Goal: Information Seeking & Learning: Learn about a topic

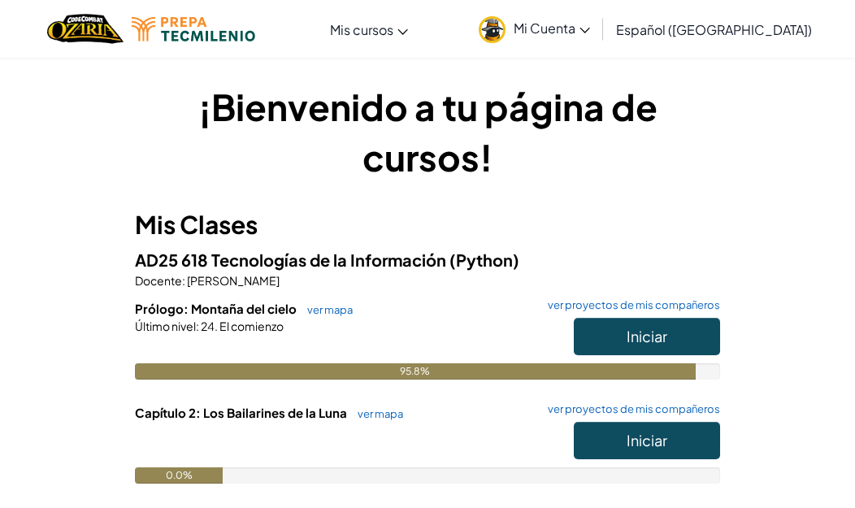
click at [627, 342] on span "Iniciar" at bounding box center [646, 336] width 41 height 19
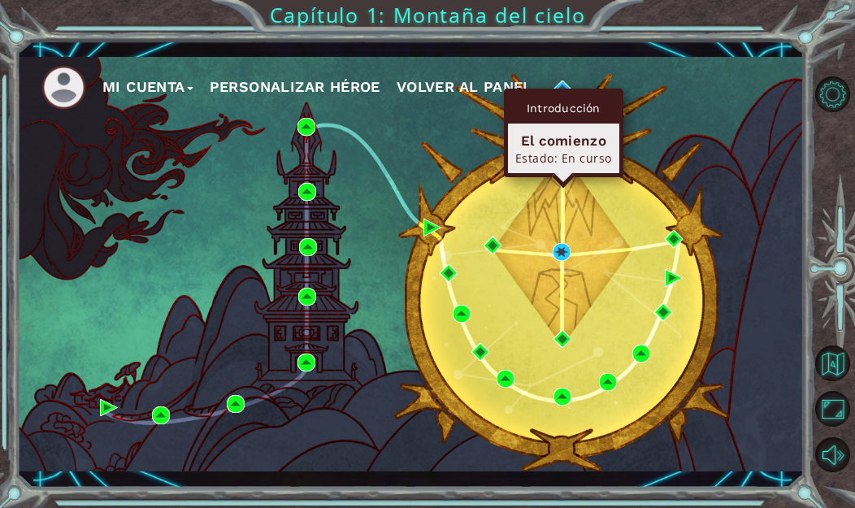
drag, startPoint x: 562, startPoint y: 90, endPoint x: 567, endPoint y: 80, distance: 11.6
click at [567, 80] on body "Mi Cuenta Personalizar héroe Volver al panel Capítulo 1: Montaña del cielo Esce…" at bounding box center [427, 254] width 855 height 508
click at [561, 90] on div "Introducción El comienzo Estado: En curso" at bounding box center [563, 133] width 119 height 89
click at [553, 138] on div "El comienzo" at bounding box center [563, 140] width 97 height 19
click at [566, 110] on div "Introducción" at bounding box center [563, 108] width 111 height 31
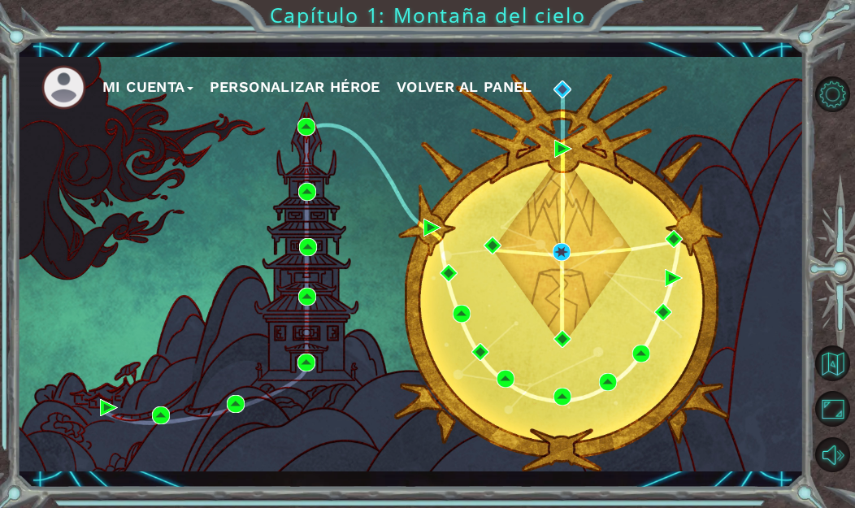
click at [674, 93] on ul "Mi Cuenta Personalizar héroe Volver al panel" at bounding box center [422, 87] width 762 height 45
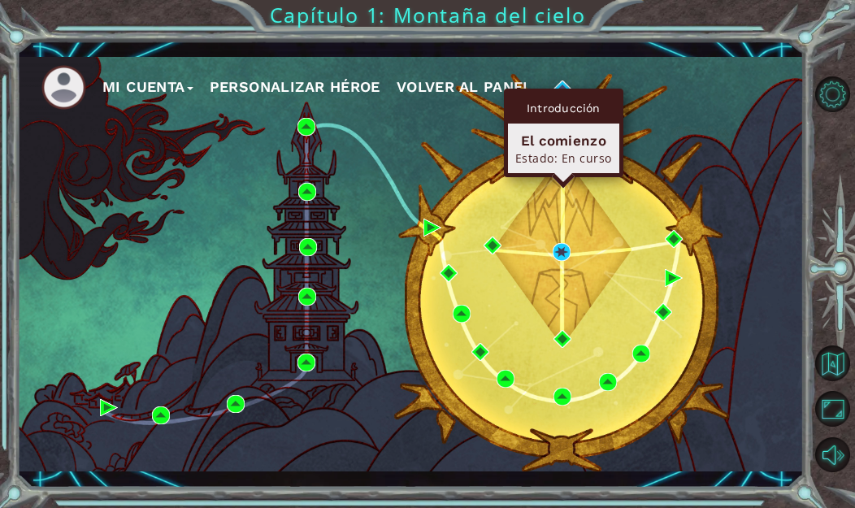
click at [645, 139] on div "Mi Cuenta Personalizar héroe Volver al panel" at bounding box center [410, 264] width 786 height 415
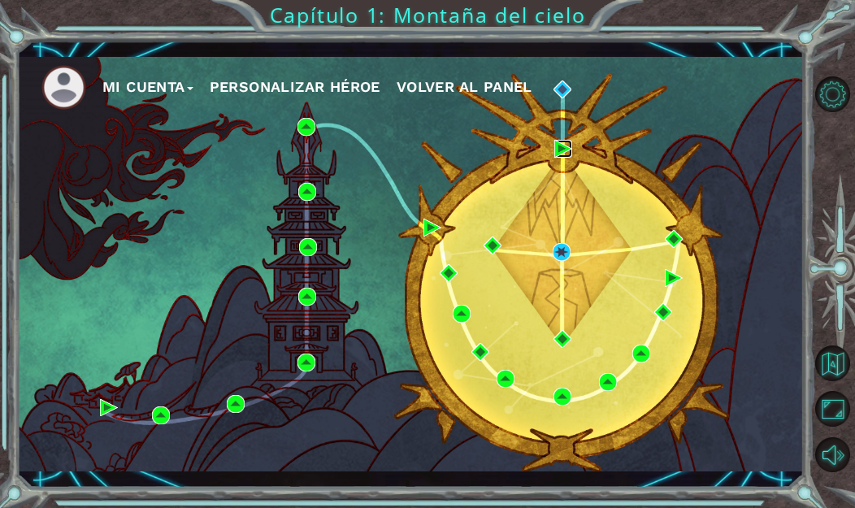
click at [560, 153] on img at bounding box center [563, 149] width 18 height 18
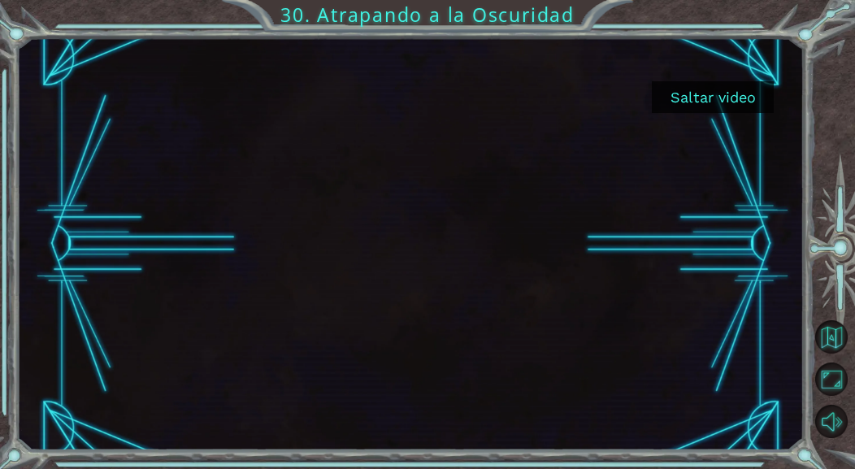
click at [722, 93] on button "Saltar video" at bounding box center [713, 97] width 122 height 32
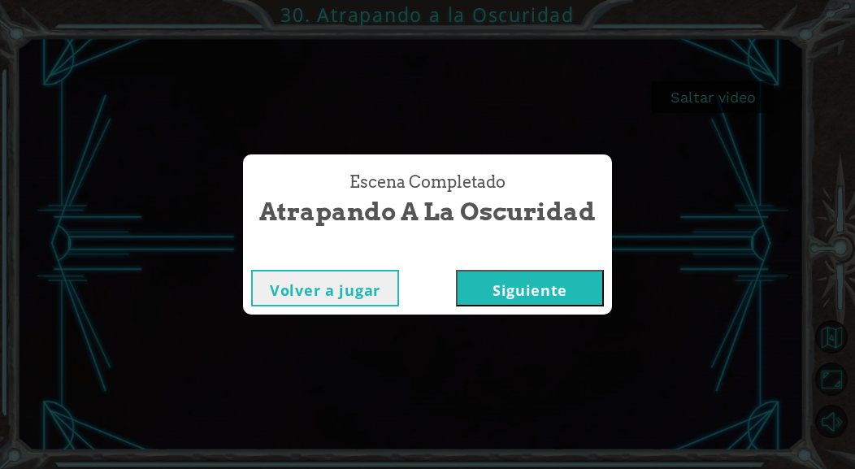
click at [516, 274] on button "Siguiente" at bounding box center [530, 288] width 148 height 37
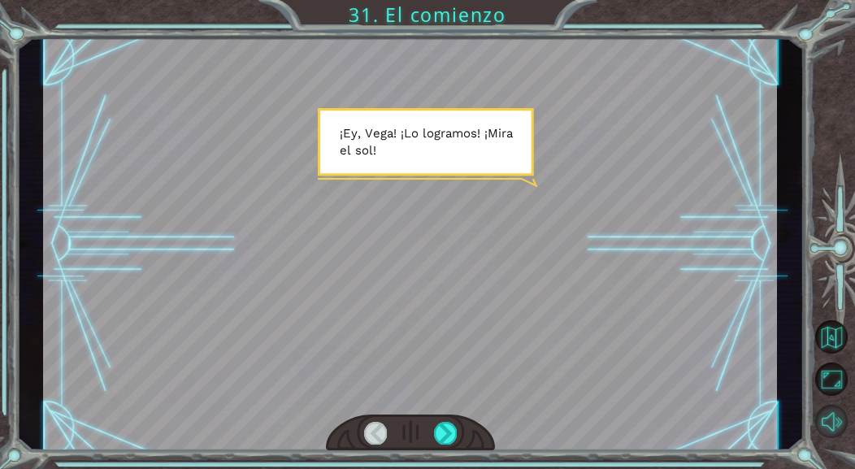
click at [847, 427] on button "Sonido apagado" at bounding box center [831, 421] width 32 height 32
click at [453, 431] on div at bounding box center [445, 433] width 22 height 22
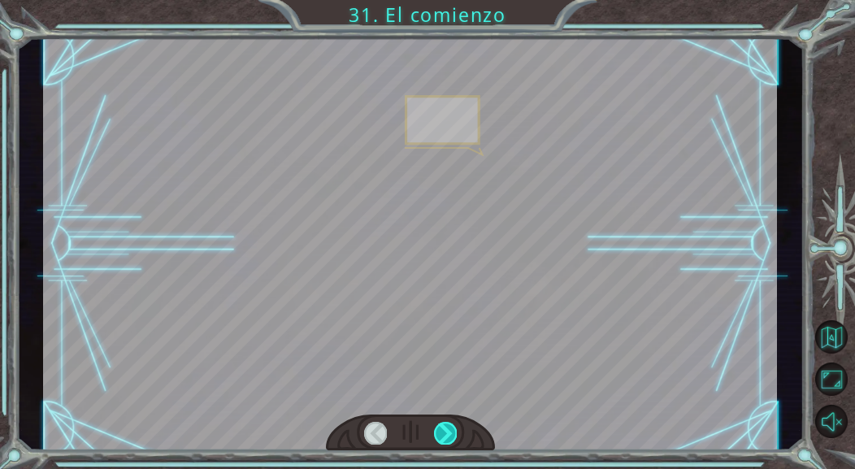
click at [453, 431] on div at bounding box center [445, 433] width 22 height 22
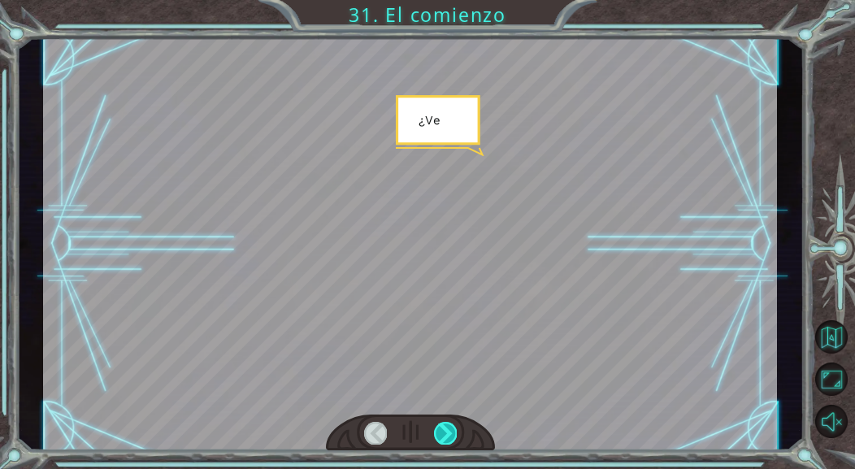
click at [453, 431] on div at bounding box center [445, 433] width 22 height 22
click at [451, 431] on div at bounding box center [445, 433] width 22 height 22
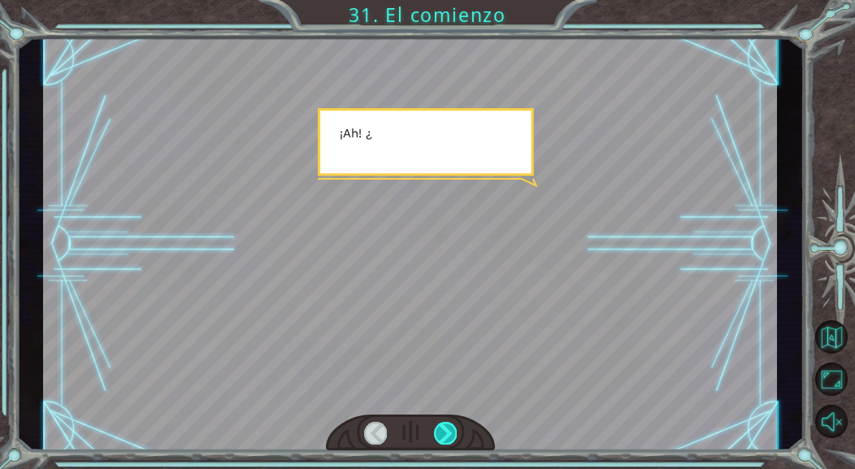
click at [451, 431] on div at bounding box center [445, 433] width 22 height 22
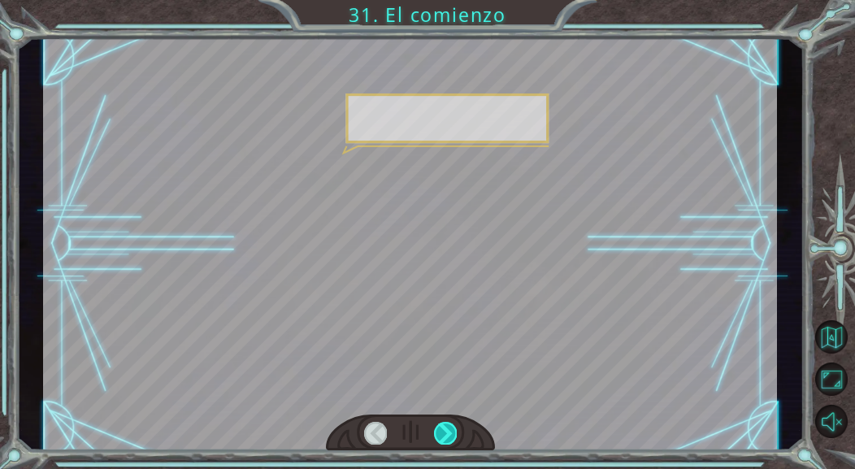
click at [451, 431] on div at bounding box center [445, 433] width 22 height 22
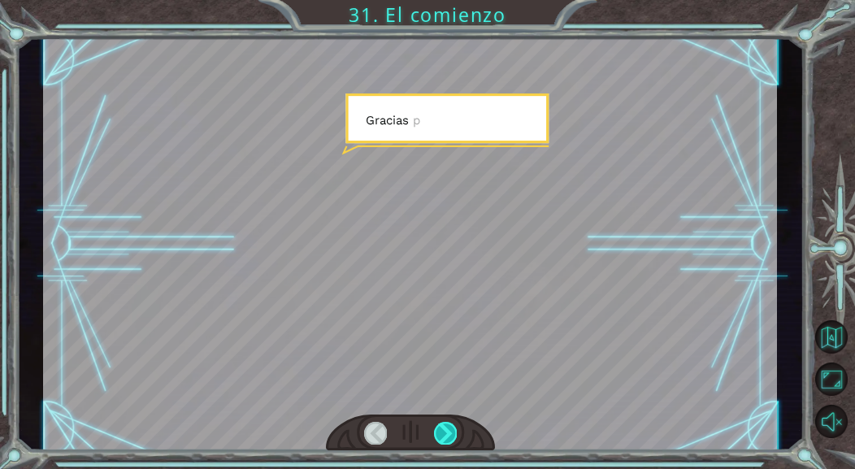
click at [451, 431] on div at bounding box center [445, 433] width 22 height 22
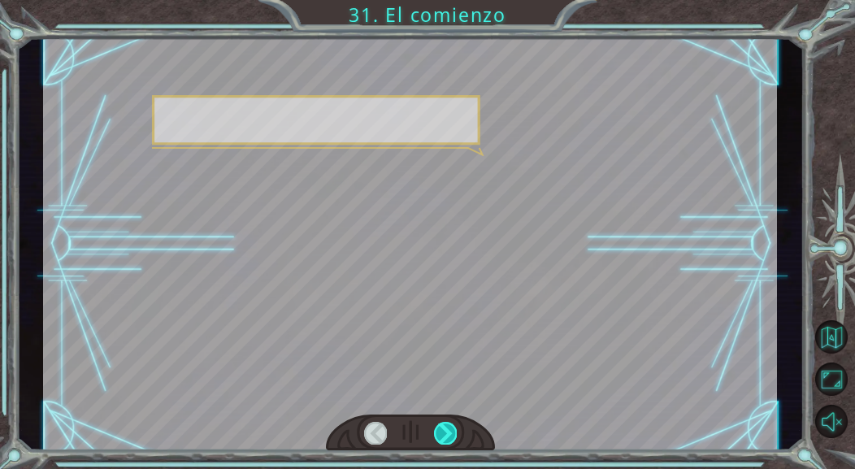
click at [451, 431] on div at bounding box center [445, 433] width 22 height 22
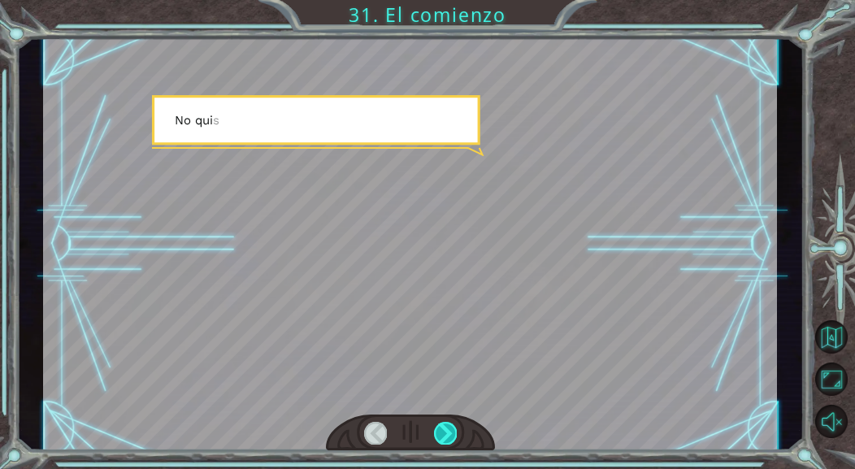
click at [451, 431] on div at bounding box center [445, 433] width 22 height 22
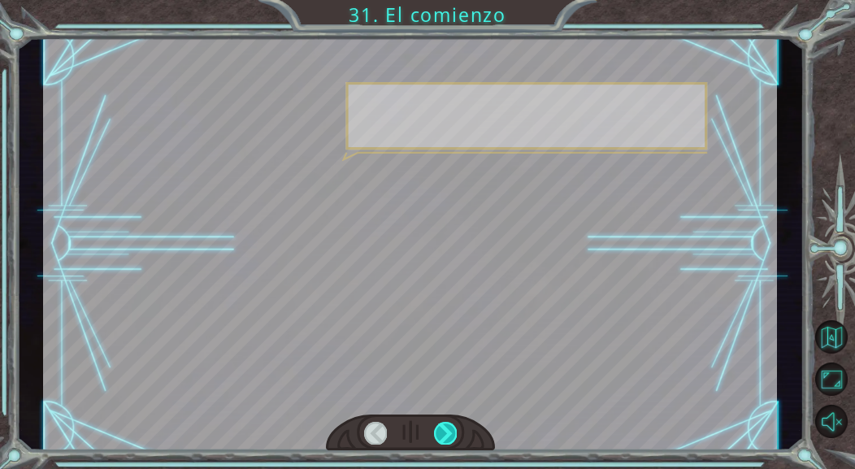
click at [451, 431] on div at bounding box center [445, 433] width 22 height 22
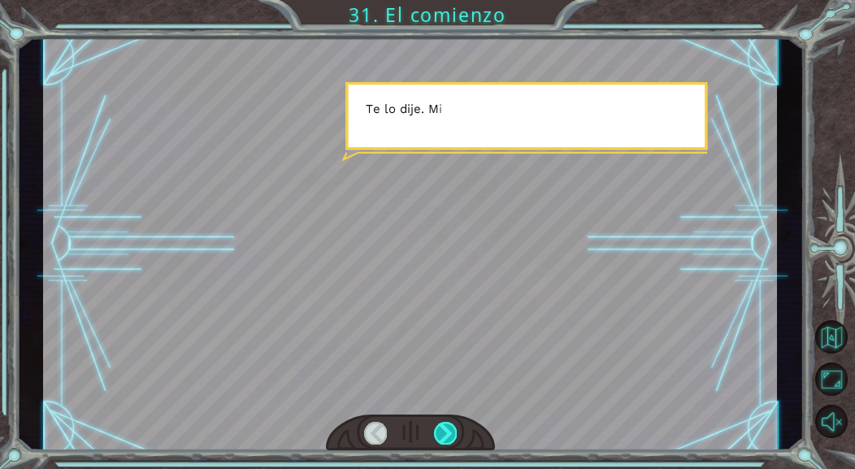
click at [451, 431] on div at bounding box center [445, 433] width 22 height 22
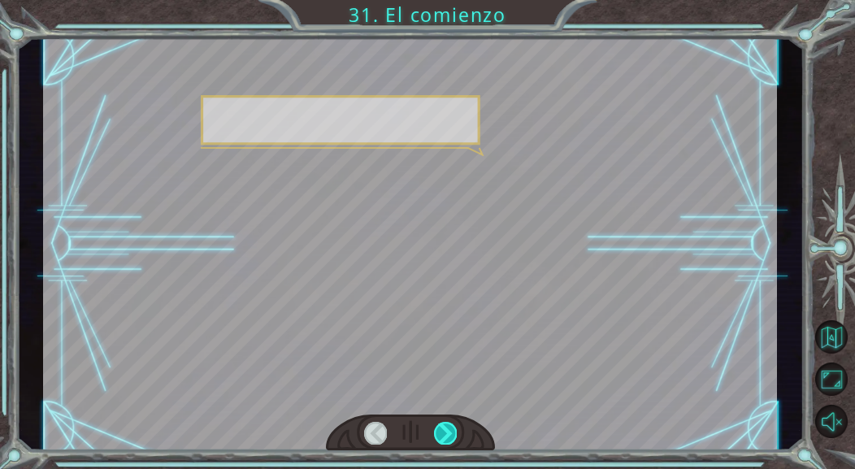
click at [451, 431] on div at bounding box center [445, 433] width 22 height 22
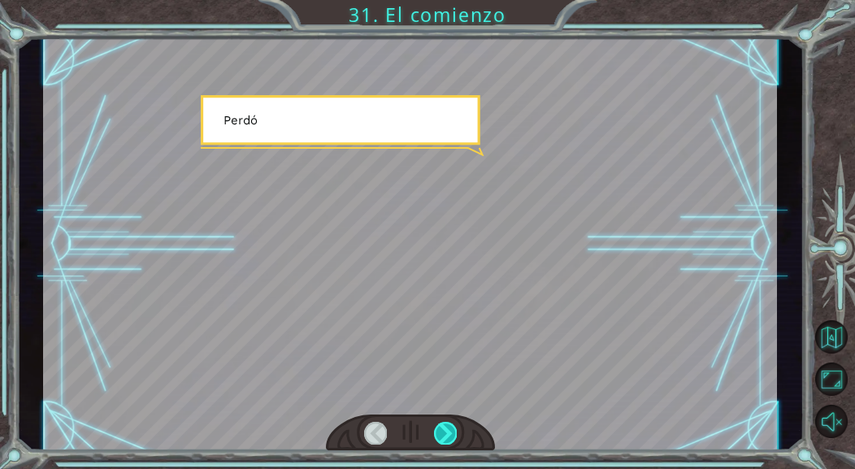
click at [451, 431] on div at bounding box center [445, 433] width 22 height 22
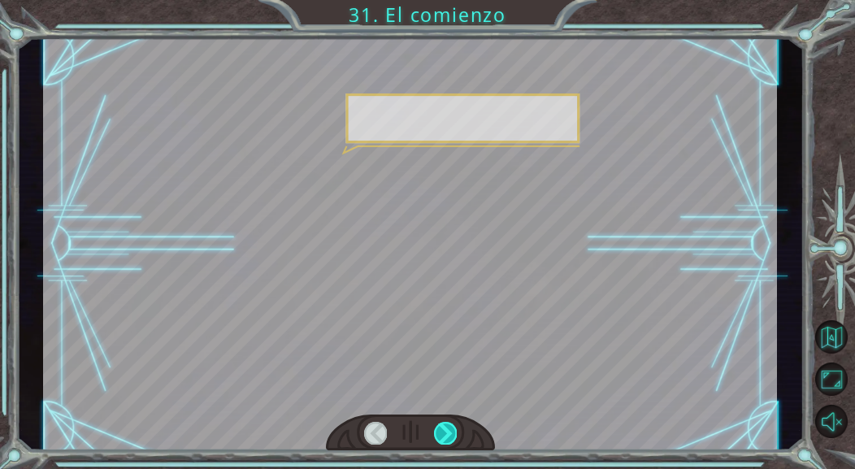
click at [451, 431] on div at bounding box center [445, 433] width 22 height 22
click at [451, 430] on div at bounding box center [445, 433] width 22 height 22
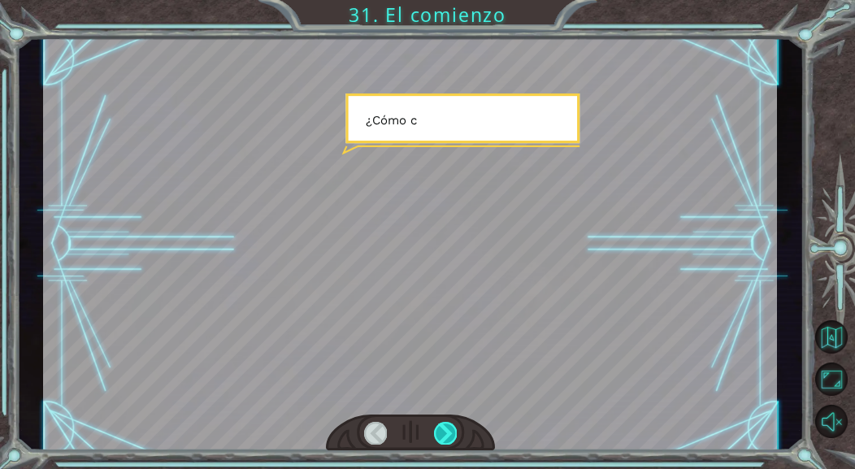
click at [451, 430] on div at bounding box center [445, 433] width 22 height 22
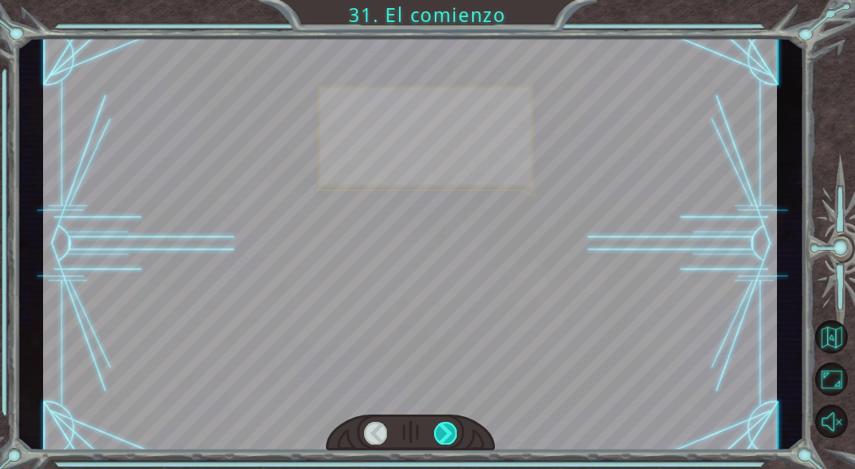
click at [451, 430] on div at bounding box center [445, 433] width 22 height 22
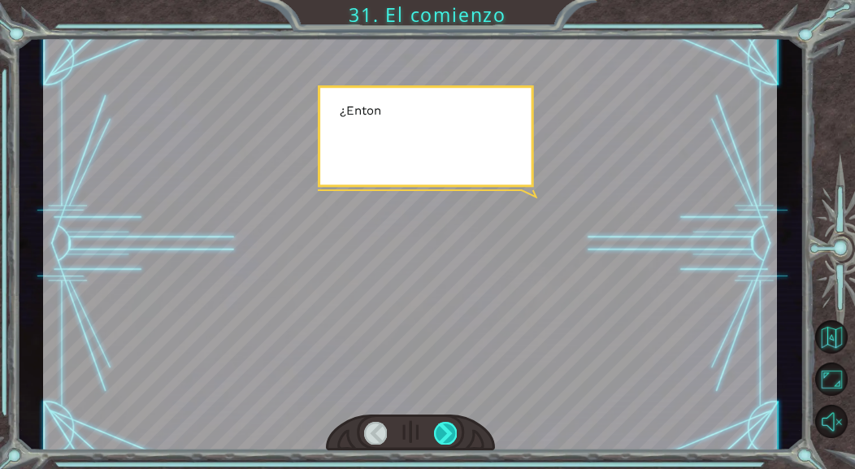
click at [451, 430] on div at bounding box center [445, 433] width 22 height 22
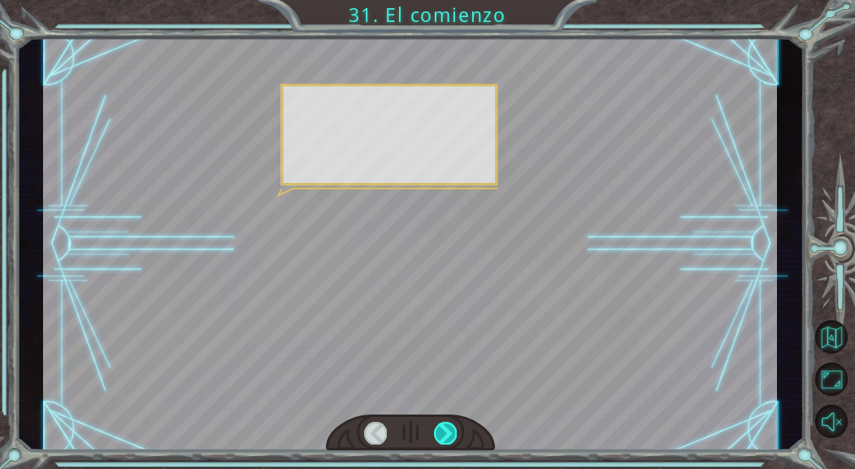
click at [451, 430] on div at bounding box center [445, 433] width 22 height 22
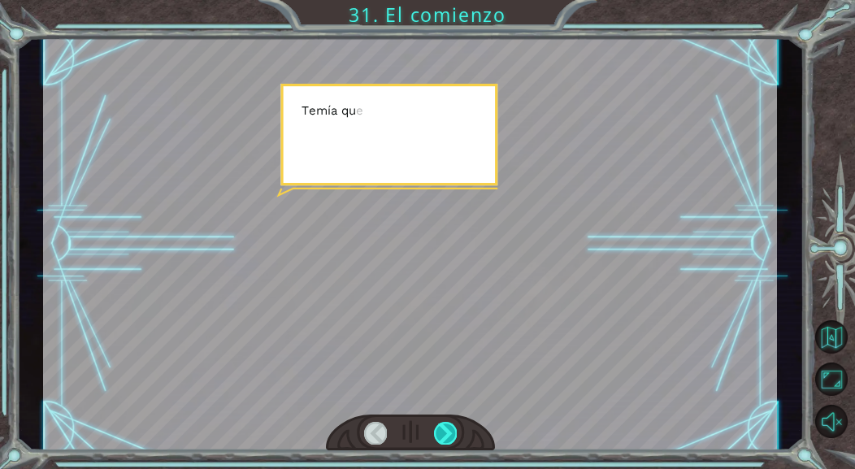
click at [451, 430] on div at bounding box center [445, 433] width 22 height 22
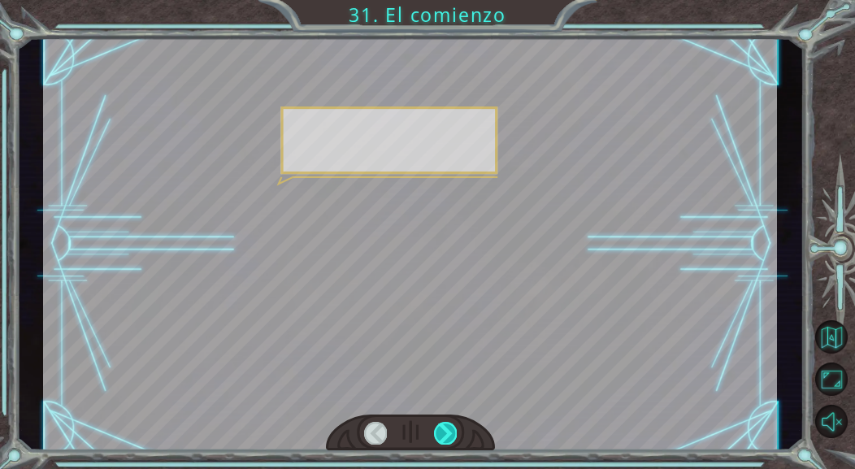
click at [451, 430] on div at bounding box center [445, 433] width 22 height 22
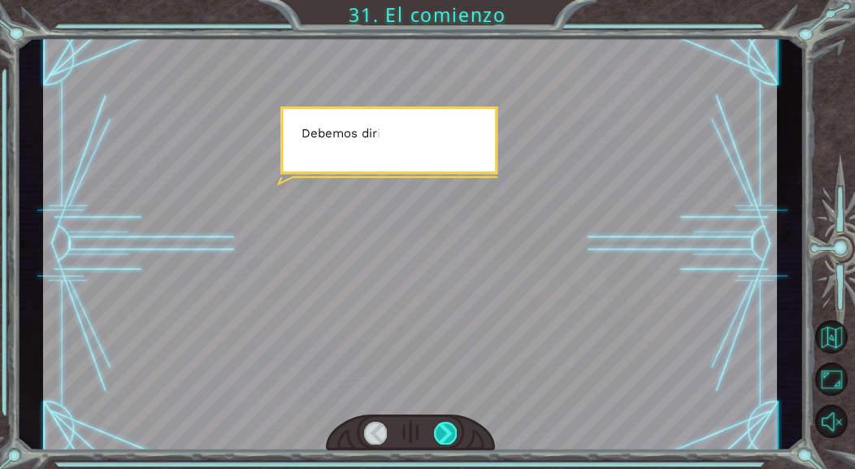
click at [451, 430] on div at bounding box center [445, 433] width 22 height 22
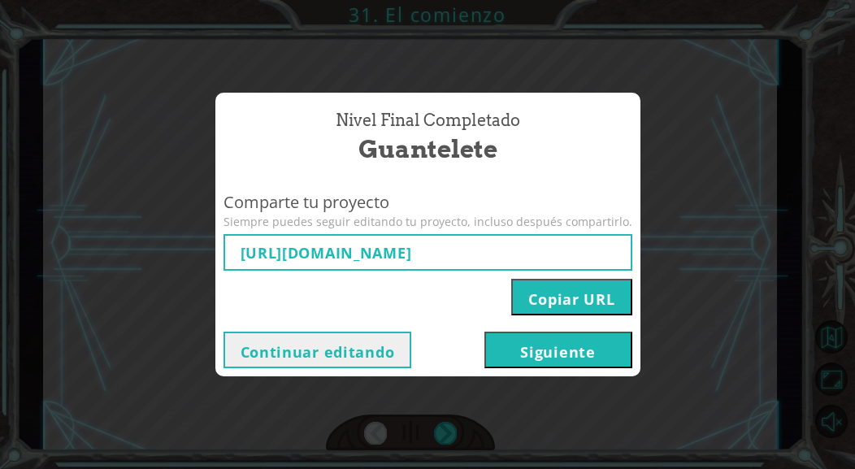
click at [539, 349] on button "Siguiente" at bounding box center [558, 349] width 148 height 37
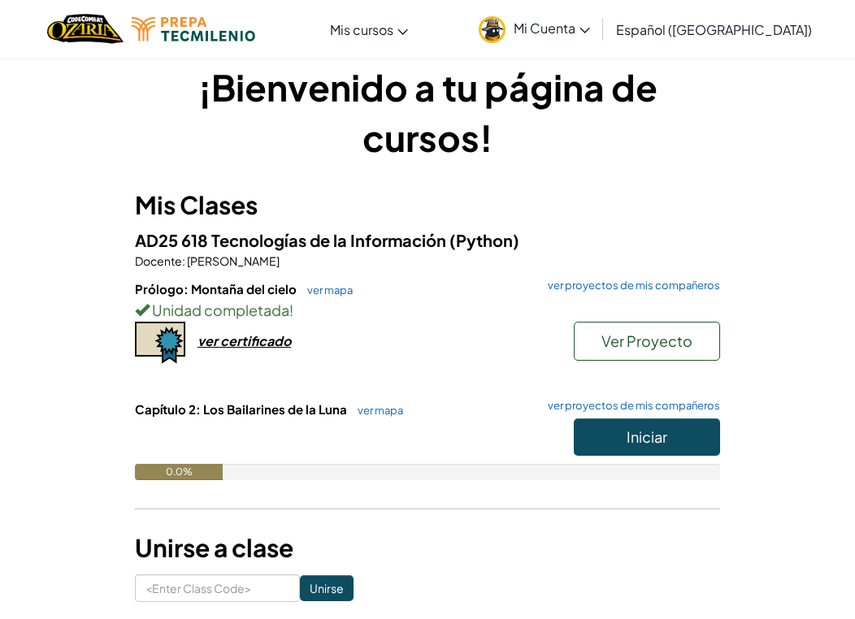
scroll to position [102, 0]
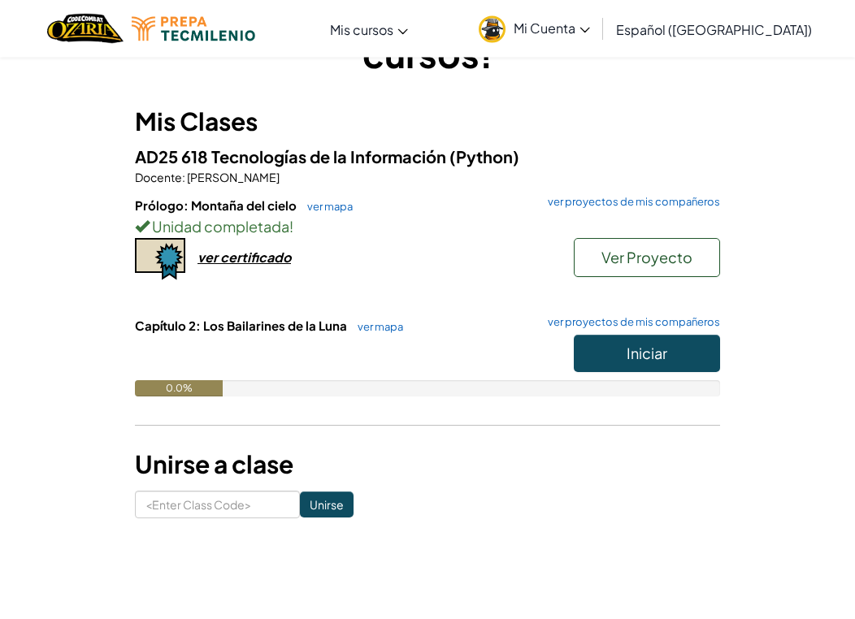
click at [608, 355] on button "Iniciar" at bounding box center [647, 354] width 146 height 37
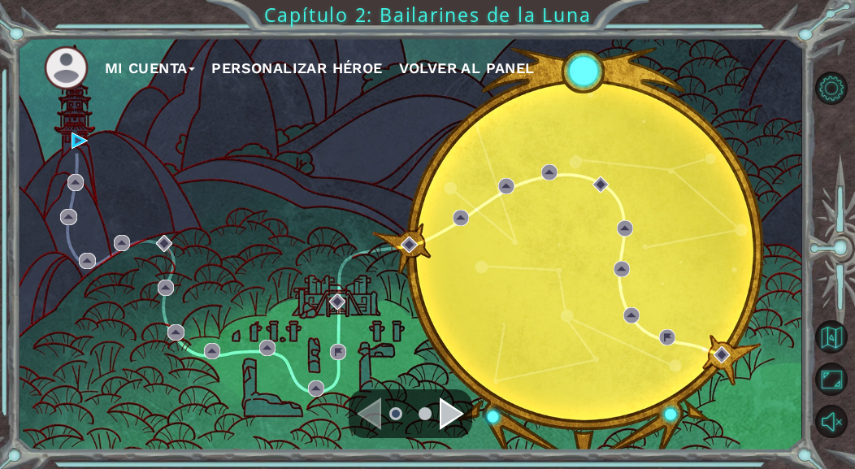
click at [268, 365] on div "Mi Cuenta Personalizar héroe Volver al panel" at bounding box center [410, 243] width 782 height 413
click at [275, 339] on div "Mi Cuenta Personalizar héroe Volver al panel" at bounding box center [410, 243] width 782 height 413
click at [456, 299] on div "Mi Cuenta Personalizar héroe Volver al panel" at bounding box center [410, 243] width 782 height 413
click at [351, 345] on div "Mi Cuenta Personalizar héroe Volver al panel" at bounding box center [410, 243] width 782 height 413
click at [332, 362] on div "Mi Cuenta Personalizar héroe Volver al panel" at bounding box center [410, 243] width 782 height 413
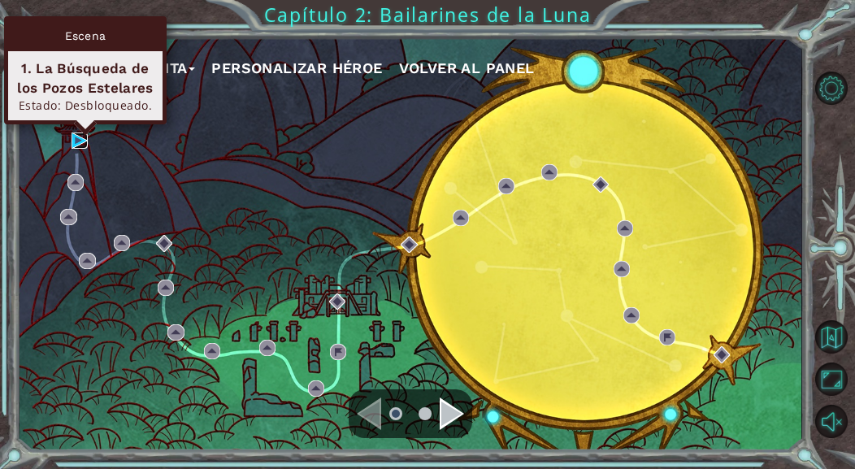
drag, startPoint x: 80, startPoint y: 144, endPoint x: 79, endPoint y: 183, distance: 39.0
click at [80, 144] on img at bounding box center [79, 140] width 16 height 16
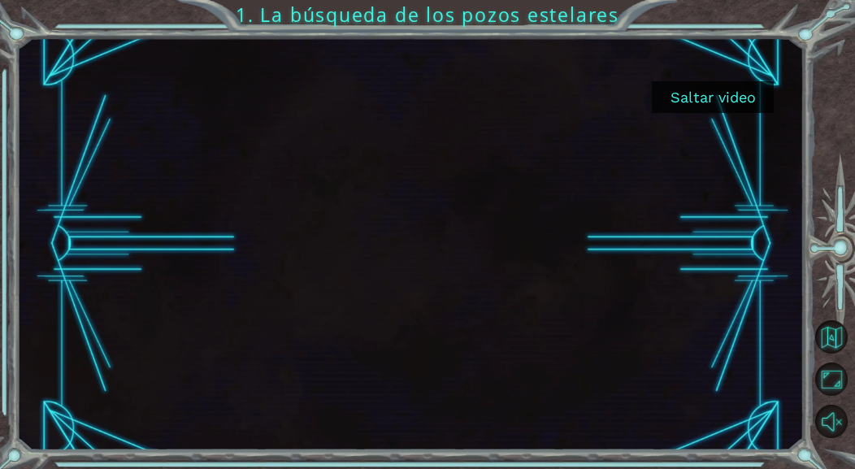
click at [700, 104] on button "Saltar video" at bounding box center [713, 97] width 122 height 32
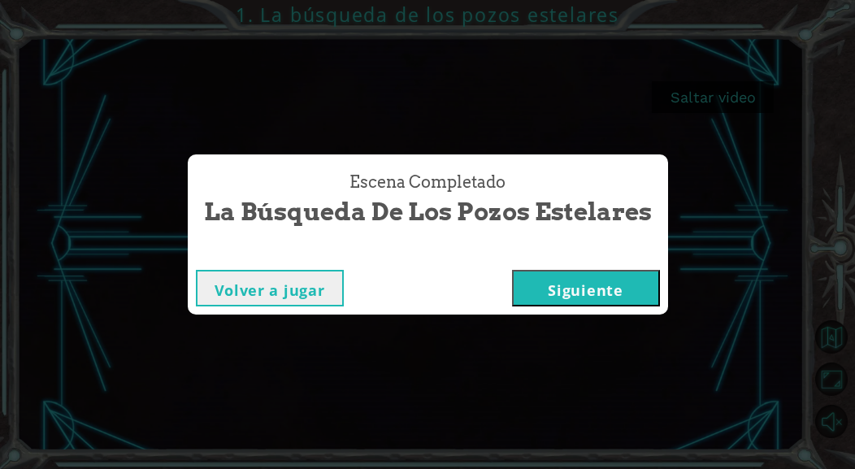
click at [549, 283] on button "Siguiente" at bounding box center [586, 288] width 148 height 37
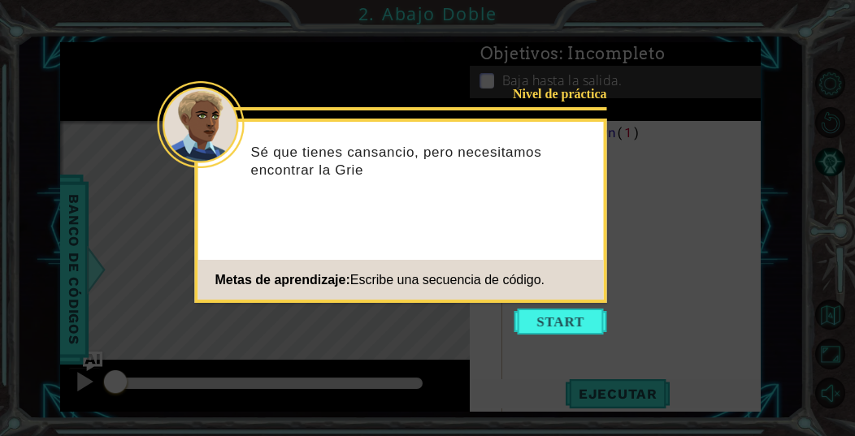
click at [558, 330] on button "Start" at bounding box center [560, 322] width 93 height 26
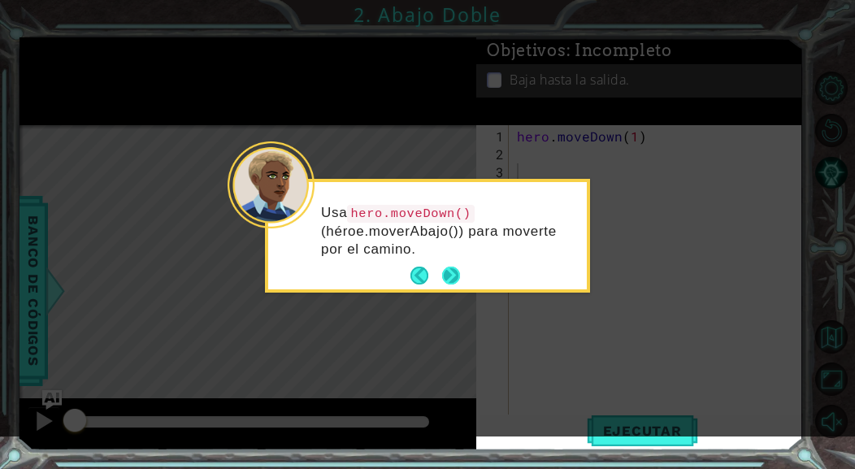
click at [451, 271] on button "Next" at bounding box center [450, 275] width 19 height 19
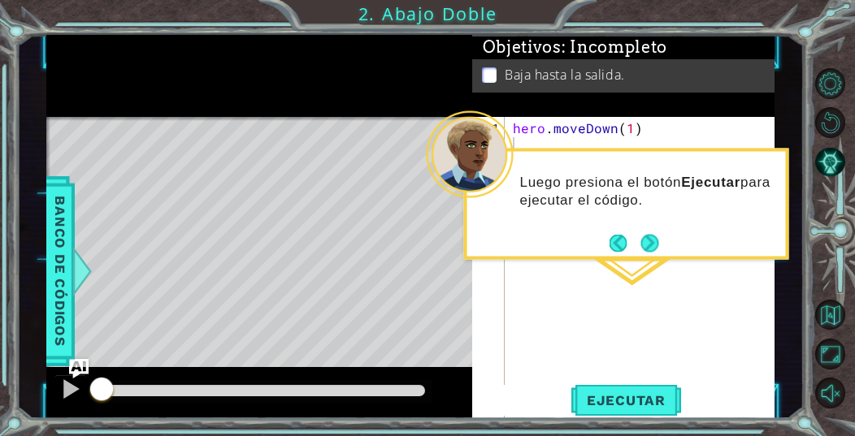
click at [656, 246] on button "Next" at bounding box center [649, 242] width 29 height 29
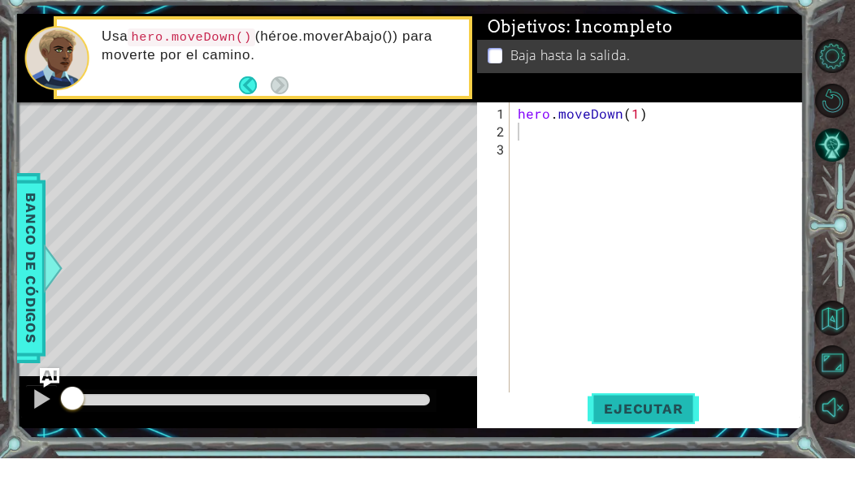
click at [621, 436] on span "Ejecutar" at bounding box center [642, 444] width 111 height 16
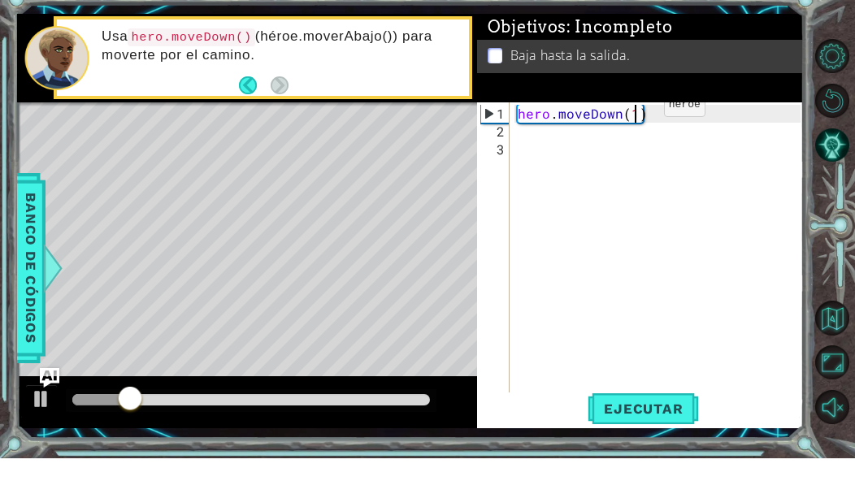
click at [636, 141] on div "hero . moveDown ( 1 )" at bounding box center [661, 311] width 294 height 340
click at [662, 436] on span "Ejecutar" at bounding box center [642, 444] width 111 height 16
type textarea "abcde fg"
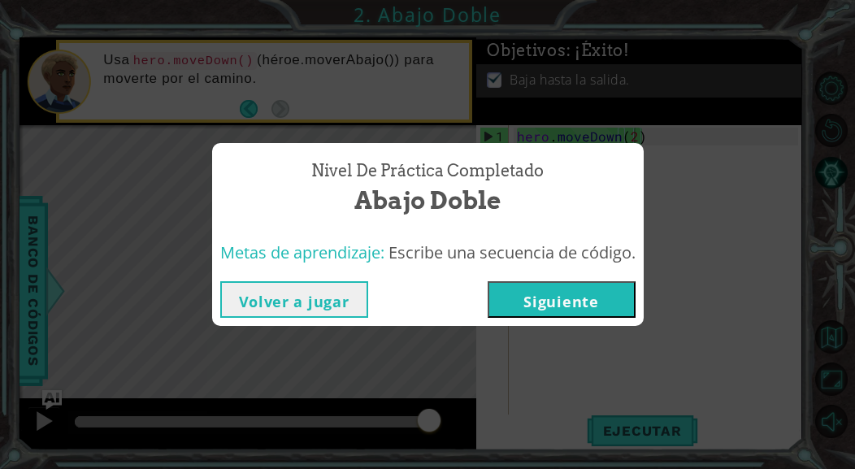
click at [263, 289] on button "Volver a jugar" at bounding box center [294, 299] width 148 height 37
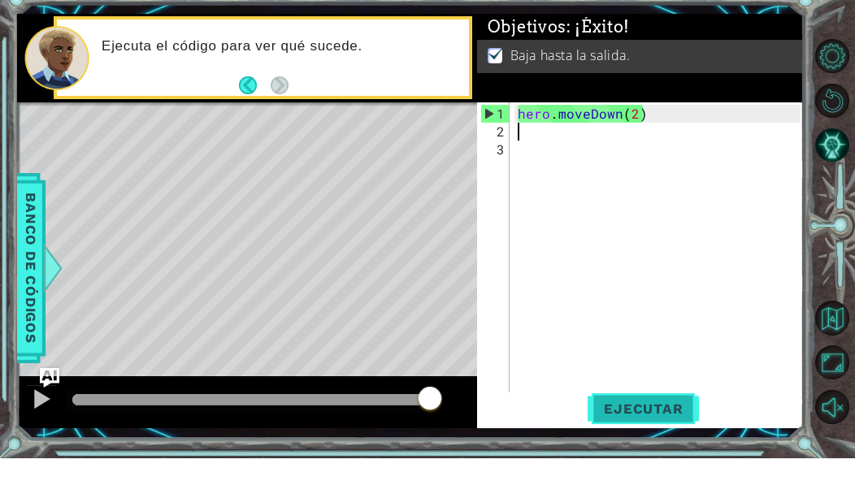
click at [622, 436] on span "Ejecutar" at bounding box center [642, 444] width 111 height 16
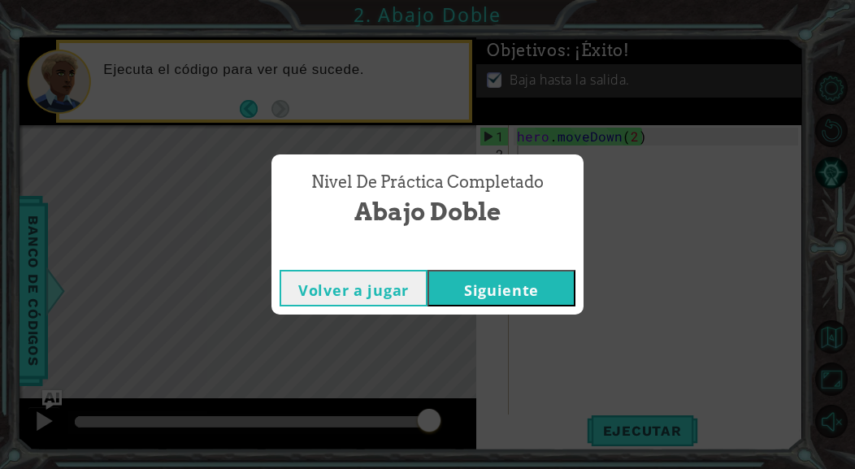
click at [520, 277] on button "Siguiente" at bounding box center [501, 288] width 148 height 37
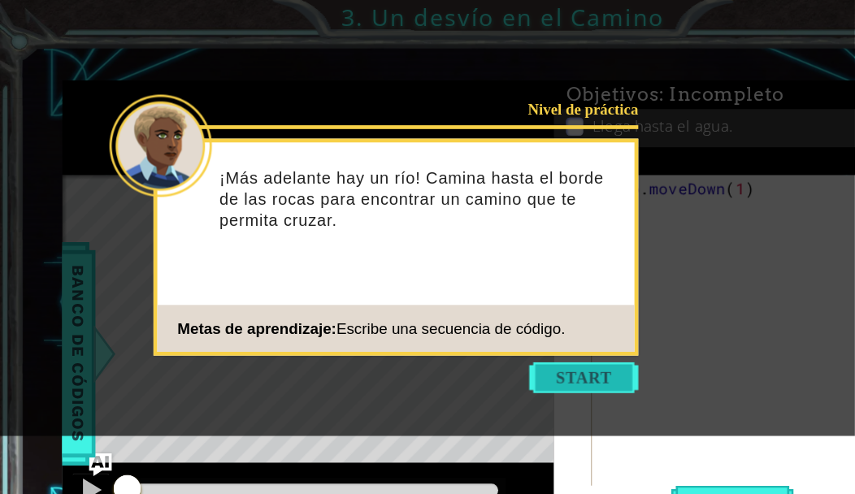
click at [511, 325] on button "Start" at bounding box center [496, 321] width 93 height 26
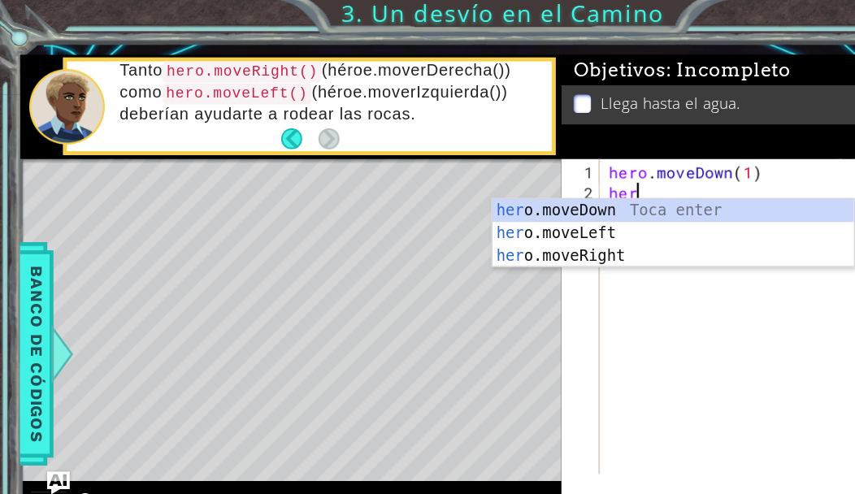
scroll to position [20, 52]
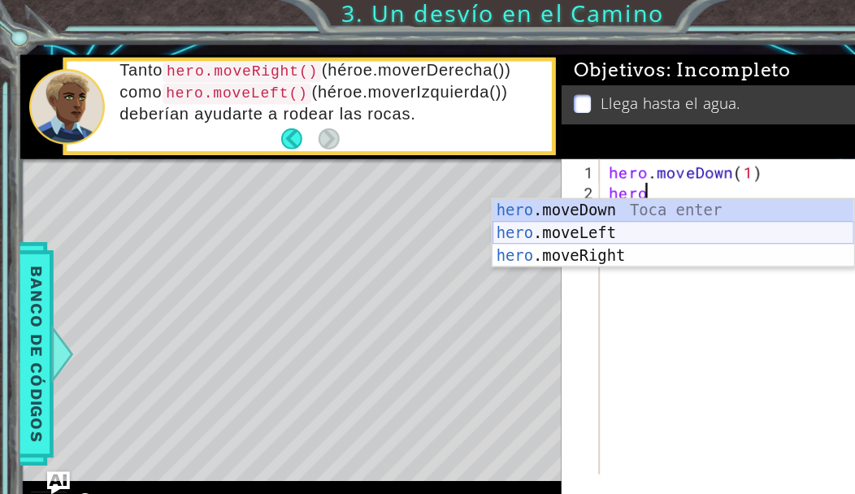
click at [420, 195] on div "hero .moveDown Toca enter hero .moveLeft Toca enter hero .moveRight Toca enter" at bounding box center [571, 220] width 307 height 97
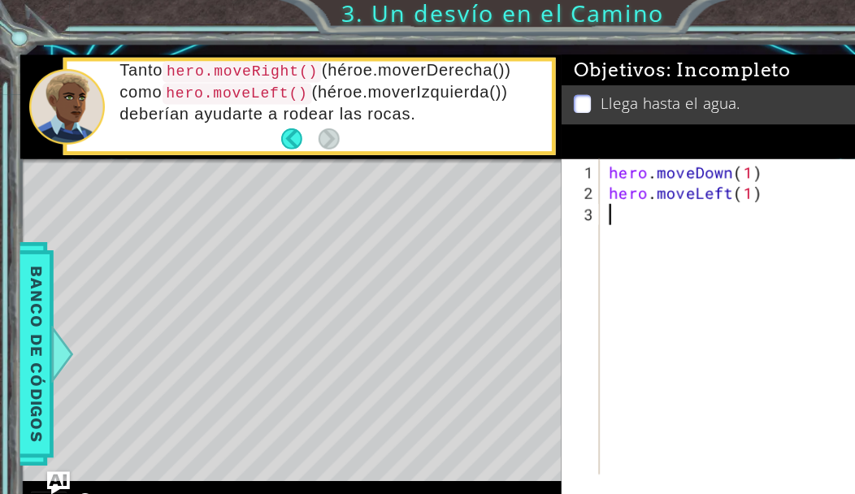
click at [571, 189] on div "hero . moveDown ( 1 ) hero . moveLeft ( 1 )" at bounding box center [661, 293] width 294 height 304
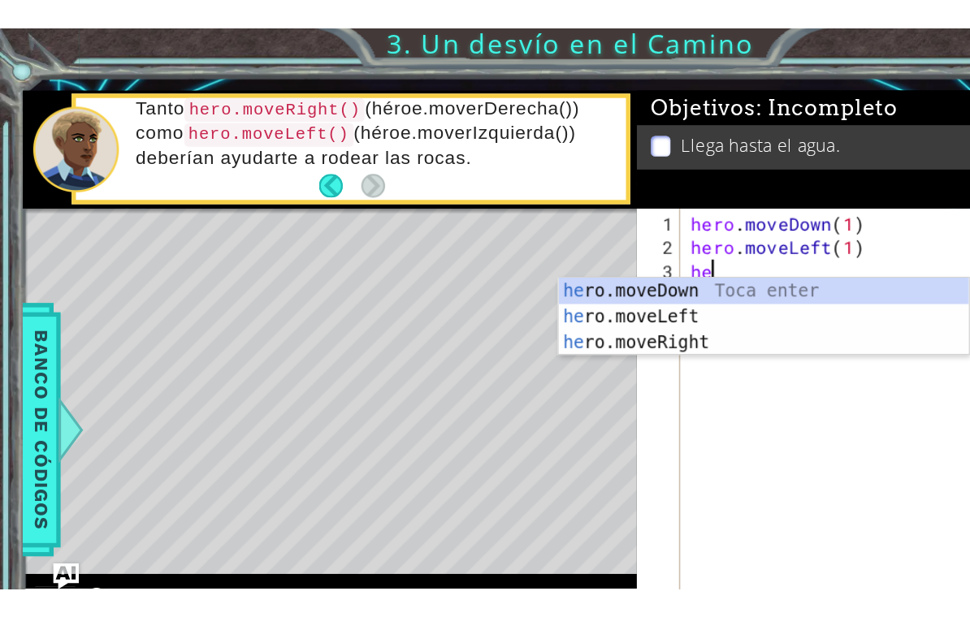
scroll to position [20, 37]
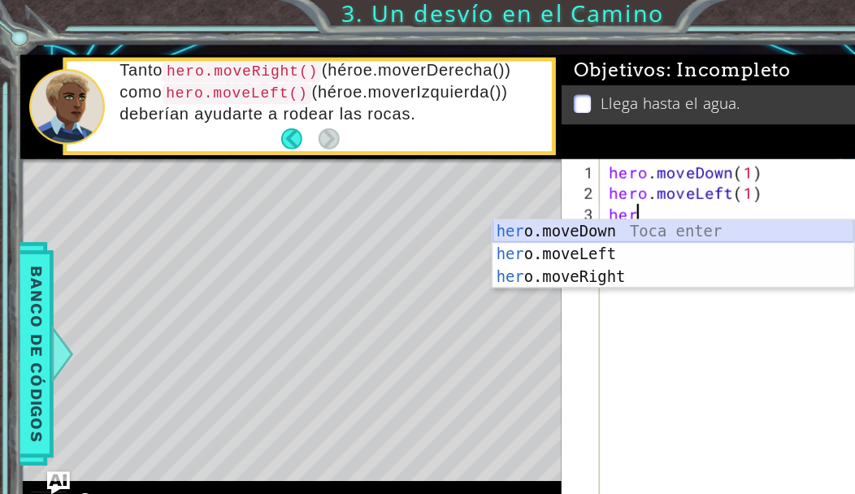
click at [527, 200] on div "her o.moveDown Toca enter her o.moveLeft [PERSON_NAME] enter her o.moveRight To…" at bounding box center [571, 238] width 307 height 97
type textarea "abcde fg"
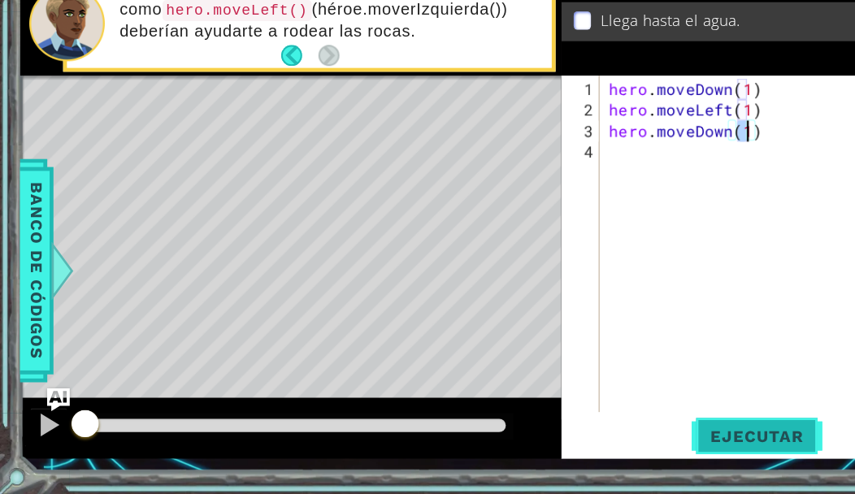
click at [631, 436] on span "Ejecutar" at bounding box center [642, 444] width 111 height 16
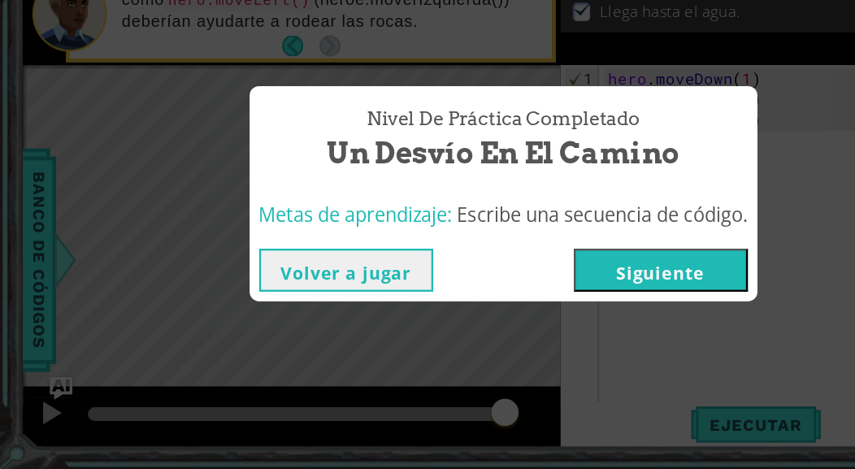
click at [338, 281] on button "Volver a jugar" at bounding box center [294, 299] width 148 height 37
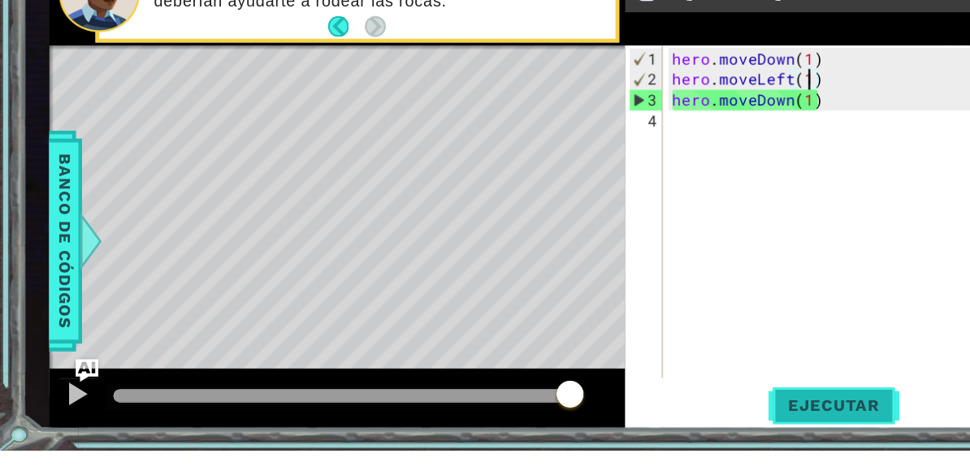
click at [691, 420] on button "Ejecutar" at bounding box center [716, 436] width 111 height 33
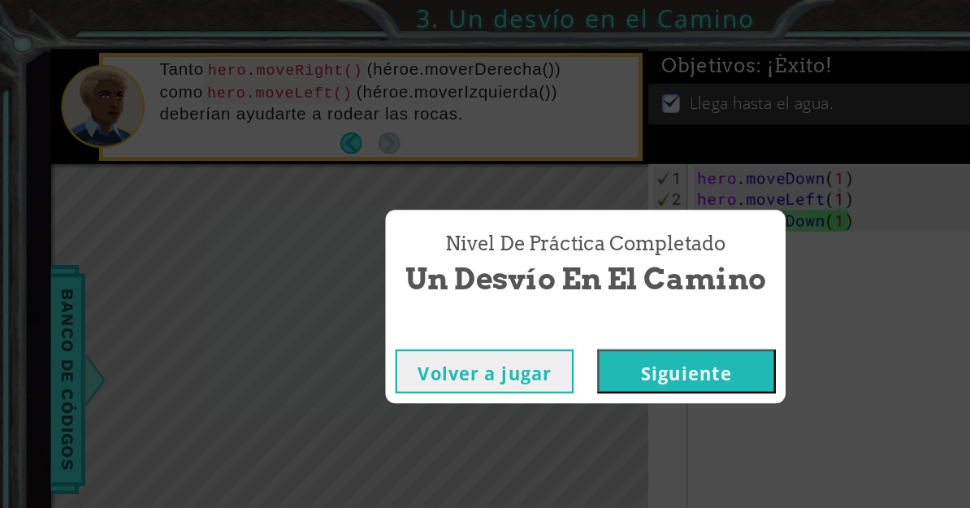
click at [578, 301] on button "Siguiente" at bounding box center [569, 307] width 148 height 37
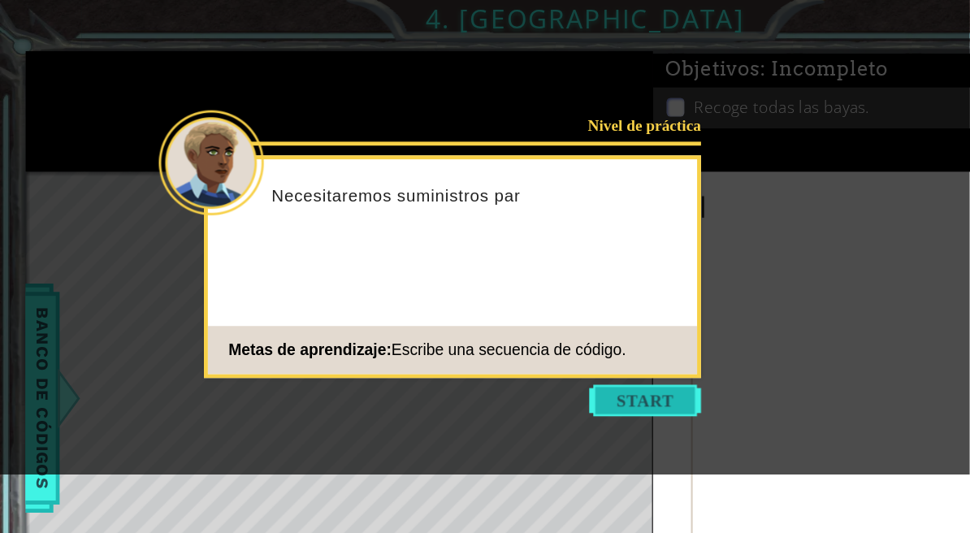
click at [553, 330] on button "Start" at bounding box center [534, 332] width 93 height 26
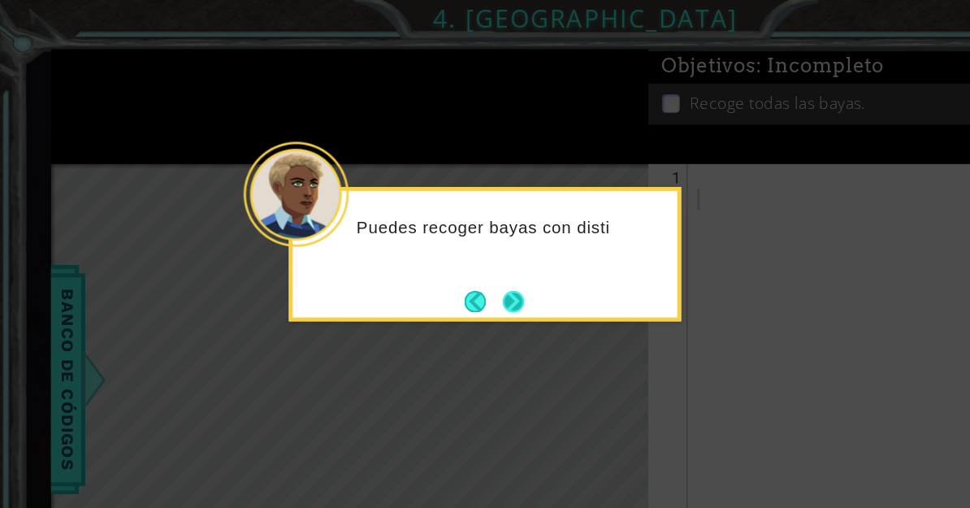
click at [434, 251] on button "Next" at bounding box center [425, 249] width 18 height 18
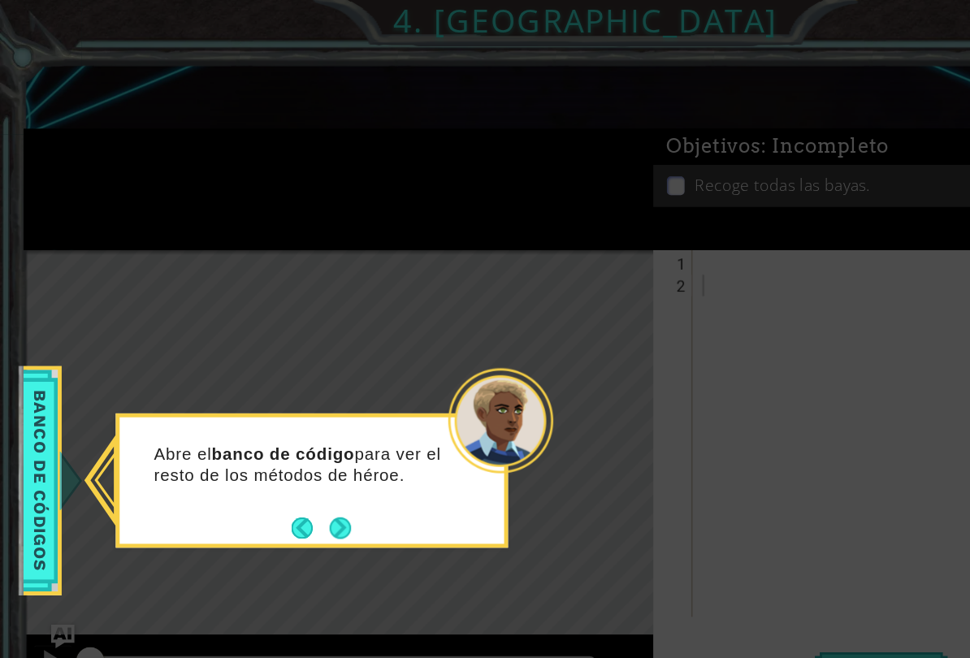
click at [297, 432] on div "Abre el banco de código para ver el resto de los métodos de héroe." at bounding box center [258, 393] width 318 height 82
click at [291, 440] on button "Next" at bounding box center [281, 437] width 19 height 19
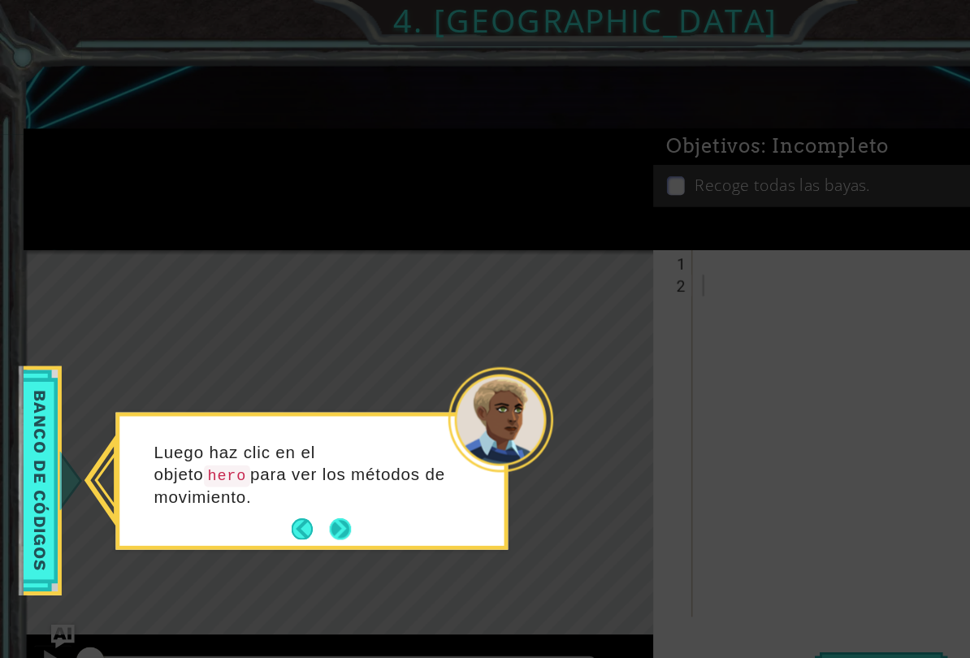
click at [290, 440] on button "Next" at bounding box center [281, 438] width 19 height 19
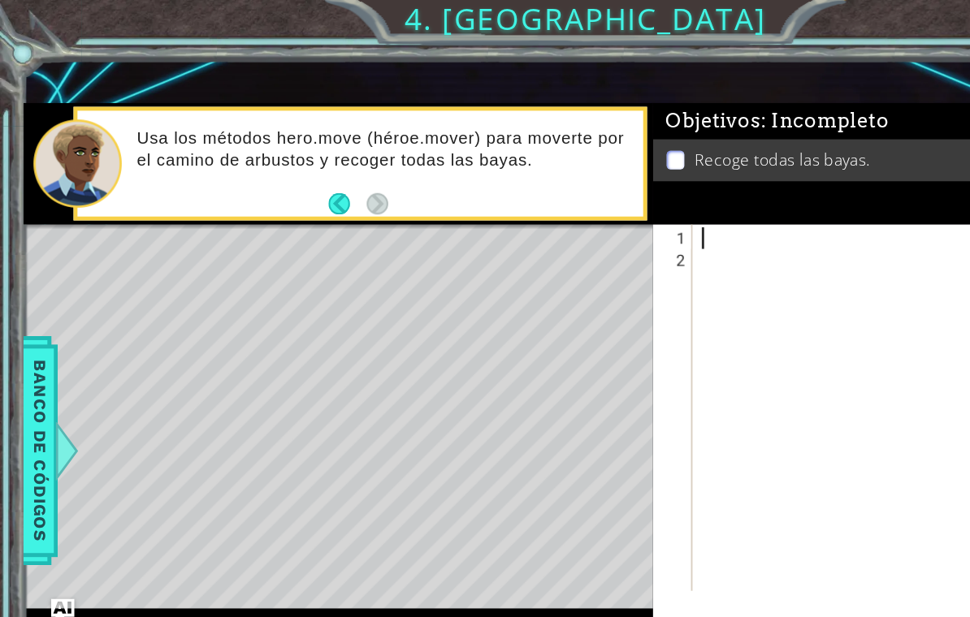
click at [601, 196] on div at bounding box center [747, 358] width 338 height 340
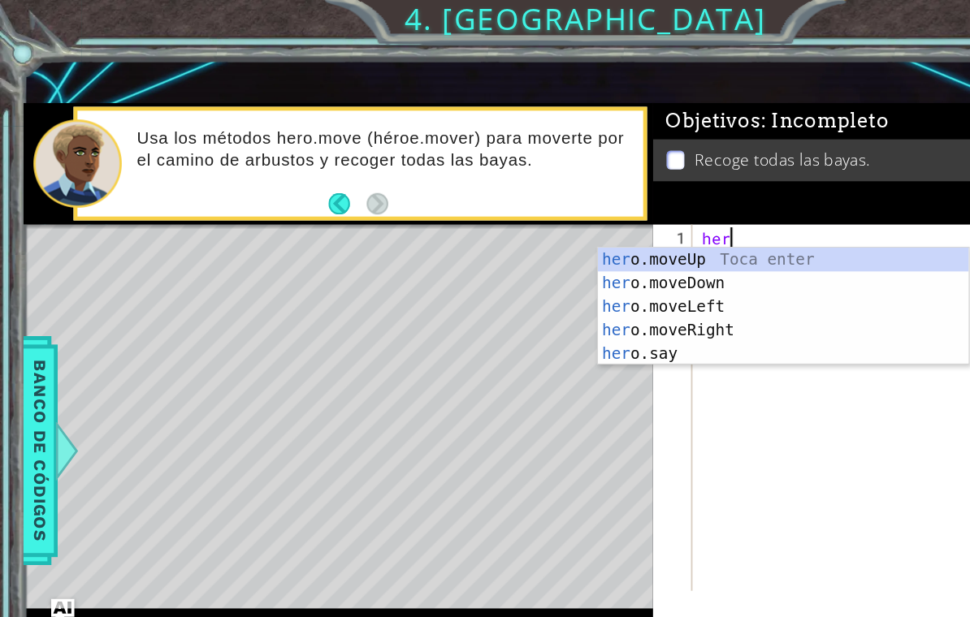
scroll to position [20, 45]
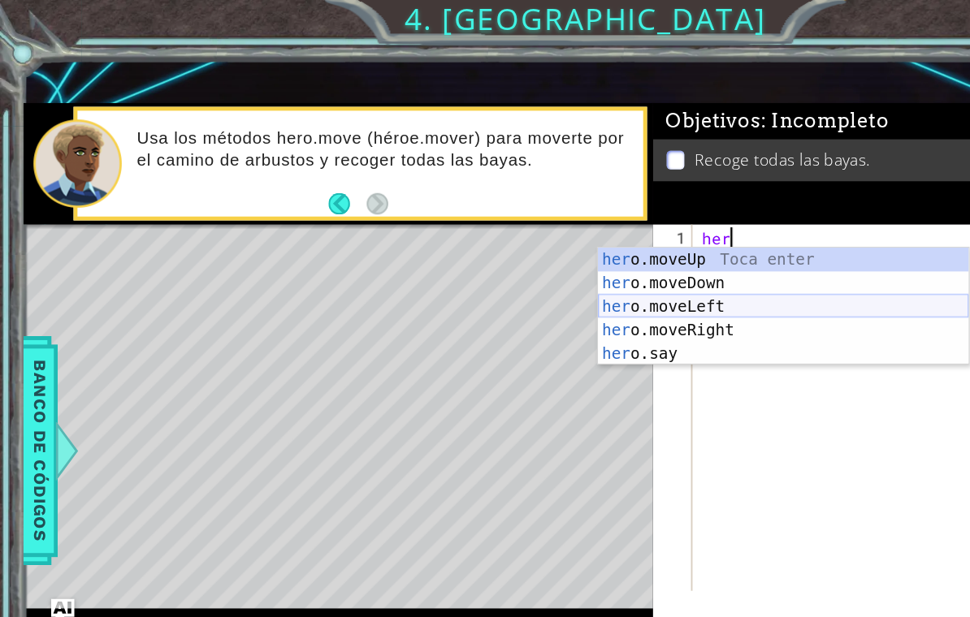
click at [533, 261] on div "her o.moveUp Toca enter her o.moveDown Toca enter her o.moveLeft [PERSON_NAME] …" at bounding box center [649, 274] width 307 height 136
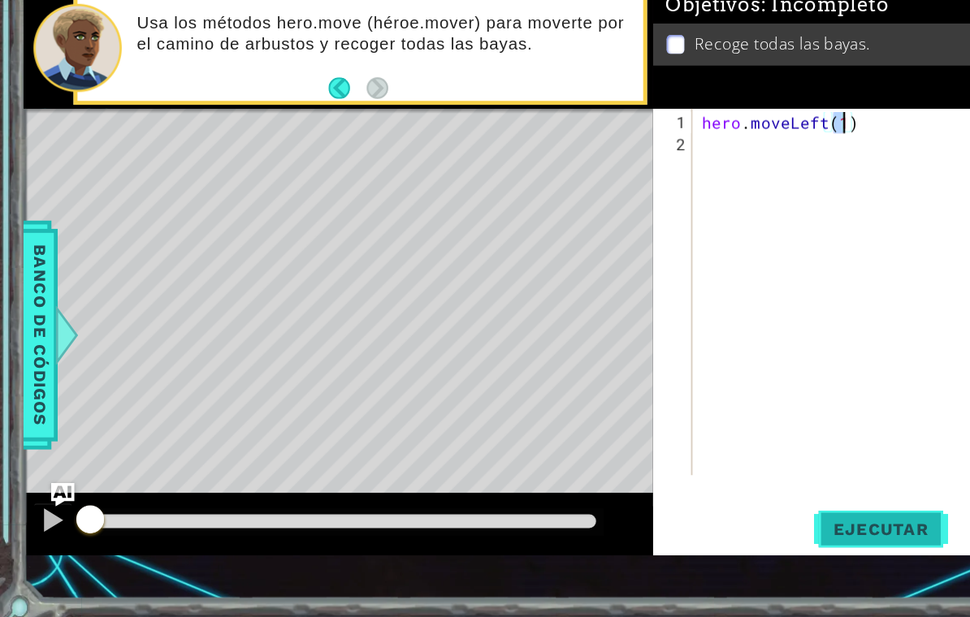
click at [747, 507] on button "Ejecutar" at bounding box center [729, 534] width 111 height 37
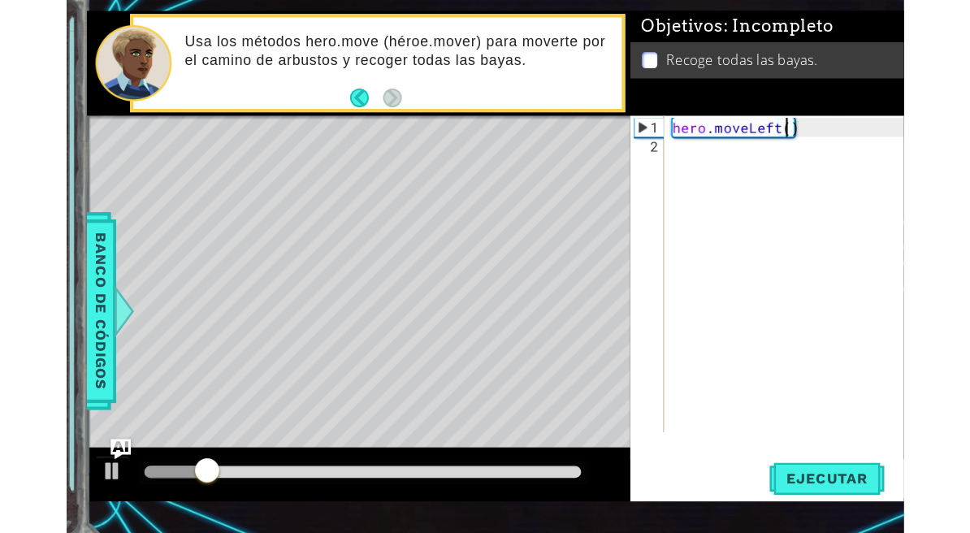
scroll to position [20, 29]
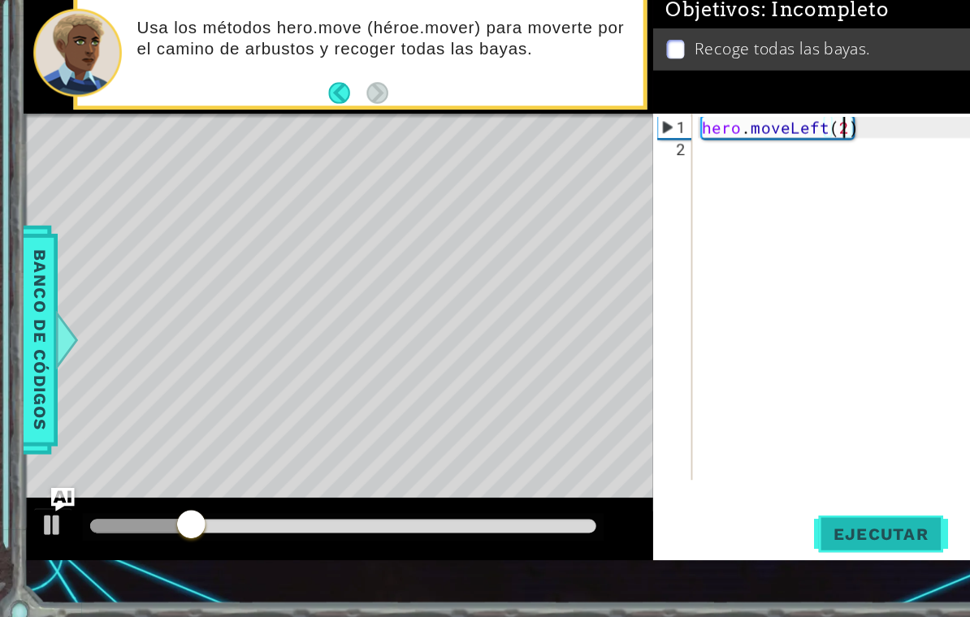
click at [743, 507] on span "Ejecutar" at bounding box center [729, 534] width 111 height 16
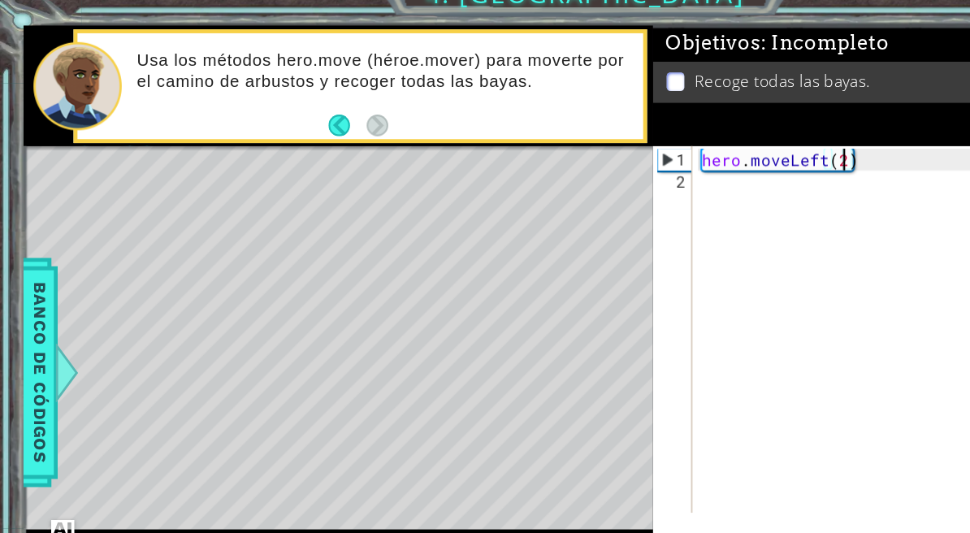
click at [705, 158] on div "hero . moveLeft ( 2 )" at bounding box center [747, 315] width 338 height 340
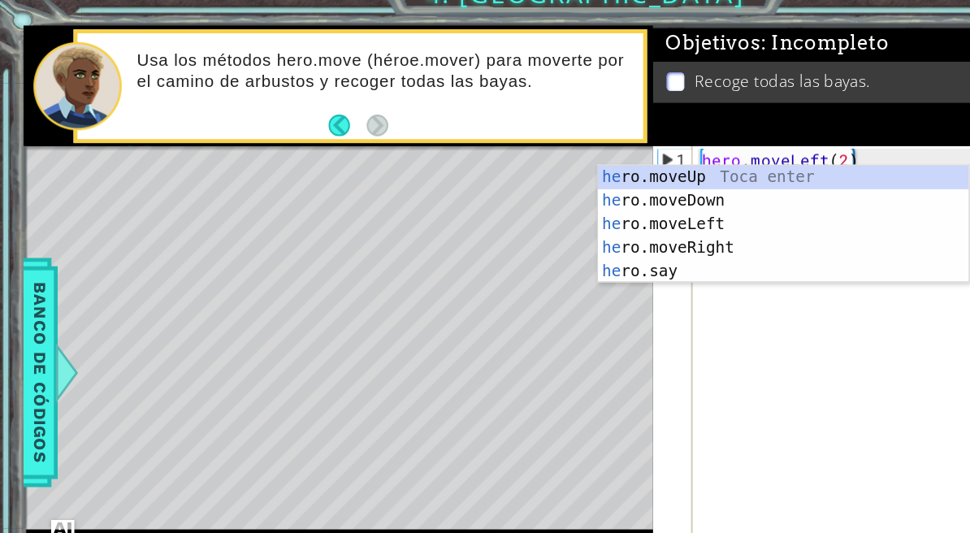
scroll to position [20, 37]
click at [585, 172] on div "her o.moveUp Toca enter her o.moveDown Toca enter her o.moveLeft [PERSON_NAME] …" at bounding box center [649, 226] width 307 height 136
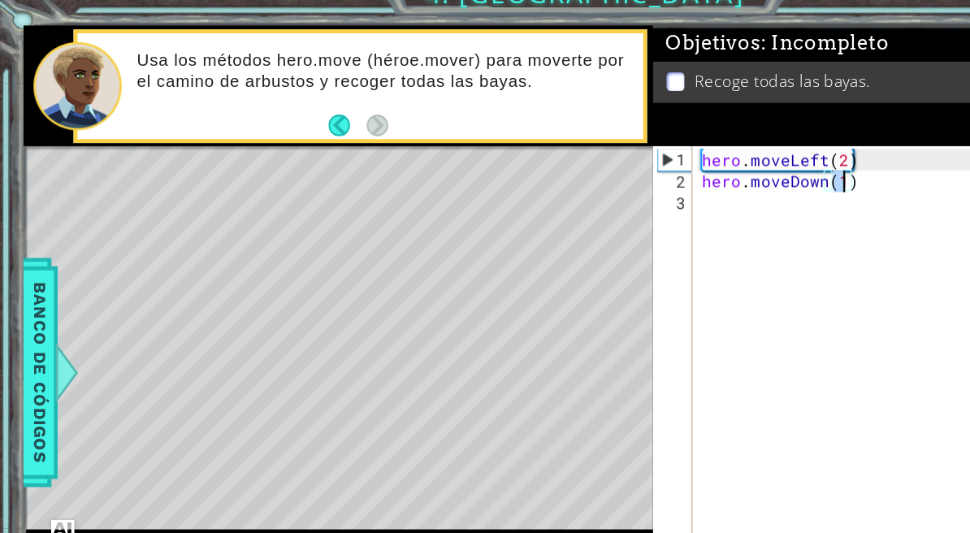
click at [599, 171] on div "hero . moveLeft ( 2 ) hero . moveDown ( 1 )" at bounding box center [747, 323] width 338 height 357
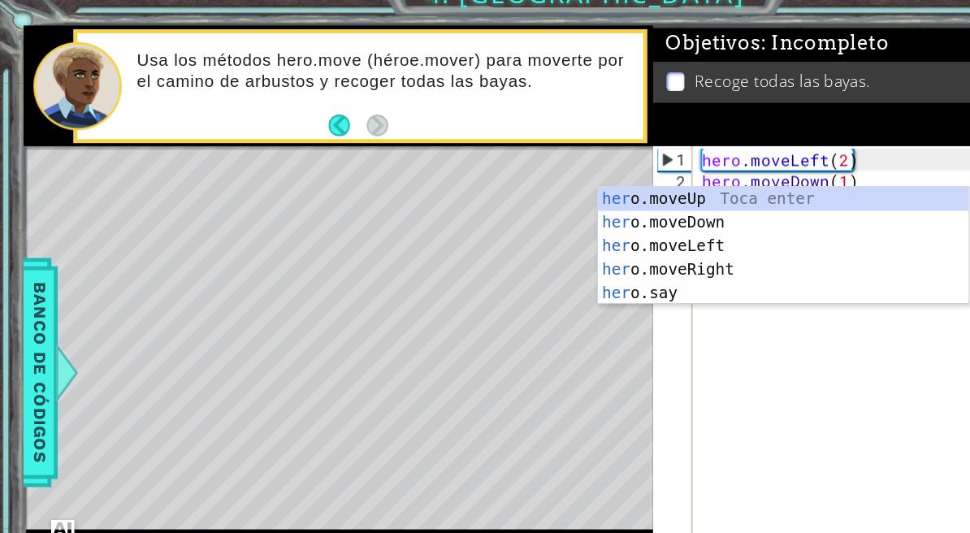
click at [648, 303] on div "hero . moveLeft ( 2 ) hero . moveDown ( 1 ) her" at bounding box center [747, 323] width 338 height 357
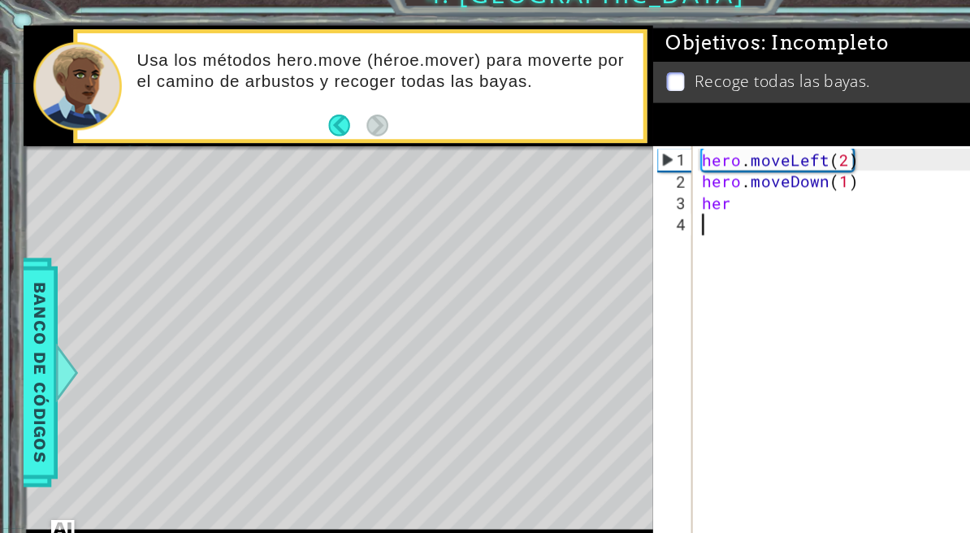
click at [671, 174] on div "hero . moveLeft ( 2 ) hero . moveDown ( 1 ) her" at bounding box center [747, 323] width 338 height 357
click at [695, 154] on div "hero . moveLeft ( 2 ) hero . moveDown ( 1 )" at bounding box center [747, 323] width 338 height 357
click at [700, 154] on div "hero . moveLeft ( 2 ) hero . moveDown ( 1 )" at bounding box center [747, 323] width 338 height 357
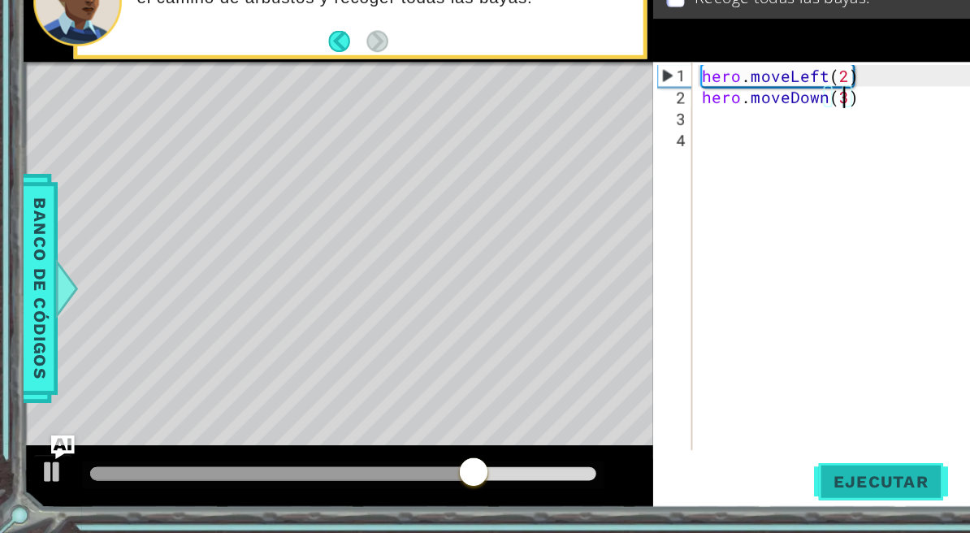
click at [699, 482] on span "Ejecutar" at bounding box center [729, 490] width 111 height 16
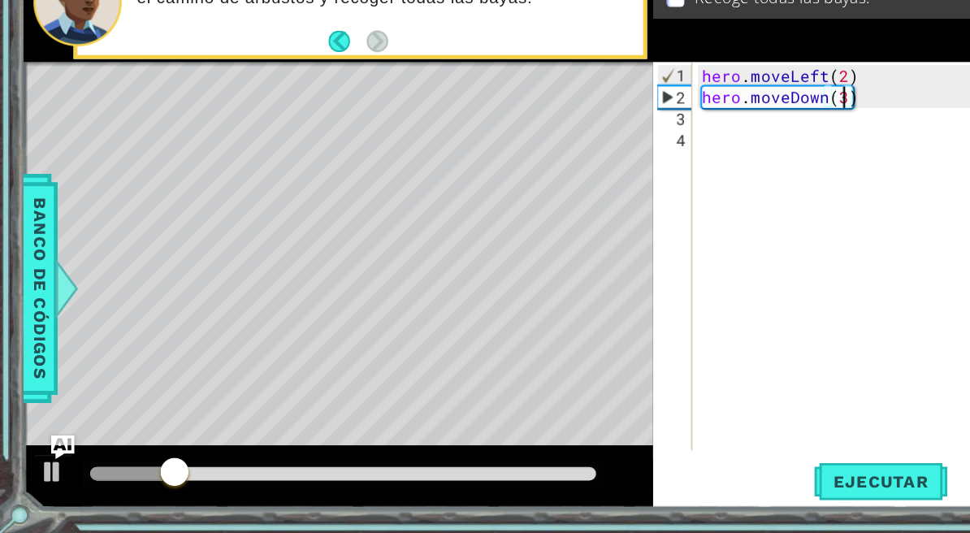
click at [616, 145] on div "hero . moveLeft ( 2 ) hero . moveDown ( 3 )" at bounding box center [747, 323] width 338 height 357
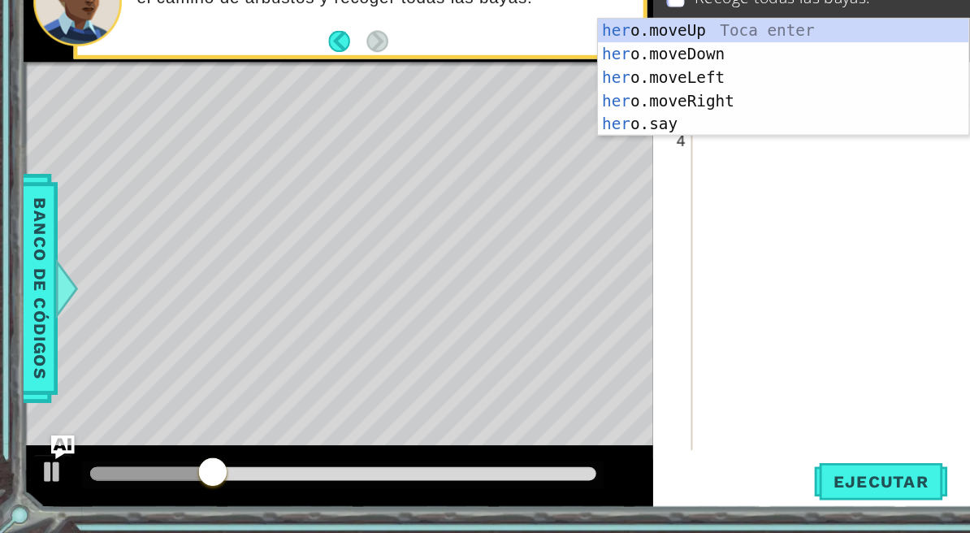
scroll to position [20, 52]
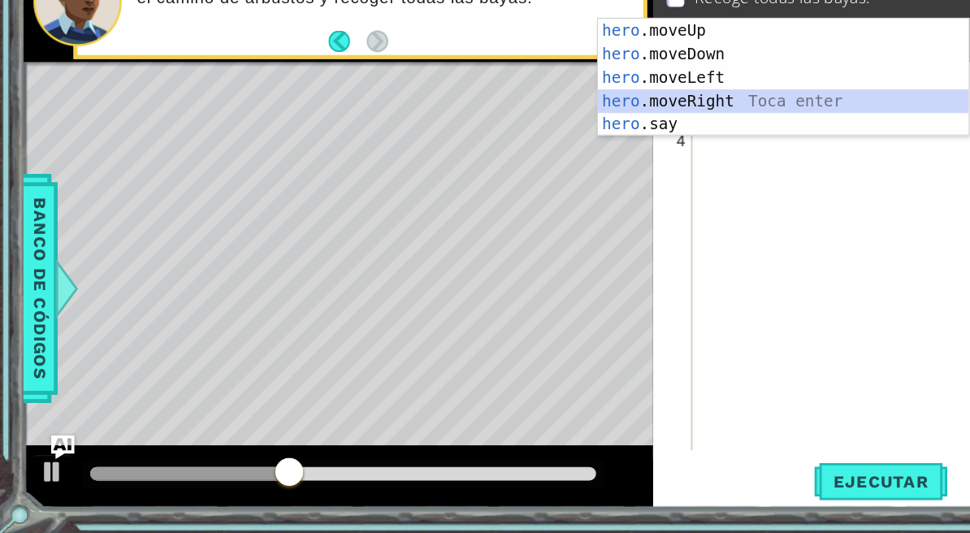
click at [607, 106] on div "hero .moveUp Toca enter hero .moveDown Toca enter hero .moveLeft Toca enter her…" at bounding box center [649, 174] width 307 height 136
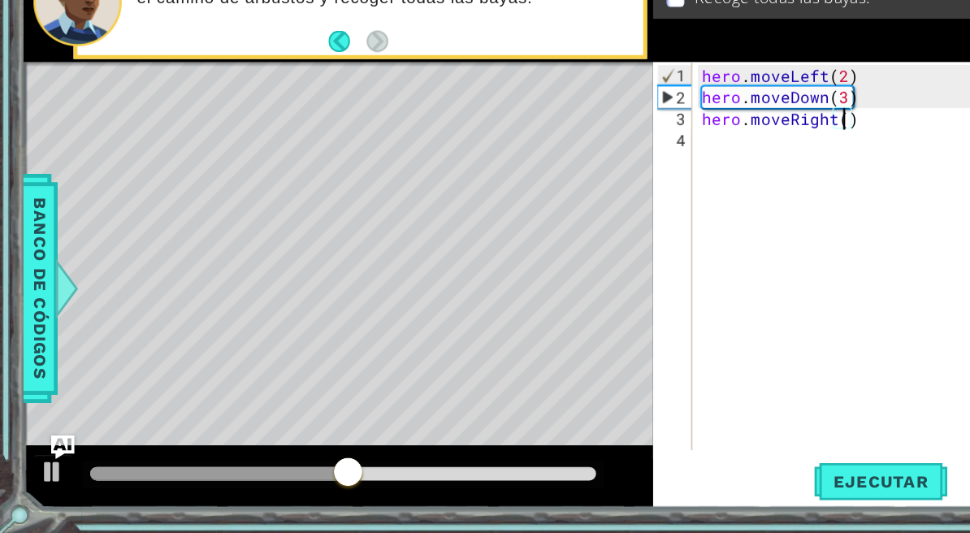
scroll to position [20, 29]
click at [678, 145] on div "hero . moveLeft ( 2 ) hero . moveDown ( 3 ) hero . moveRight ( 2 )" at bounding box center [747, 323] width 338 height 357
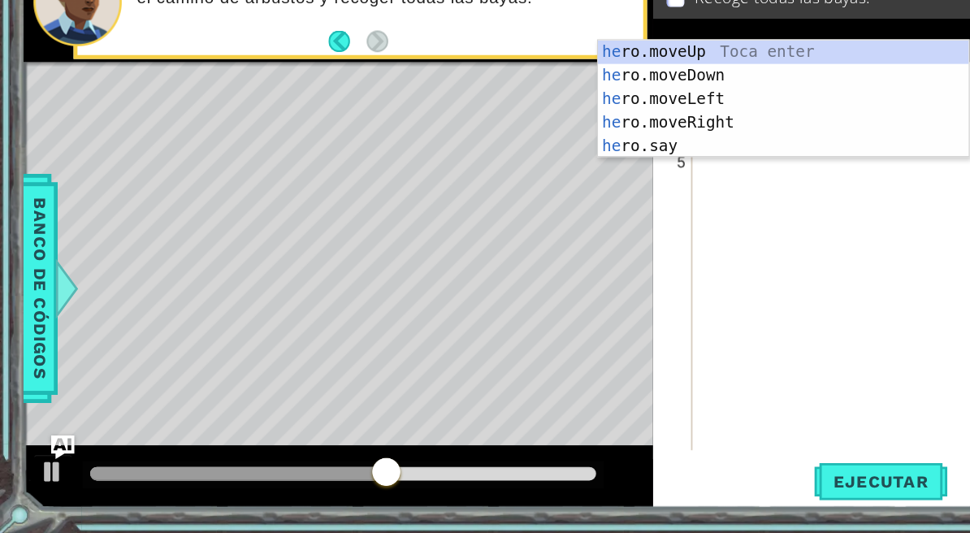
scroll to position [20, 45]
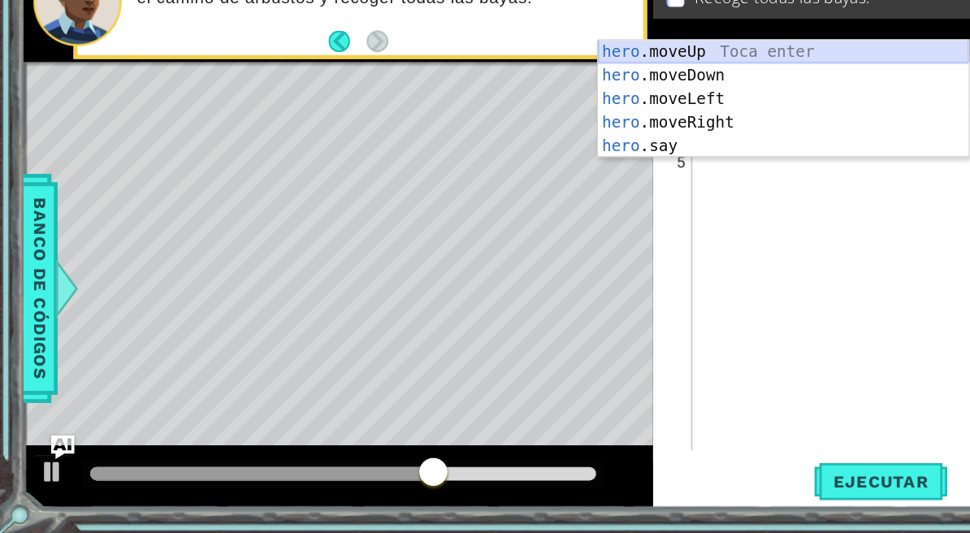
click at [636, 124] on div "hero .moveUp Toca enter hero .moveDown Toca enter hero .moveLeft Toca enter her…" at bounding box center [649, 192] width 307 height 136
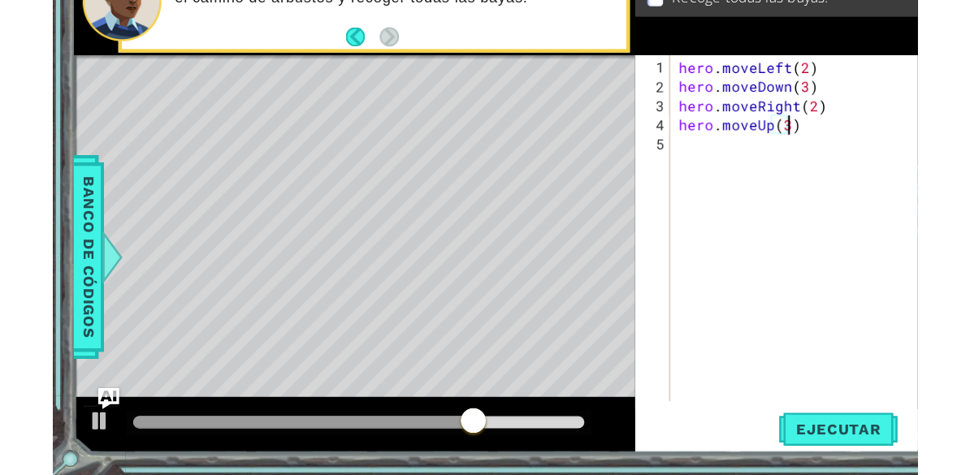
scroll to position [20, 29]
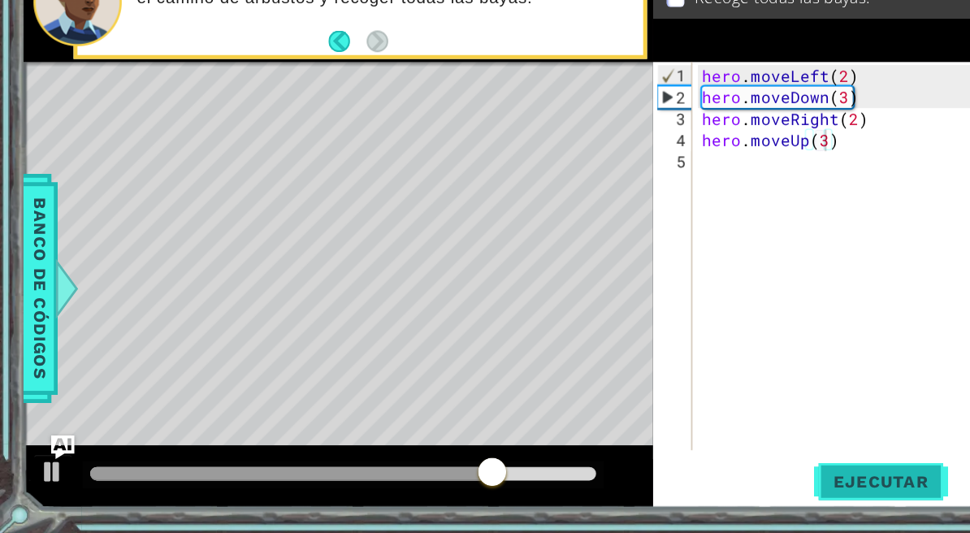
click at [733, 471] on button "Ejecutar" at bounding box center [729, 489] width 111 height 37
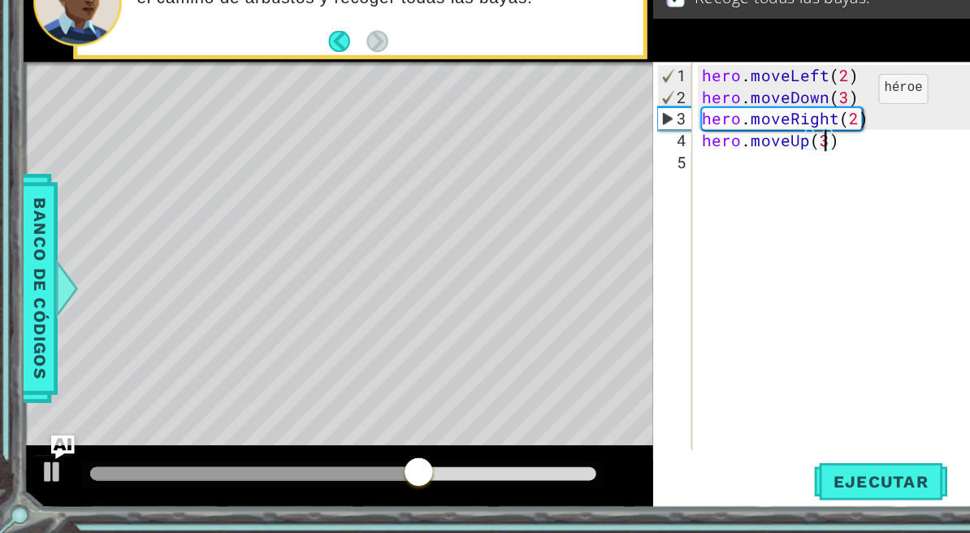
click at [700, 145] on div "hero . moveLeft ( 2 ) hero . moveDown ( 3 ) hero . moveRight ( 2 ) hero . moveU…" at bounding box center [747, 323] width 338 height 357
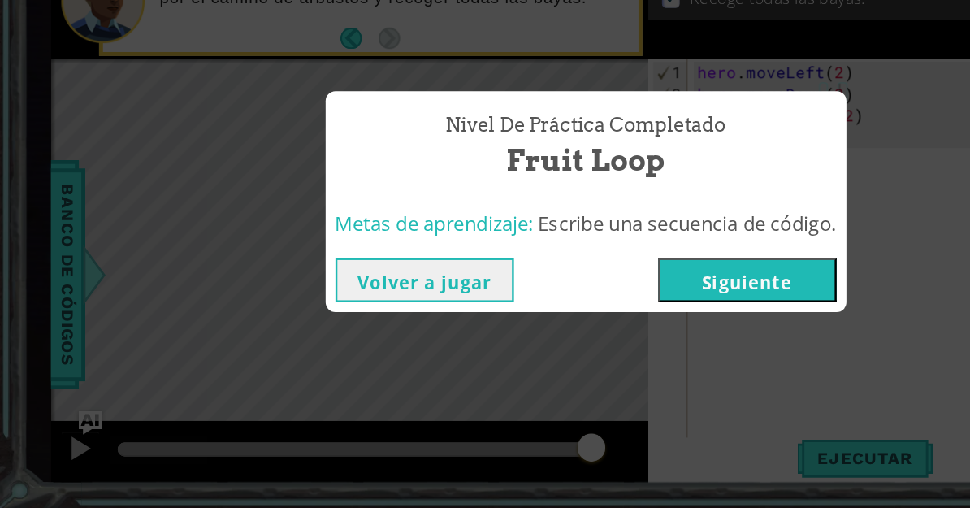
click at [402, 301] on button "Volver a jugar" at bounding box center [352, 319] width 148 height 37
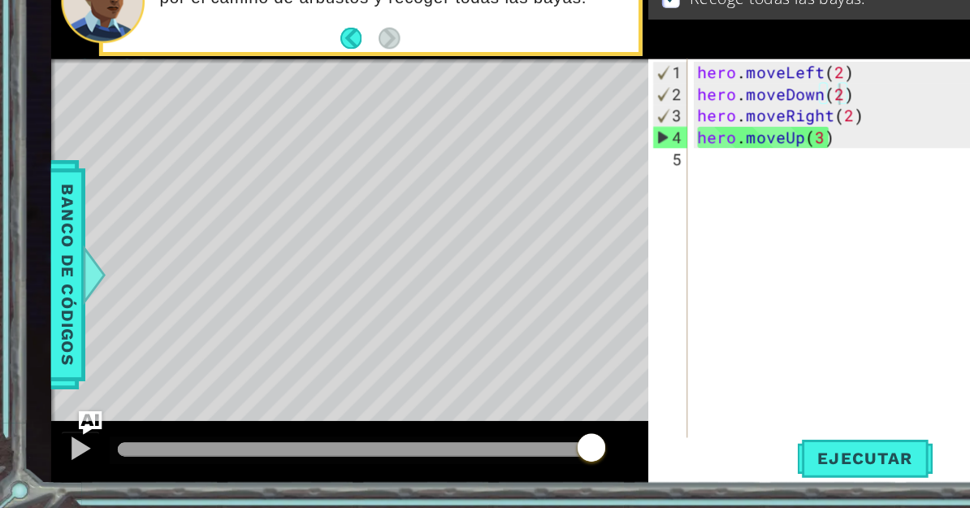
type textarea "abcde fg"
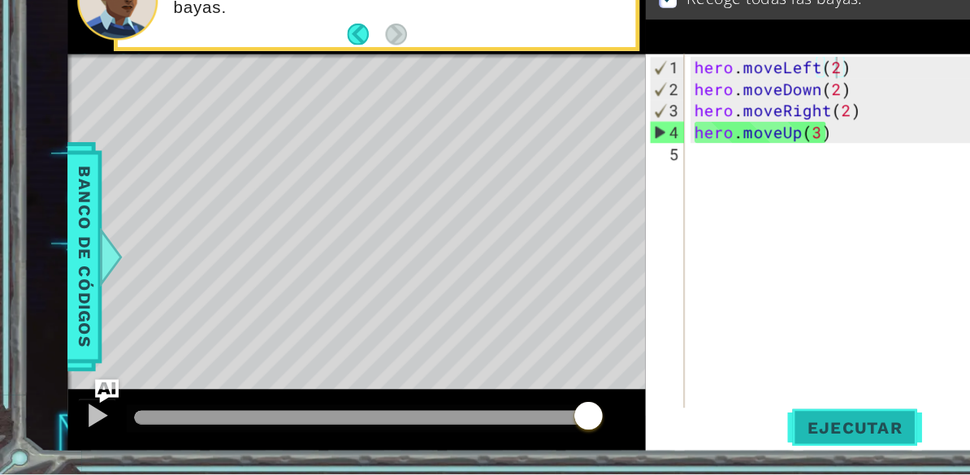
click at [712, 428] on span "Ejecutar" at bounding box center [707, 436] width 111 height 16
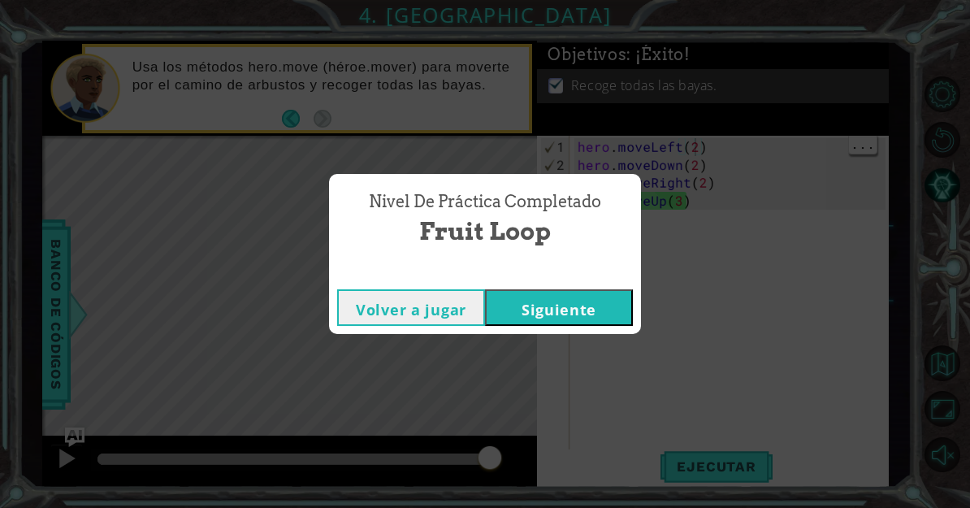
click at [602, 317] on button "Siguiente" at bounding box center [559, 307] width 148 height 37
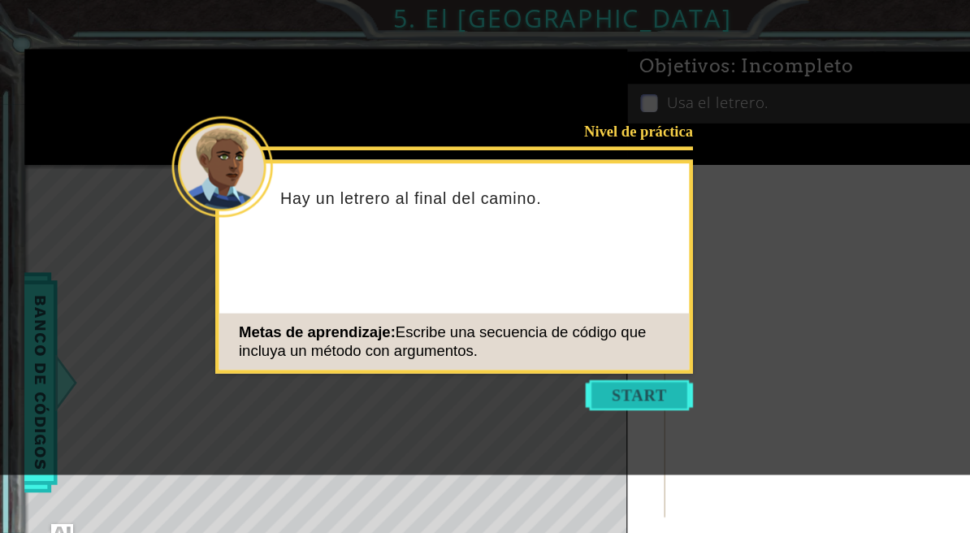
click at [559, 345] on button "Start" at bounding box center [551, 341] width 93 height 26
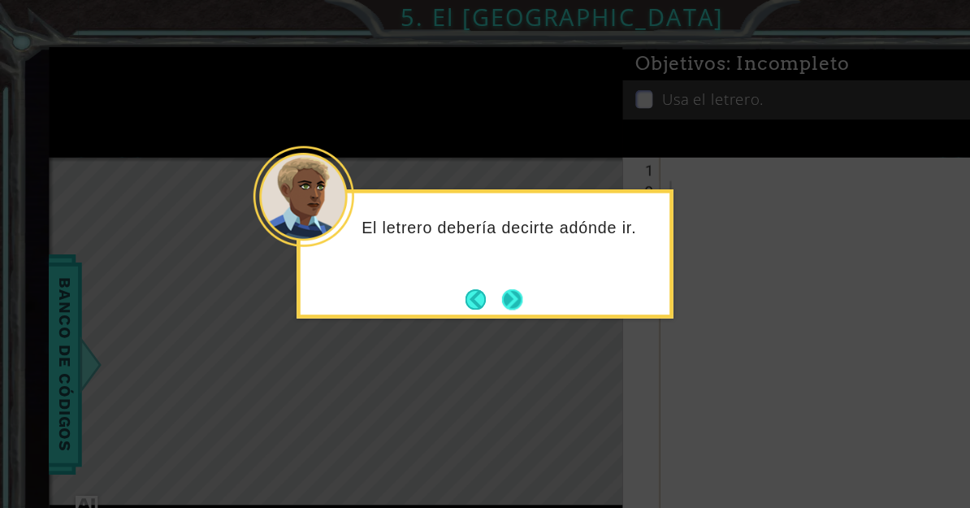
click at [435, 265] on button "Next" at bounding box center [441, 258] width 19 height 19
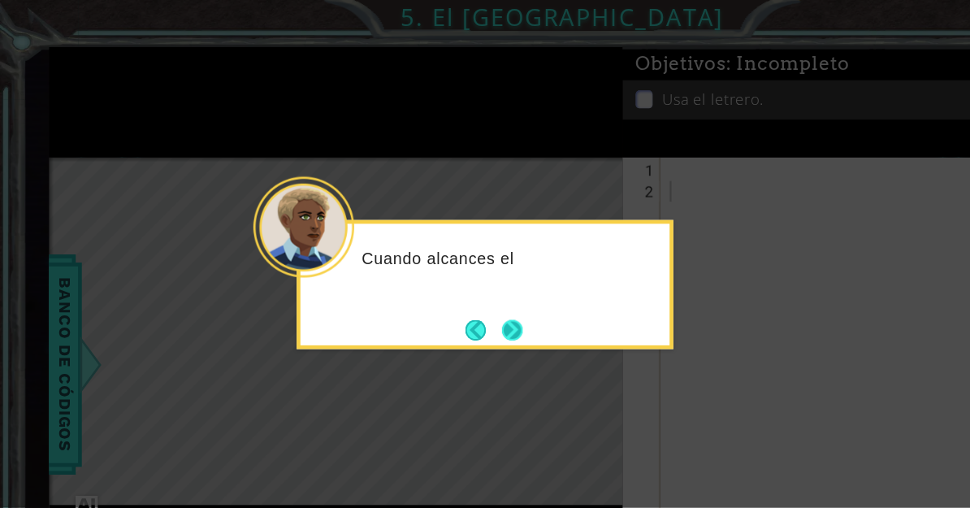
click at [444, 277] on button "Next" at bounding box center [442, 285] width 20 height 20
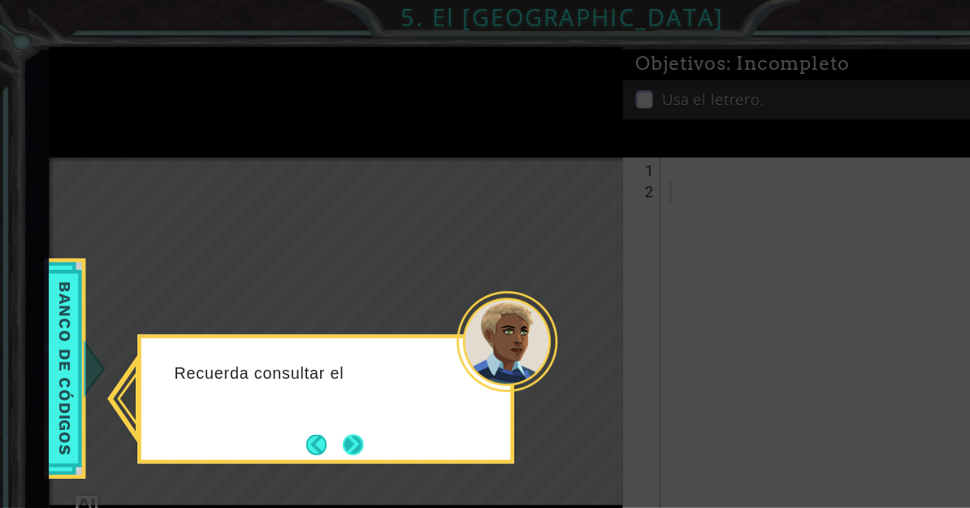
click at [313, 375] on button "Next" at bounding box center [304, 383] width 20 height 20
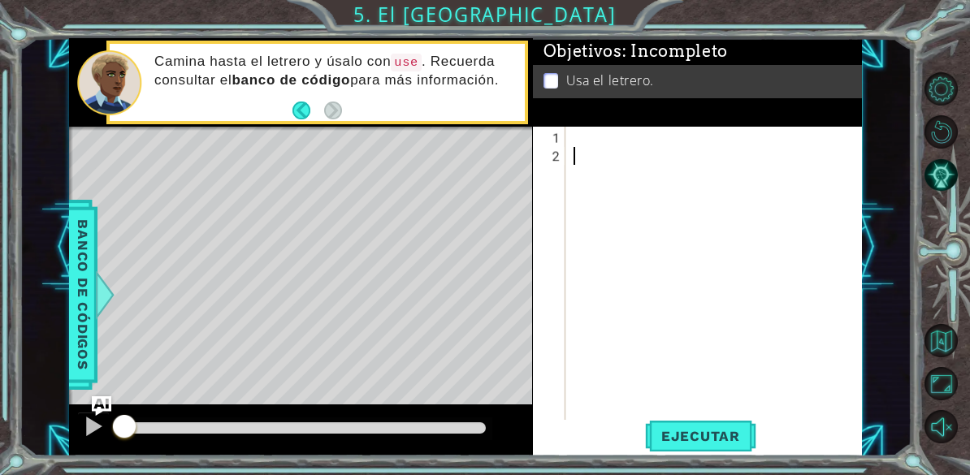
click at [630, 138] on div at bounding box center [718, 299] width 297 height 340
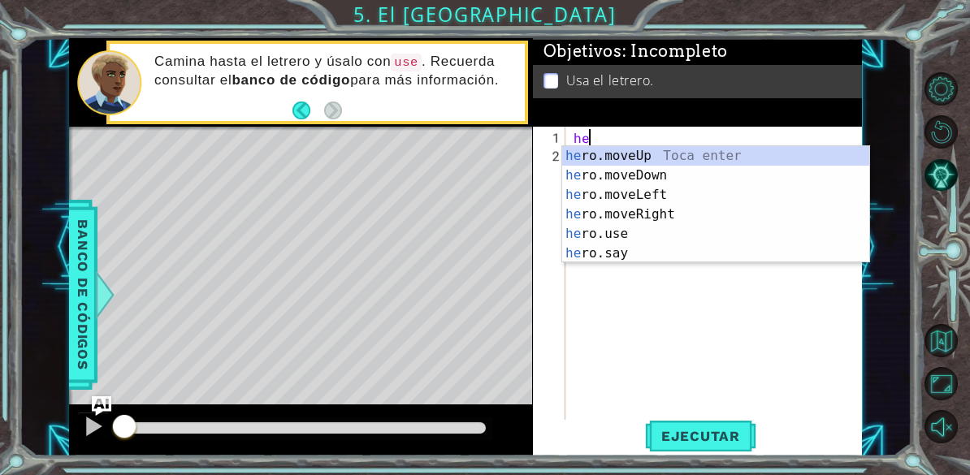
scroll to position [21, 45]
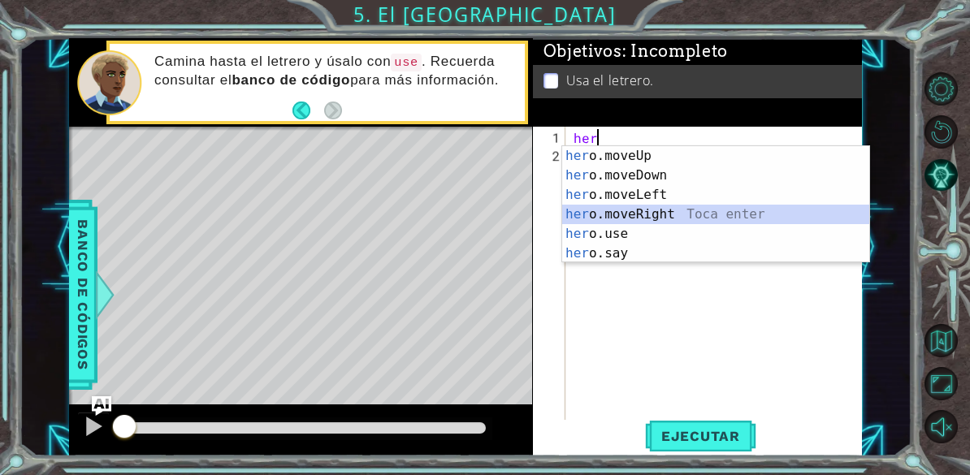
click at [659, 208] on div "her o.moveUp Toca enter her o.moveDown Toca enter her o.moveLeft [PERSON_NAME] …" at bounding box center [715, 224] width 307 height 156
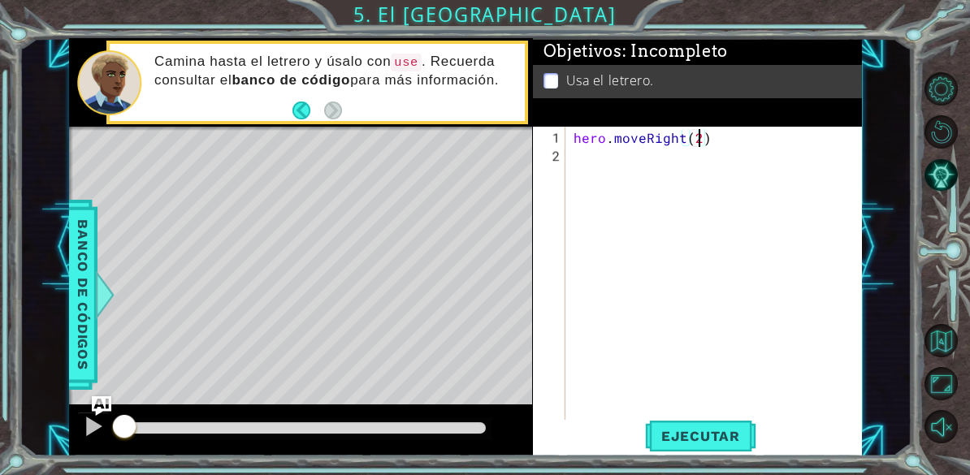
scroll to position [21, 29]
click at [656, 153] on div "hero . moveRight ( 1 )" at bounding box center [718, 299] width 297 height 340
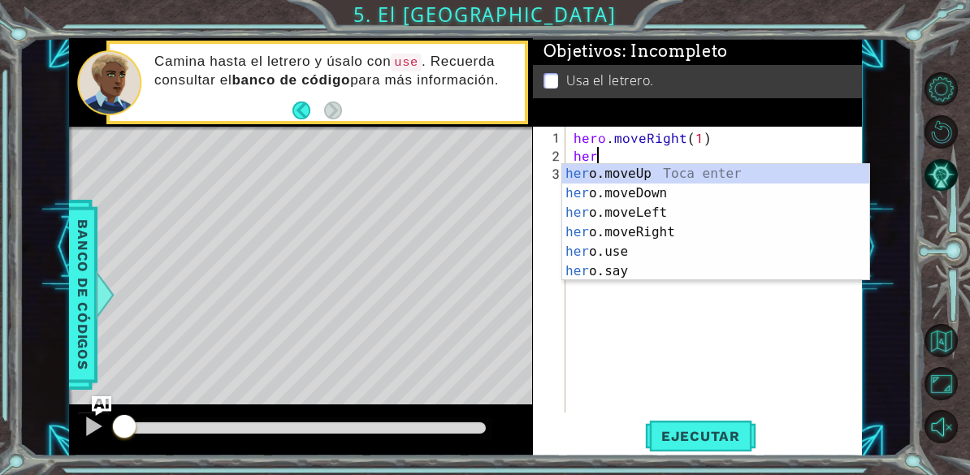
scroll to position [21, 37]
click at [678, 171] on div "her o.moveUp Toca enter her o.moveDown Toca enter her o.moveLeft [PERSON_NAME] …" at bounding box center [715, 242] width 307 height 156
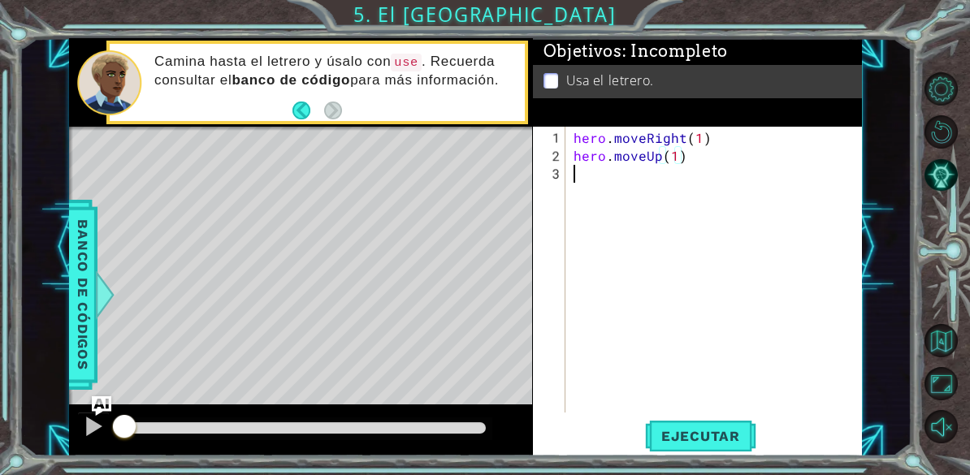
click at [605, 170] on div "hero . moveRight ( 1 ) hero . moveUp ( 1 )" at bounding box center [718, 290] width 297 height 322
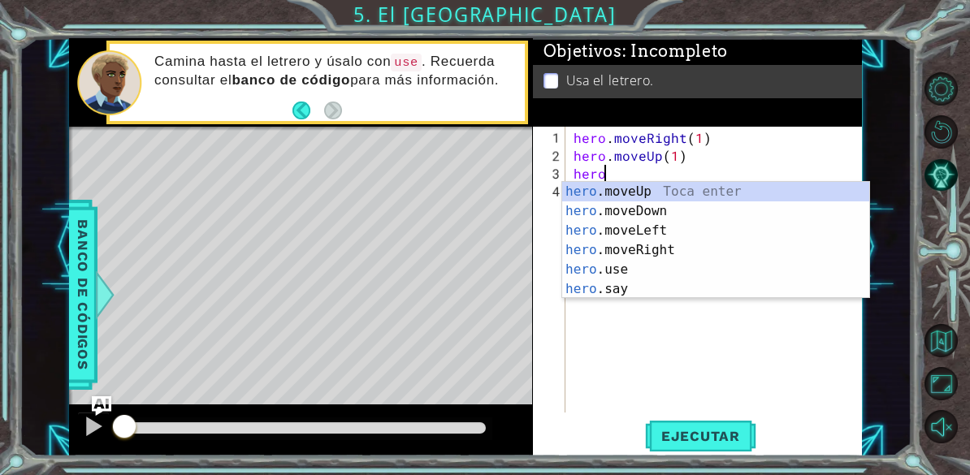
scroll to position [21, 45]
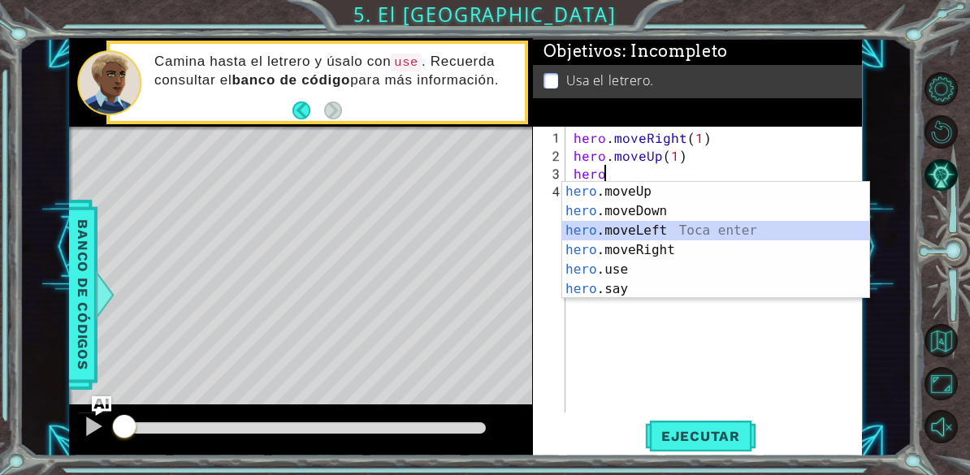
click at [652, 238] on div "hero .moveUp Toca enter hero .moveDown Toca enter hero .moveLeft Toca enter her…" at bounding box center [715, 260] width 307 height 156
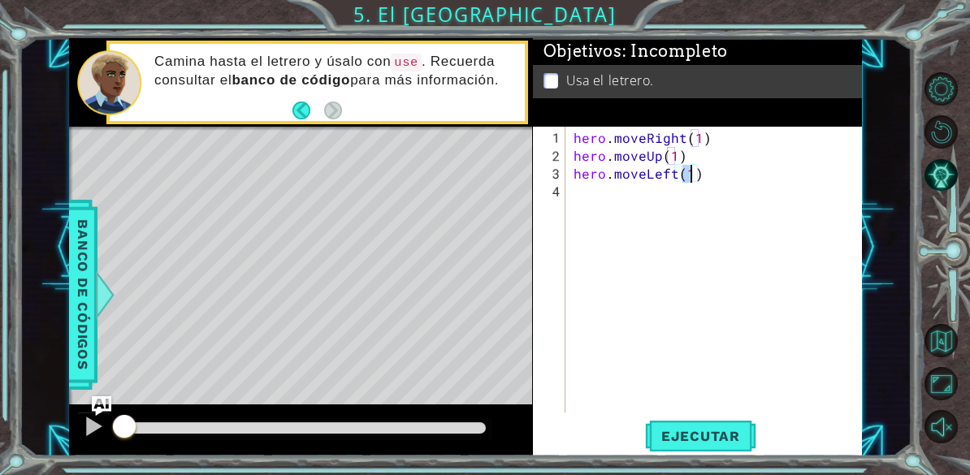
click at [630, 203] on div "hero . moveRight ( 1 ) hero . moveUp ( 1 ) hero . moveLeft ( 1 )" at bounding box center [718, 290] width 297 height 322
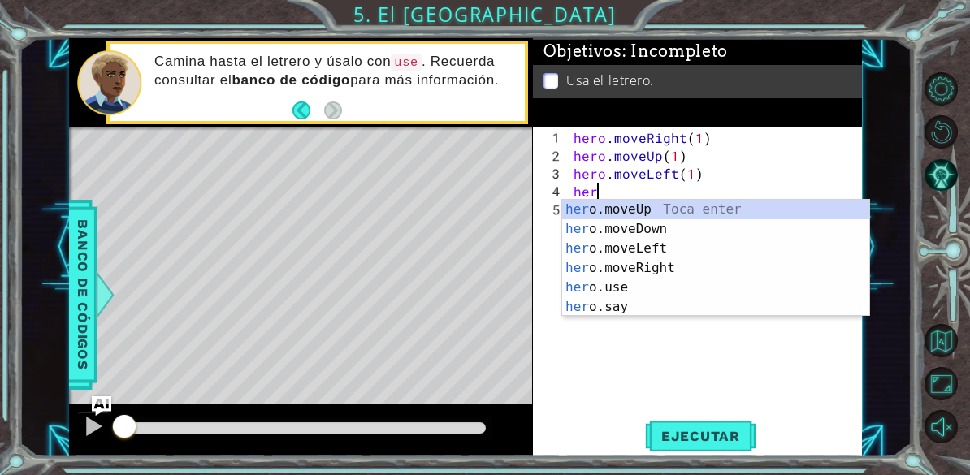
scroll to position [21, 37]
click at [584, 212] on div "her o.moveUp Toca enter her o.moveDown Toca enter her o.moveLeft [PERSON_NAME] …" at bounding box center [715, 278] width 307 height 156
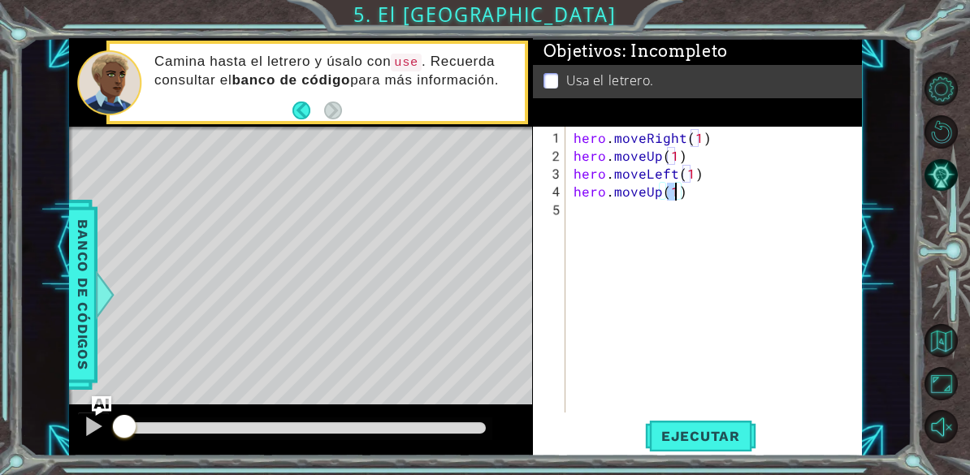
click at [637, 220] on div "hero . moveRight ( 1 ) hero . moveUp ( 1 ) hero . moveLeft ( 1 ) hero . moveUp …" at bounding box center [718, 290] width 297 height 322
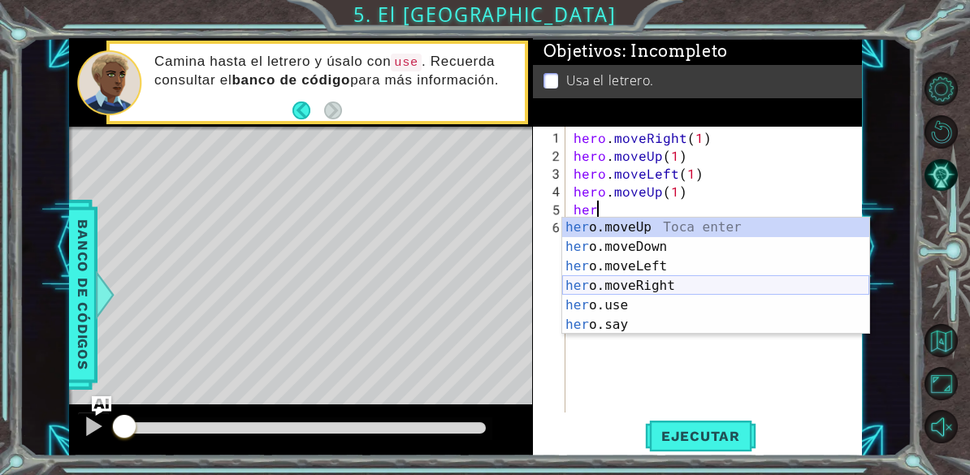
click at [662, 285] on div "her o.moveUp Toca enter her o.moveDown Toca enter her o.moveLeft [PERSON_NAME] …" at bounding box center [715, 296] width 307 height 156
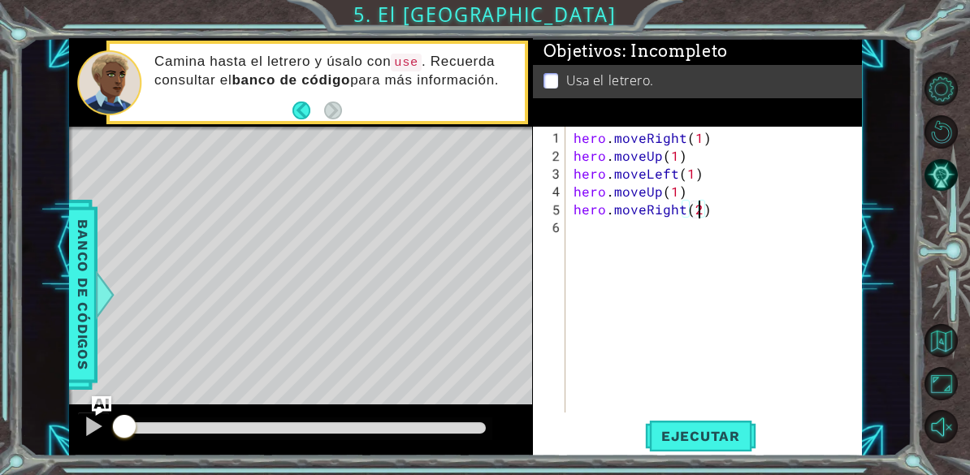
scroll to position [21, 29]
click at [670, 249] on div "hero . moveRight ( 1 ) hero . moveUp ( 1 ) hero . moveLeft ( 1 ) hero . moveUp …" at bounding box center [718, 290] width 297 height 322
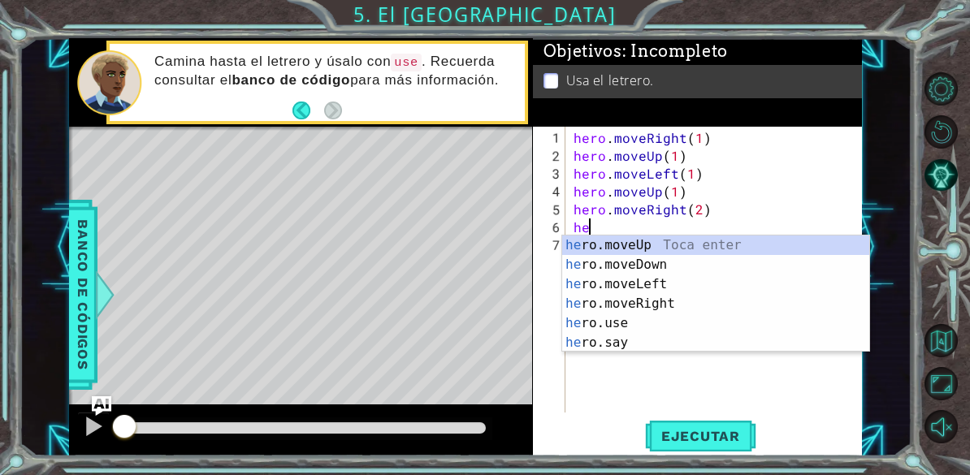
scroll to position [21, 37]
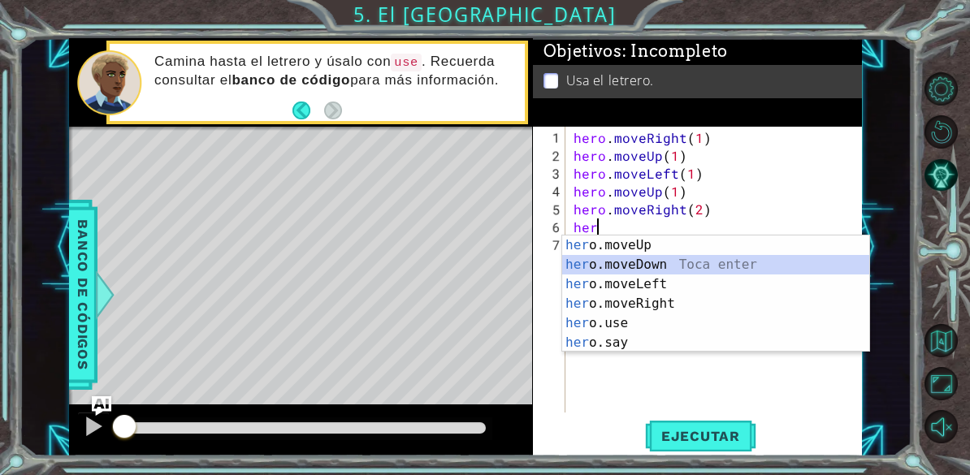
click at [640, 267] on div "her o.moveUp Toca enter her o.moveDown Toca enter her o.moveLeft [PERSON_NAME] …" at bounding box center [715, 314] width 307 height 156
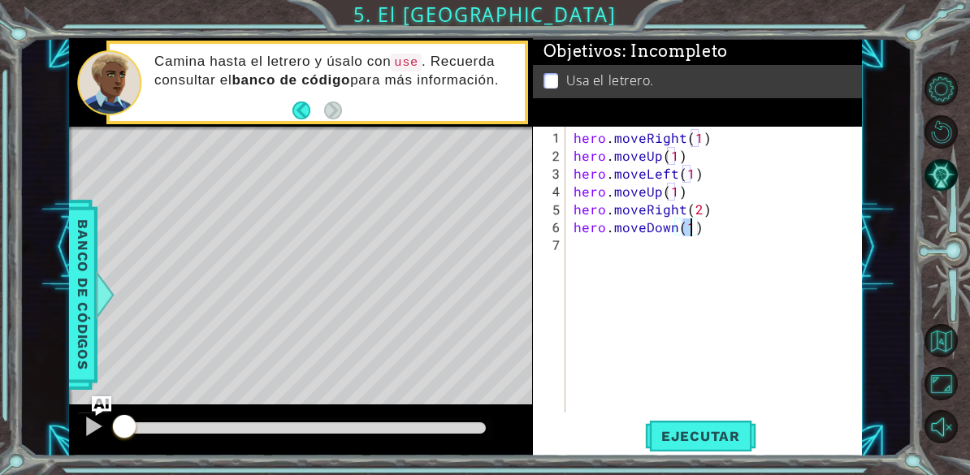
click at [592, 245] on div "hero . moveRight ( 1 ) hero . moveUp ( 1 ) hero . moveLeft ( 1 ) hero . moveUp …" at bounding box center [718, 290] width 297 height 322
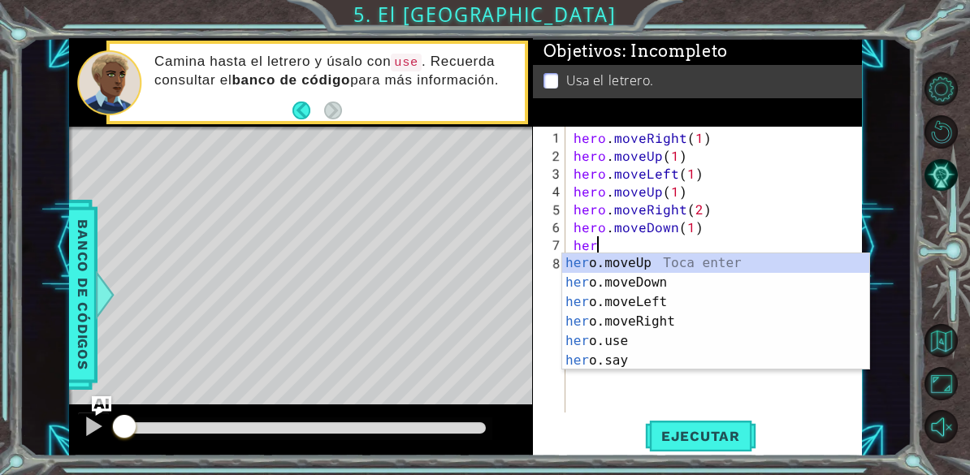
scroll to position [21, 45]
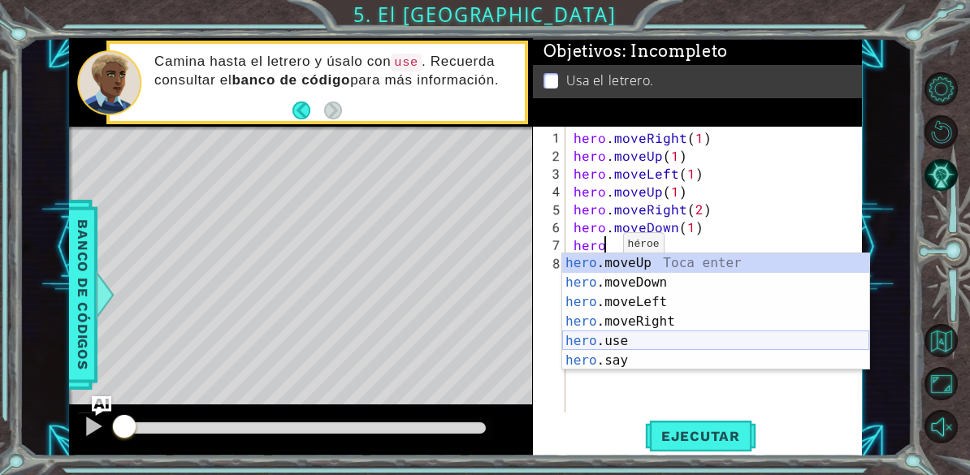
click at [627, 338] on div "hero .moveUp Toca enter hero .moveDown Toca enter hero .moveLeft Toca enter her…" at bounding box center [715, 331] width 307 height 156
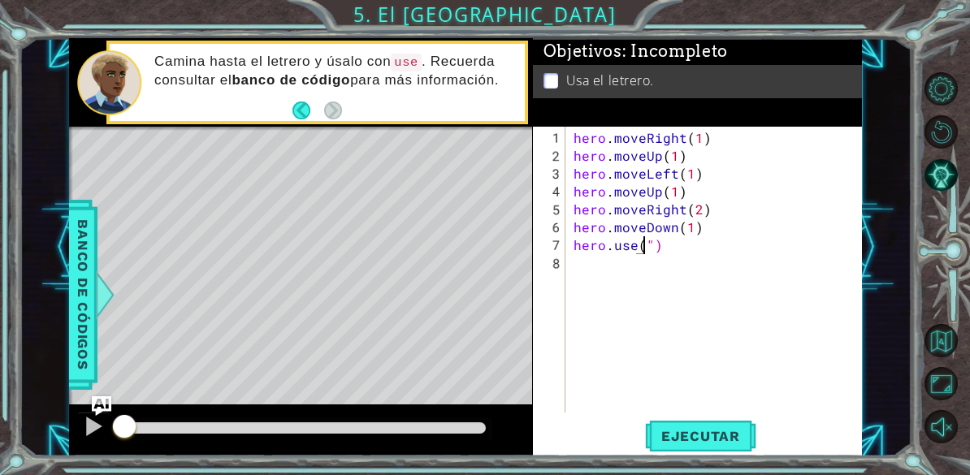
click at [728, 220] on div "hero . moveRight ( 1 ) hero . moveUp ( 1 ) hero . moveLeft ( 1 ) hero . moveUp …" at bounding box center [718, 290] width 297 height 322
click at [687, 271] on div "hero . moveRight ( 1 ) hero . moveUp ( 1 ) hero . moveLeft ( 1 ) hero . moveUp …" at bounding box center [718, 290] width 297 height 322
click at [695, 257] on div "hero . moveRight ( 1 ) hero . moveUp ( 1 ) hero . moveLeft ( 1 ) hero . moveUp …" at bounding box center [718, 290] width 297 height 322
click at [708, 230] on div "hero . moveRight ( 1 ) hero . moveUp ( 1 ) hero . moveLeft ( 1 ) hero . moveUp …" at bounding box center [718, 290] width 297 height 322
click at [700, 243] on div "hero . moveRight ( 1 ) hero . moveUp ( 1 ) hero . moveLeft ( 1 ) hero . moveUp …" at bounding box center [718, 290] width 297 height 322
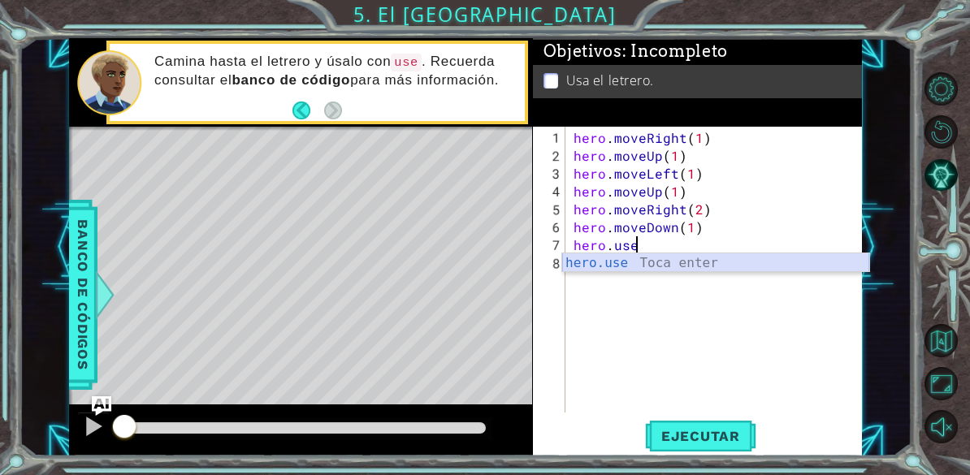
click at [643, 268] on div "hero.use Toca enter" at bounding box center [715, 282] width 307 height 58
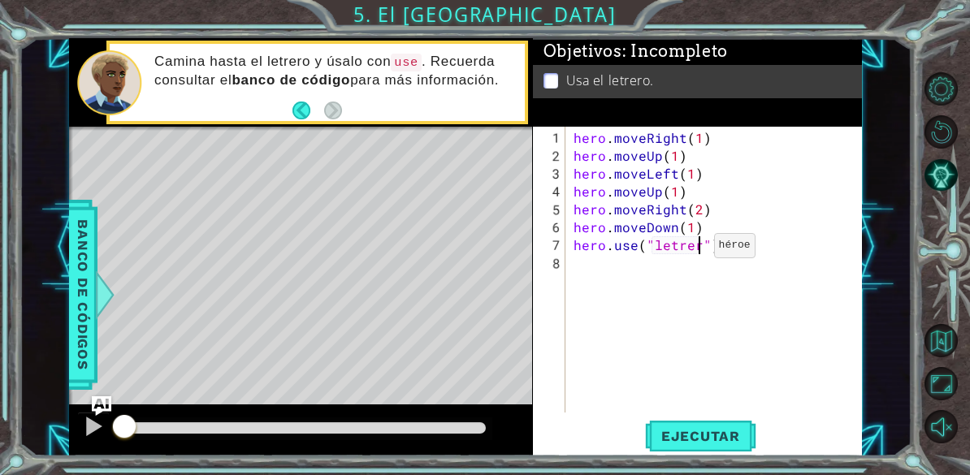
scroll to position [21, 76]
click at [681, 283] on div "hero . moveRight ( 1 ) hero . moveUp ( 1 ) hero . moveLeft ( 1 ) hero . moveUp …" at bounding box center [718, 290] width 297 height 322
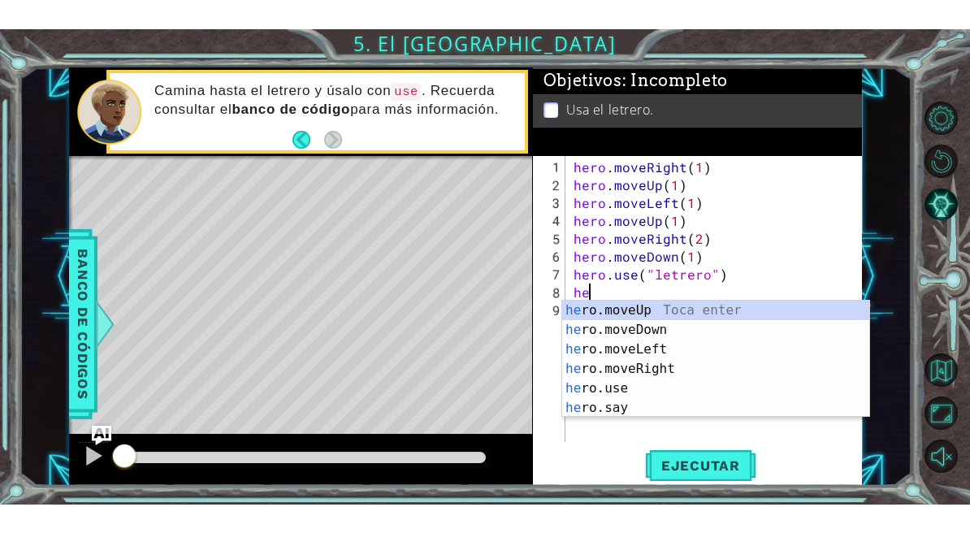
scroll to position [21, 37]
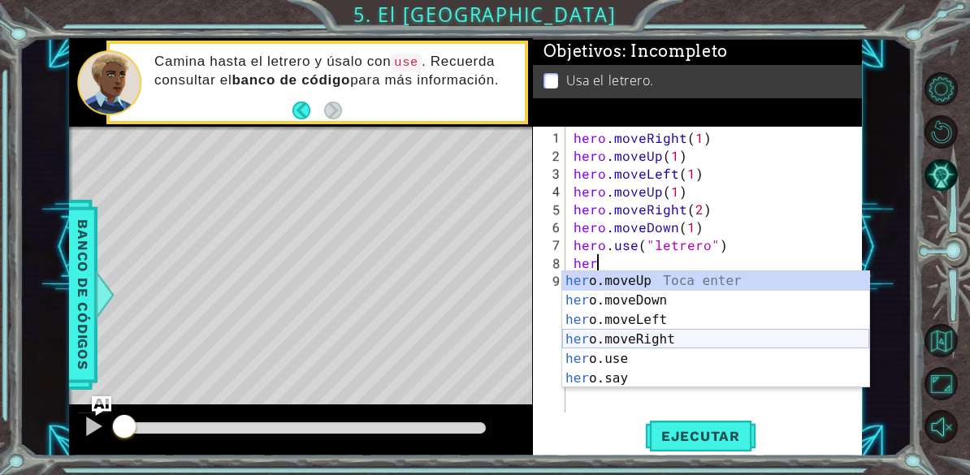
click at [689, 341] on div "her o.moveUp Toca enter her o.moveDown Toca enter her o.moveLeft [PERSON_NAME] …" at bounding box center [715, 349] width 307 height 156
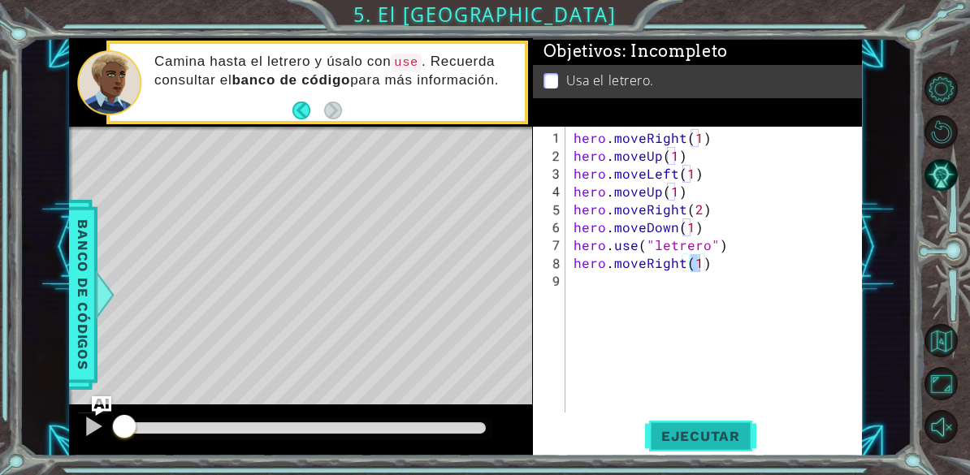
click at [674, 423] on button "Ejecutar" at bounding box center [700, 436] width 111 height 33
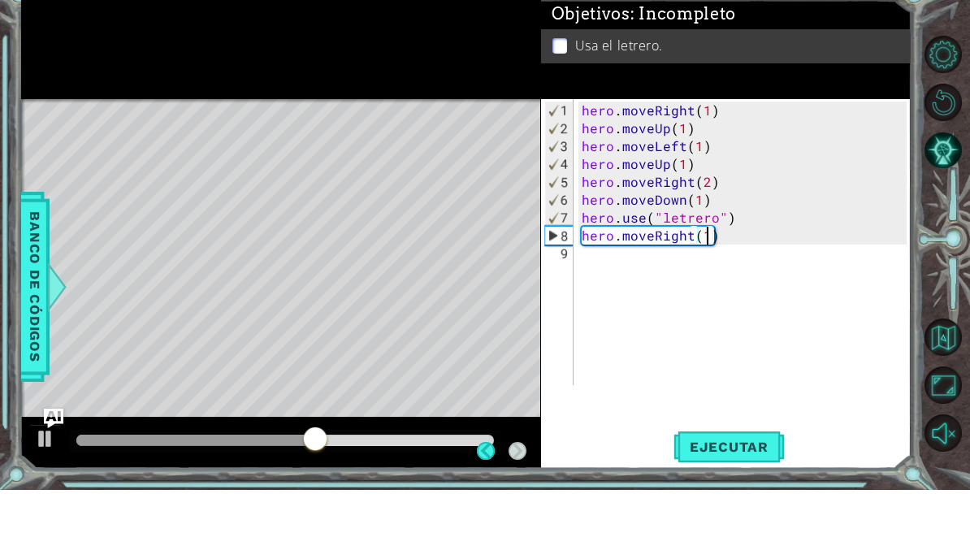
scroll to position [1, 0]
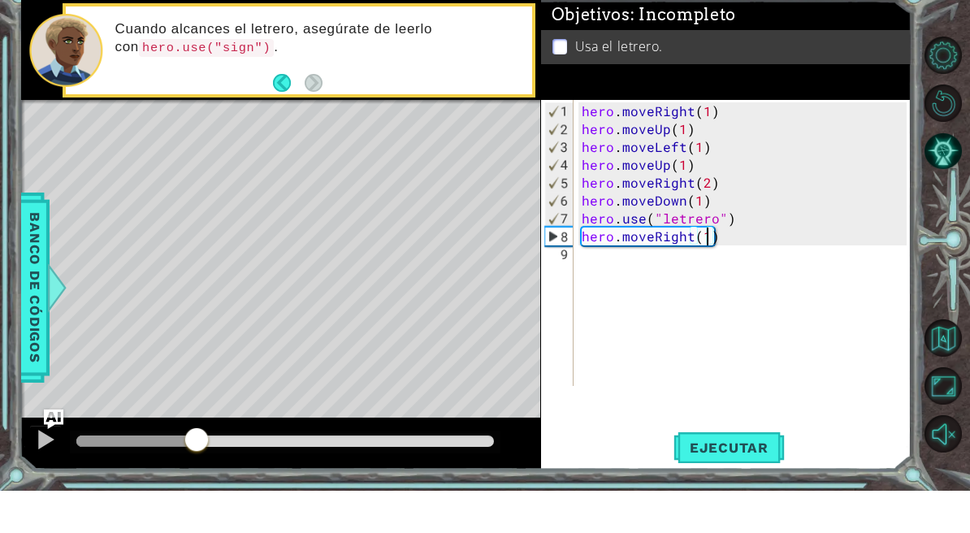
drag, startPoint x: 373, startPoint y: 437, endPoint x: 197, endPoint y: 426, distance: 176.7
click at [197, 469] on div at bounding box center [196, 483] width 29 height 29
click at [712, 215] on div "hero . moveRight ( 1 ) hero . moveUp ( 1 ) hero . moveLeft ( 1 ) hero . moveUp …" at bounding box center [746, 306] width 336 height 322
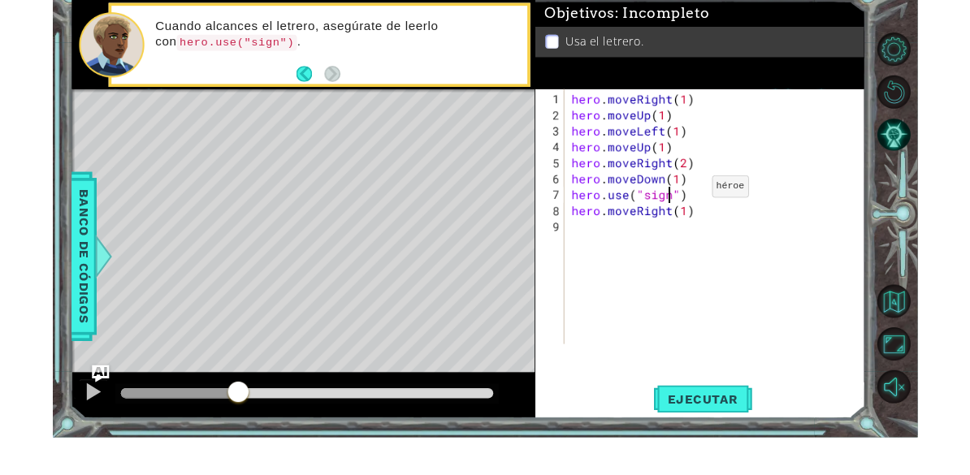
scroll to position [21, 52]
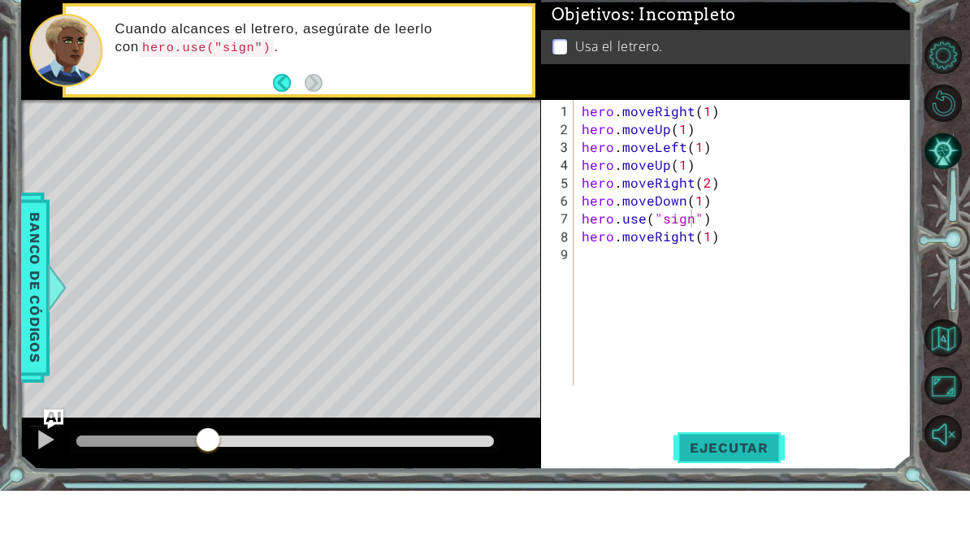
click at [699, 482] on span "Ejecutar" at bounding box center [729, 490] width 111 height 16
type textarea "abcde fg"
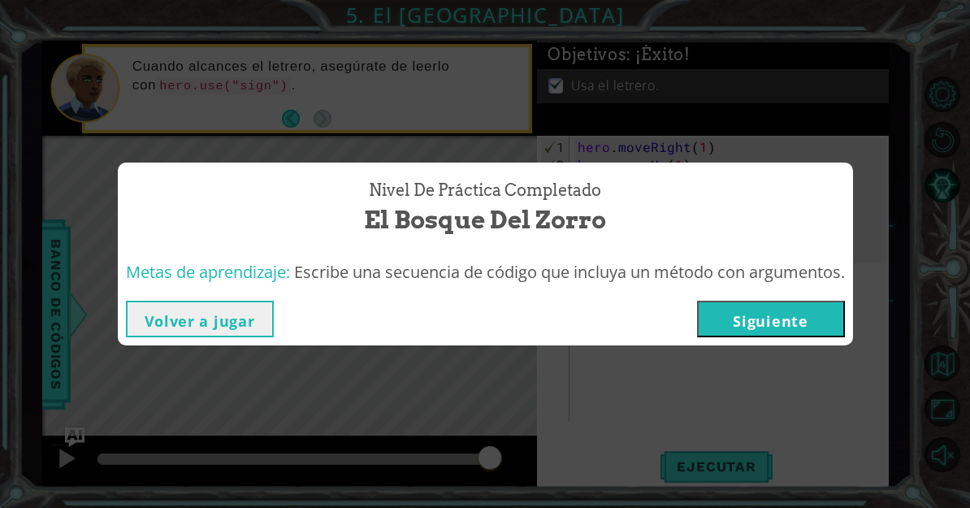
click at [241, 327] on button "Volver a jugar" at bounding box center [200, 319] width 148 height 37
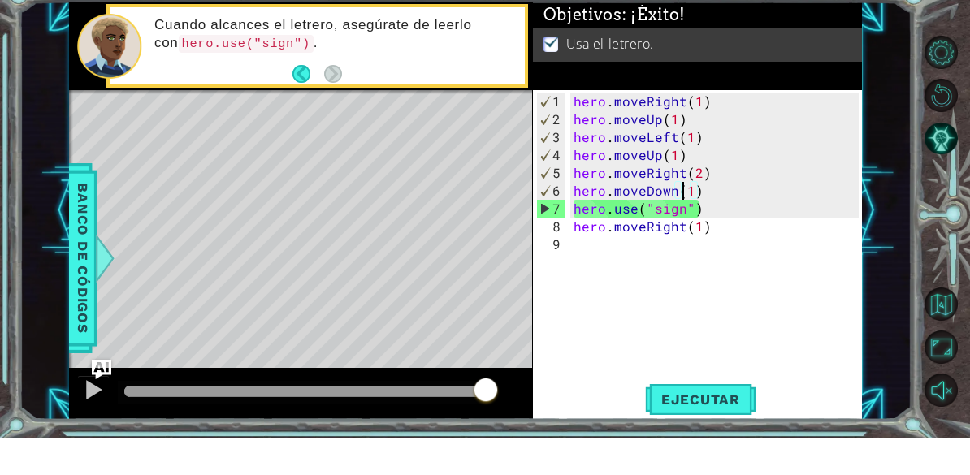
scroll to position [1, 0]
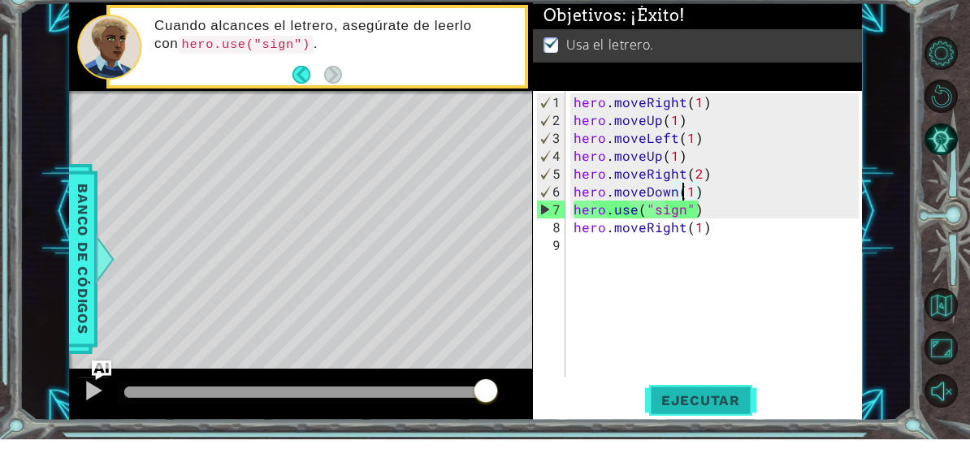
click at [736, 428] on span "Ejecutar" at bounding box center [700, 436] width 111 height 16
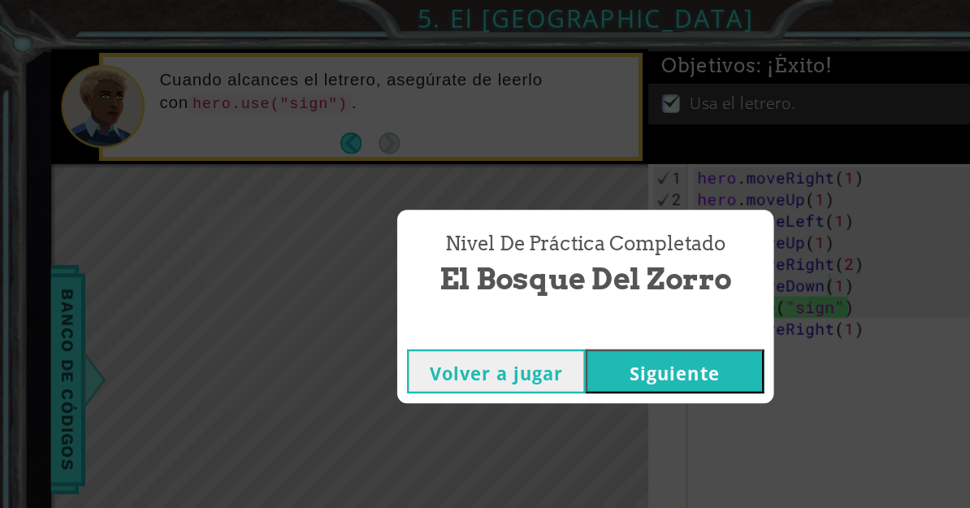
click at [548, 309] on button "Siguiente" at bounding box center [559, 307] width 148 height 37
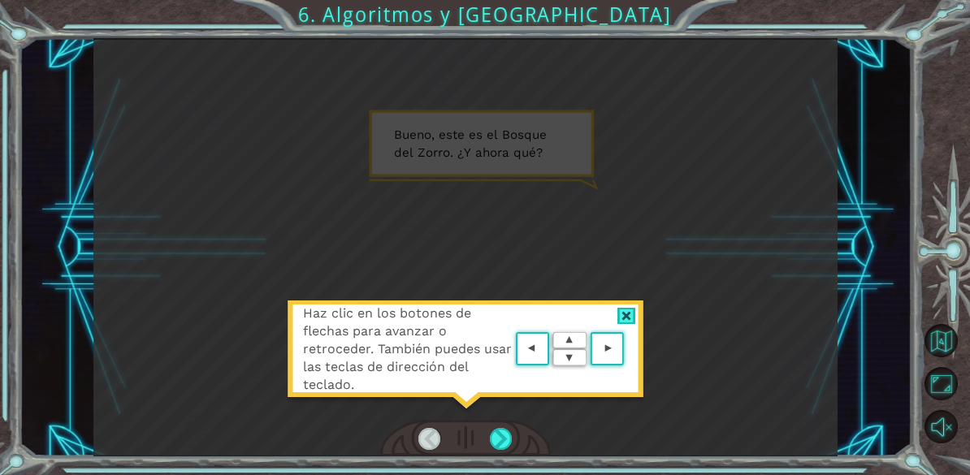
click at [658, 292] on div "Haz clic en los botones de flechas para avanzar o retroceder. También puedes us…" at bounding box center [465, 247] width 744 height 418
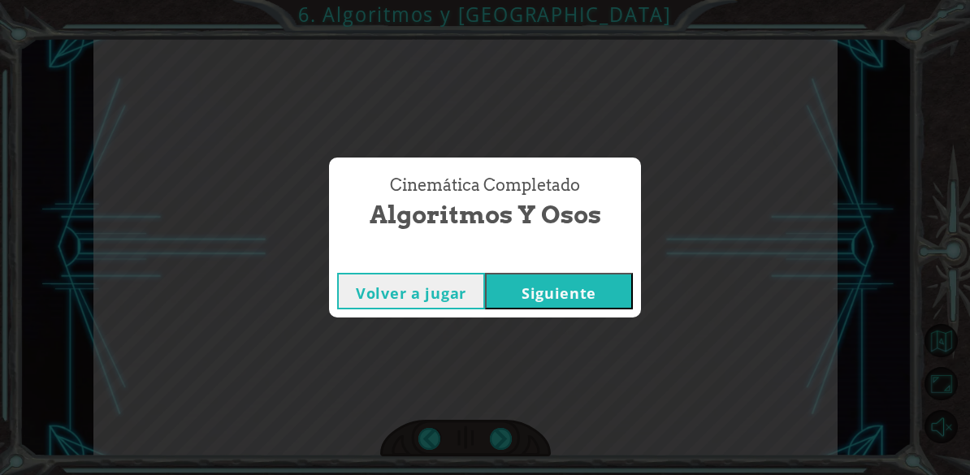
click at [452, 292] on button "Volver a jugar" at bounding box center [411, 291] width 148 height 37
click at [630, 275] on button "Siguiente" at bounding box center [559, 291] width 148 height 37
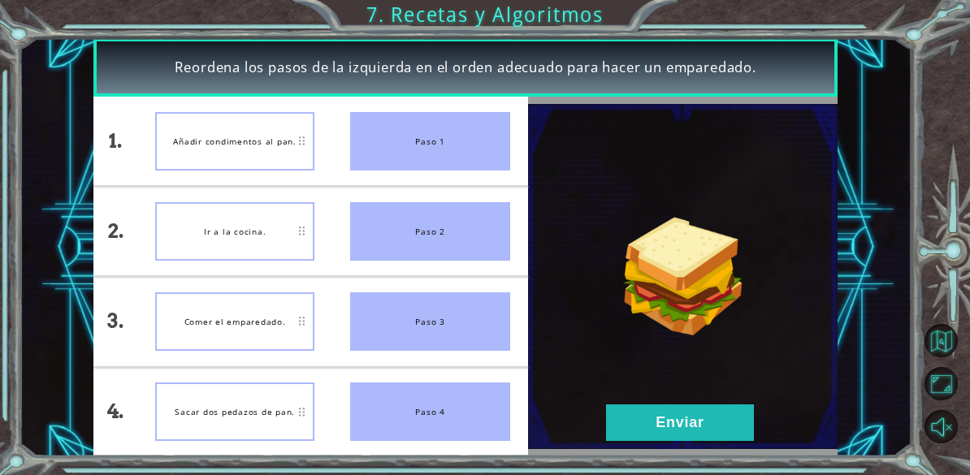
click at [248, 207] on div "Ir a la cocina." at bounding box center [235, 231] width 160 height 58
click at [389, 131] on div "Paso 1" at bounding box center [430, 141] width 160 height 58
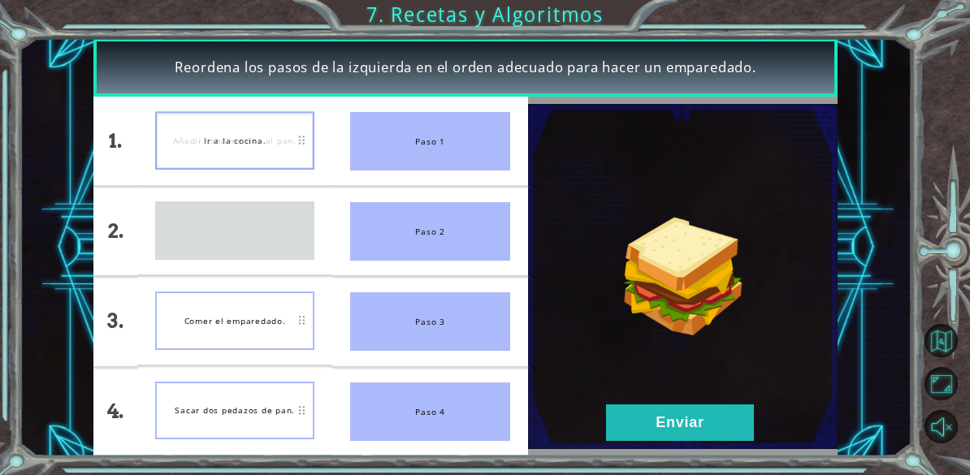
drag, startPoint x: 282, startPoint y: 246, endPoint x: 281, endPoint y: 156, distance: 90.2
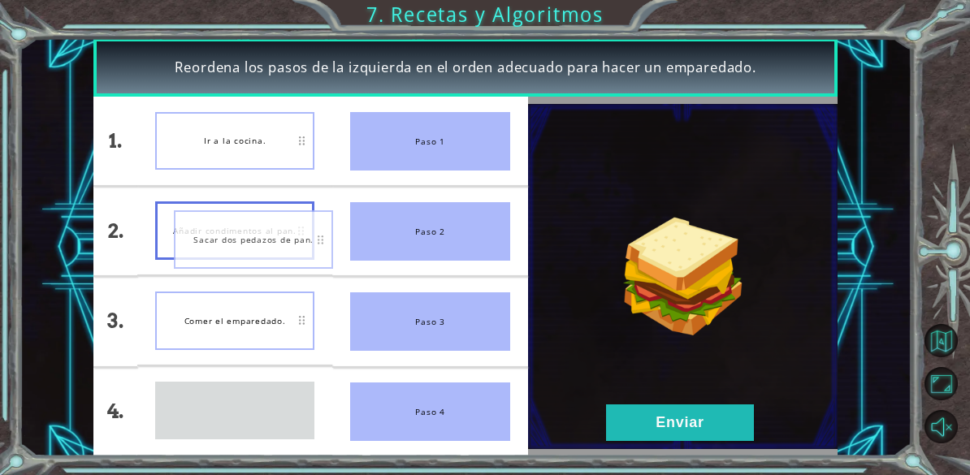
drag, startPoint x: 284, startPoint y: 401, endPoint x: 301, endPoint y: 229, distance: 172.4
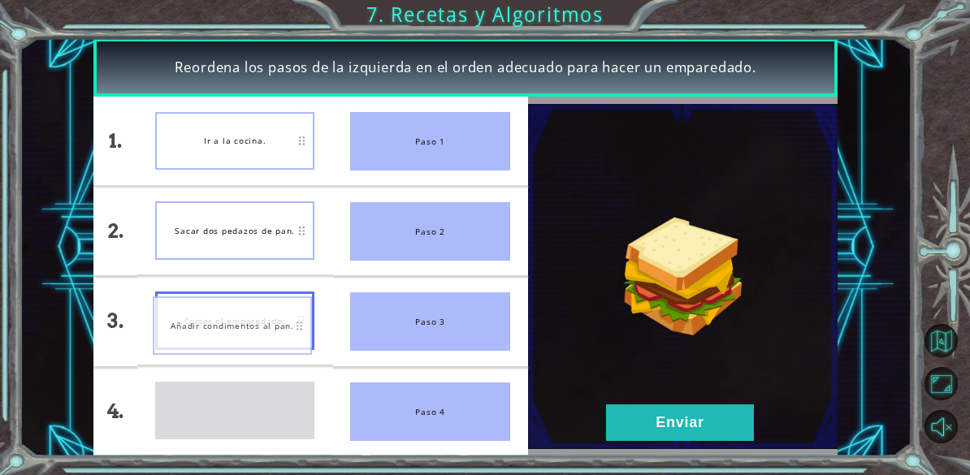
drag, startPoint x: 245, startPoint y: 419, endPoint x: 242, endPoint y: 332, distance: 87.0
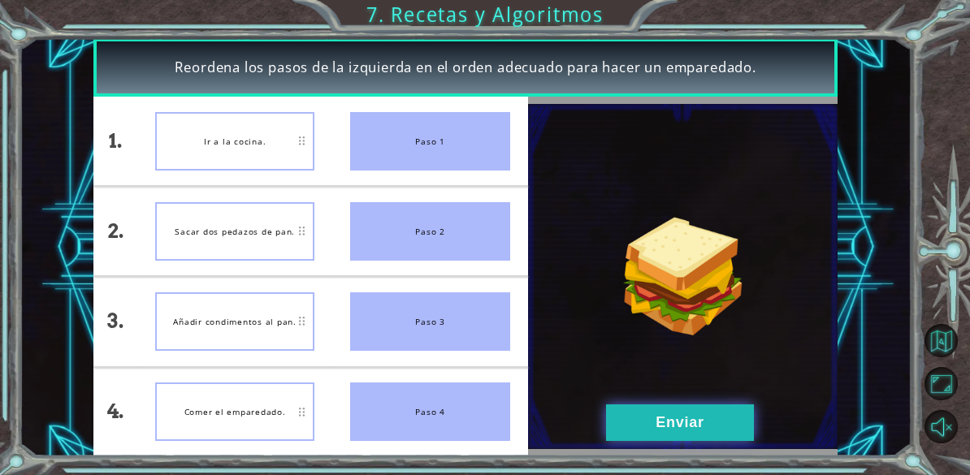
click at [664, 406] on button "Enviar" at bounding box center [680, 423] width 148 height 37
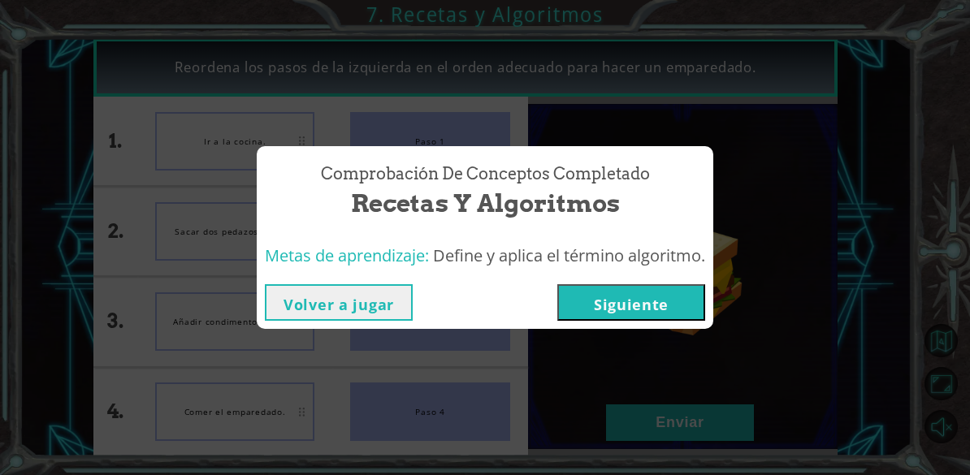
click at [316, 303] on button "Volver a jugar" at bounding box center [339, 302] width 148 height 37
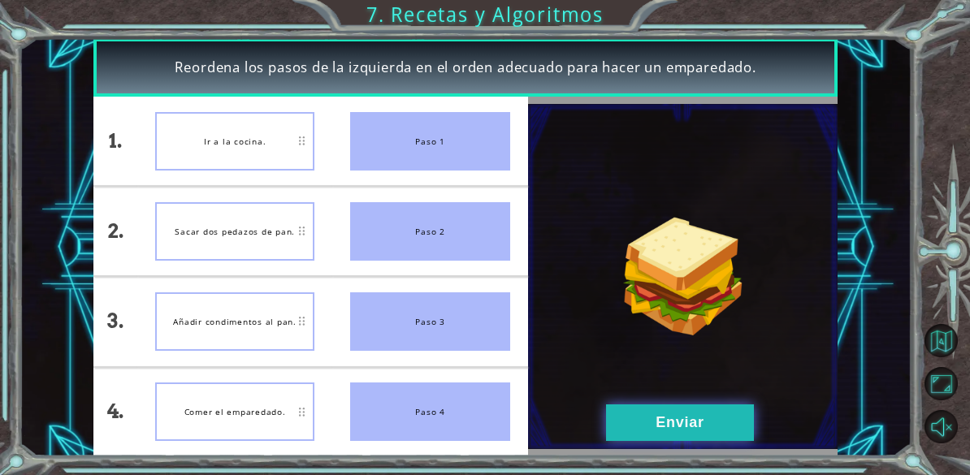
click at [709, 413] on button "Enviar" at bounding box center [680, 423] width 148 height 37
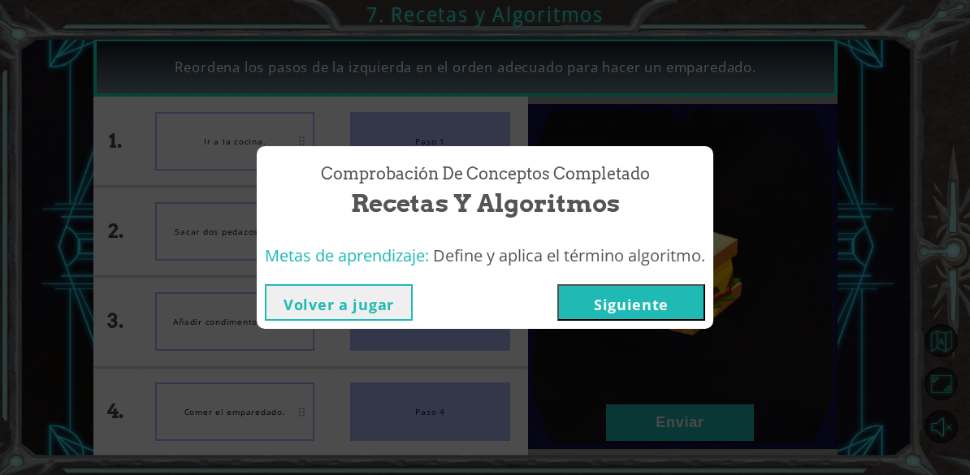
click at [688, 303] on button "Siguiente" at bounding box center [631, 302] width 148 height 37
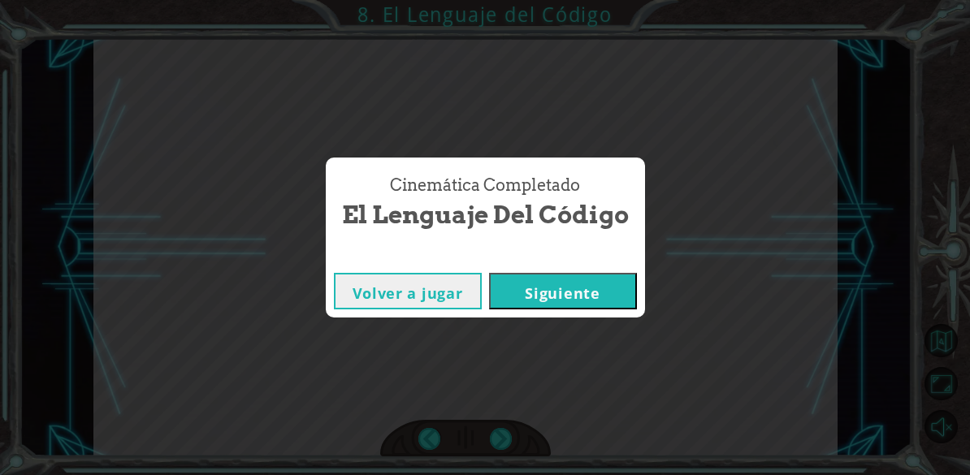
click at [553, 285] on button "Siguiente" at bounding box center [563, 291] width 148 height 37
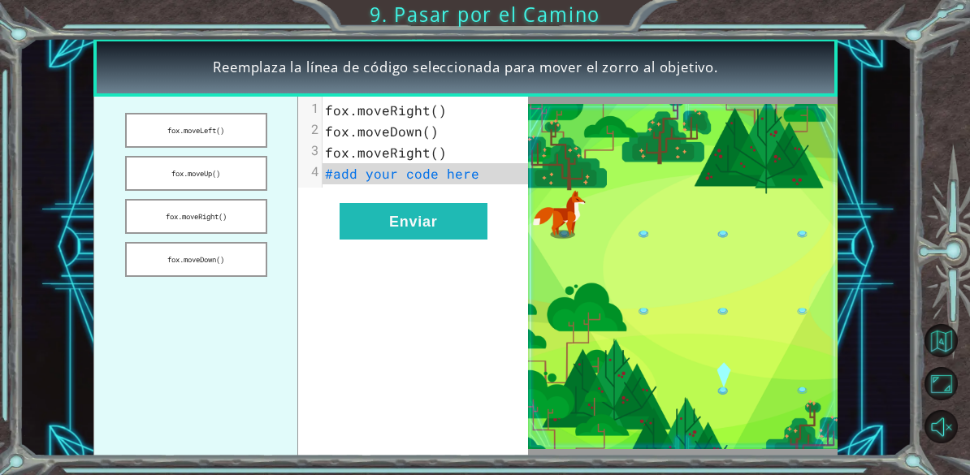
click at [436, 110] on span "fox.moveRight()" at bounding box center [386, 110] width 122 height 17
click at [436, 115] on span "fox.moveRight()" at bounding box center [386, 110] width 122 height 17
click at [436, 110] on span "fox.moveRight()" at bounding box center [386, 110] width 122 height 17
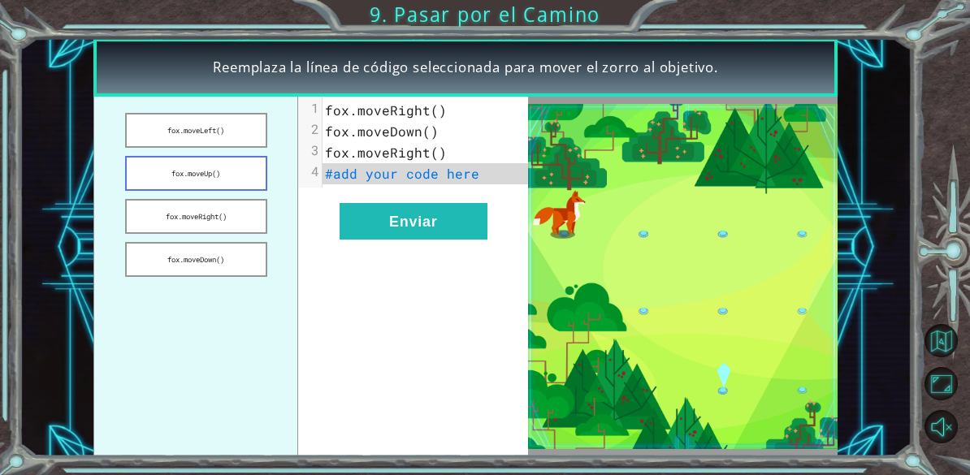
drag, startPoint x: 205, startPoint y: 230, endPoint x: 221, endPoint y: 162, distance: 70.2
click at [221, 147] on ul "fox.moveLeft() fox.moveUp() fox.moveRight() fox.moveDown()" at bounding box center [195, 276] width 205 height 359
click at [232, 248] on button "fox.moveDown()" at bounding box center [196, 259] width 142 height 35
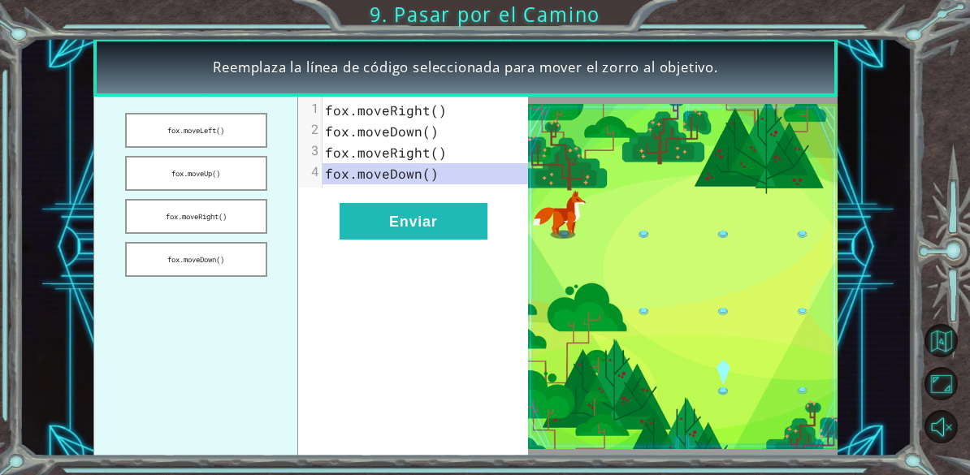
click at [262, 340] on ul "fox.moveLeft() fox.moveUp() fox.moveRight() fox.moveDown()" at bounding box center [195, 276] width 205 height 359
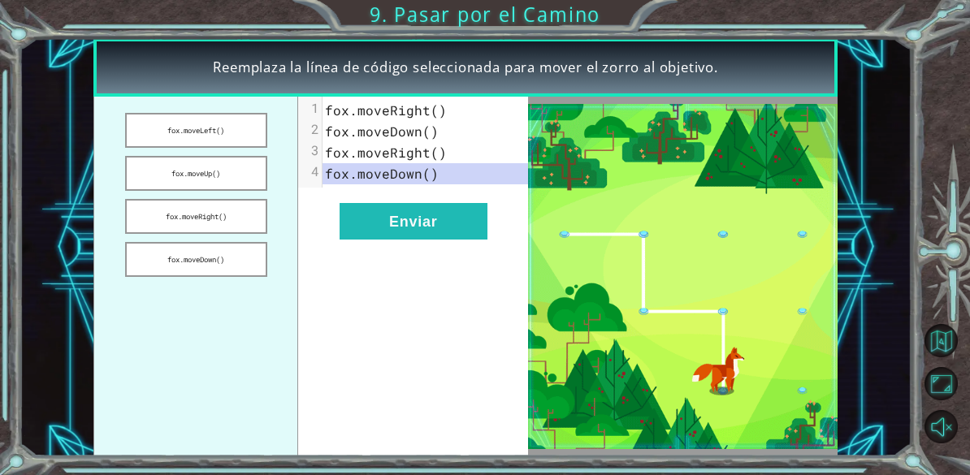
click at [458, 236] on button "Enviar" at bounding box center [414, 221] width 148 height 37
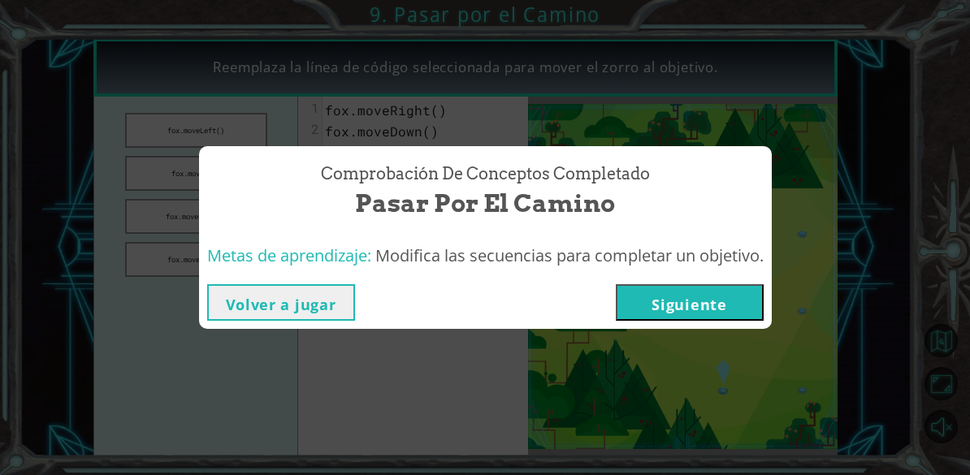
click at [740, 301] on button "Siguiente" at bounding box center [690, 302] width 148 height 37
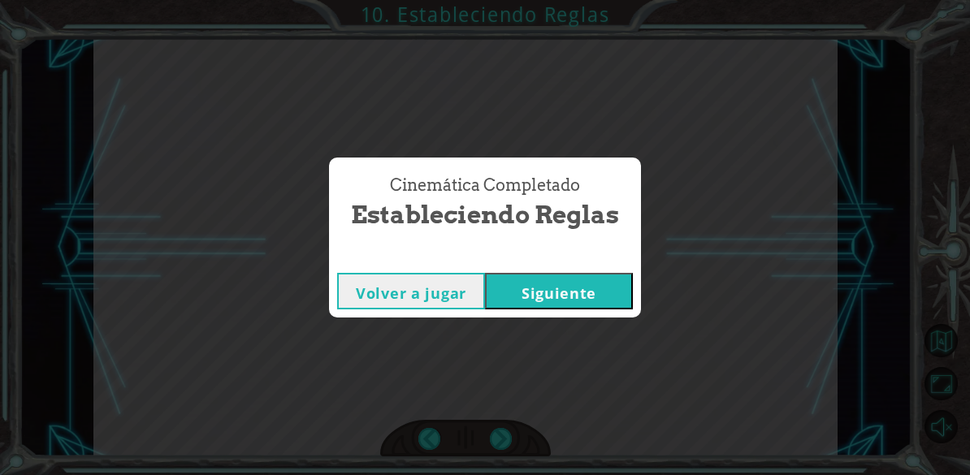
click at [602, 281] on button "Siguiente" at bounding box center [559, 291] width 148 height 37
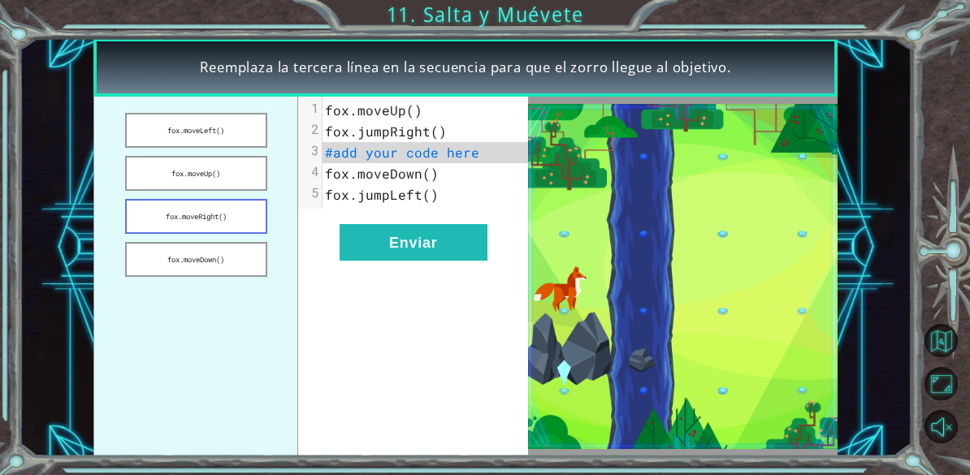
click at [183, 214] on button "fox.moveRight()" at bounding box center [196, 216] width 142 height 35
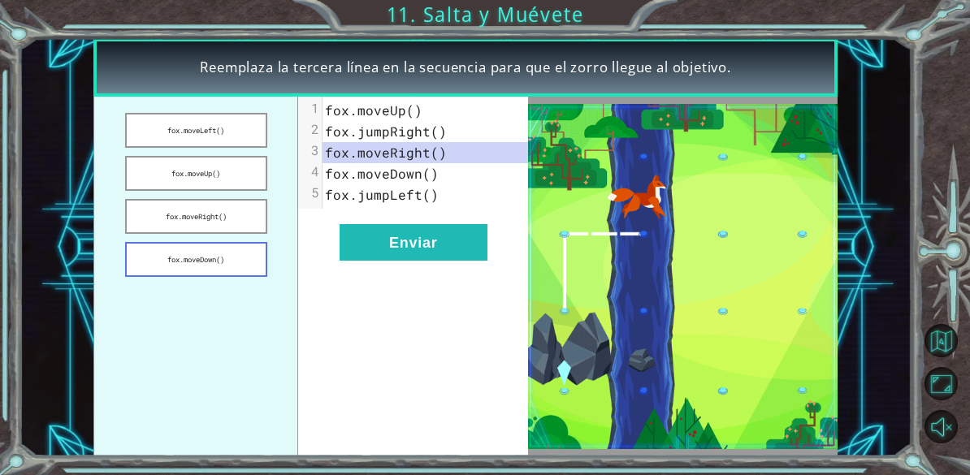
click at [247, 262] on button "fox.moveDown()" at bounding box center [196, 259] width 142 height 35
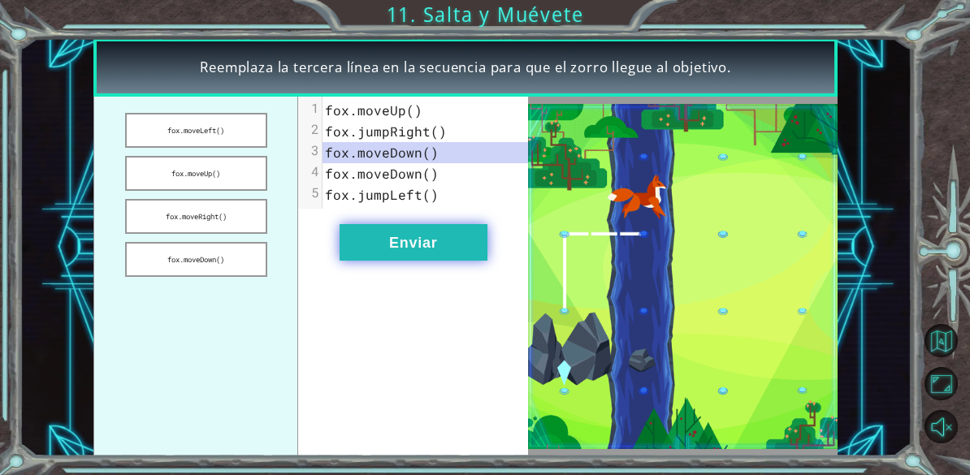
click at [441, 244] on button "Enviar" at bounding box center [414, 242] width 148 height 37
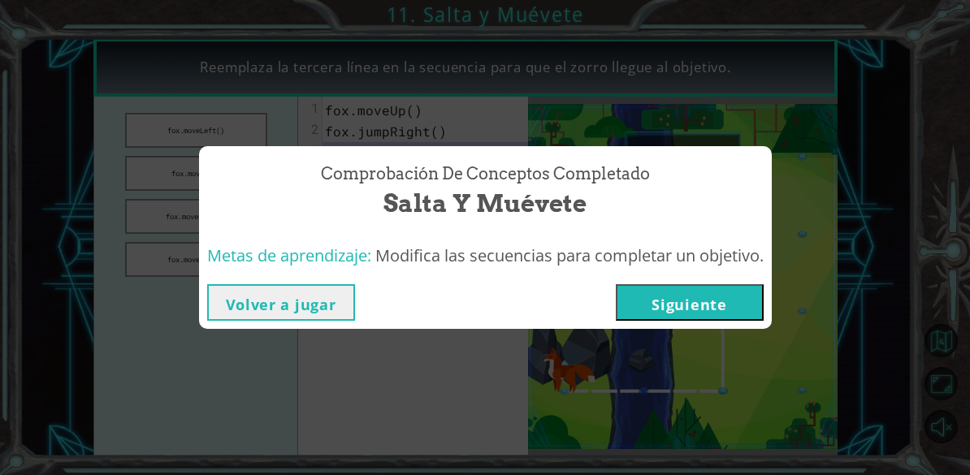
click at [732, 314] on button "Siguiente" at bounding box center [690, 302] width 148 height 37
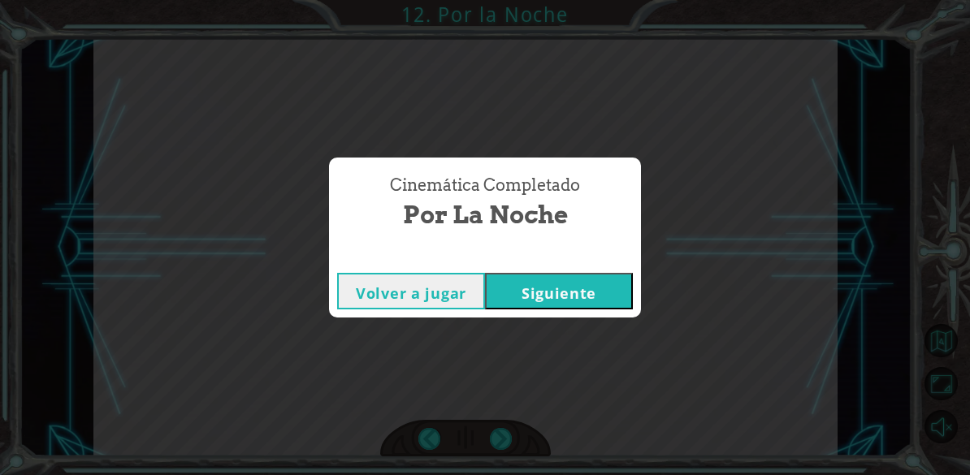
click at [619, 292] on button "Siguiente" at bounding box center [559, 291] width 148 height 37
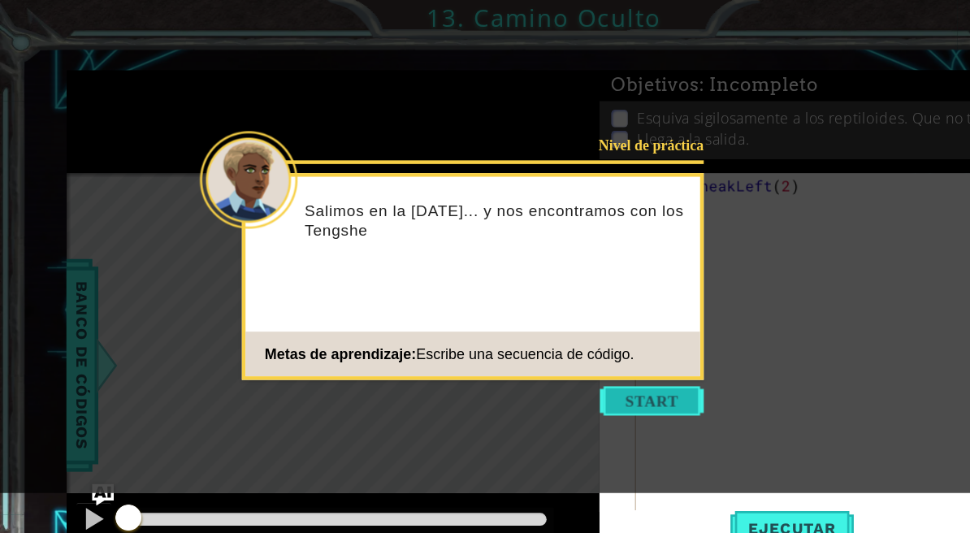
click at [579, 362] on button "Start" at bounding box center [581, 357] width 93 height 26
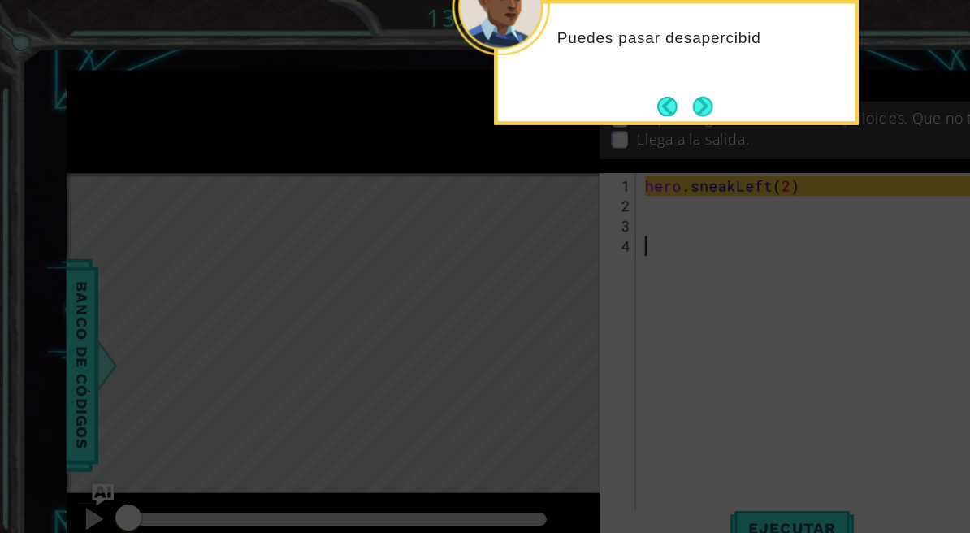
click at [622, 93] on button "Next" at bounding box center [627, 94] width 28 height 28
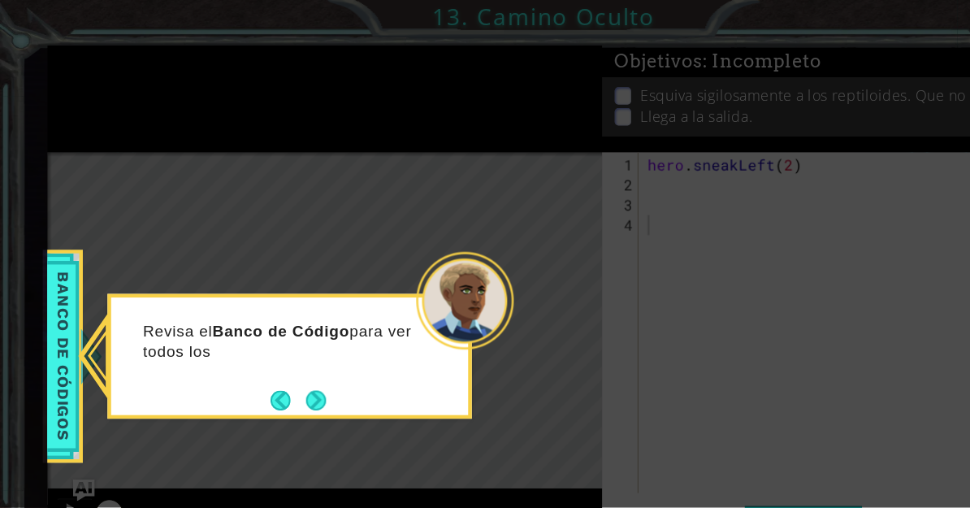
click at [282, 352] on button "Next" at bounding box center [281, 357] width 20 height 20
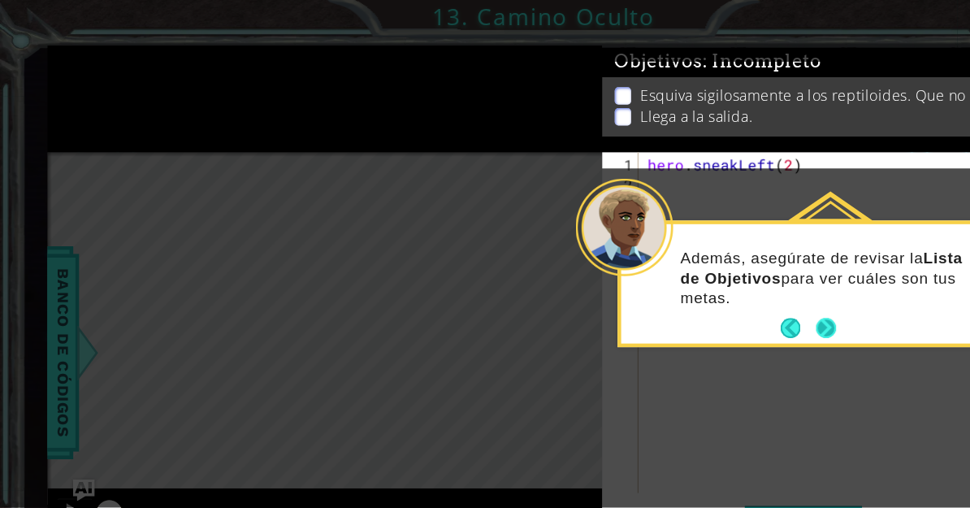
click at [736, 296] on button "Next" at bounding box center [737, 293] width 18 height 18
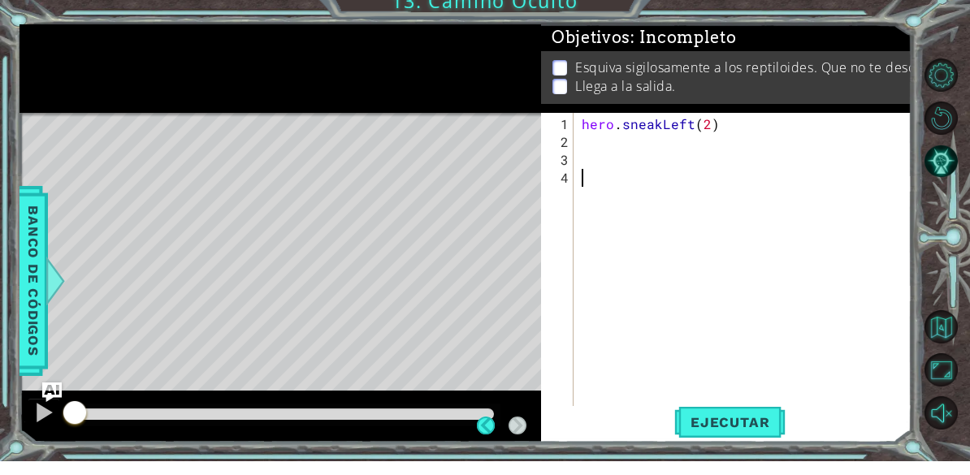
scroll to position [1, 0]
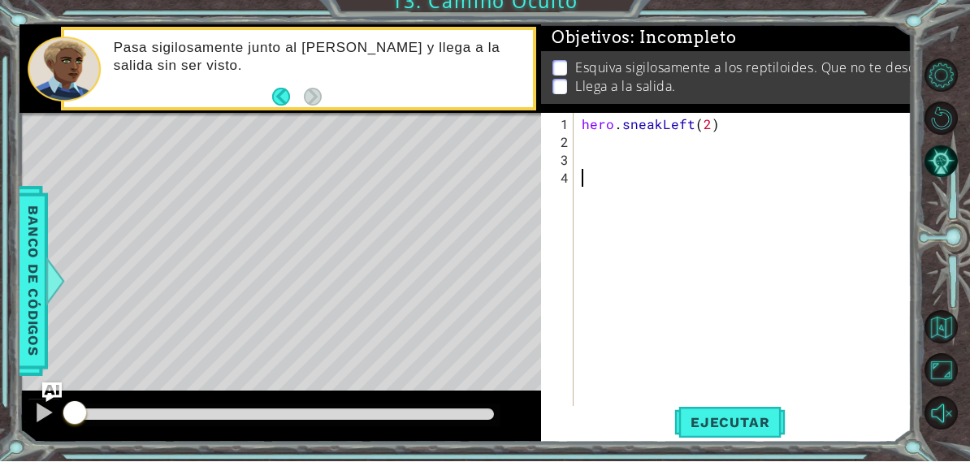
click at [734, 151] on div "hero . sneakLeft ( 2 )" at bounding box center [747, 299] width 338 height 340
click at [721, 132] on div "hero . sneakLeft ( 2 )" at bounding box center [747, 299] width 338 height 340
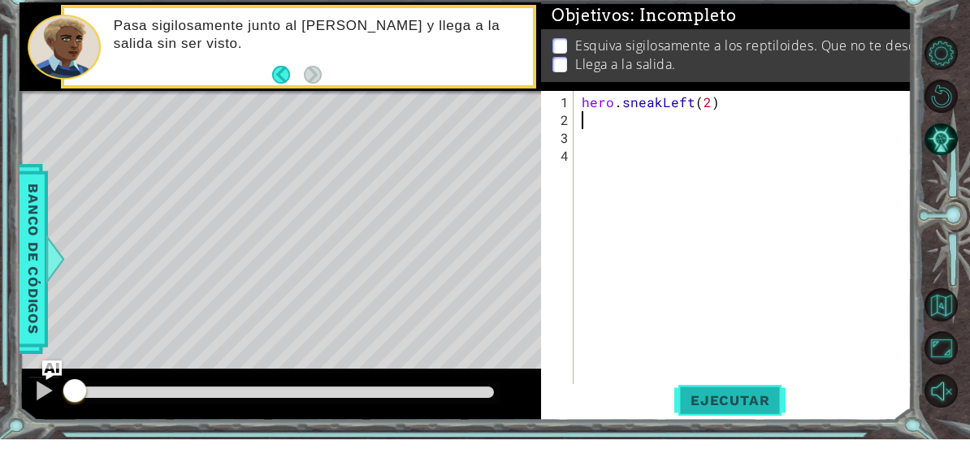
click at [754, 420] on button "Ejecutar" at bounding box center [729, 436] width 111 height 33
click at [750, 428] on span "Ejecutar" at bounding box center [729, 436] width 111 height 16
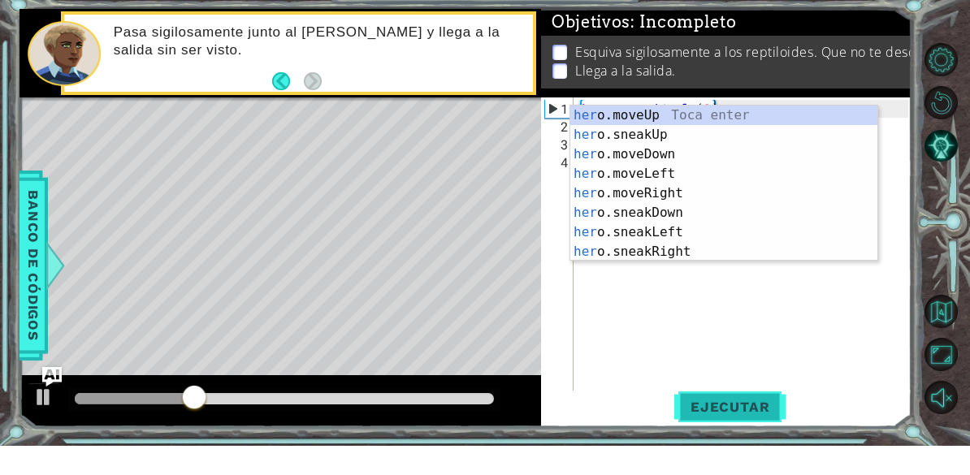
scroll to position [21, 52]
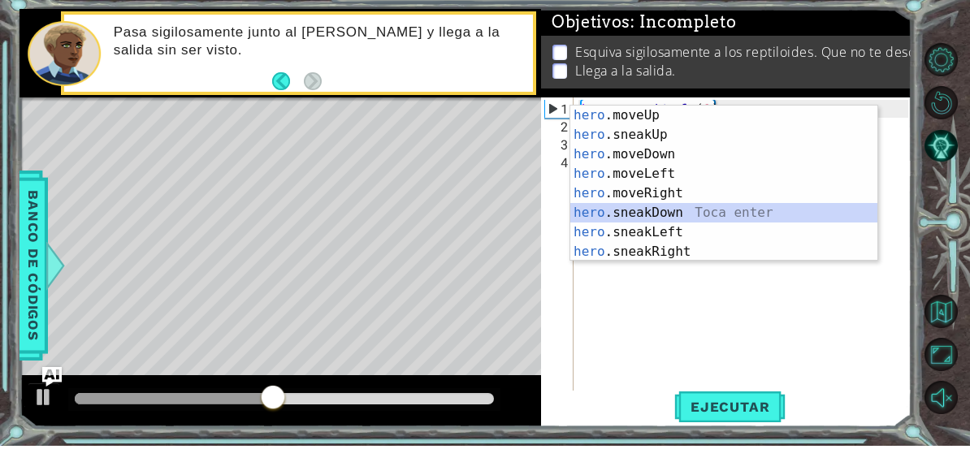
click at [690, 211] on div "hero .moveUp Toca enter hero .sneakUp Toca enter hero .moveDown Toca enter hero…" at bounding box center [723, 232] width 307 height 195
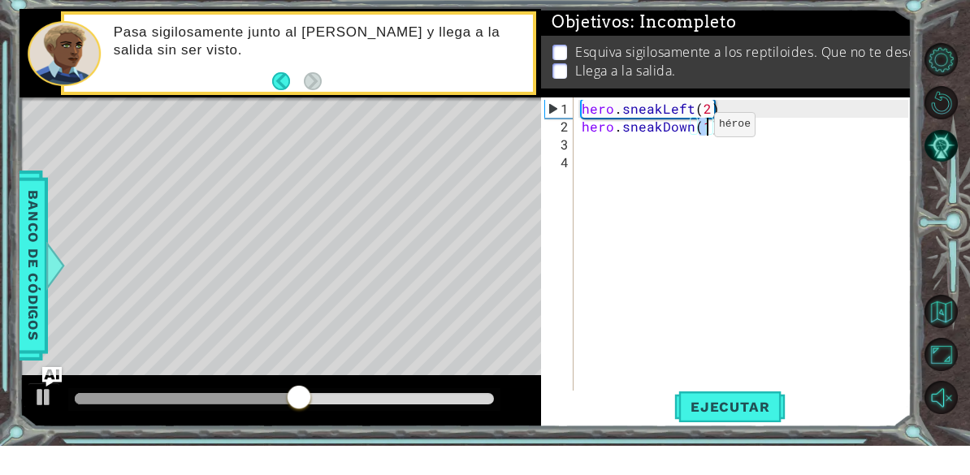
click at [691, 130] on div "hero . sneakLeft ( 2 ) hero . sneakDown ( 1 )" at bounding box center [747, 299] width 338 height 340
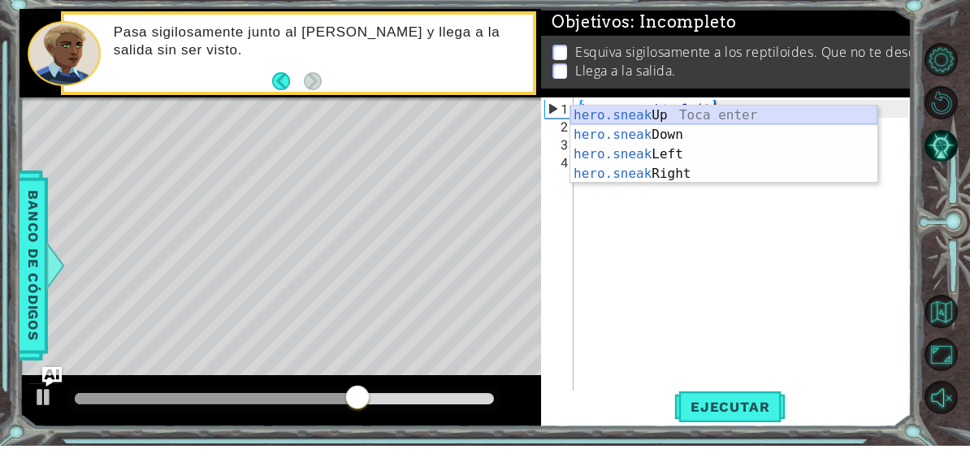
click at [676, 135] on div "hero.sneak Up Toca enter hero.sneak Down Toca enter hero.sneak Left Toca enter …" at bounding box center [723, 193] width 307 height 117
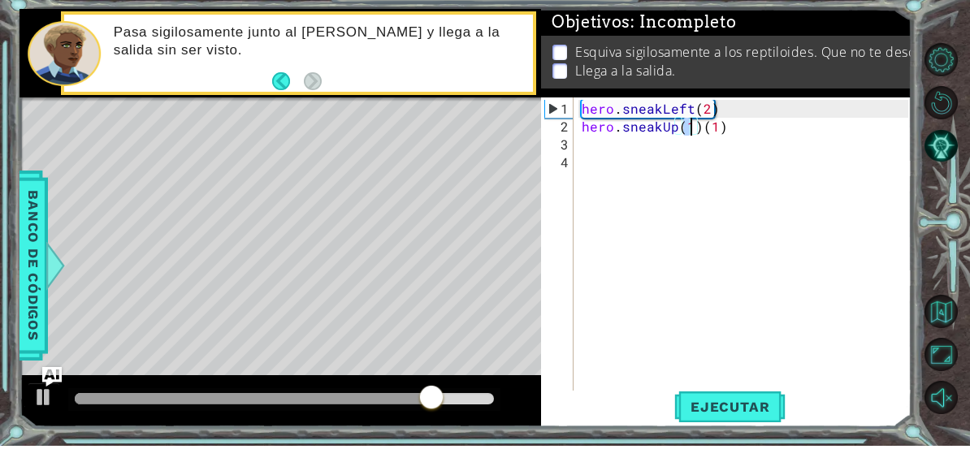
click at [727, 132] on div "hero . sneakLeft ( 2 ) hero . sneakUp ( 1 ) ( 1 )" at bounding box center [747, 299] width 338 height 340
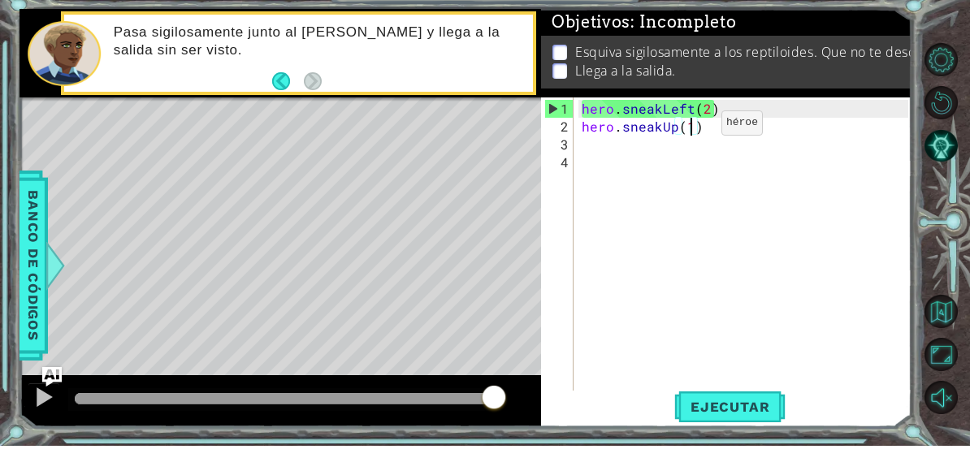
click at [694, 129] on div "hero . sneakLeft ( 2 ) hero . sneakUp ( 1 )" at bounding box center [747, 299] width 338 height 340
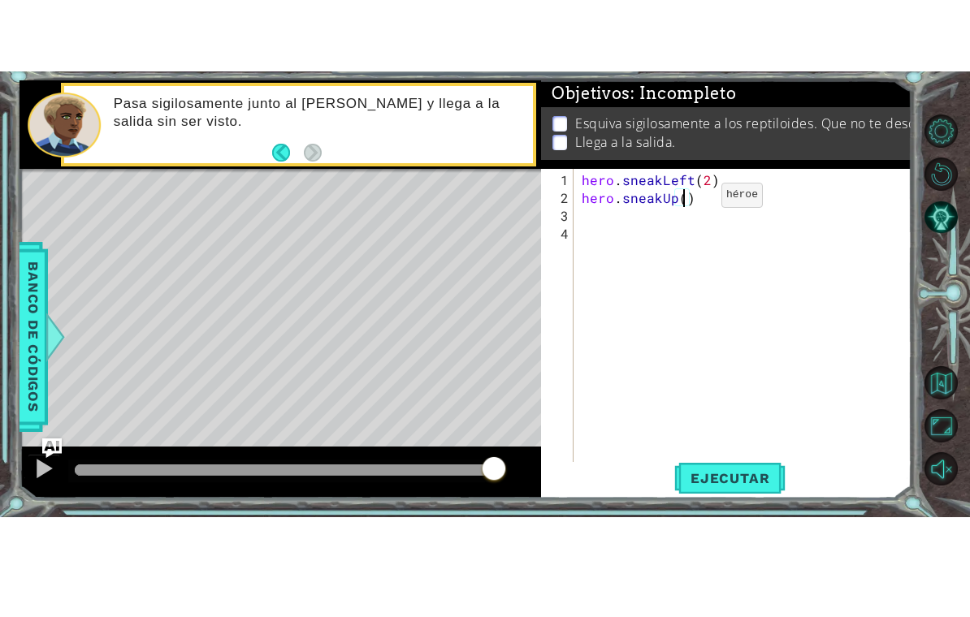
scroll to position [21, 29]
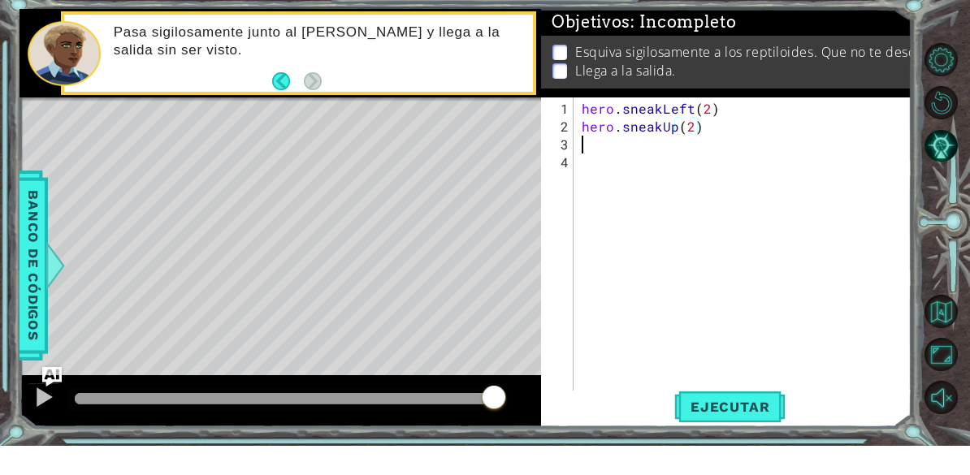
click at [621, 145] on div "hero . sneakLeft ( 2 ) hero . sneakUp ( 2 )" at bounding box center [747, 299] width 338 height 340
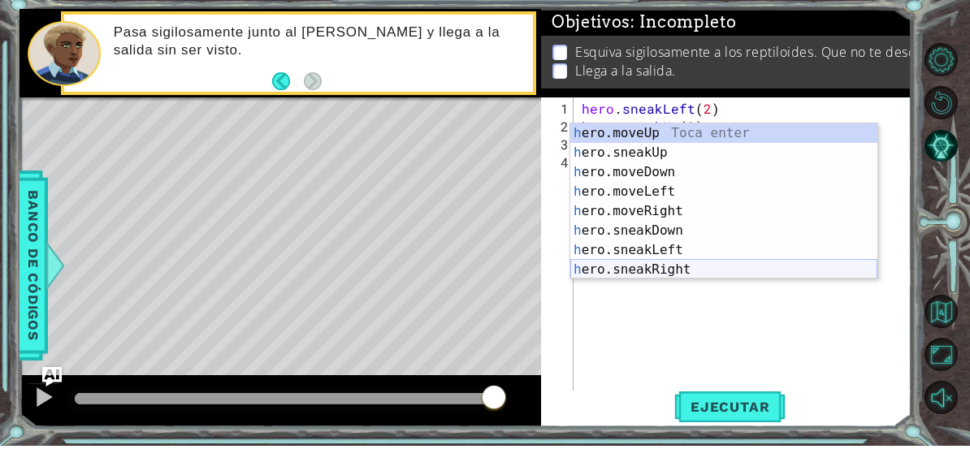
click at [655, 269] on div "h ero.moveUp Toca enter h ero.sneakUp Toca enter h ero.moveDown Toca enter h er…" at bounding box center [723, 250] width 307 height 195
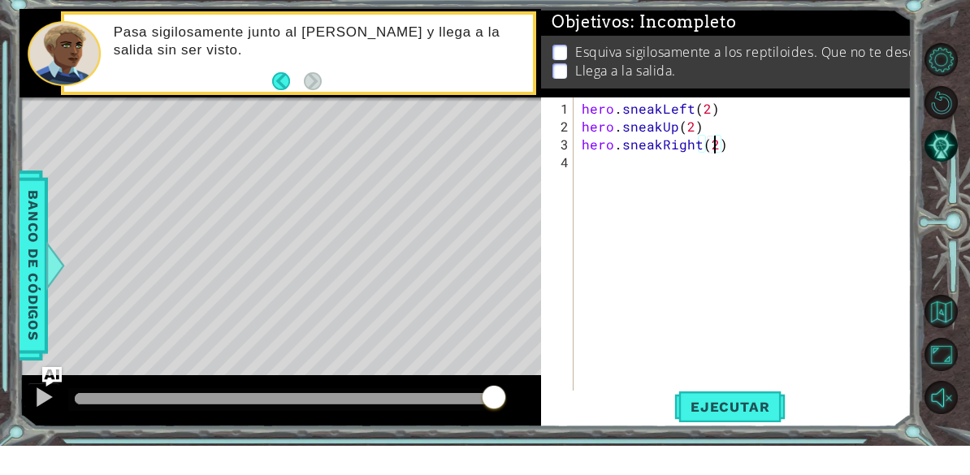
click at [752, 428] on span "Ejecutar" at bounding box center [729, 436] width 111 height 16
type textarea "abcde fg"
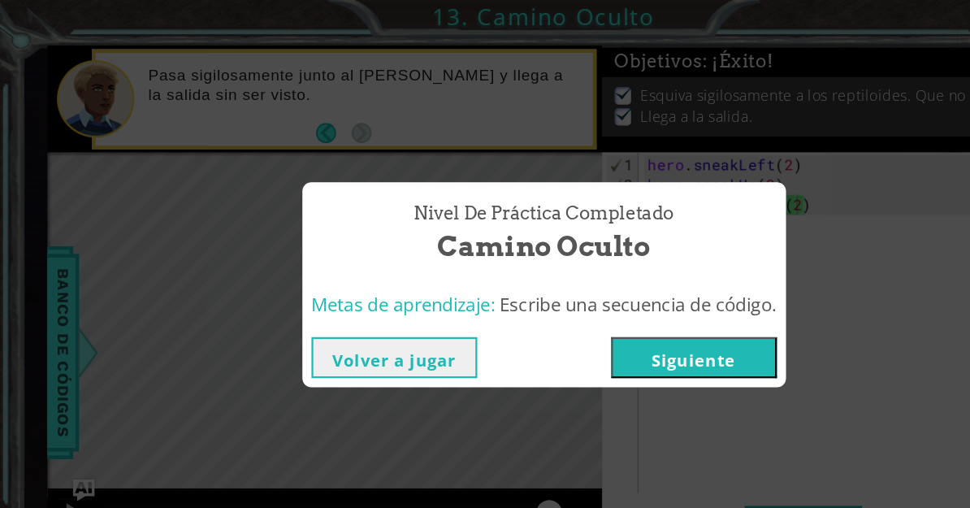
click at [652, 324] on button "Siguiente" at bounding box center [619, 319] width 148 height 37
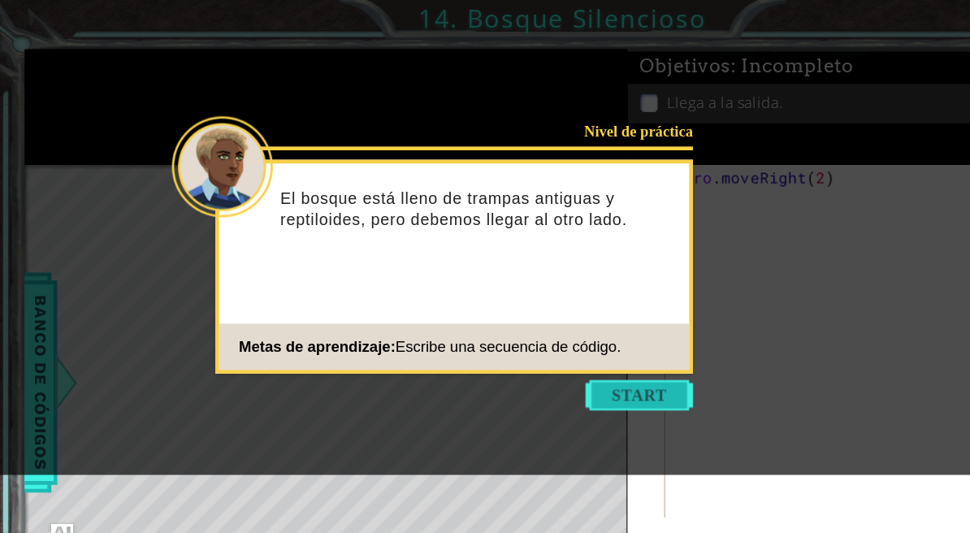
click at [566, 338] on button "Start" at bounding box center [551, 341] width 93 height 26
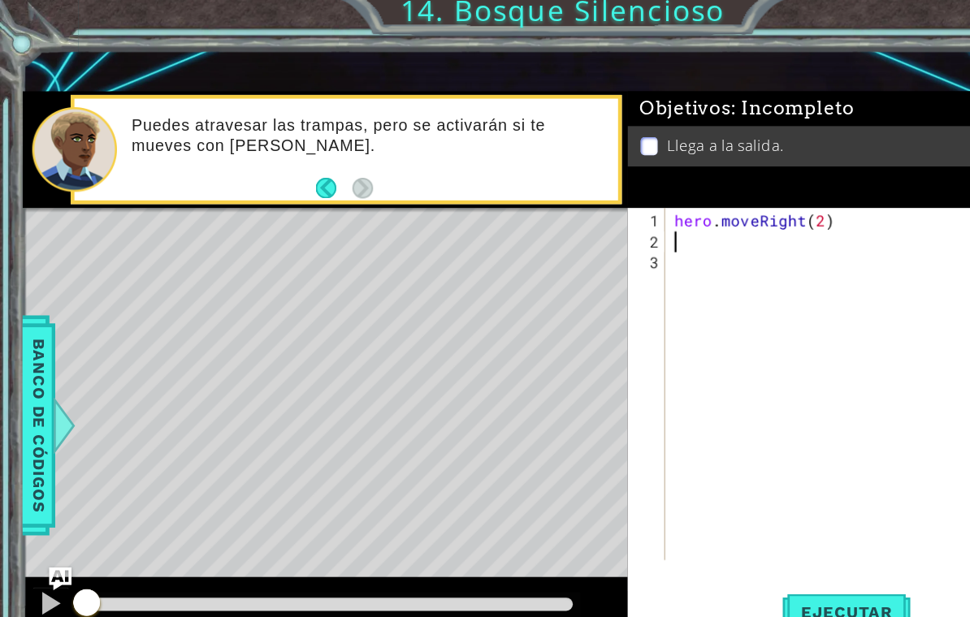
click at [760, 203] on div "hero . moveRight ( 2 )" at bounding box center [747, 358] width 338 height 340
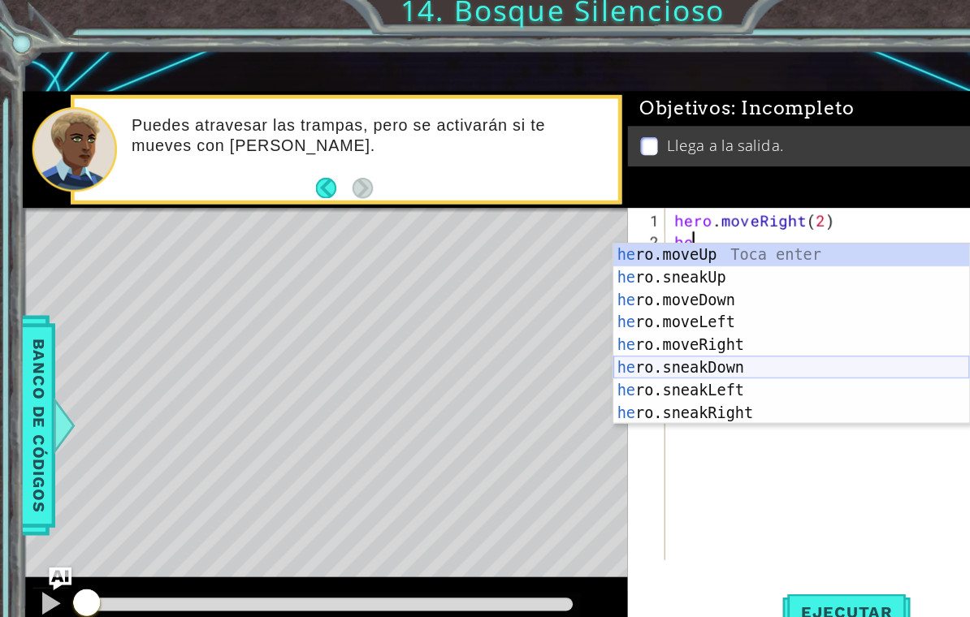
click at [625, 318] on div "he ro.moveUp Toca enter he ro.sneakUp Toca enter he ro.moveDown Toca enter he r…" at bounding box center [682, 314] width 307 height 195
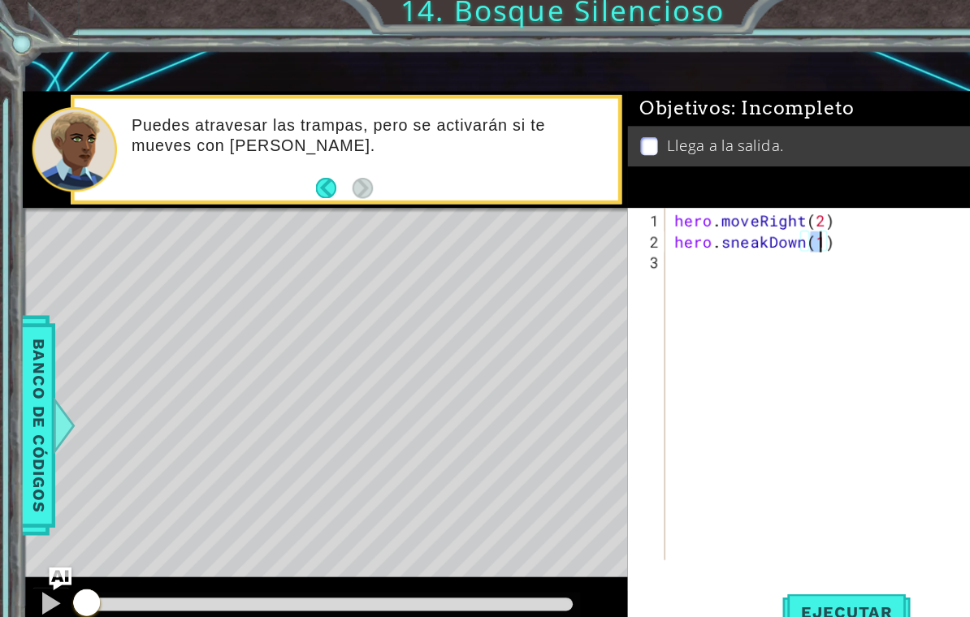
click at [600, 229] on div "hero . moveRight ( 2 ) hero . sneakDown ( 1 )" at bounding box center [747, 358] width 338 height 340
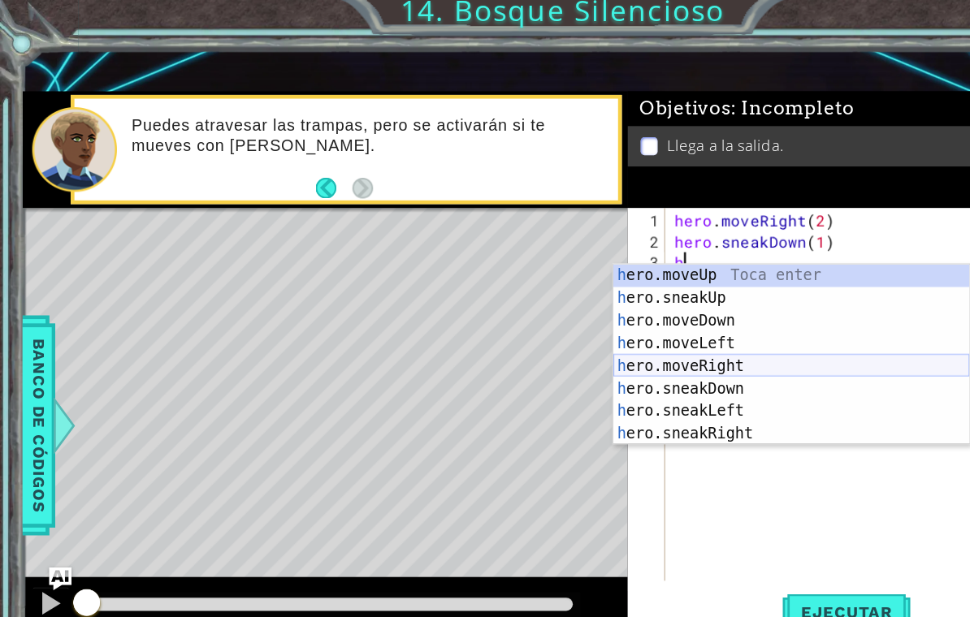
click at [630, 317] on div "h ero.moveUp Toca enter h ero.sneakUp Toca enter h ero.moveDown Toca enter h er…" at bounding box center [682, 332] width 307 height 195
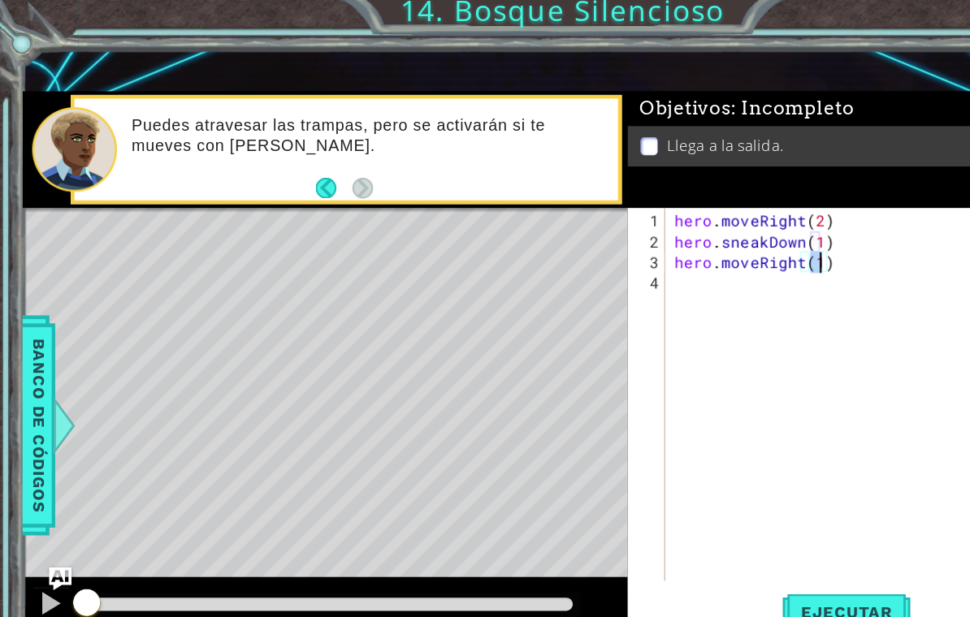
click at [721, 228] on div "hero . moveRight ( 2 ) hero . sneakDown ( 1 ) hero . moveRight ( 1 )" at bounding box center [747, 366] width 338 height 357
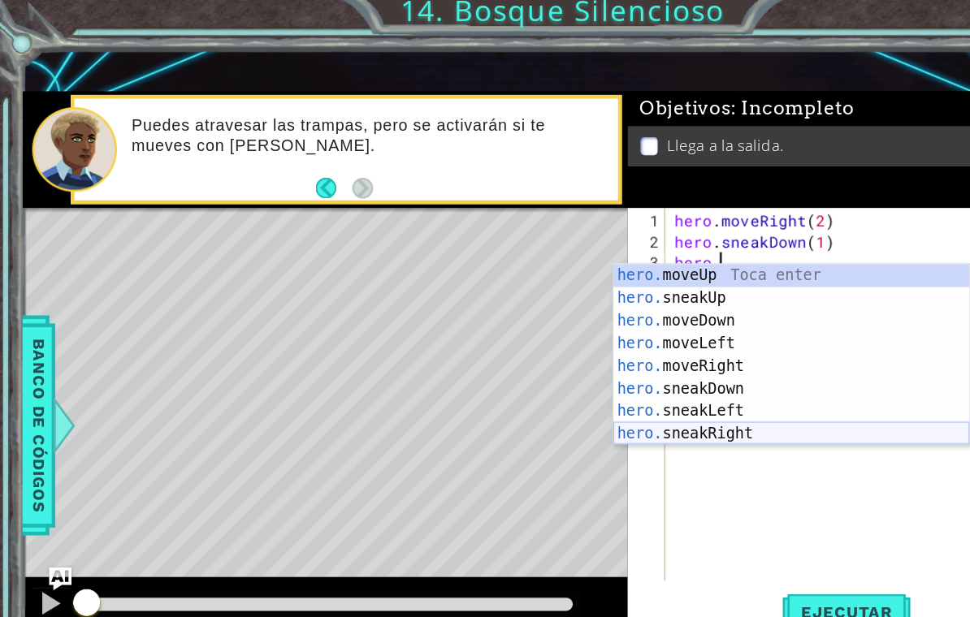
click at [638, 375] on div "hero. moveUp Toca enter hero. sneakUp Toca enter hero. moveDown Toca enter hero…" at bounding box center [682, 332] width 307 height 195
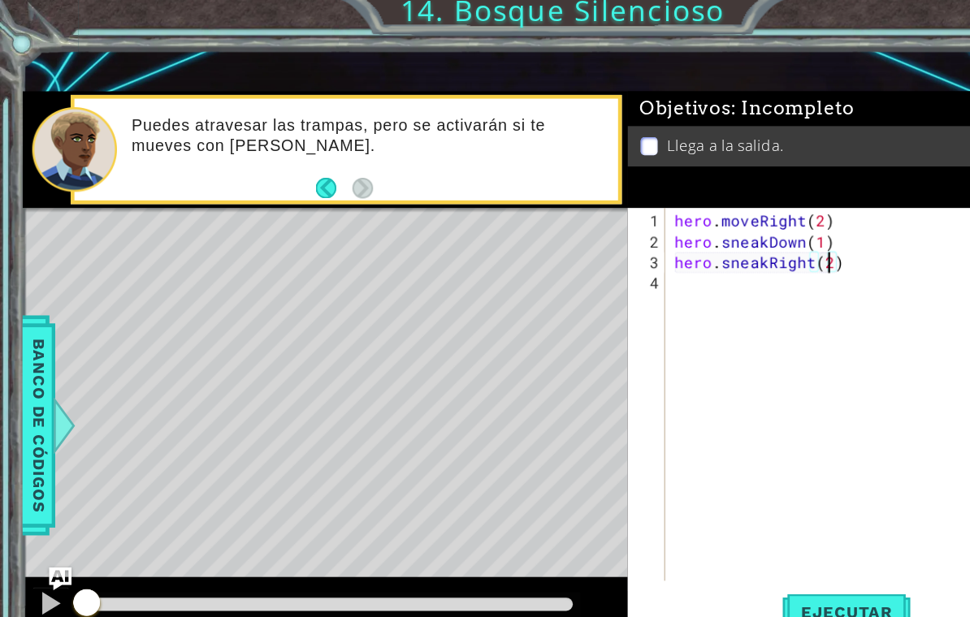
click at [679, 255] on div "hero . moveRight ( 2 ) hero . sneakDown ( 1 ) hero . sneakRight ( 2 )" at bounding box center [747, 366] width 338 height 357
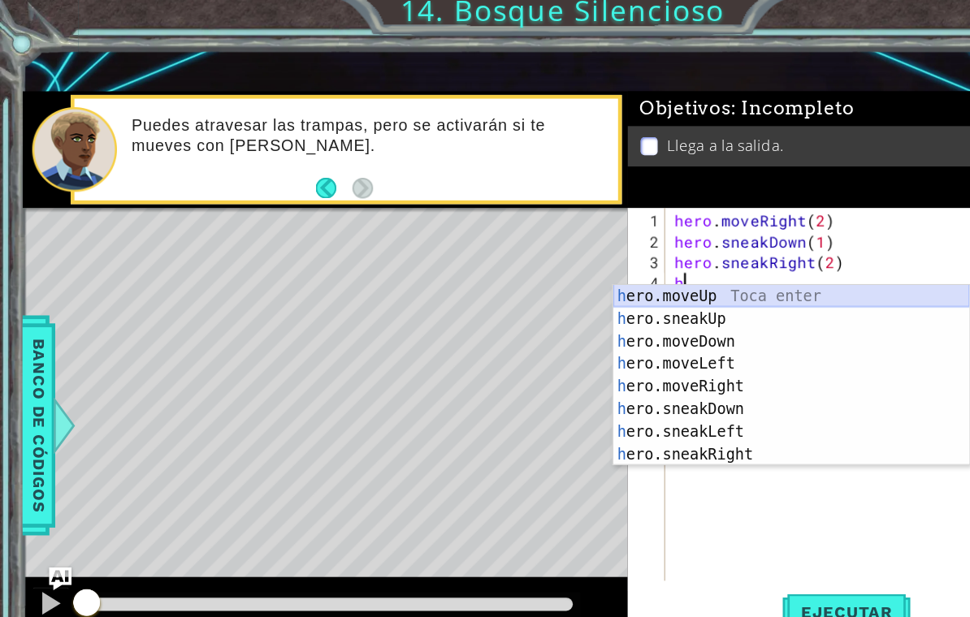
click at [613, 264] on div "h ero.moveUp Toca enter h ero.sneakUp Toca enter h ero.moveDown Toca enter h er…" at bounding box center [682, 350] width 307 height 195
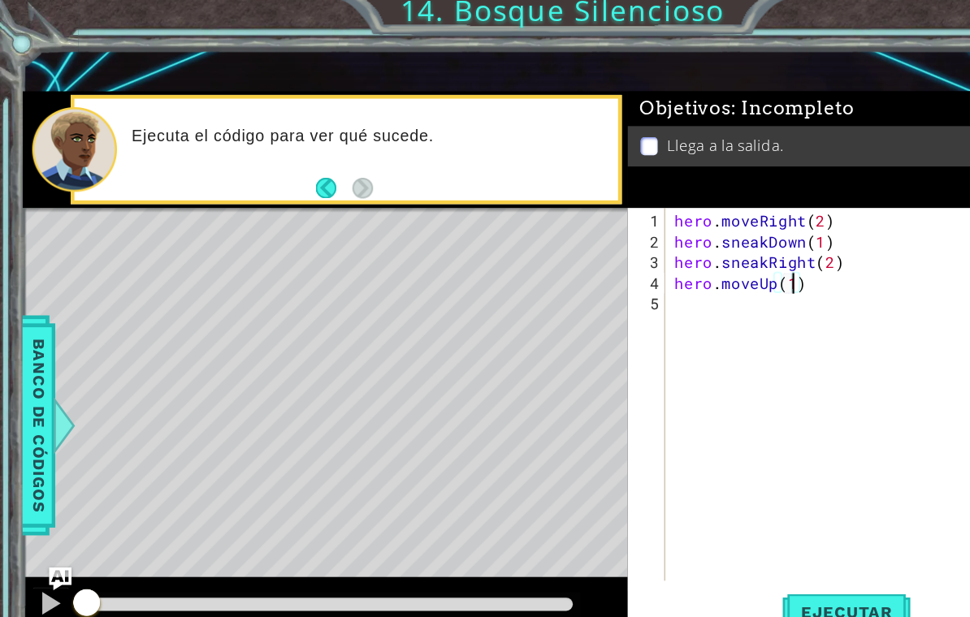
click at [650, 275] on div "hero . moveRight ( 2 ) hero . sneakDown ( 1 ) hero . sneakRight ( 2 ) hero . mo…" at bounding box center [747, 366] width 338 height 357
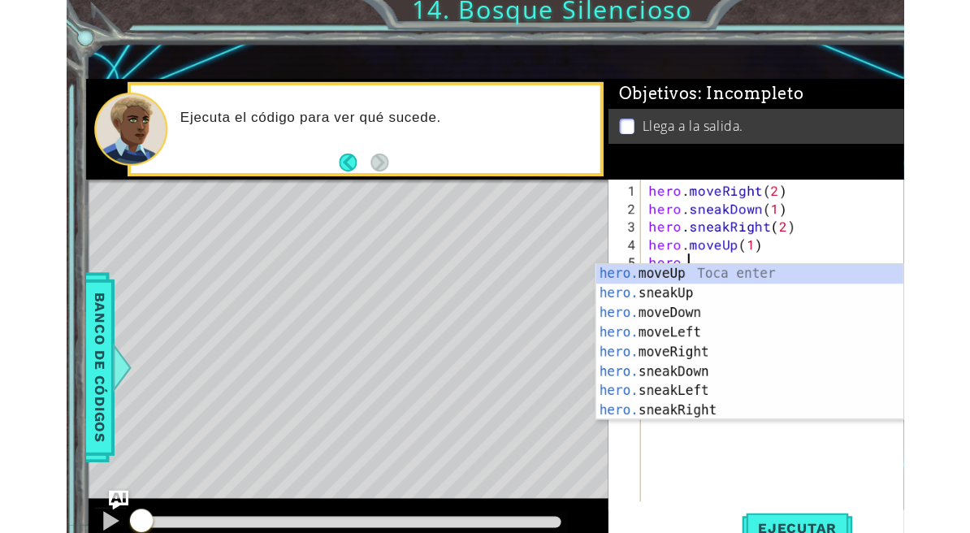
scroll to position [20, 52]
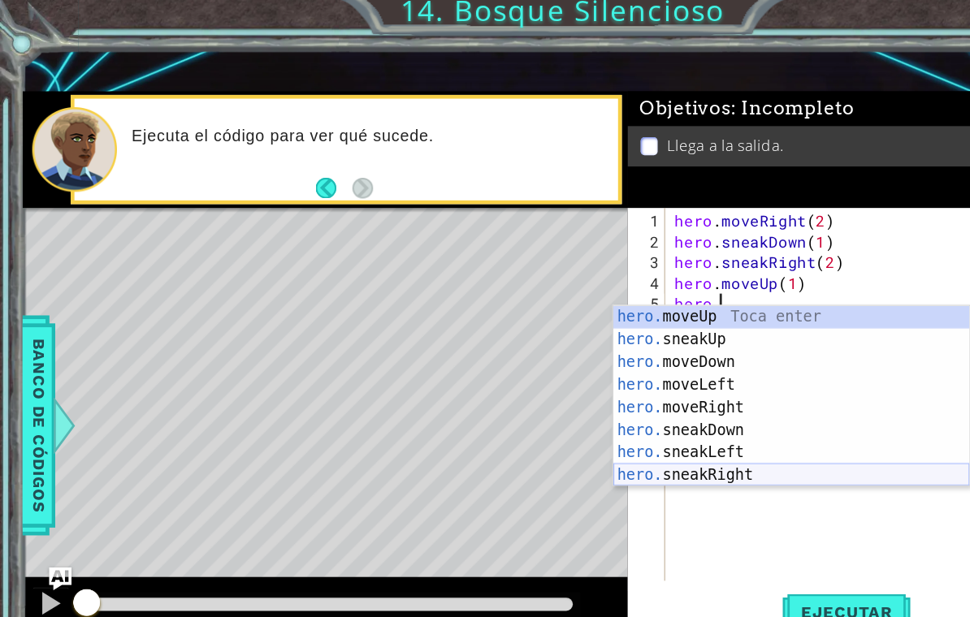
click at [655, 409] on div "hero. moveUp Toca enter hero. sneakUp Toca enter hero. moveDown Toca enter hero…" at bounding box center [682, 368] width 307 height 195
type textarea "abcde fg"
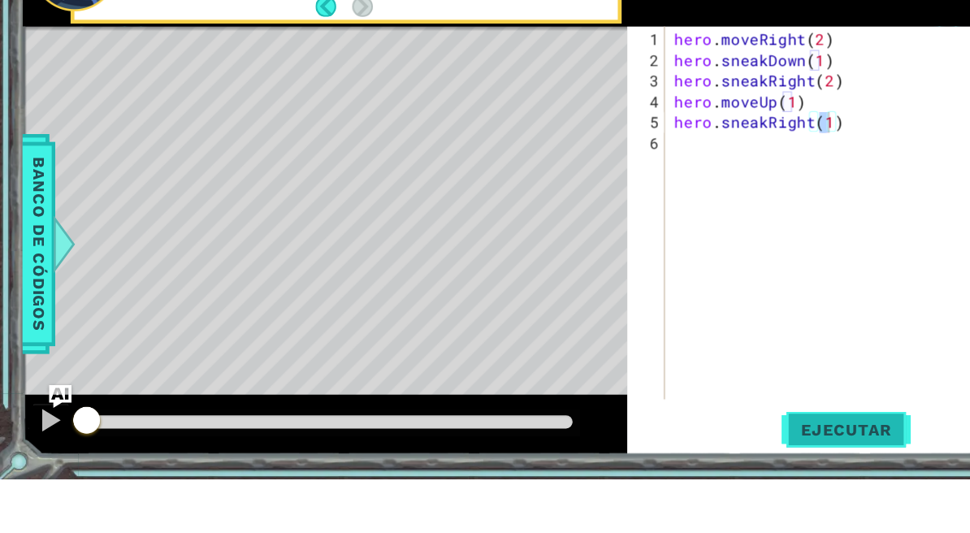
click at [682, 482] on span "Ejecutar" at bounding box center [729, 490] width 111 height 16
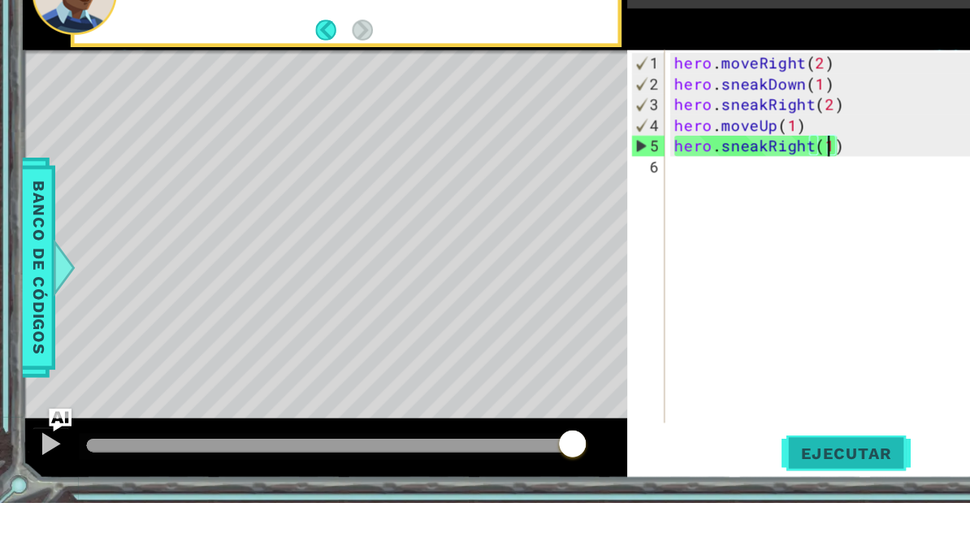
click at [760, 482] on span "Ejecutar" at bounding box center [729, 490] width 111 height 16
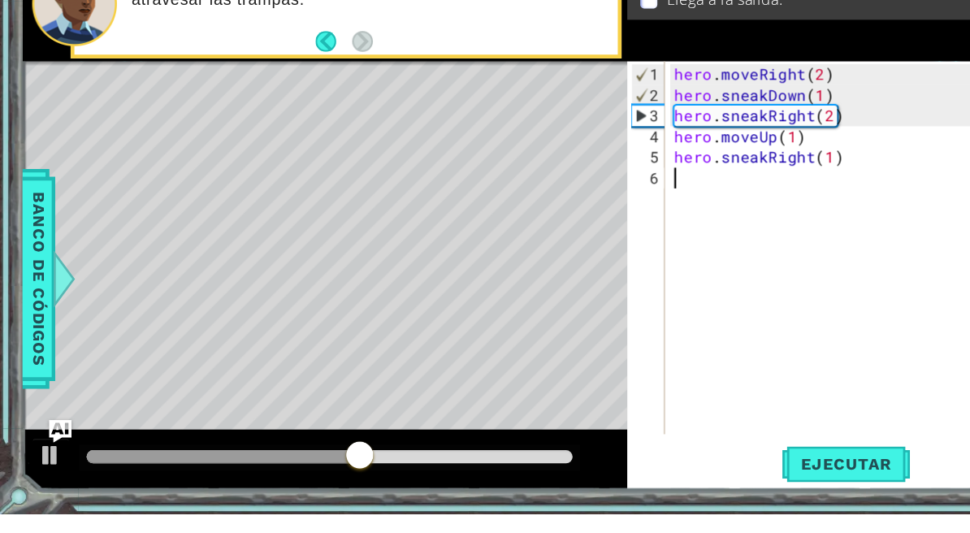
click at [658, 145] on div "hero . moveRight ( 2 ) hero . sneakDown ( 1 ) hero . sneakRight ( 2 ) hero . mo…" at bounding box center [747, 323] width 338 height 357
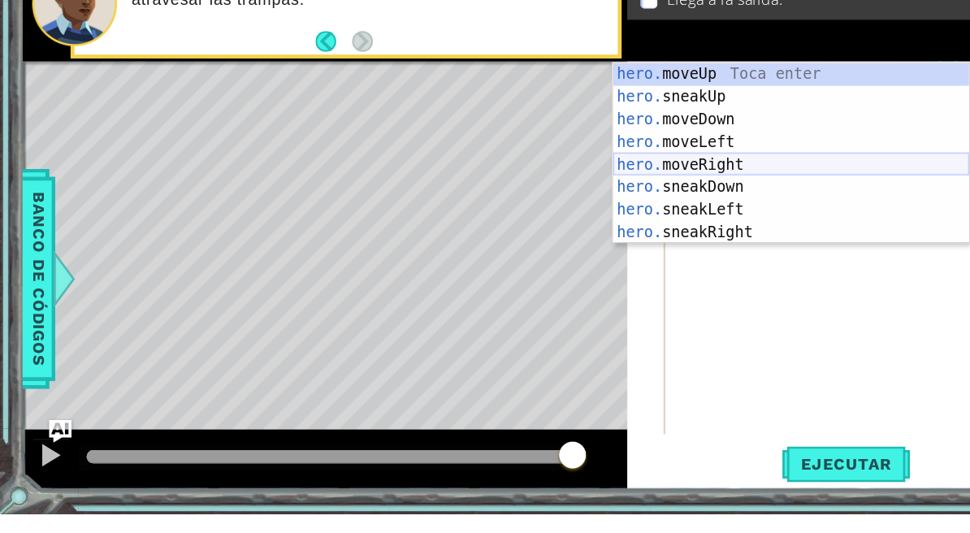
click at [617, 149] on div "hero. moveUp Toca enter hero. sneakUp Toca enter hero. moveDown Toca enter hero…" at bounding box center [682, 241] width 307 height 195
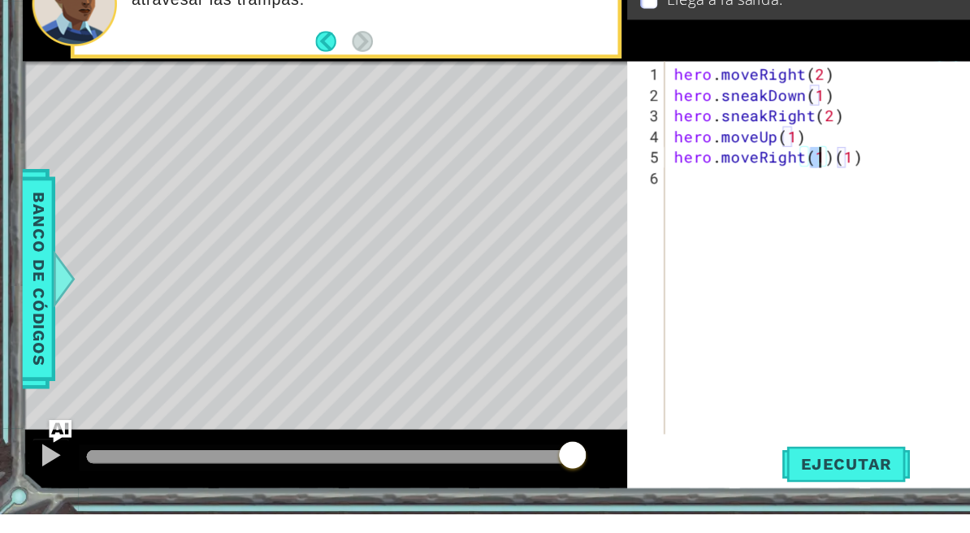
click at [747, 145] on div "hero . moveRight ( 2 ) hero . sneakDown ( 1 ) hero . sneakRight ( 2 ) hero . mo…" at bounding box center [747, 323] width 338 height 357
click at [756, 471] on button "Ejecutar" at bounding box center [729, 489] width 111 height 37
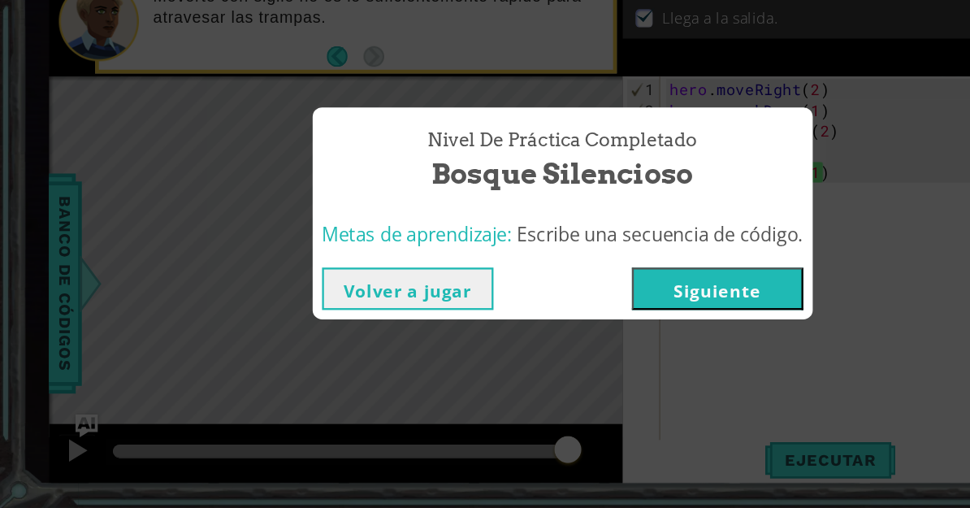
click at [639, 301] on button "Siguiente" at bounding box center [619, 319] width 148 height 37
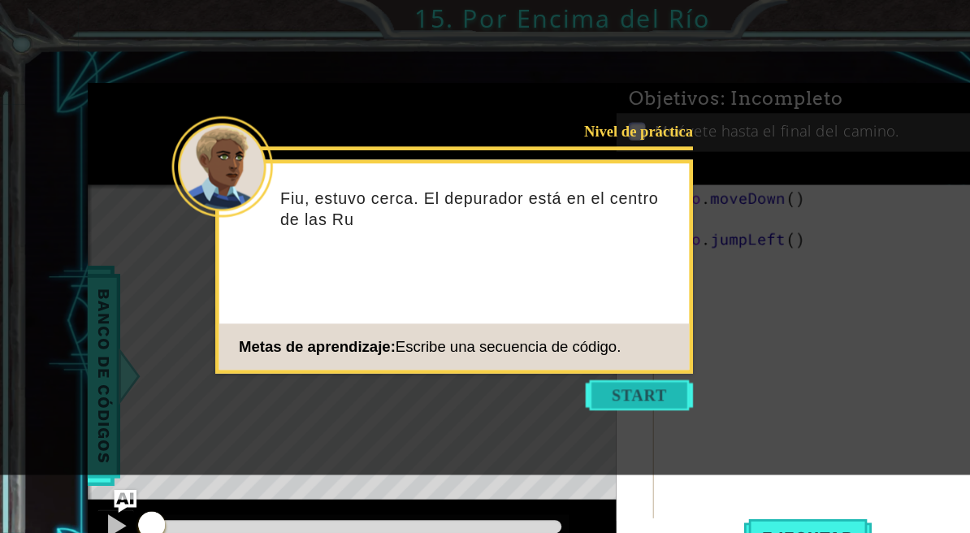
click at [574, 344] on button "Start" at bounding box center [551, 341] width 93 height 26
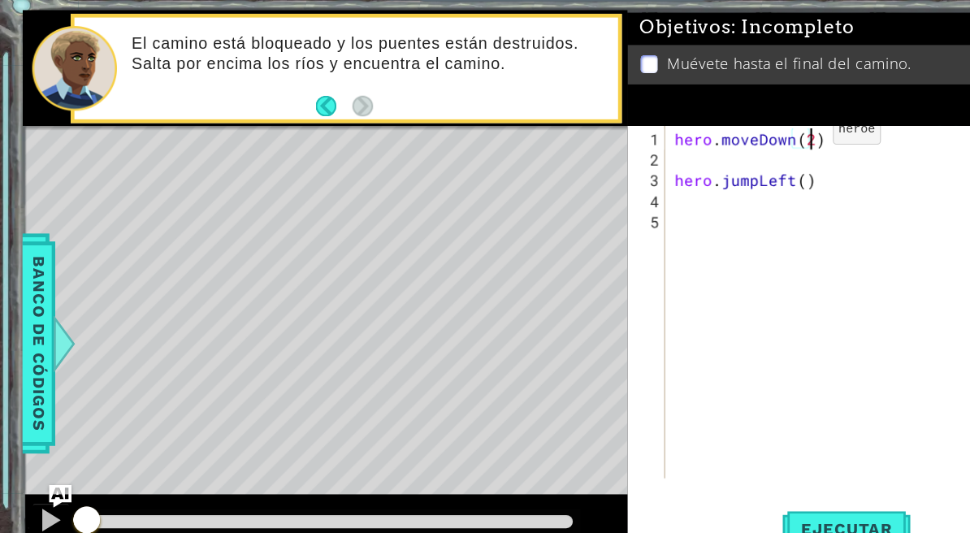
scroll to position [21, 29]
click at [829, 145] on div "hero . moveDown ( 1 ) hero . jumpLeft ( )" at bounding box center [747, 315] width 338 height 340
click at [658, 173] on div "hero . moveDown ( 1 ) hero . jumpLeft ( 1 )" at bounding box center [747, 315] width 338 height 340
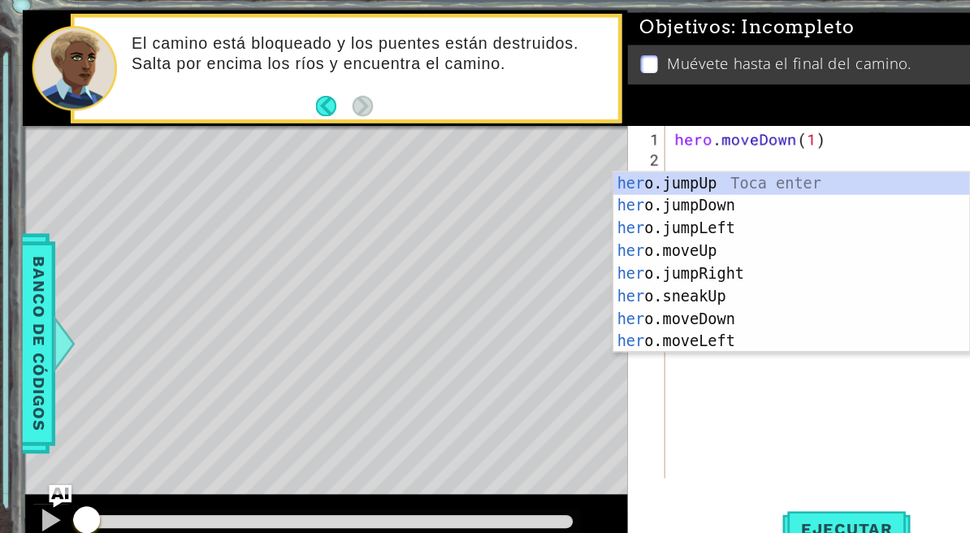
scroll to position [21, 52]
click at [655, 373] on div "hero . moveDown ( 1 ) hero . jumpLeft ( 1 ) hero" at bounding box center [747, 315] width 338 height 340
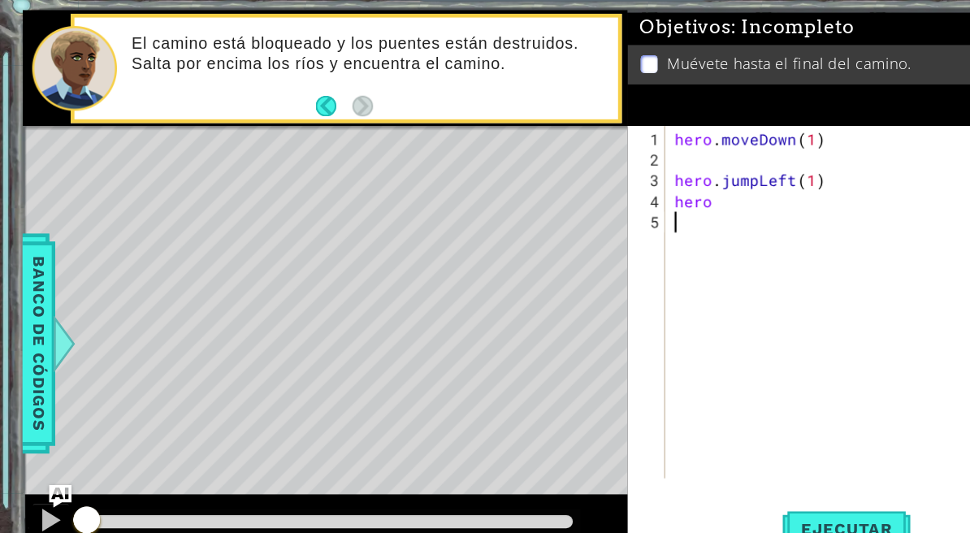
click at [643, 188] on div "hero . moveDown ( 1 ) hero . jumpLeft ( 1 ) hero" at bounding box center [747, 315] width 338 height 340
click at [644, 167] on div "hero . moveDown ( 1 ) hero . jumpLeft ( 1 ) hero" at bounding box center [747, 315] width 338 height 340
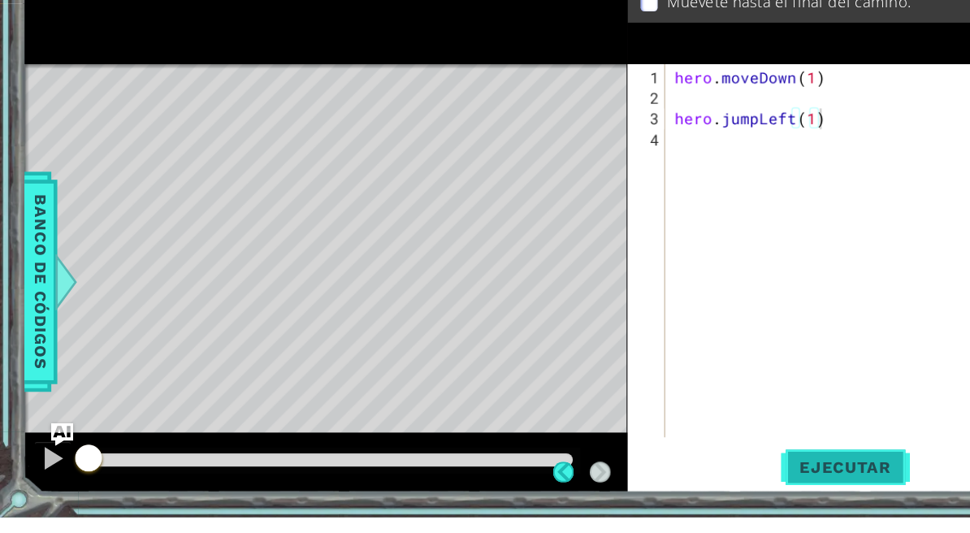
click at [716, 482] on span "Ejecutar" at bounding box center [729, 490] width 111 height 16
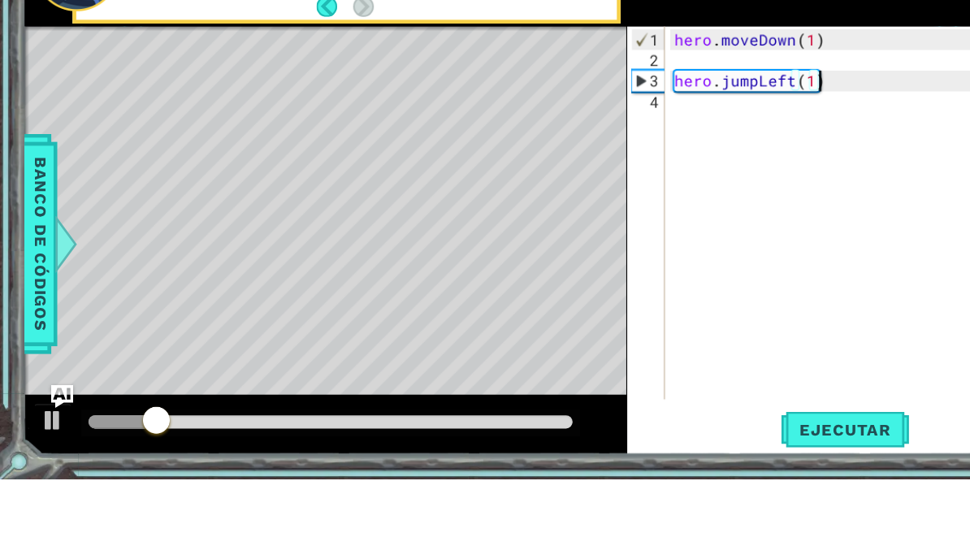
click at [635, 145] on div "hero . moveDown ( 1 ) hero . jumpLeft ( 1 )" at bounding box center [746, 323] width 336 height 357
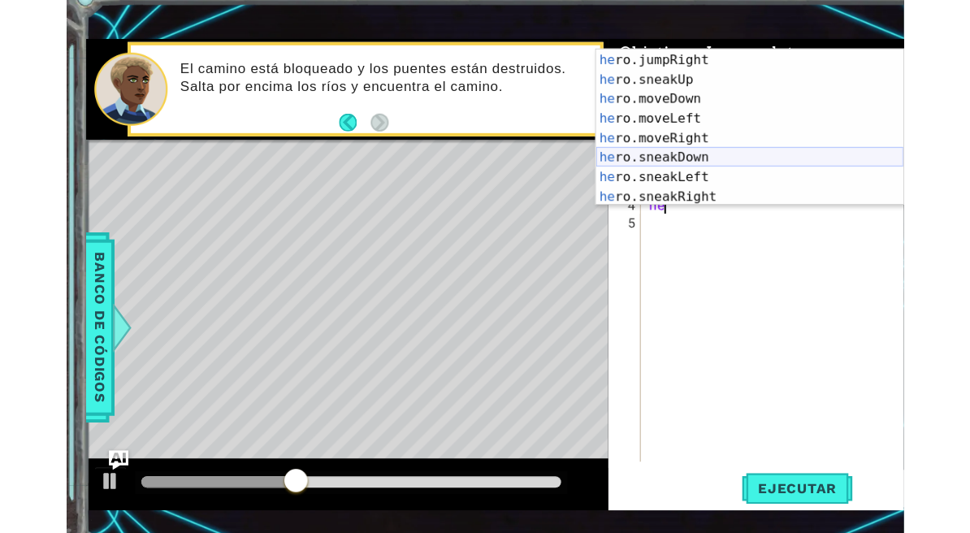
scroll to position [117, 0]
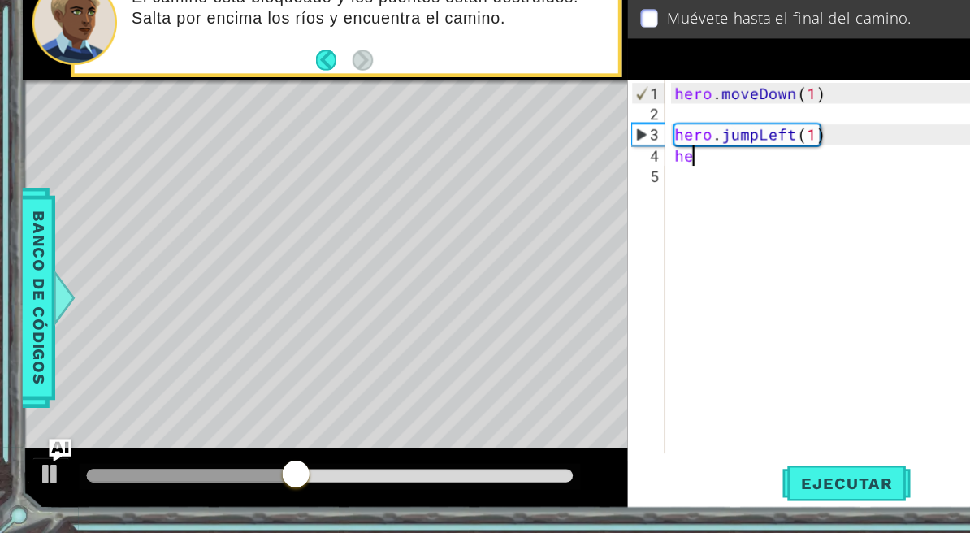
click at [621, 145] on div "hero . moveDown ( 1 ) hero . jumpLeft ( 1 ) he" at bounding box center [747, 323] width 338 height 357
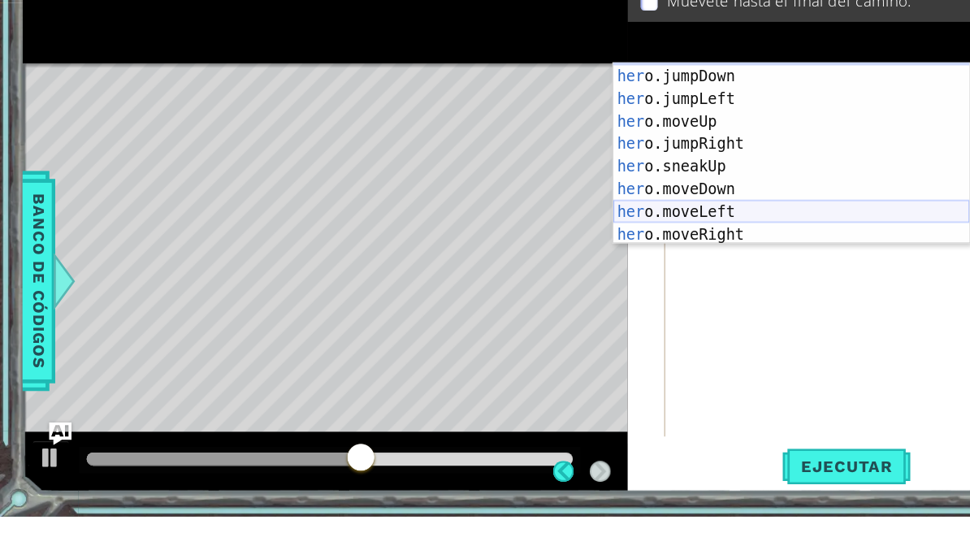
scroll to position [42, 0]
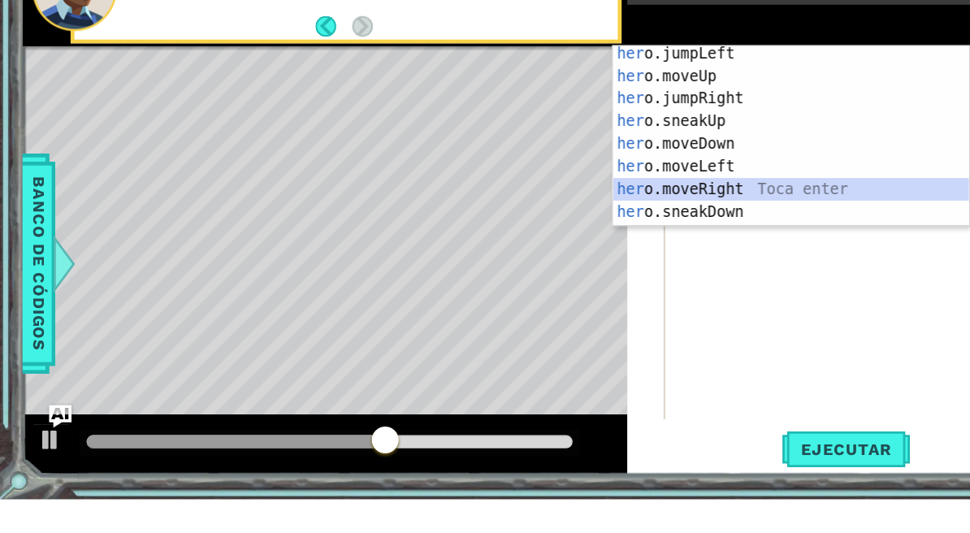
click at [609, 168] on div "her o.jumpLeft Toca enter her o.moveUp Toca enter her o.jumpRight Toca enter he…" at bounding box center [682, 236] width 307 height 195
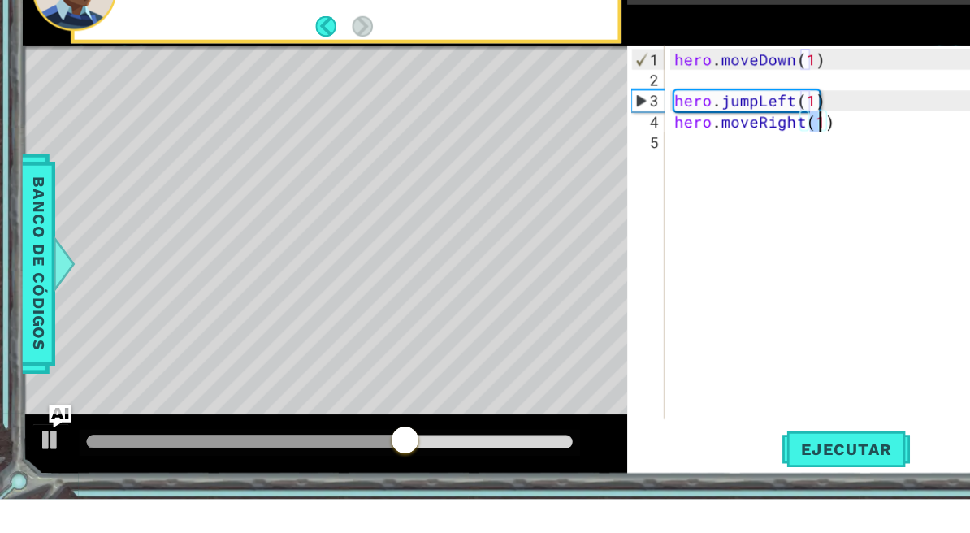
click at [657, 145] on div "hero . moveDown ( 1 ) hero . jumpLeft ( 1 ) hero . moveRight ( 1 )" at bounding box center [747, 323] width 338 height 357
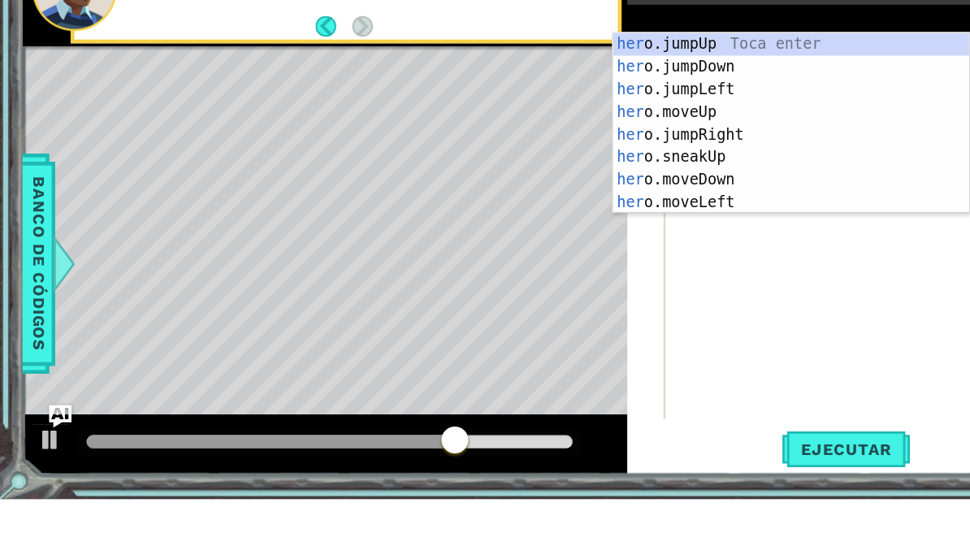
scroll to position [21, 37]
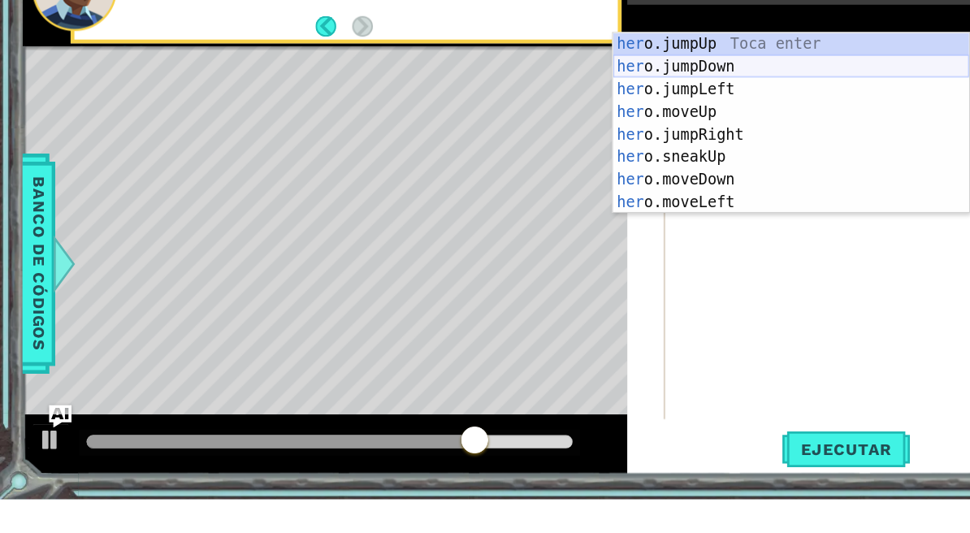
click at [652, 131] on div "her o.jumpUp Toca enter her o.jumpDown Toca enter her o.jumpLeft Toca enter her…" at bounding box center [682, 228] width 307 height 195
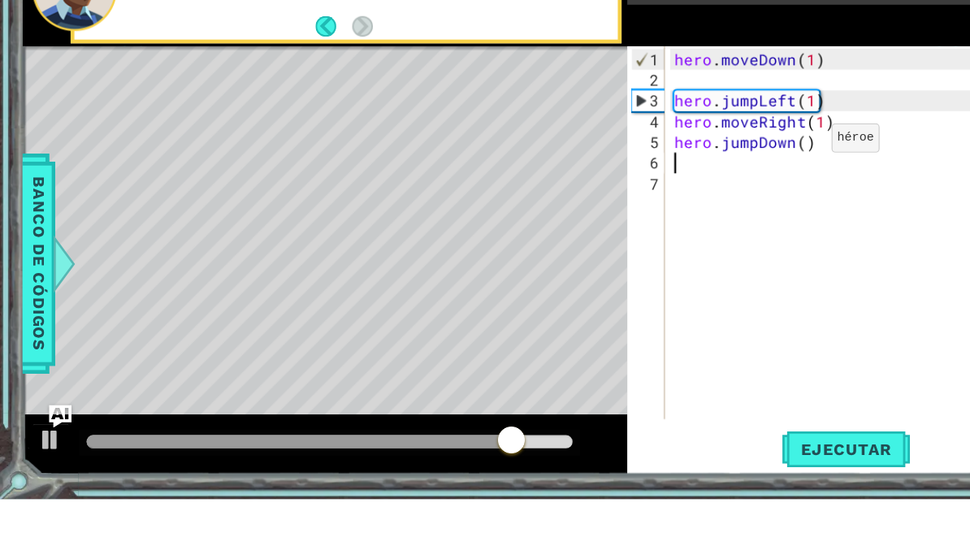
click at [689, 145] on div "hero . moveDown ( 1 ) hero . jumpLeft ( 1 ) hero . moveRight ( 1 ) hero . jumpD…" at bounding box center [747, 323] width 338 height 357
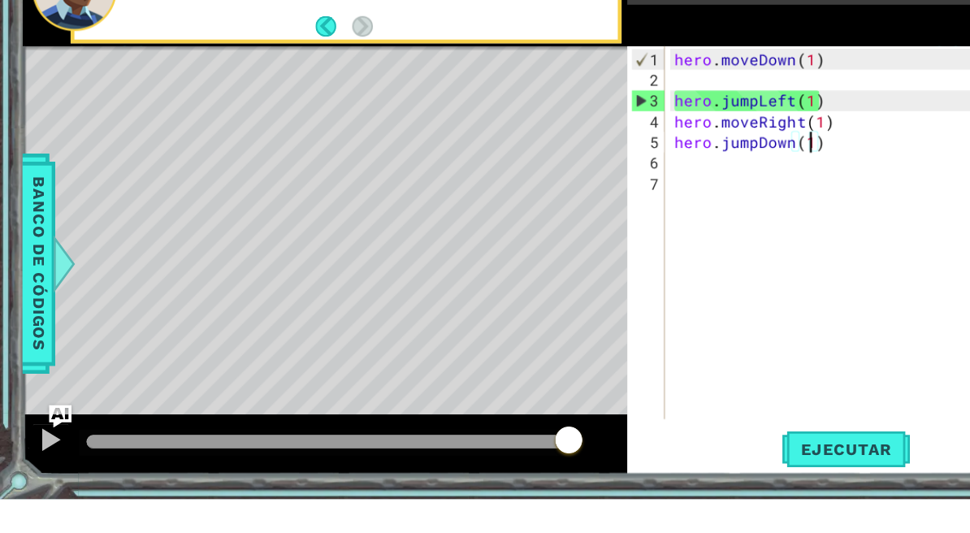
click at [615, 145] on div "hero . moveDown ( 1 ) hero . jumpLeft ( 1 ) hero . moveRight ( 1 ) hero . jumpD…" at bounding box center [747, 323] width 338 height 357
click at [717, 471] on button "Ejecutar" at bounding box center [729, 489] width 111 height 37
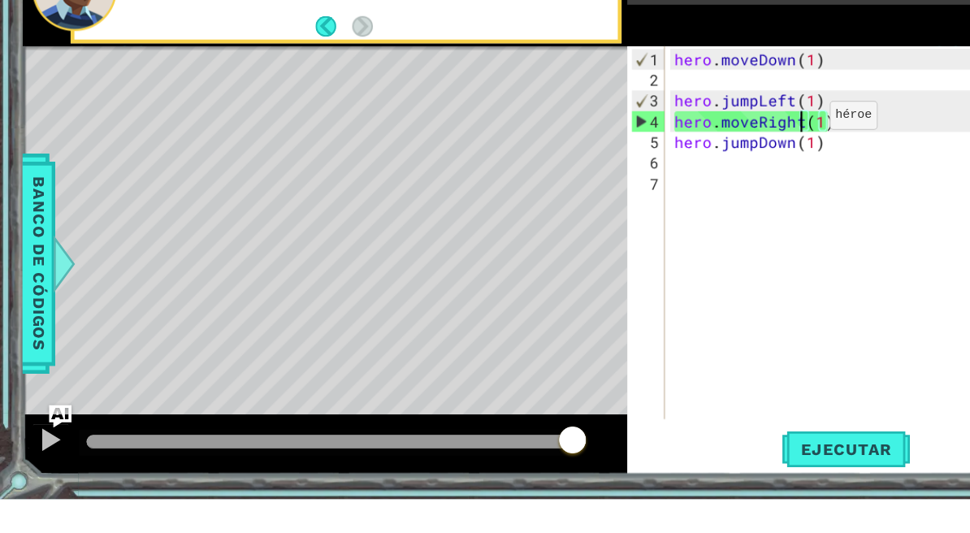
click at [688, 145] on div "hero . moveDown ( 1 ) hero . jumpLeft ( 1 ) hero . moveRight ( 1 ) hero . jumpD…" at bounding box center [747, 323] width 338 height 357
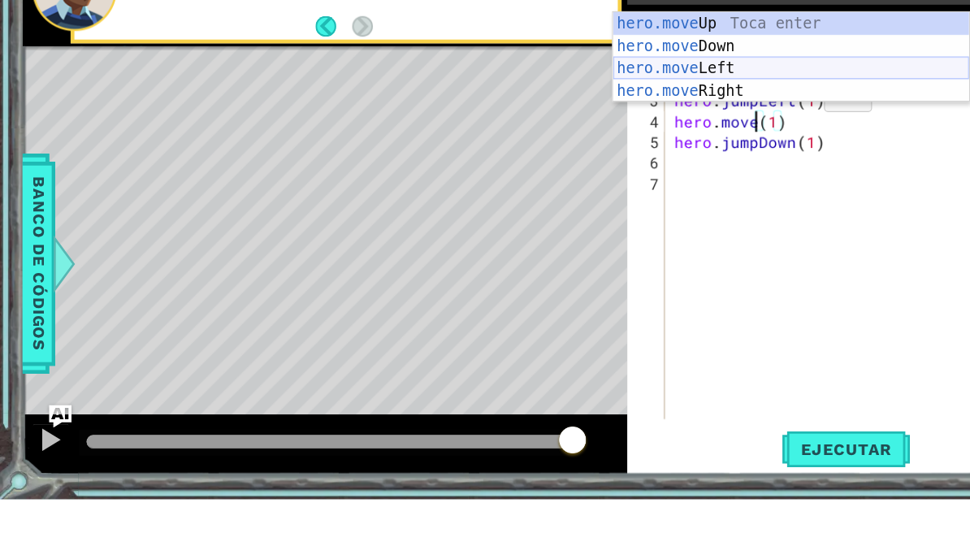
click at [638, 113] on div "hero.move Up Toca enter hero.move Down Toca enter hero.move Left Toca enter her…" at bounding box center [682, 171] width 307 height 117
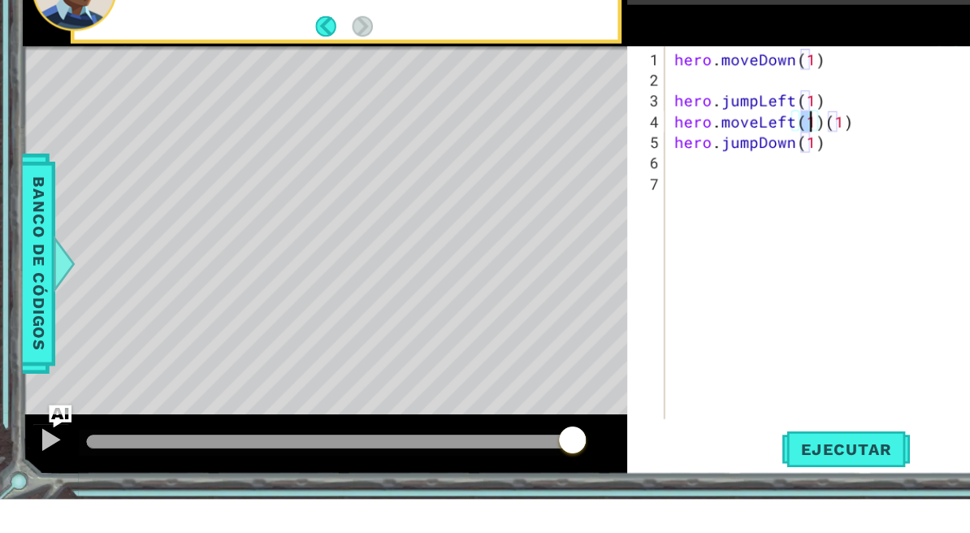
click at [791, 145] on div "hero . moveDown ( 1 ) hero . jumpLeft ( 1 ) hero . moveLeft ( 1 ) ( 1 ) hero . …" at bounding box center [747, 323] width 338 height 357
click at [724, 471] on button "Ejecutar" at bounding box center [729, 489] width 111 height 37
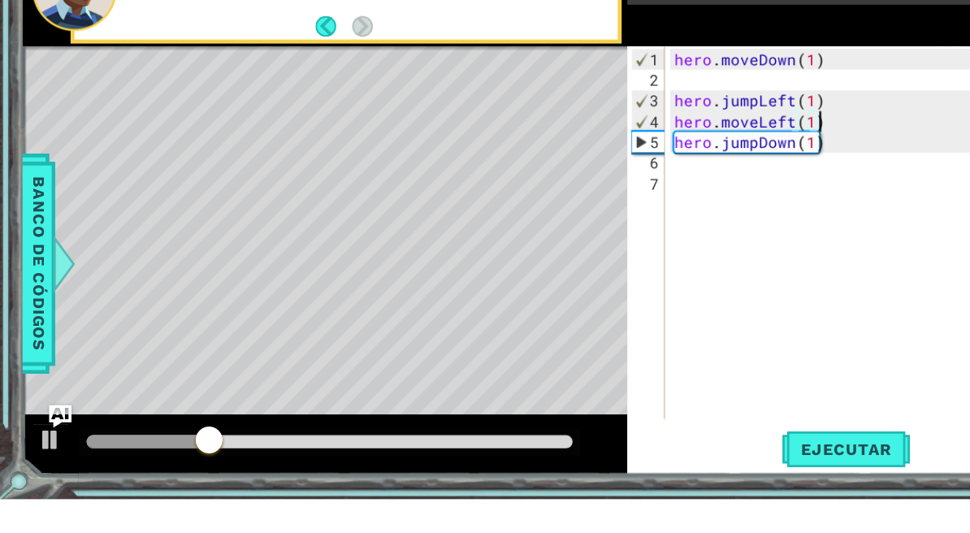
click at [617, 147] on div "hero . moveDown ( 1 ) hero . jumpLeft ( 1 ) hero . moveLeft ( 1 ) hero . jumpDo…" at bounding box center [747, 323] width 338 height 357
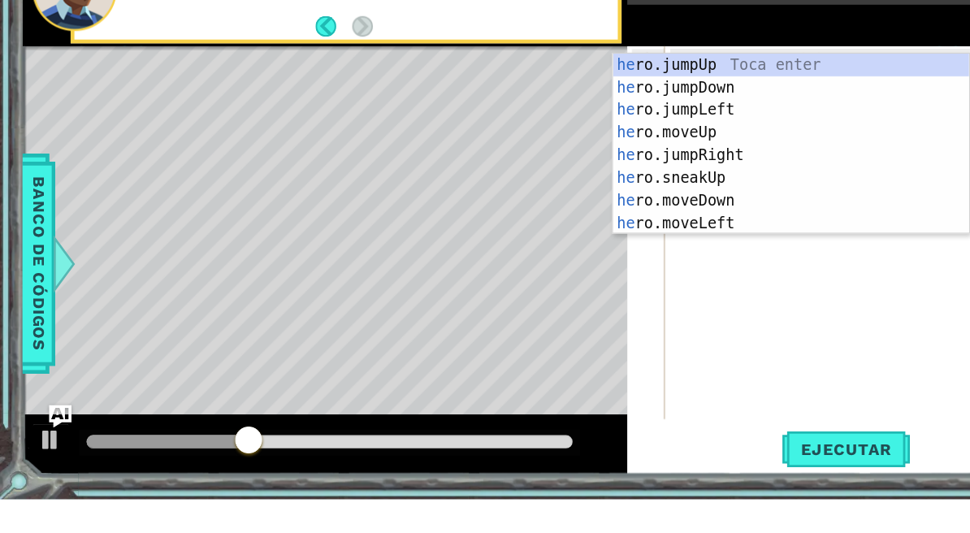
scroll to position [21, 45]
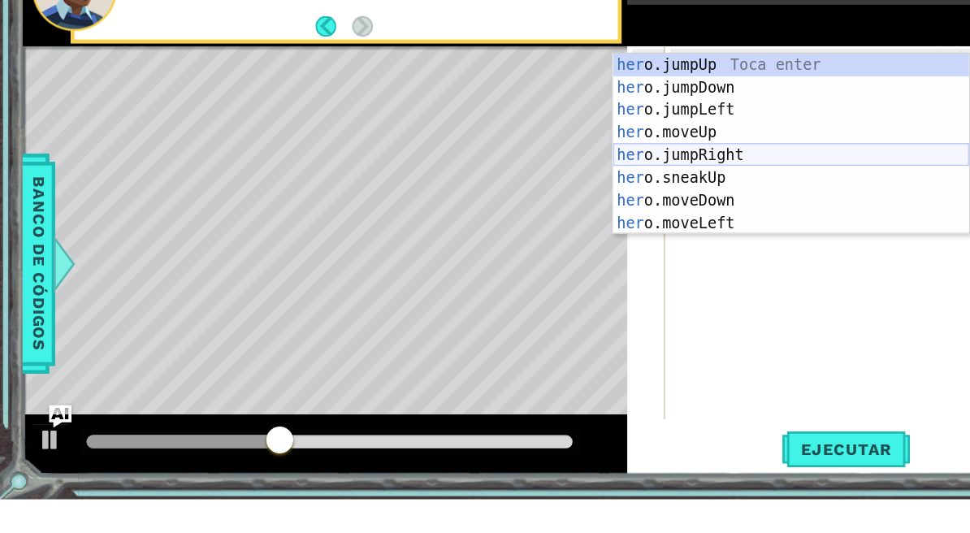
click at [620, 149] on div "her o.jumpUp Toca enter her o.jumpDown Toca enter her o.jumpLeft Toca enter her…" at bounding box center [682, 246] width 307 height 195
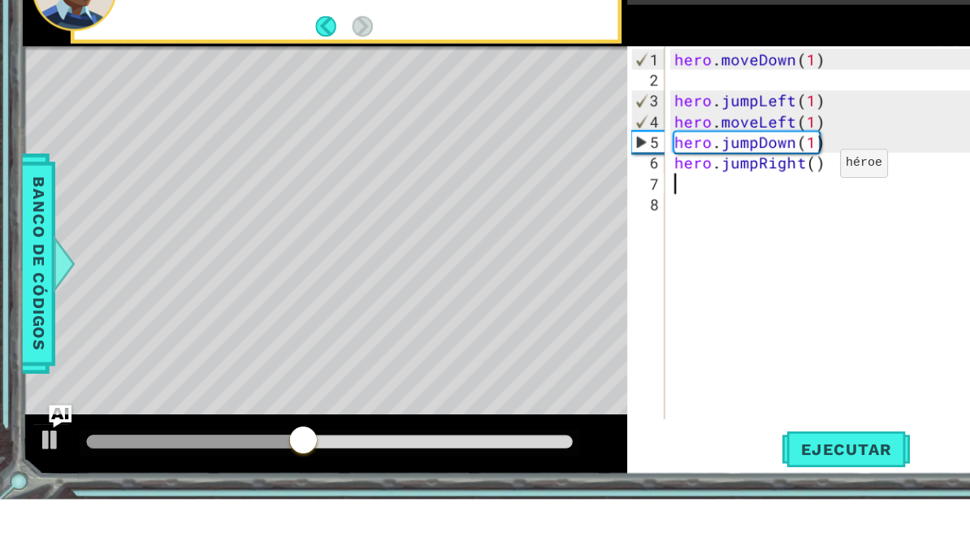
click at [697, 148] on div "hero . moveDown ( 1 ) hero . jumpLeft ( 1 ) hero . moveLeft ( 1 ) hero . jumpDo…" at bounding box center [747, 323] width 338 height 357
click at [700, 145] on div "hero . moveDown ( 1 ) hero . jumpLeft ( 1 ) hero . moveLeft ( 1 ) hero . jumpDo…" at bounding box center [747, 323] width 338 height 357
click at [655, 151] on div "hero . moveDown ( 1 ) hero . jumpLeft ( 1 ) hero . moveLeft ( 1 ) hero . jumpDo…" at bounding box center [747, 323] width 338 height 357
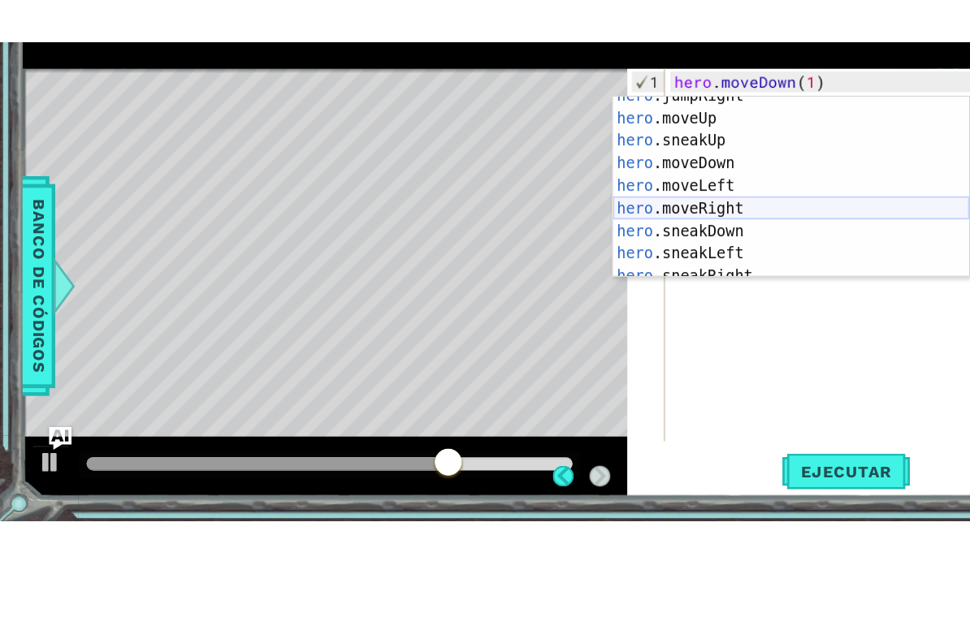
scroll to position [0, 0]
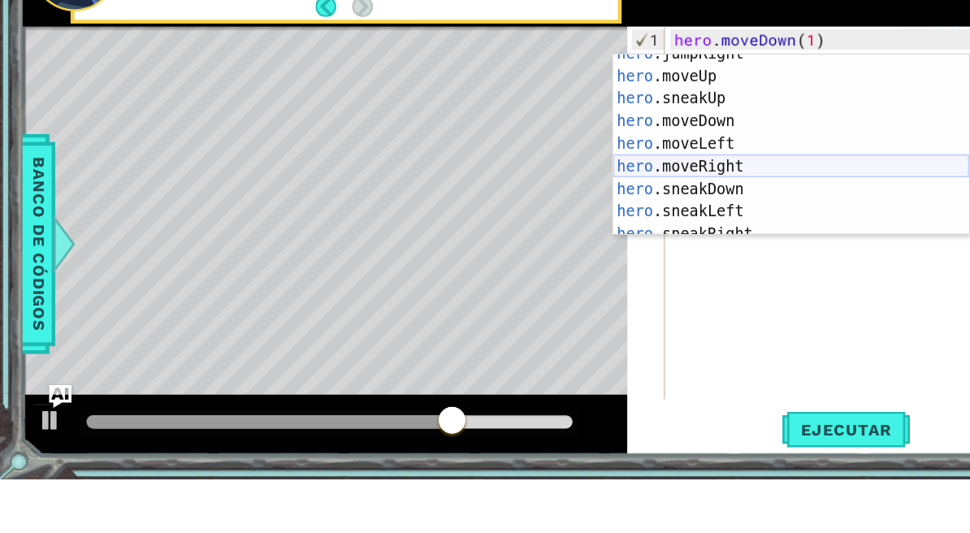
click at [655, 156] on div "hero .jumpRight Toca enter hero .moveUp Toca enter hero .sneakUp Toca enter her…" at bounding box center [682, 253] width 307 height 195
type textarea "abcde fg"
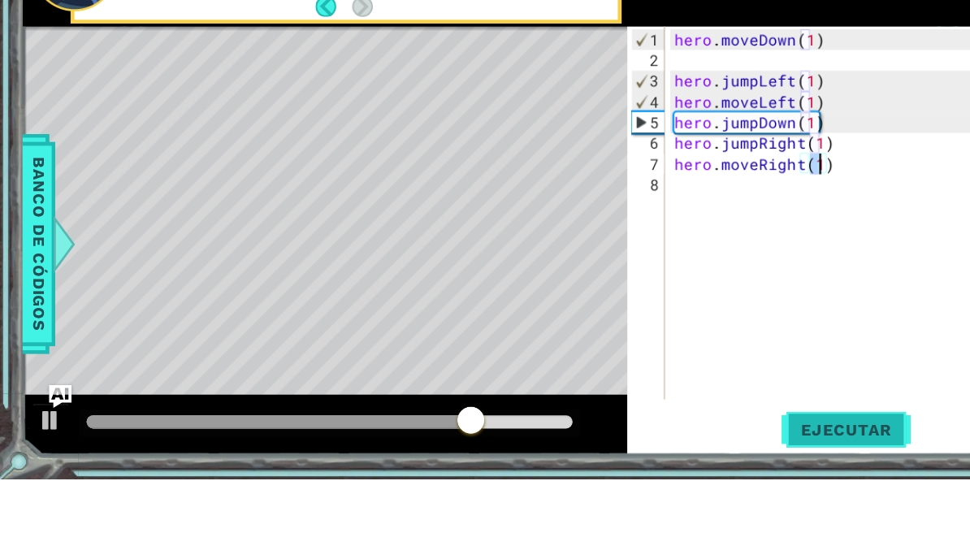
click at [724, 482] on span "Ejecutar" at bounding box center [729, 490] width 111 height 16
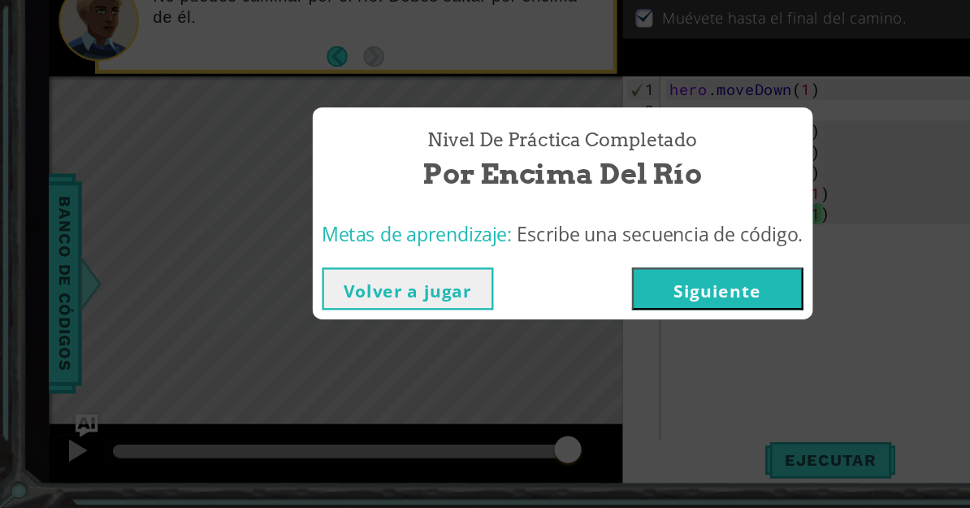
click at [391, 301] on button "Volver a jugar" at bounding box center [352, 319] width 148 height 37
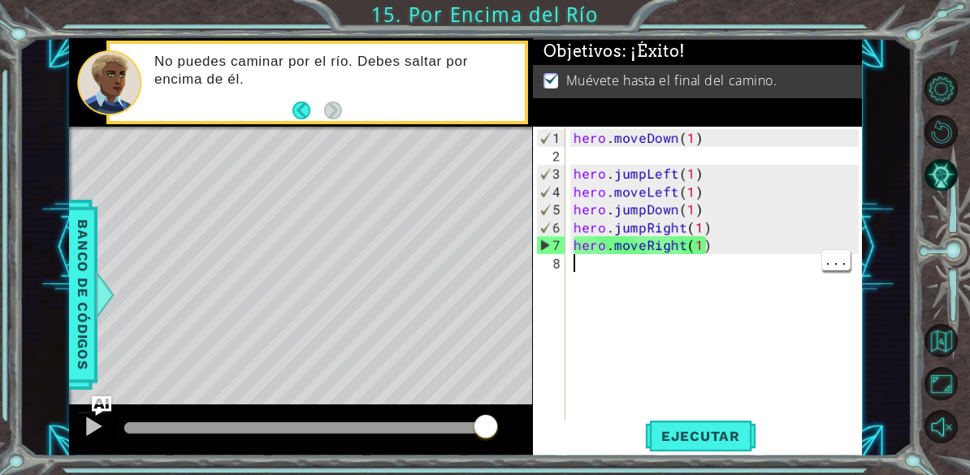
click at [718, 412] on div "hero . moveDown ( 1 ) hero . jumpLeft ( 1 ) hero . moveLeft ( 1 ) hero . jumpDo…" at bounding box center [718, 307] width 297 height 357
click at [713, 422] on button "Ejecutar" at bounding box center [700, 436] width 111 height 33
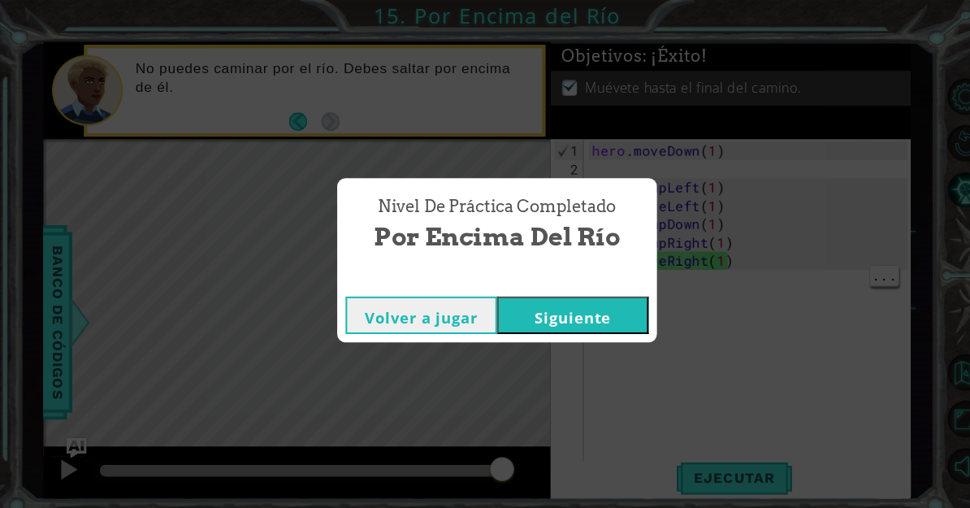
click at [612, 308] on button "Siguiente" at bounding box center [559, 307] width 148 height 37
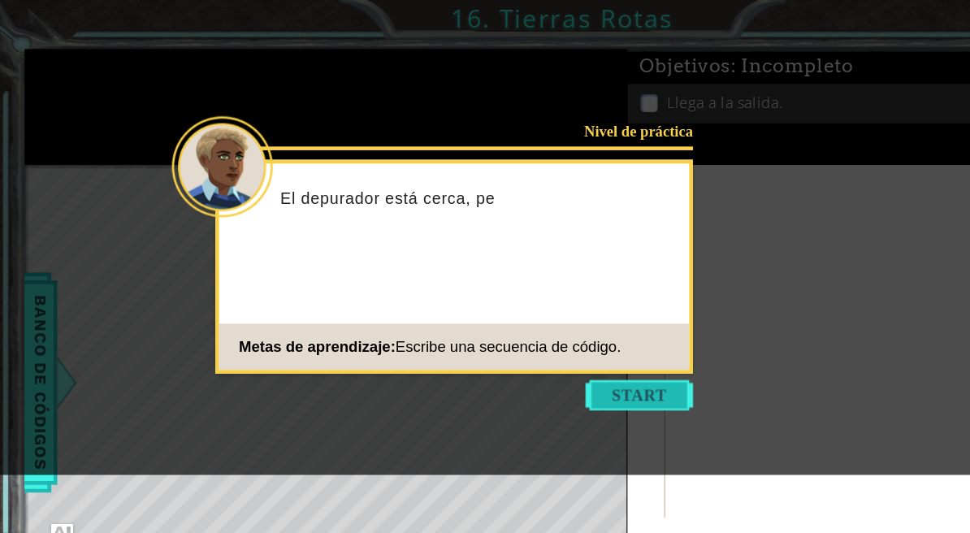
click at [568, 337] on button "Start" at bounding box center [551, 341] width 93 height 26
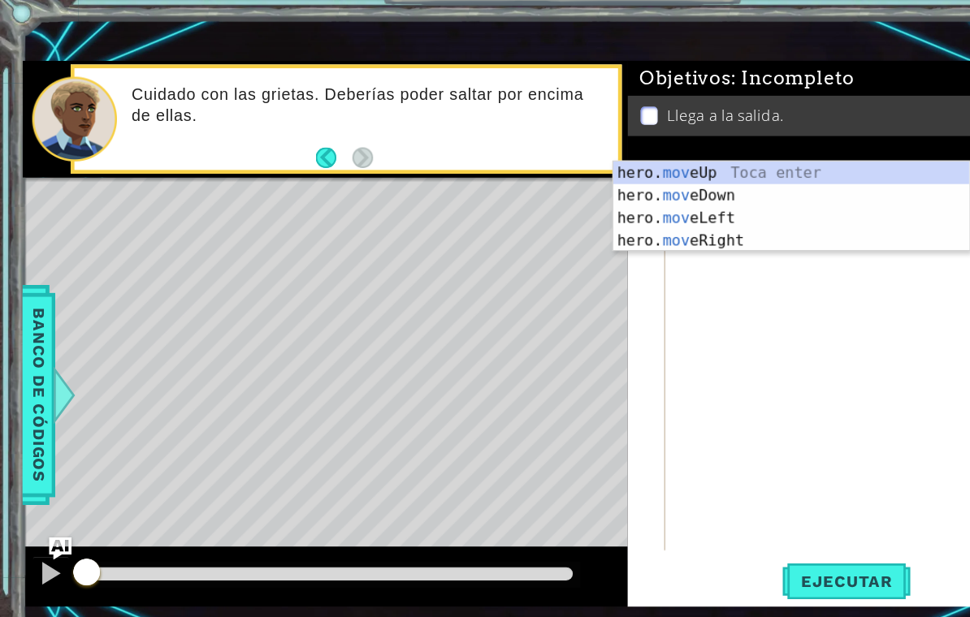
scroll to position [20, 45]
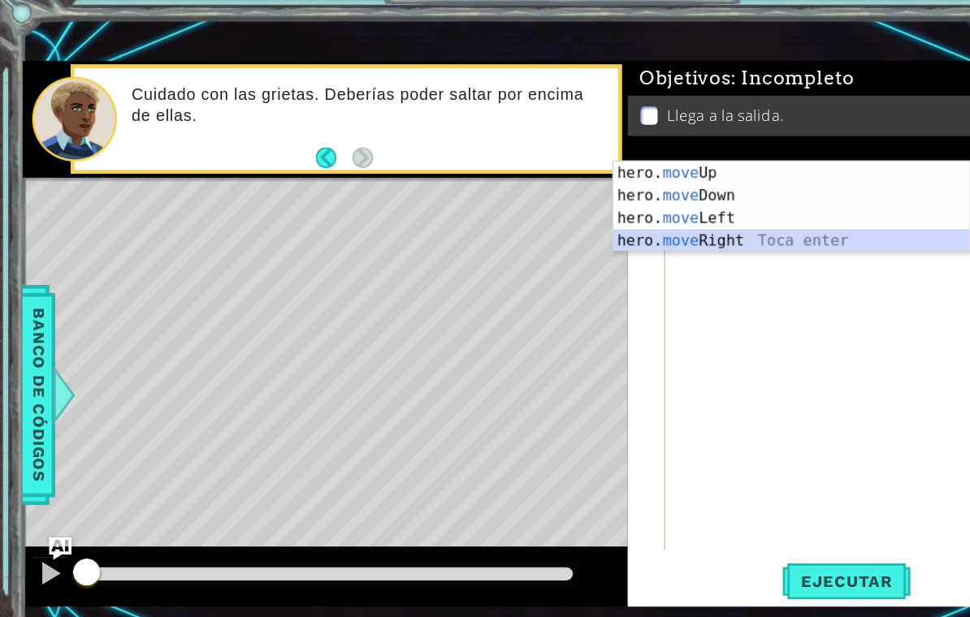
click at [640, 206] on div "hero. move Up Toca enter hero. move Down Toca enter hero. move Left Toca enter …" at bounding box center [682, 230] width 307 height 117
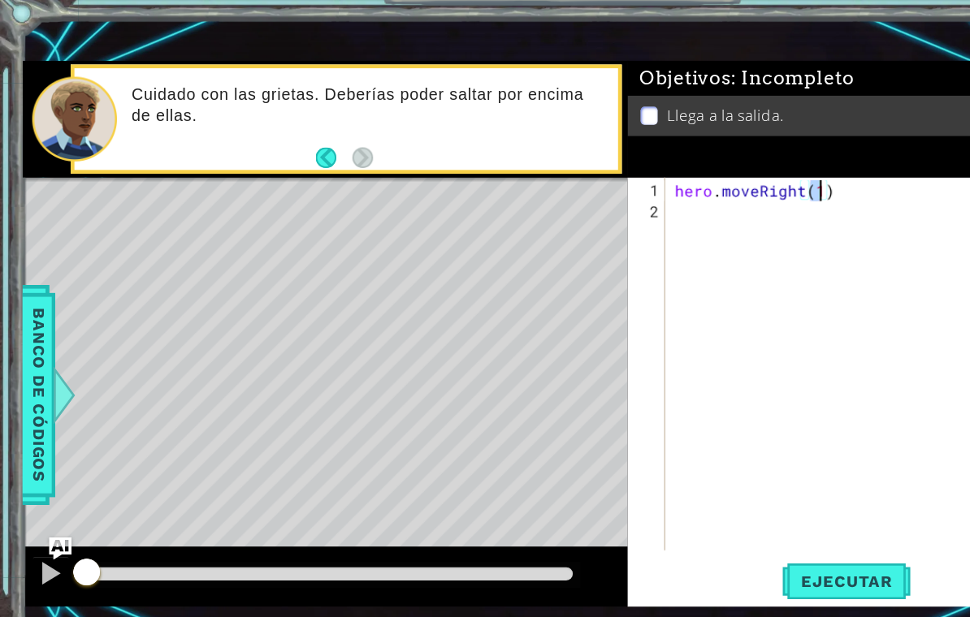
click at [670, 188] on div "hero . moveRight ( 1 )" at bounding box center [747, 366] width 338 height 357
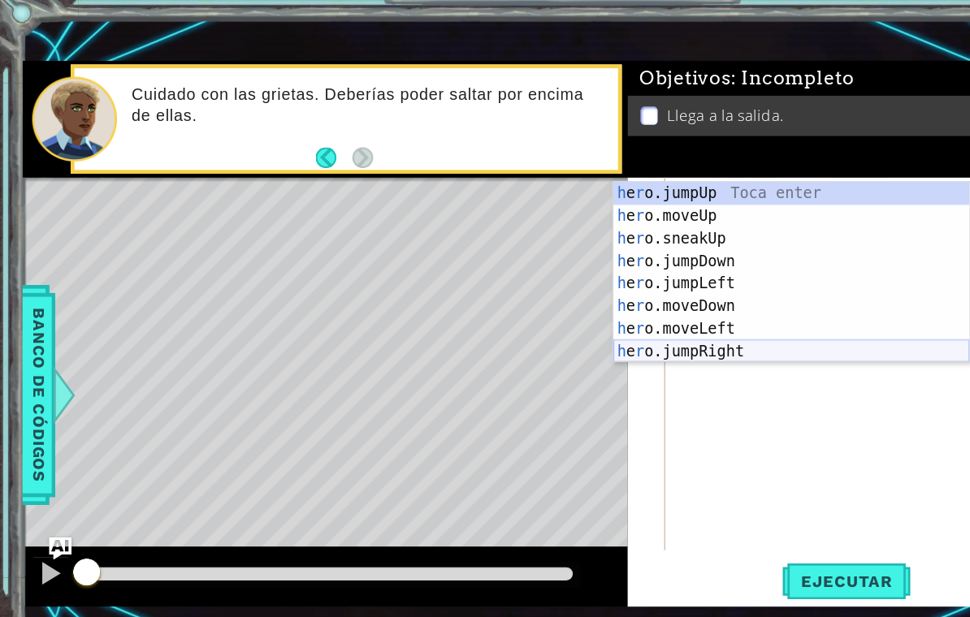
click at [647, 305] on div "h e r o.jumpUp Toca enter h e r o.moveUp Toca enter h e r o.sneakUp Toca enter …" at bounding box center [682, 287] width 307 height 195
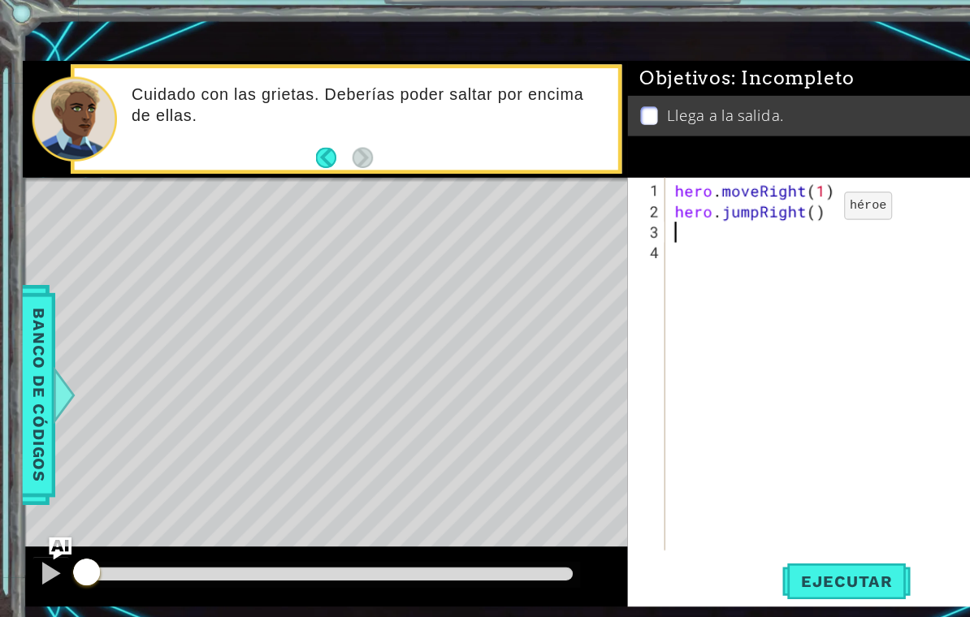
click at [699, 188] on div "hero . moveRight ( 1 ) hero . jumpRight ( )" at bounding box center [747, 366] width 338 height 357
click at [661, 211] on div "hero . moveRight ( 1 ) hero . jumpRight ( 1 )" at bounding box center [747, 366] width 338 height 357
click at [656, 204] on div "hero . moveRight ( 1 ) hero . jumpRight ( 1 )" at bounding box center [747, 366] width 338 height 357
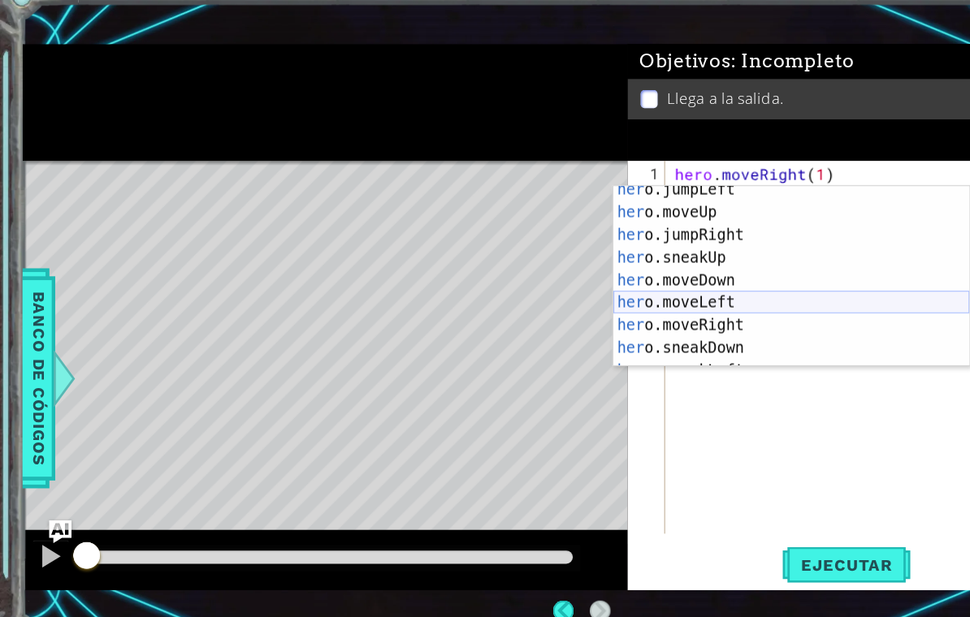
scroll to position [46, 0]
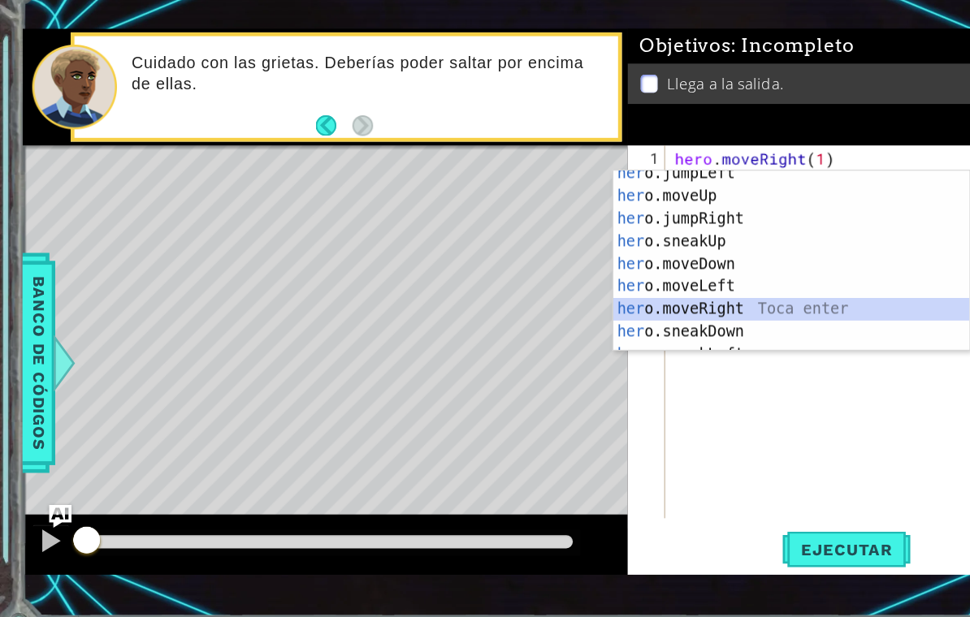
click at [626, 266] on div "her o.jumpLeft Toca enter her o.moveUp Toca enter her o.jumpRight Toca enter he…" at bounding box center [682, 298] width 307 height 195
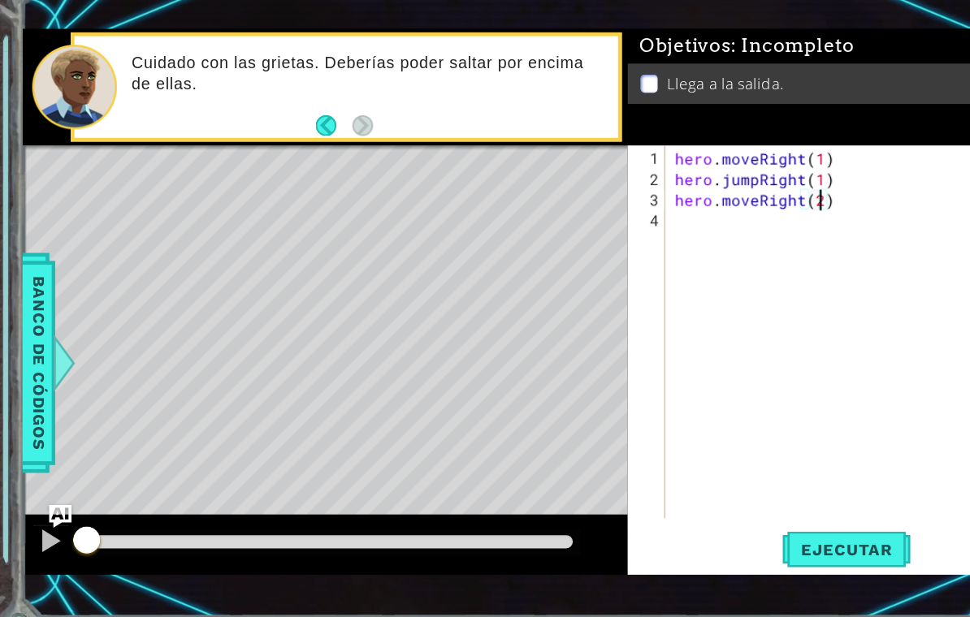
scroll to position [20, 29]
click at [589, 188] on div "hero . moveRight ( 1 ) hero . jumpRight ( 1 ) hero . moveRight ( 2 )" at bounding box center [747, 366] width 338 height 357
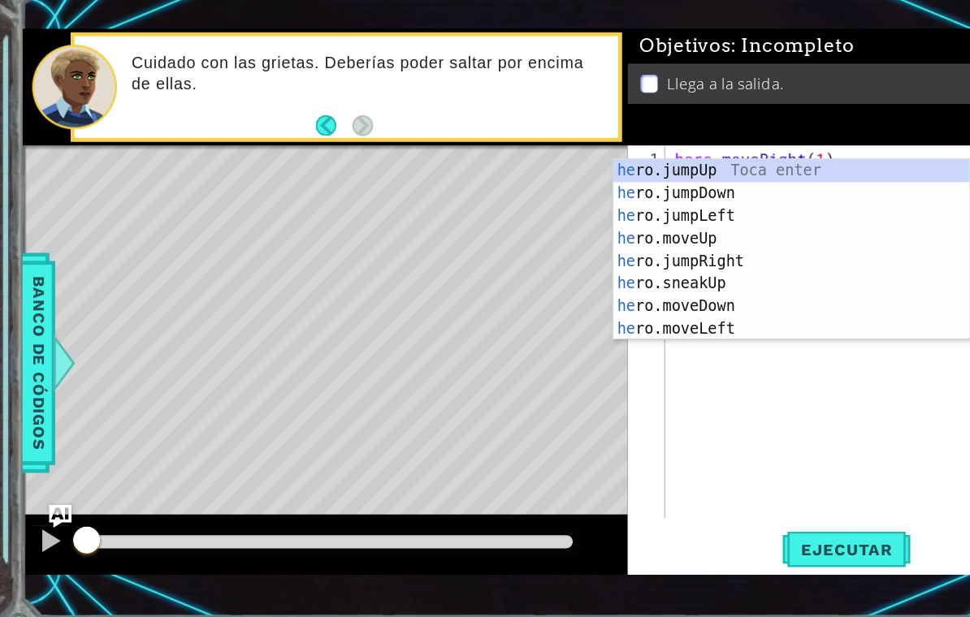
scroll to position [20, 37]
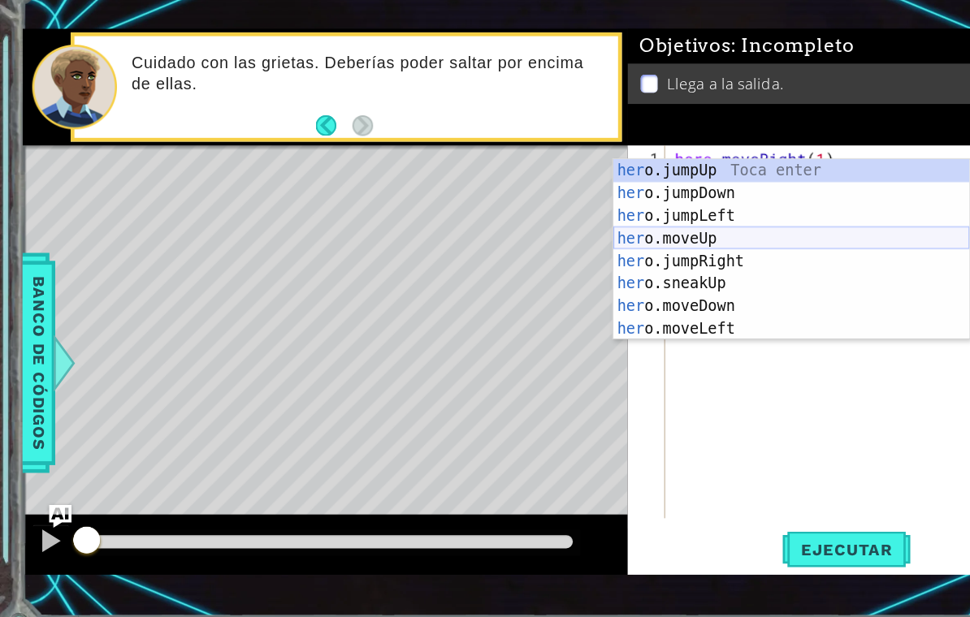
click at [595, 210] on div "her o.jumpUp Toca enter her o.jumpDown Toca enter her o.jumpLeft Toca enter her…" at bounding box center [682, 295] width 307 height 195
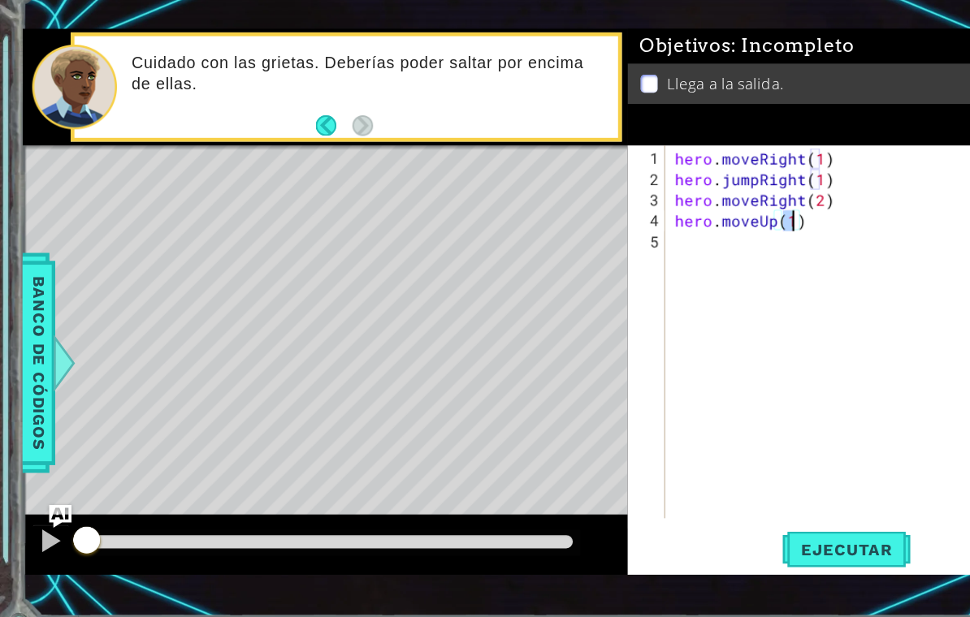
click at [689, 192] on div "hero . moveRight ( 1 ) hero . jumpRight ( 1 ) hero . moveRight ( 2 ) hero . mov…" at bounding box center [747, 366] width 338 height 357
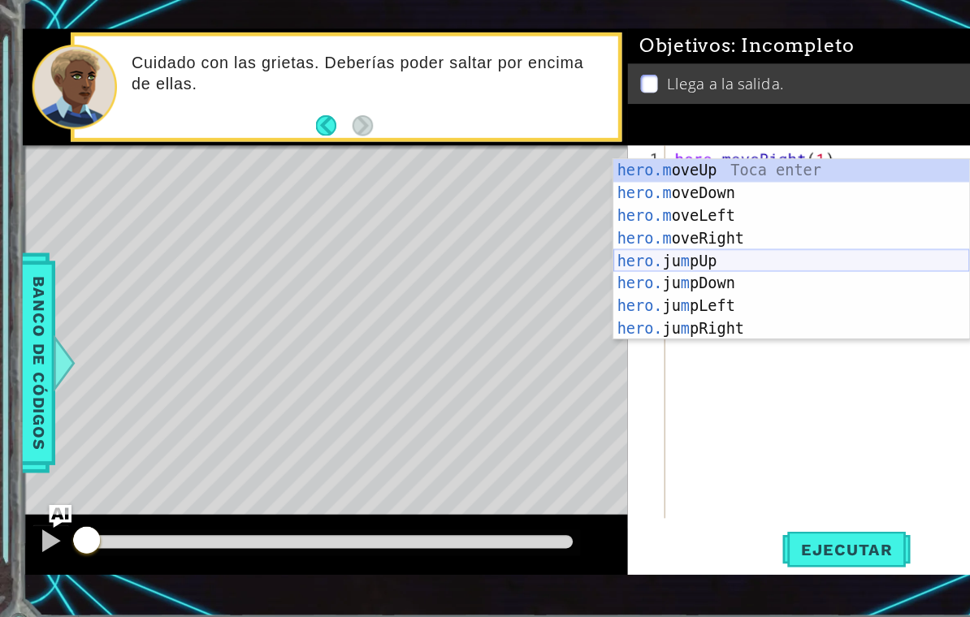
click at [639, 226] on div "hero.m oveUp Toca enter hero.m oveDown Toca enter hero.m oveLeft Toca enter her…" at bounding box center [682, 295] width 307 height 195
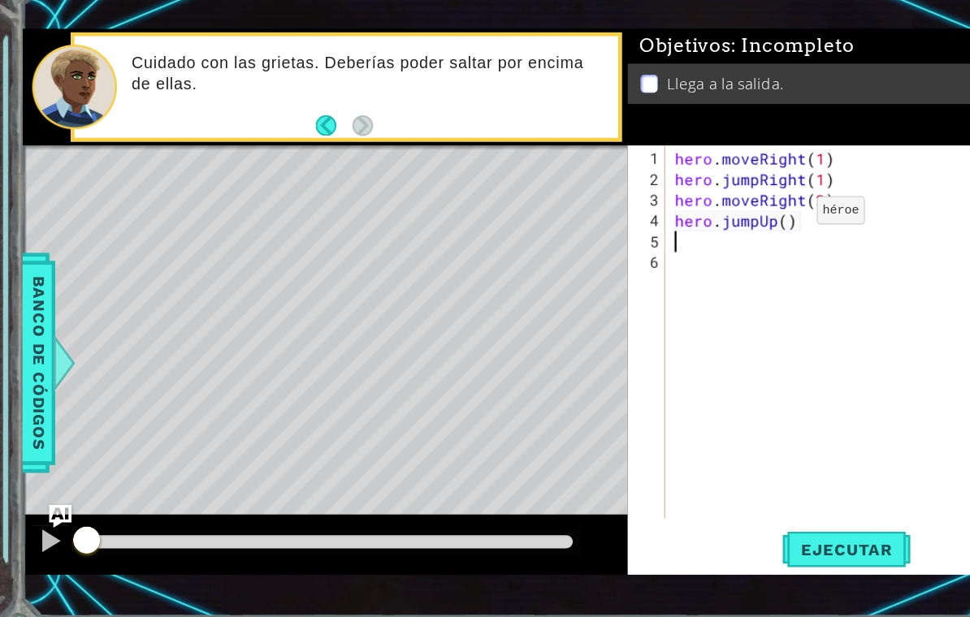
click at [677, 188] on div "hero . moveRight ( 1 ) hero . jumpRight ( 1 ) hero . moveRight ( 2 ) hero . jum…" at bounding box center [747, 366] width 338 height 357
click at [653, 207] on div "hero . moveRight ( 1 ) hero . jumpRight ( 1 ) hero . moveRight ( 2 ) hero . jum…" at bounding box center [747, 366] width 338 height 357
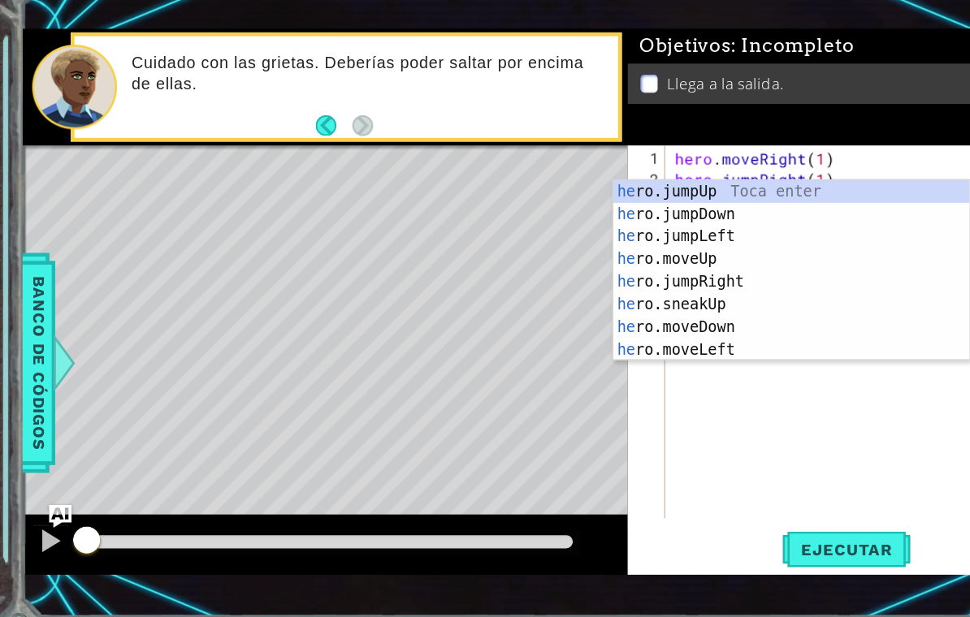
scroll to position [20, 45]
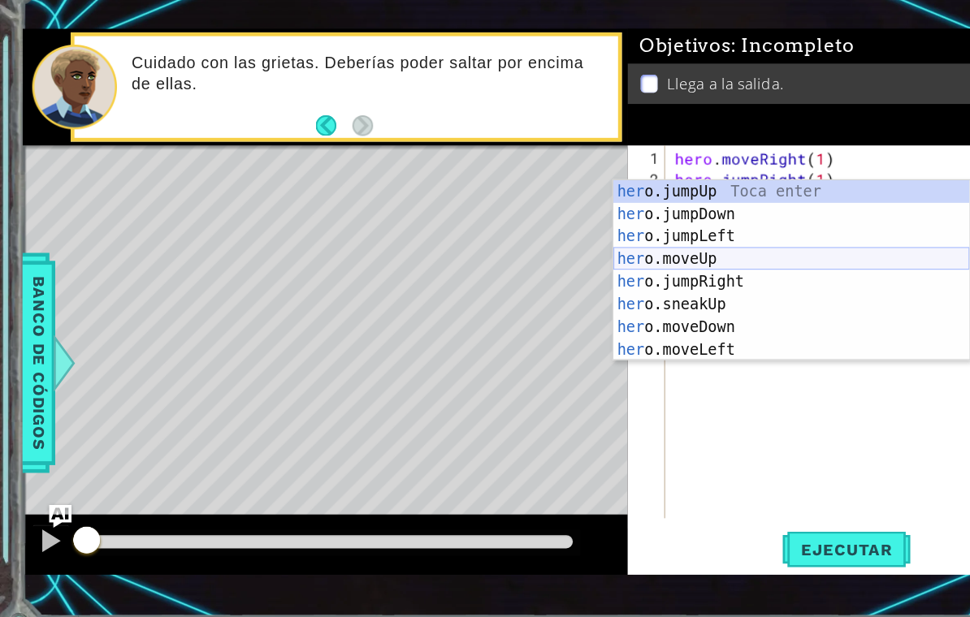
click at [622, 224] on div "her o.jumpUp Toca enter her o.jumpDown Toca enter her o.jumpLeft Toca enter her…" at bounding box center [682, 313] width 307 height 195
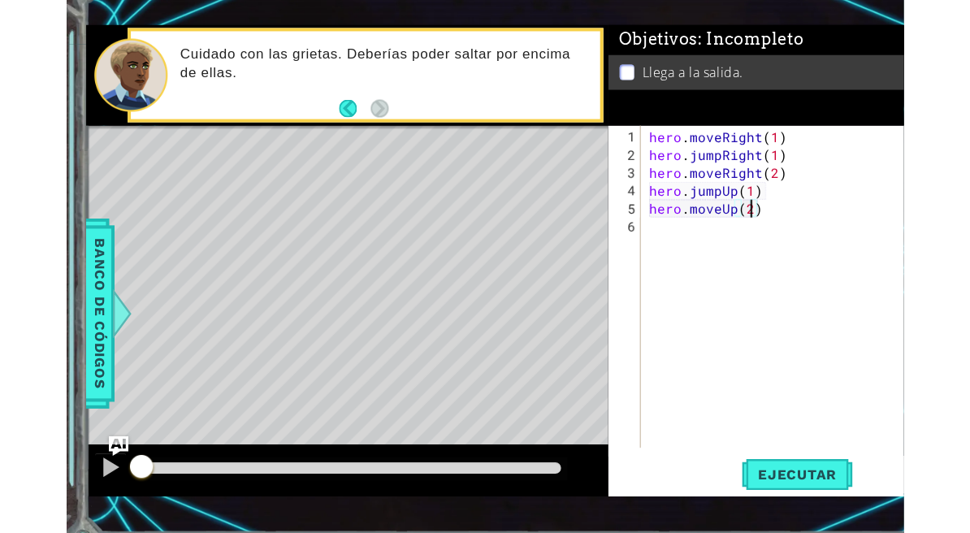
scroll to position [20, 29]
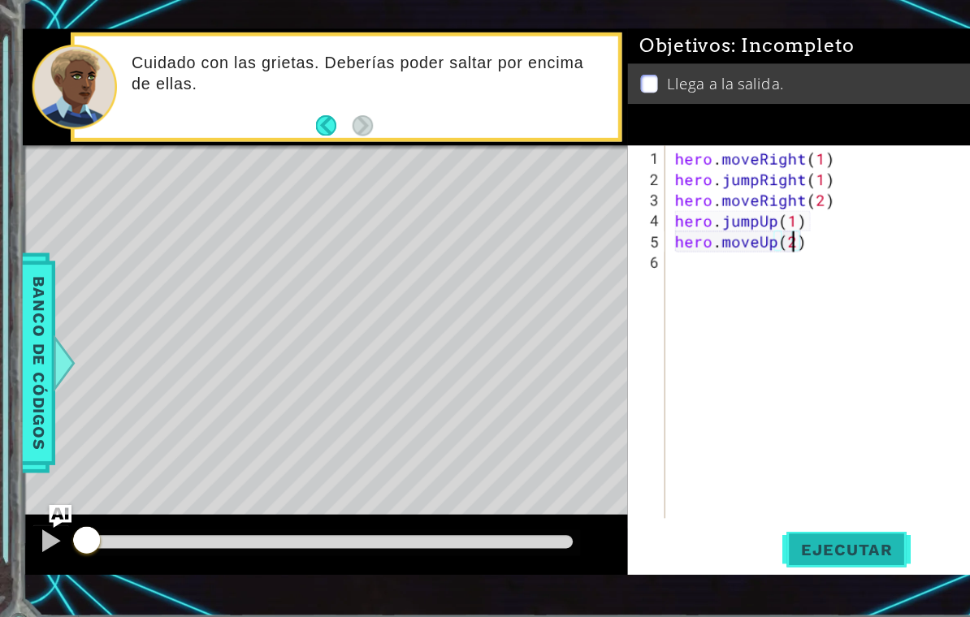
click at [734, 507] on span "Ejecutar" at bounding box center [729, 534] width 111 height 16
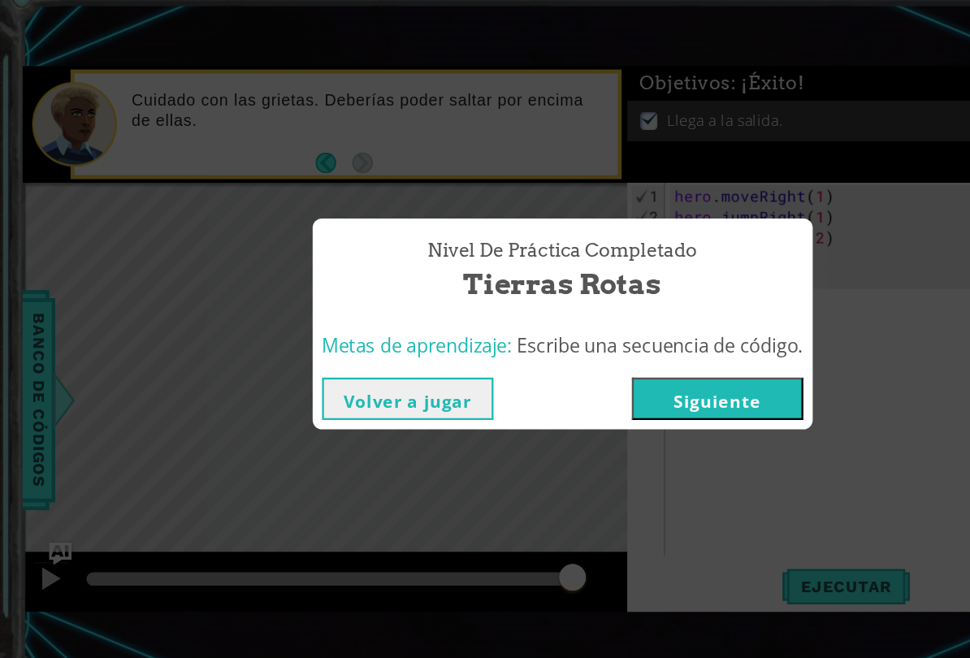
click at [379, 375] on button "Volver a jugar" at bounding box center [352, 393] width 148 height 37
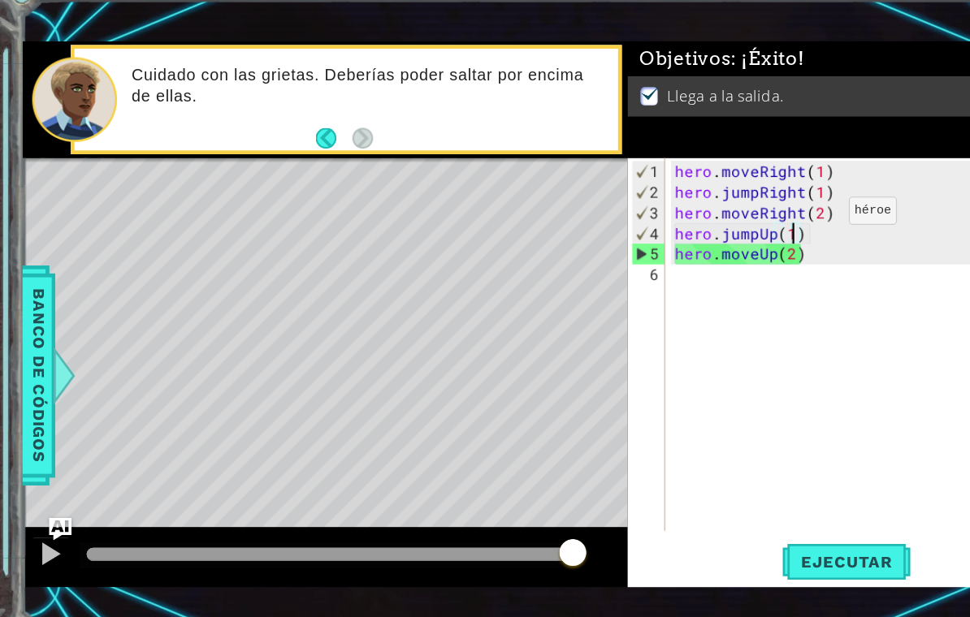
click at [704, 188] on div "hero . moveRight ( 1 ) hero . jumpRight ( 1 ) hero . moveRight ( 2 ) hero . jum…" at bounding box center [747, 366] width 338 height 357
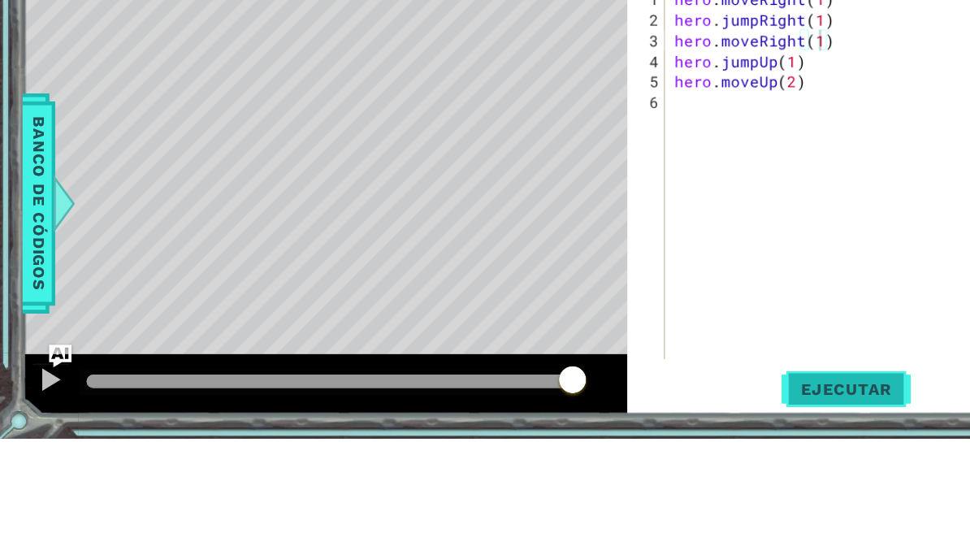
click at [729, 471] on button "Ejecutar" at bounding box center [729, 489] width 111 height 37
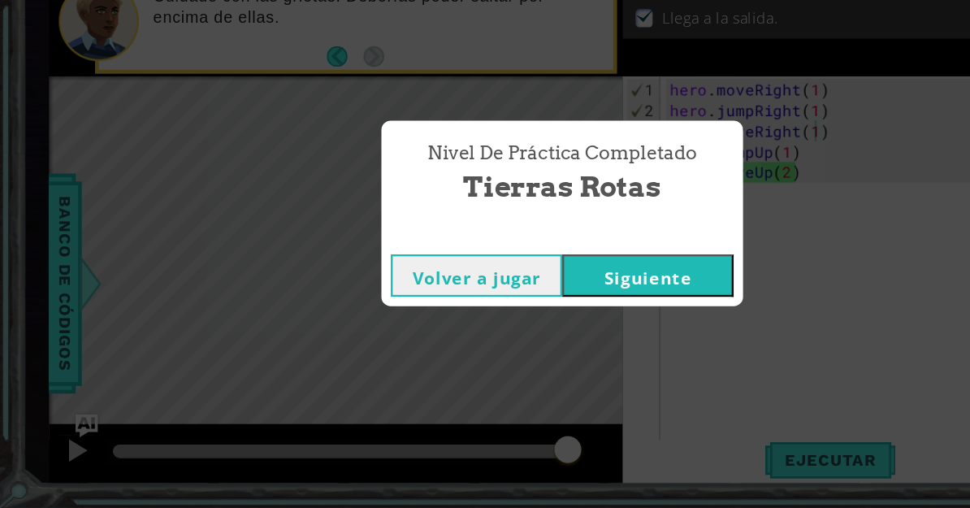
click at [464, 289] on button "Volver a jugar" at bounding box center [411, 307] width 148 height 37
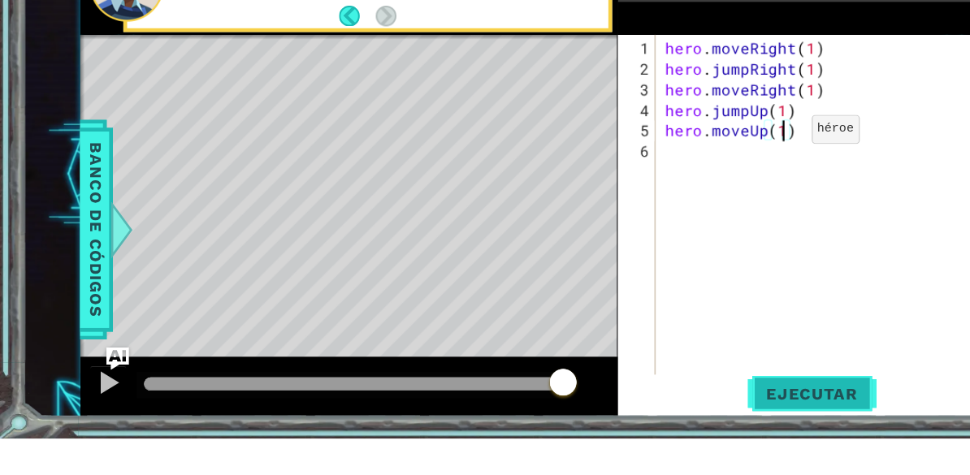
click at [727, 428] on span "Ejecutar" at bounding box center [700, 436] width 111 height 16
type textarea "abcde fg"
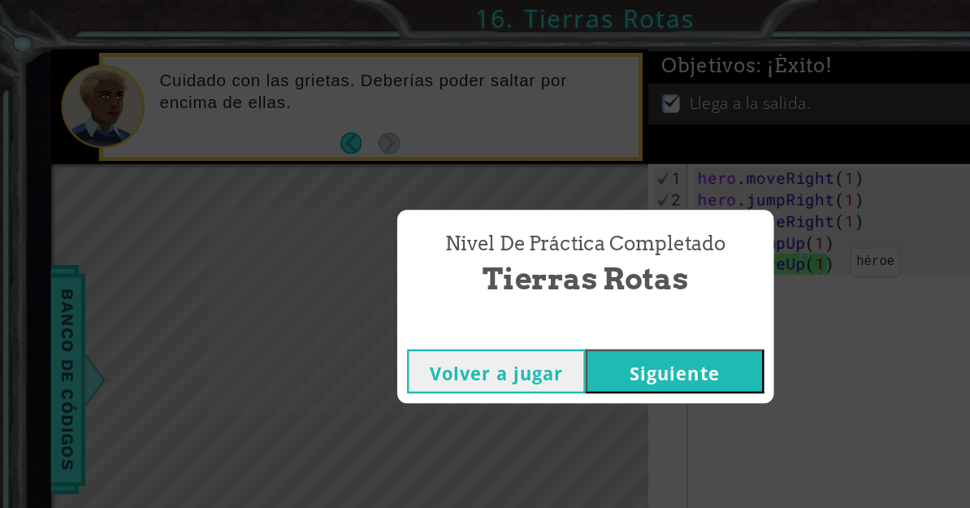
click at [589, 315] on button "Siguiente" at bounding box center [559, 307] width 148 height 37
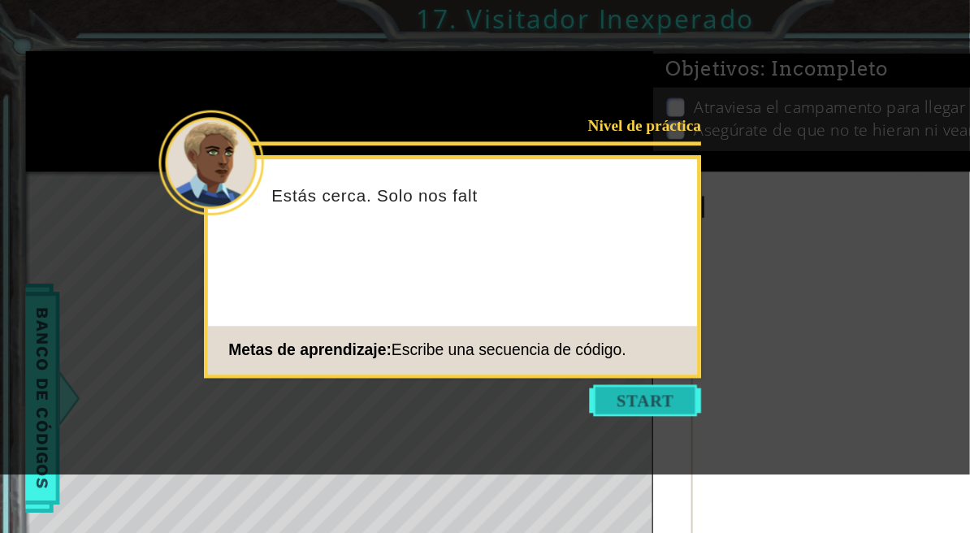
click at [568, 331] on button "Start" at bounding box center [534, 332] width 93 height 26
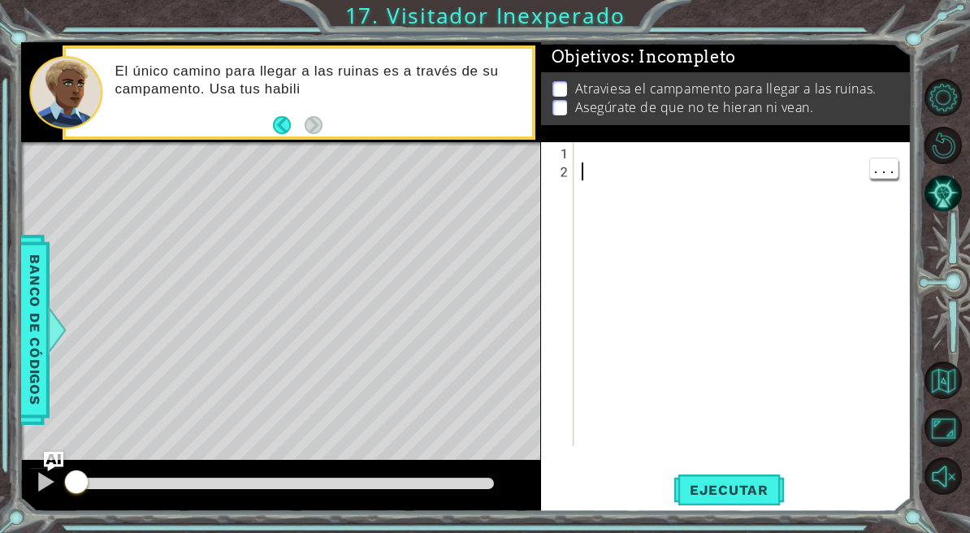
click at [798, 171] on div at bounding box center [746, 315] width 336 height 340
click at [797, 153] on div at bounding box center [746, 315] width 336 height 340
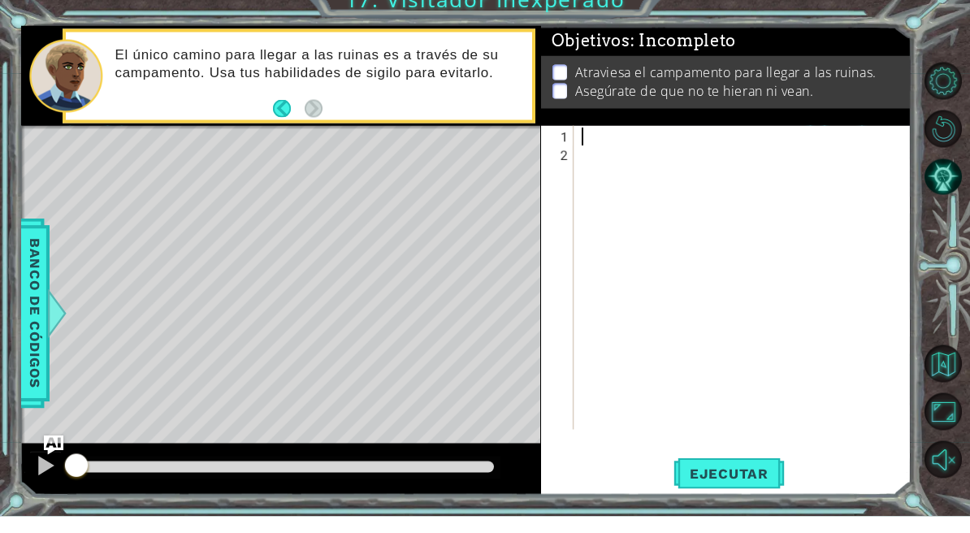
scroll to position [21, 29]
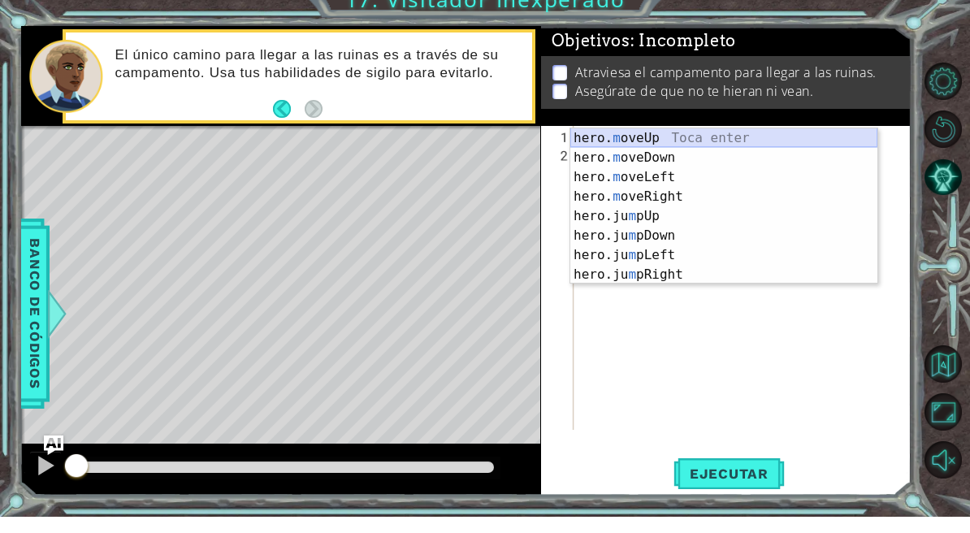
click at [649, 145] on div "hero. m oveUp Toca enter hero. m oveDown Toca enter hero. m oveLeft Toca enter …" at bounding box center [723, 242] width 307 height 195
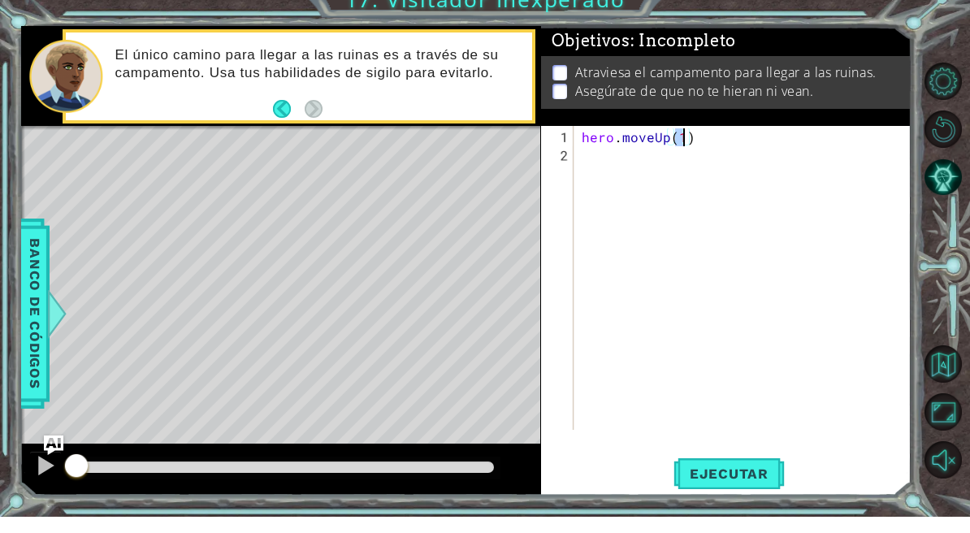
click at [659, 162] on div "hero . moveUp ( 1 )" at bounding box center [746, 315] width 336 height 340
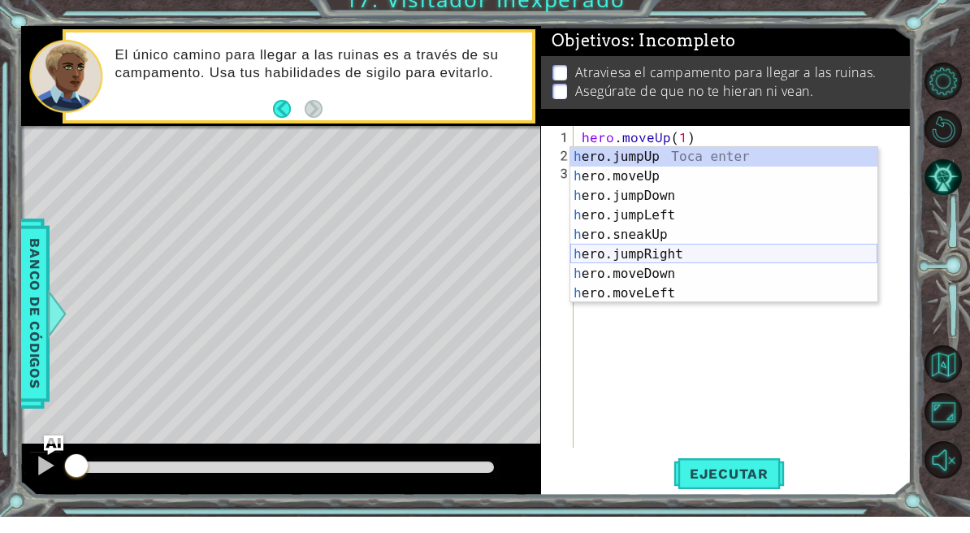
click at [665, 253] on div "h ero.jumpUp Toca enter h ero.moveUp Toca enter h ero.jumpDown Toca enter h ero…" at bounding box center [723, 260] width 307 height 195
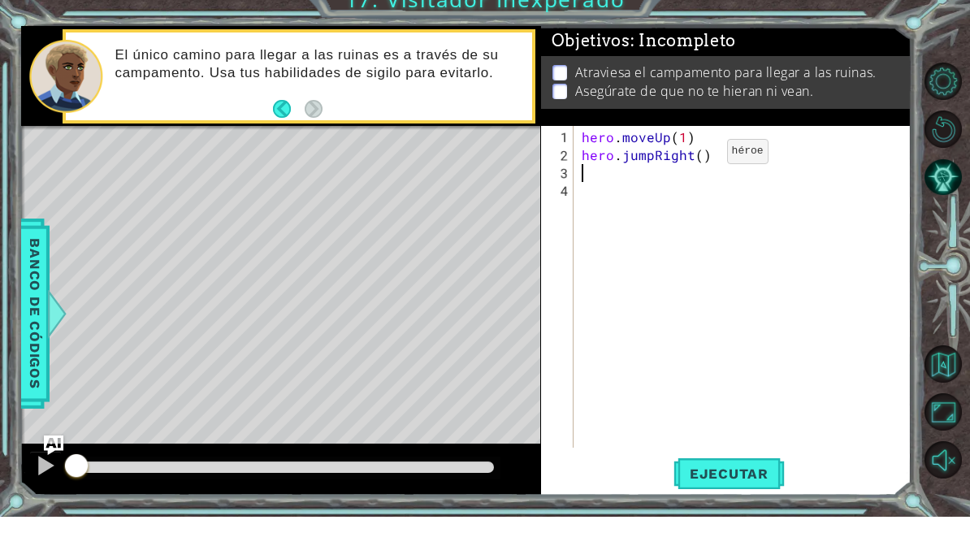
click at [700, 158] on div "hero . moveUp ( 1 ) hero . jumpRight ( )" at bounding box center [746, 323] width 336 height 357
click at [639, 184] on div "hero . moveUp ( 1 ) hero . jumpRight ( 1 )" at bounding box center [746, 323] width 336 height 357
click at [627, 172] on div "hero . moveUp ( 1 ) hero . jumpRight ( 1 )" at bounding box center [746, 323] width 336 height 357
click at [721, 482] on span "Ejecutar" at bounding box center [729, 490] width 111 height 16
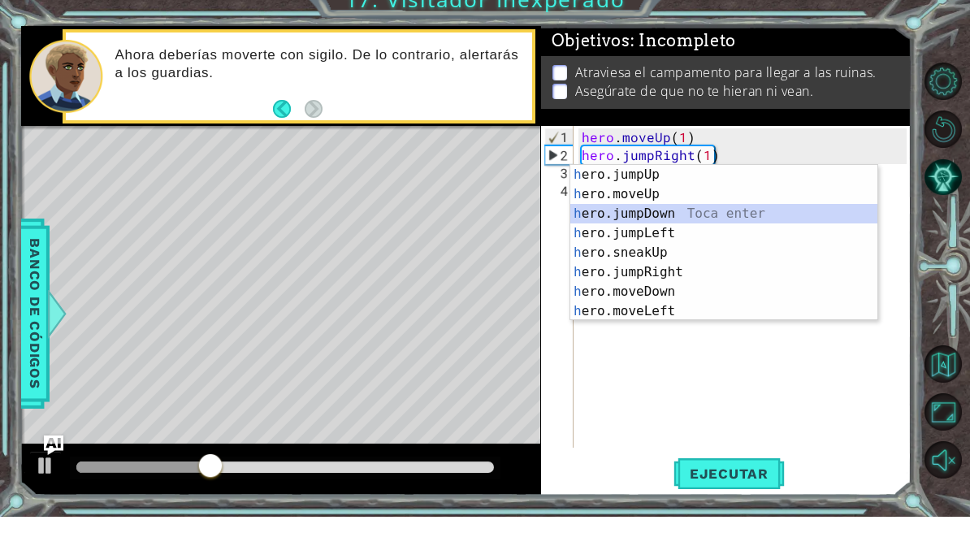
click at [632, 218] on div "h ero.jumpUp Toca enter h ero.moveUp Toca enter h ero.jumpDown Toca enter h ero…" at bounding box center [723, 278] width 307 height 195
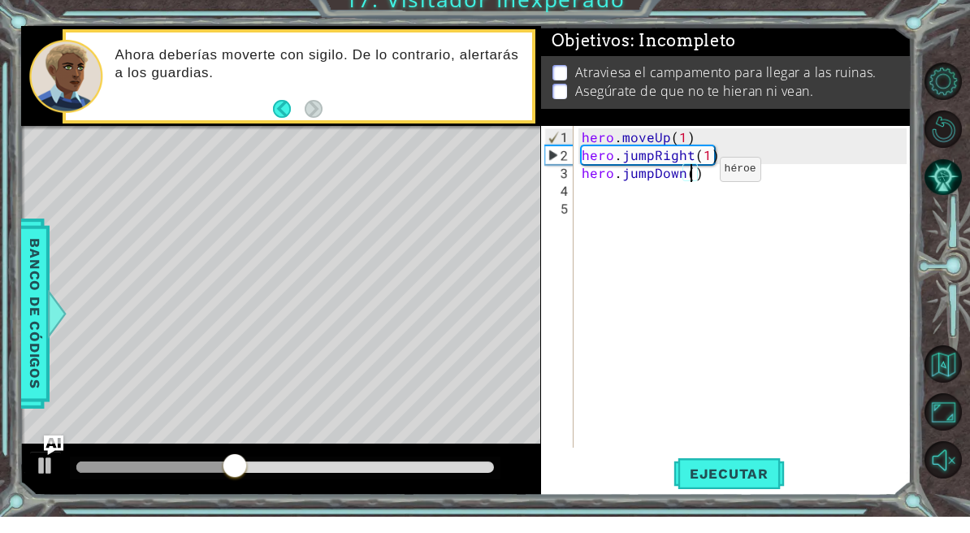
click at [692, 175] on div "hero . moveUp ( 1 ) hero . jumpRight ( 1 ) hero . jumpDown ( )" at bounding box center [746, 323] width 336 height 357
click at [750, 482] on span "Ejecutar" at bounding box center [729, 490] width 111 height 16
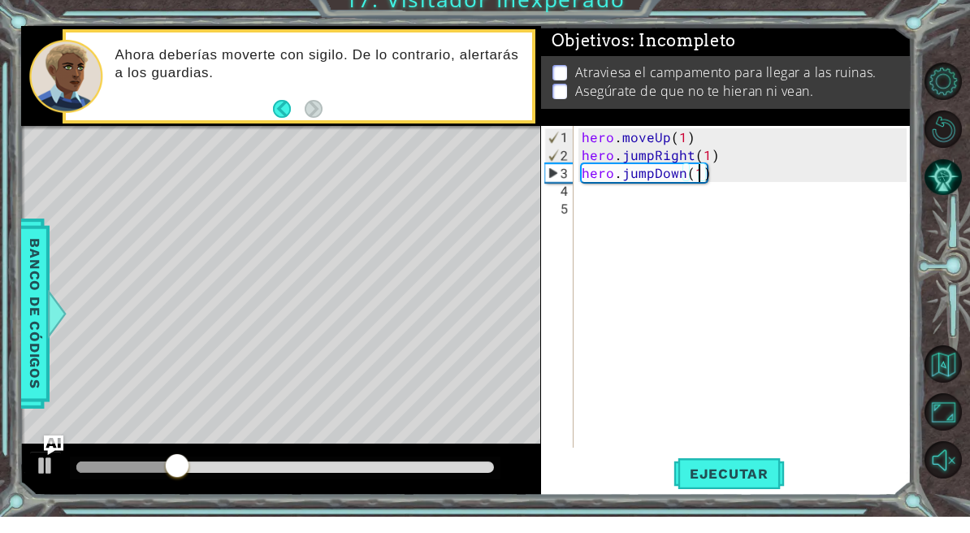
click at [656, 194] on div "hero . moveUp ( 1 ) hero . jumpRight ( 1 ) hero . jumpDown ( 1 )" at bounding box center [746, 323] width 336 height 357
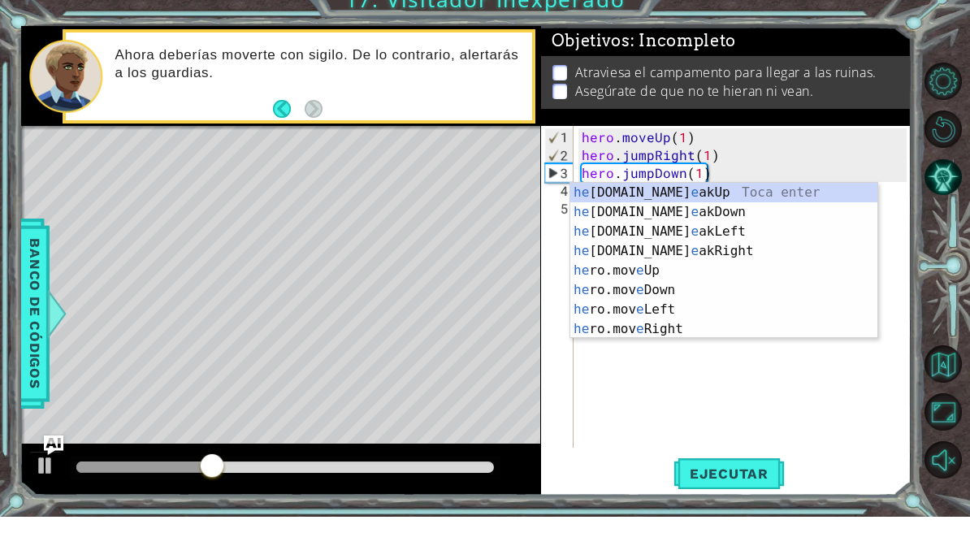
scroll to position [21, 45]
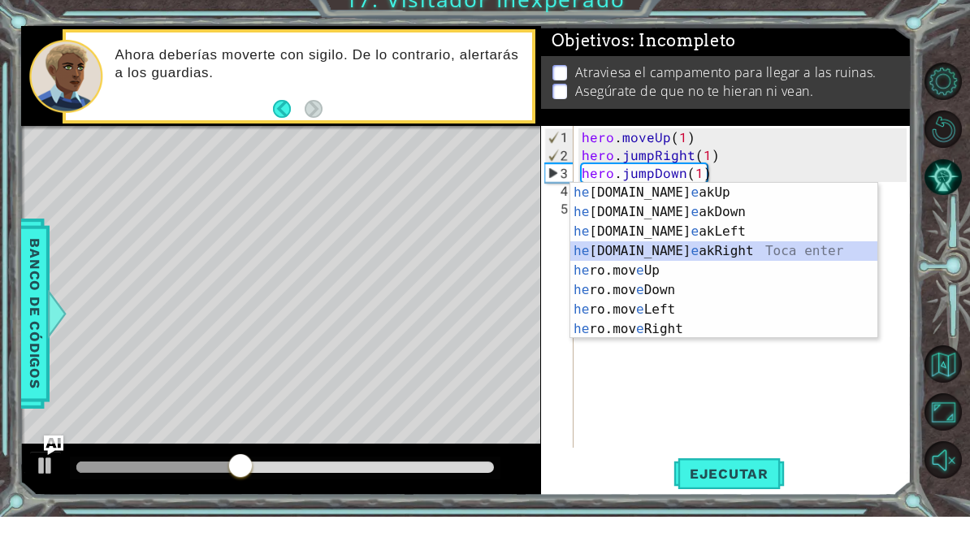
click at [670, 253] on div "he [DOMAIN_NAME] e akUp Toca enter he [DOMAIN_NAME] e akDown Toca enter he [DOM…" at bounding box center [723, 296] width 307 height 195
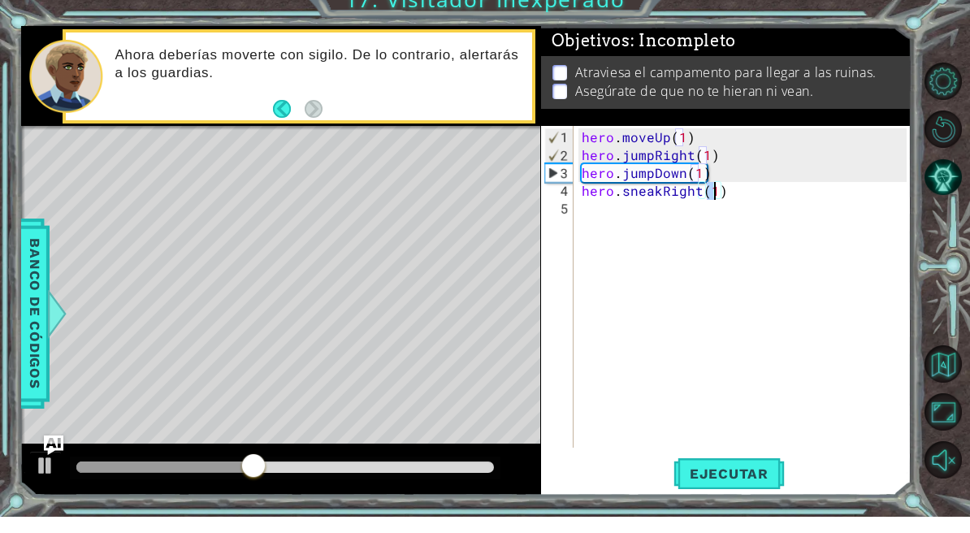
click at [639, 215] on div "hero . moveUp ( 1 ) hero . jumpRight ( 1 ) hero . jumpDown ( 1 ) hero . sneakRi…" at bounding box center [746, 323] width 336 height 357
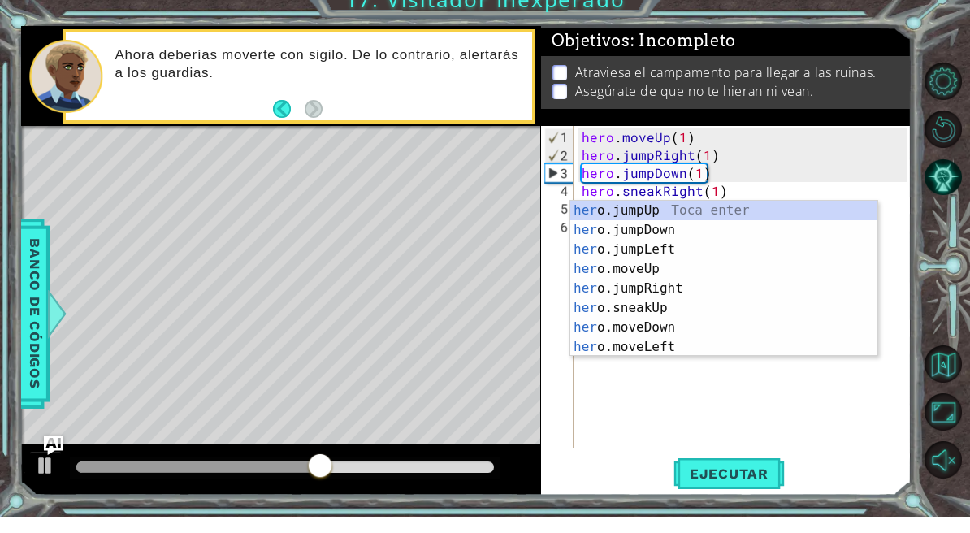
scroll to position [21, 37]
click at [678, 311] on div "her o.jumpUp Toca enter her o.jumpDown Toca enter her o.jumpLeft Toca enter her…" at bounding box center [723, 314] width 307 height 195
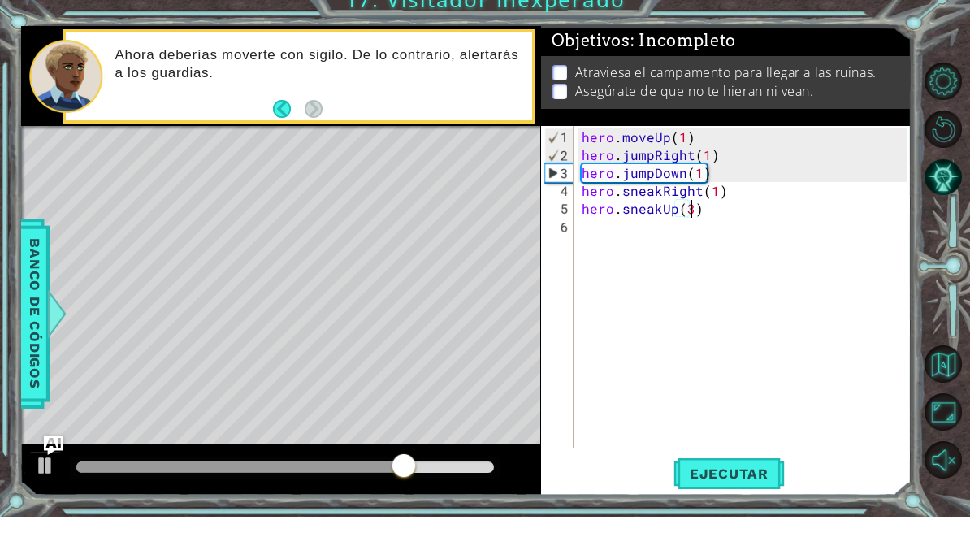
scroll to position [21, 29]
click at [663, 225] on div "hero . moveUp ( 1 ) hero . jumpRight ( 1 ) hero . jumpDown ( 1 ) hero . sneakRi…" at bounding box center [746, 323] width 336 height 357
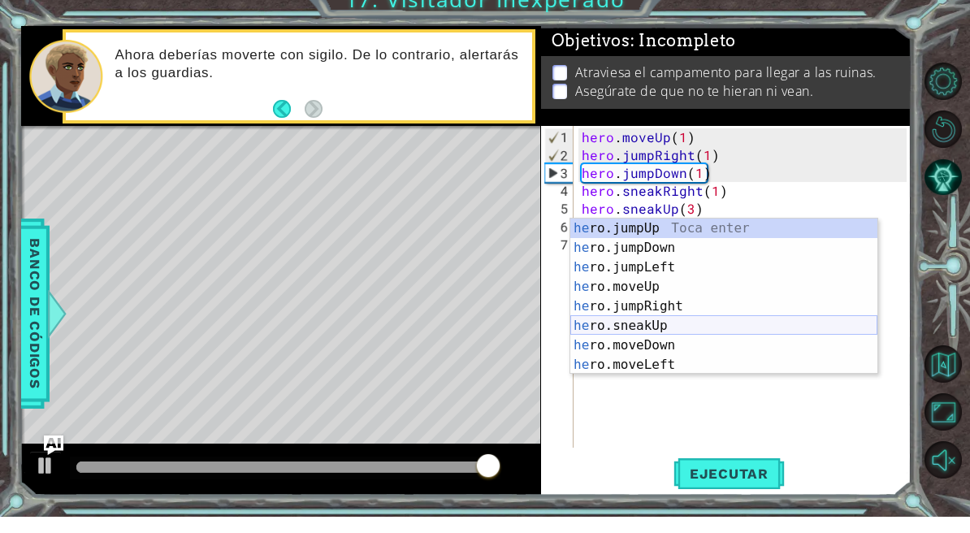
click at [650, 331] on div "he ro.jumpUp Toca enter he ro.jumpDown Toca enter he ro.jumpLeft Toca enter he …" at bounding box center [723, 332] width 307 height 195
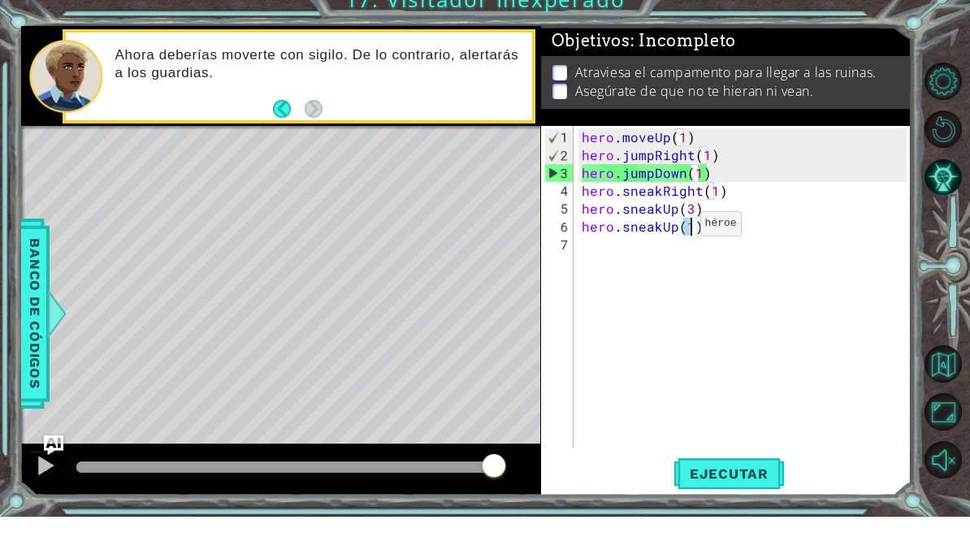
click at [673, 230] on div "hero . moveUp ( 1 ) hero . jumpRight ( 1 ) hero . jumpDown ( 1 ) hero . sneakRi…" at bounding box center [746, 323] width 336 height 357
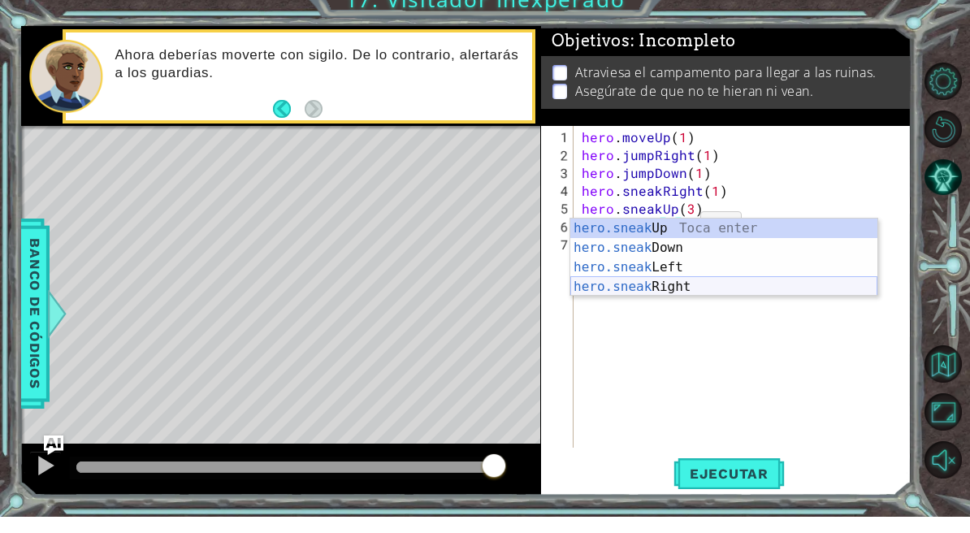
click at [667, 288] on div "hero.sneak Up Toca enter hero.sneak Down Toca enter hero.sneak Left Toca enter …" at bounding box center [723, 293] width 307 height 117
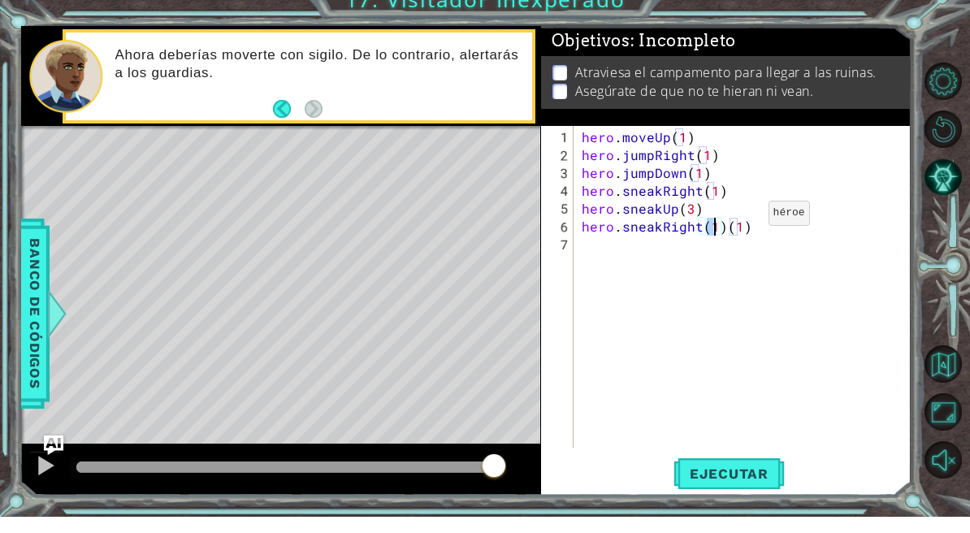
click at [760, 222] on div "hero . moveUp ( 1 ) hero . jumpRight ( 1 ) hero . jumpDown ( 1 ) hero . sneakRi…" at bounding box center [746, 323] width 336 height 357
click at [718, 233] on div "hero . moveUp ( 1 ) hero . jumpRight ( 1 ) hero . jumpDown ( 1 ) hero . sneakRi…" at bounding box center [746, 323] width 336 height 357
click at [713, 227] on div "hero . moveUp ( 1 ) hero . jumpRight ( 1 ) hero . jumpDown ( 1 ) hero . sneakRi…" at bounding box center [746, 323] width 336 height 357
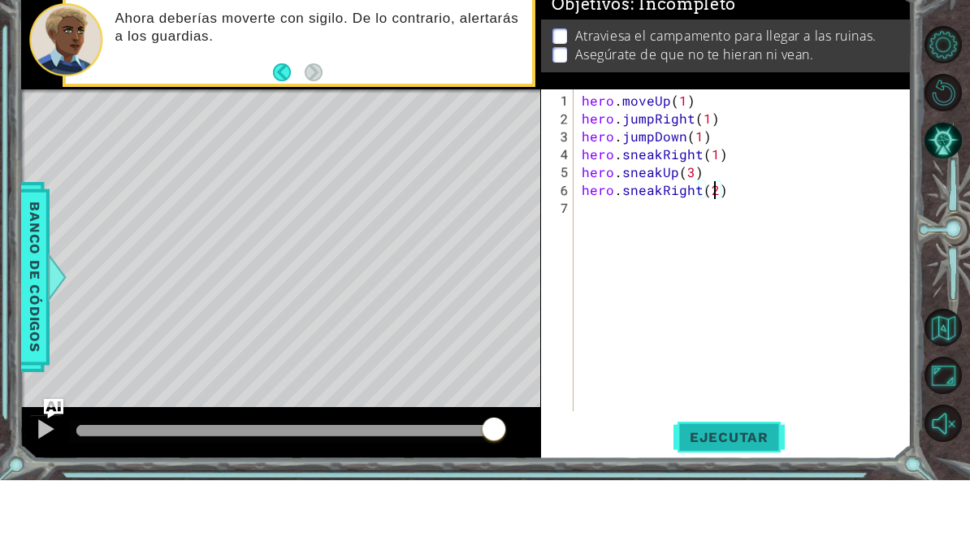
click at [725, 482] on span "Ejecutar" at bounding box center [729, 490] width 111 height 16
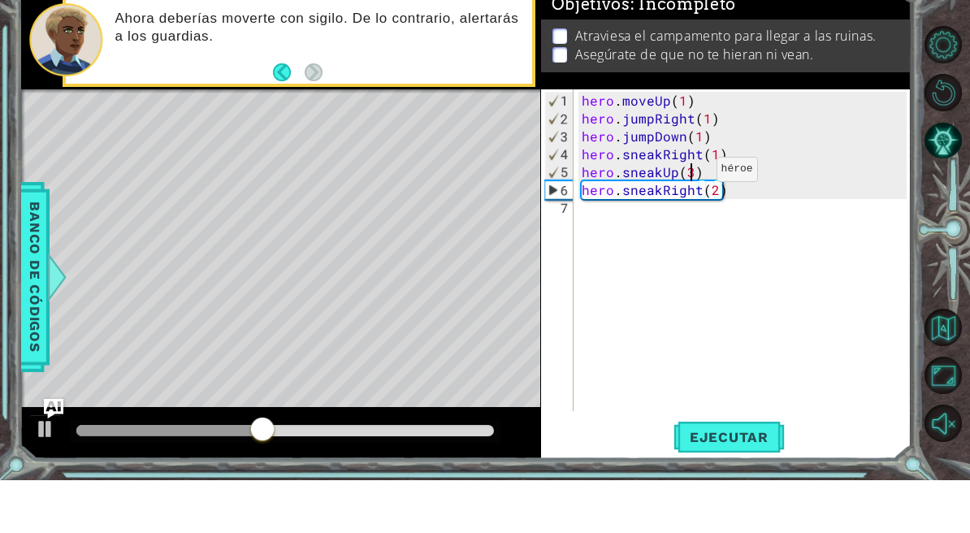
click at [689, 175] on div "hero . moveUp ( 1 ) hero . jumpRight ( 1 ) hero . jumpDown ( 1 ) hero . sneakRi…" at bounding box center [746, 323] width 336 height 357
click at [729, 260] on div "hero . moveUp ( 1 ) hero . jumpRight ( 1 ) hero . jumpDown ( 1 ) hero . sneakRi…" at bounding box center [746, 323] width 336 height 357
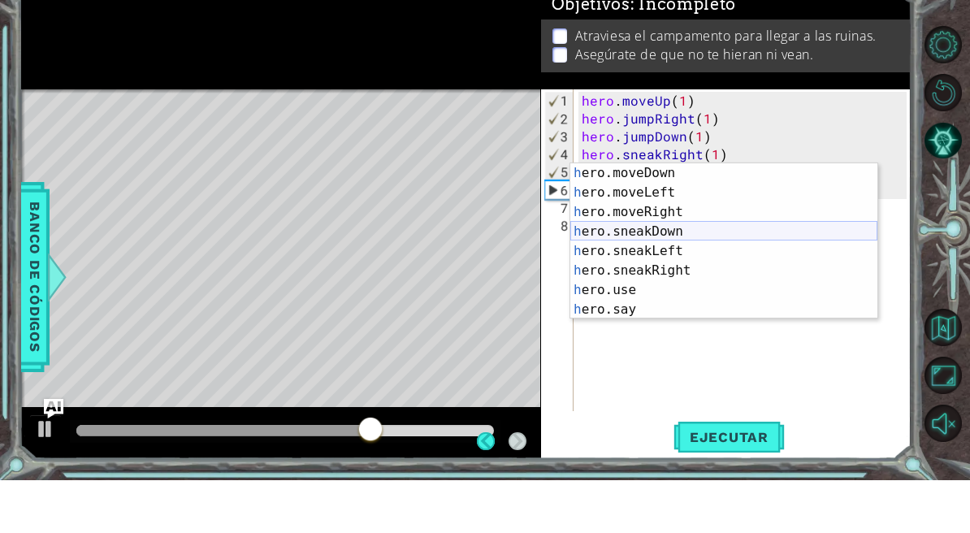
scroll to position [1, 0]
click at [684, 240] on div "h ero.moveDown Toca enter h ero.moveLeft Toca enter h ero.moveRight Toca enter …" at bounding box center [723, 313] width 307 height 195
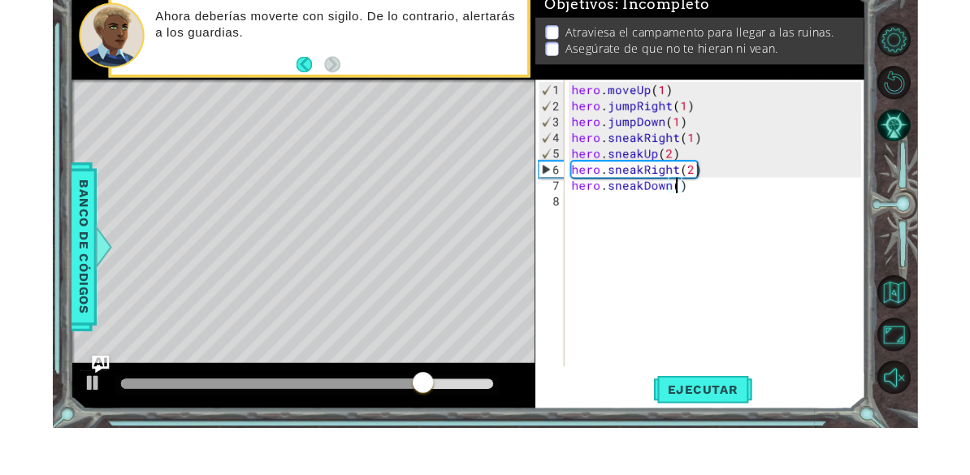
scroll to position [0, 0]
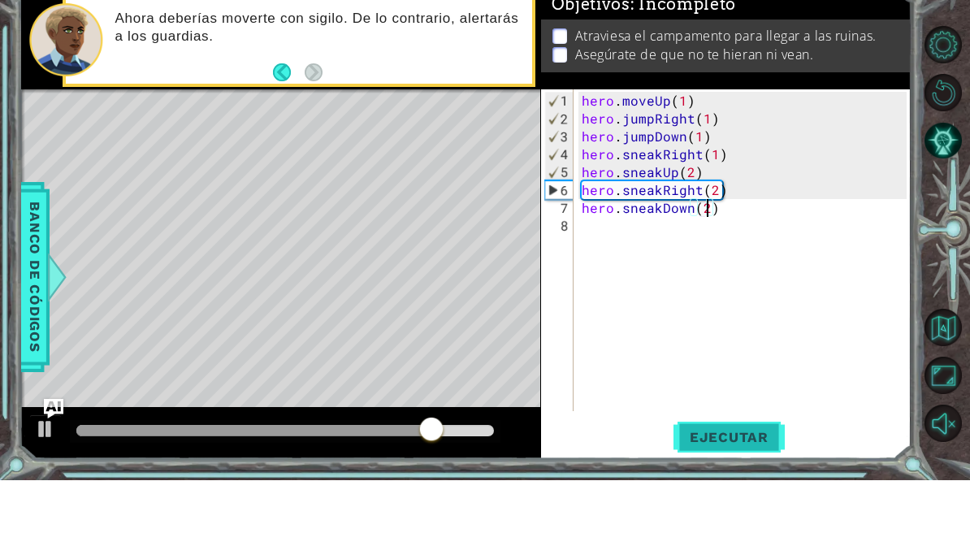
click at [703, 471] on button "Ejecutar" at bounding box center [729, 489] width 111 height 37
type textarea "abcde fg"
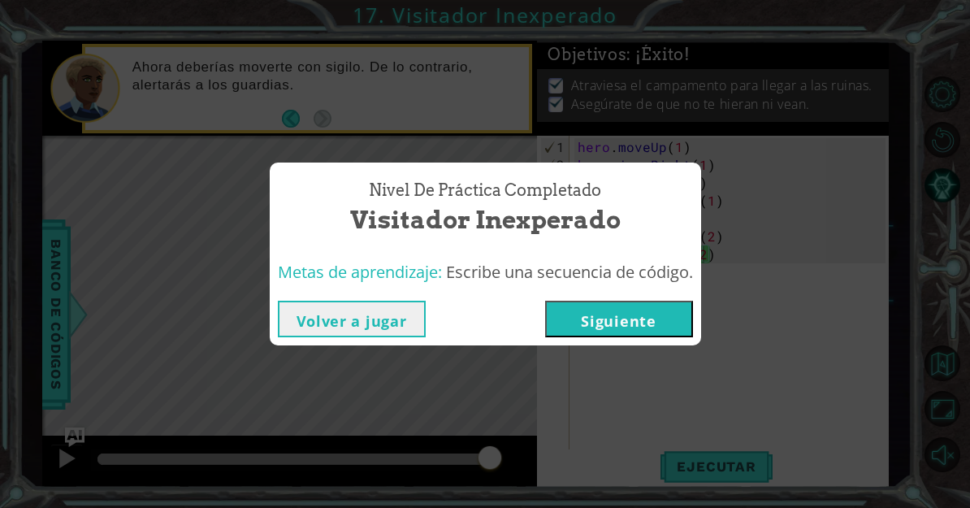
click at [632, 318] on button "Siguiente" at bounding box center [619, 319] width 148 height 37
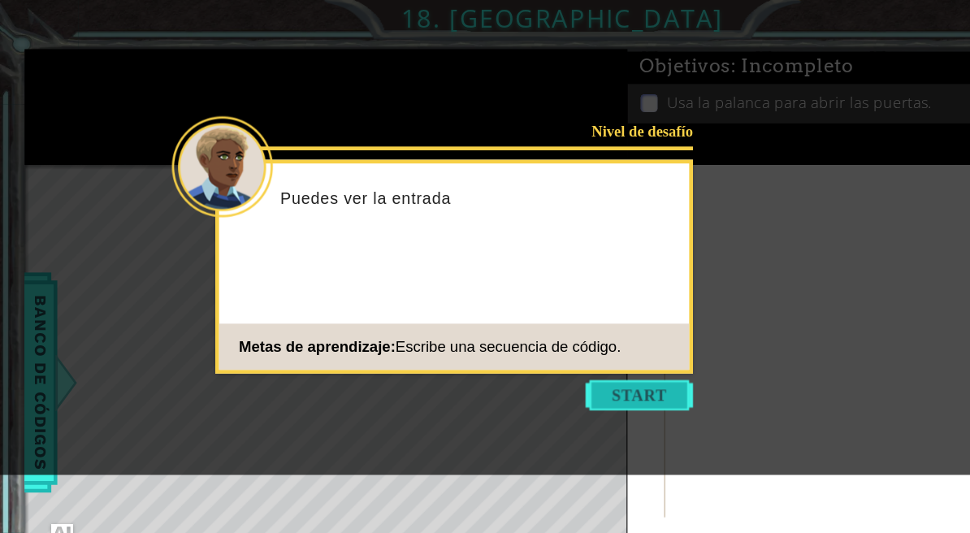
click at [571, 341] on button "Start" at bounding box center [551, 341] width 93 height 26
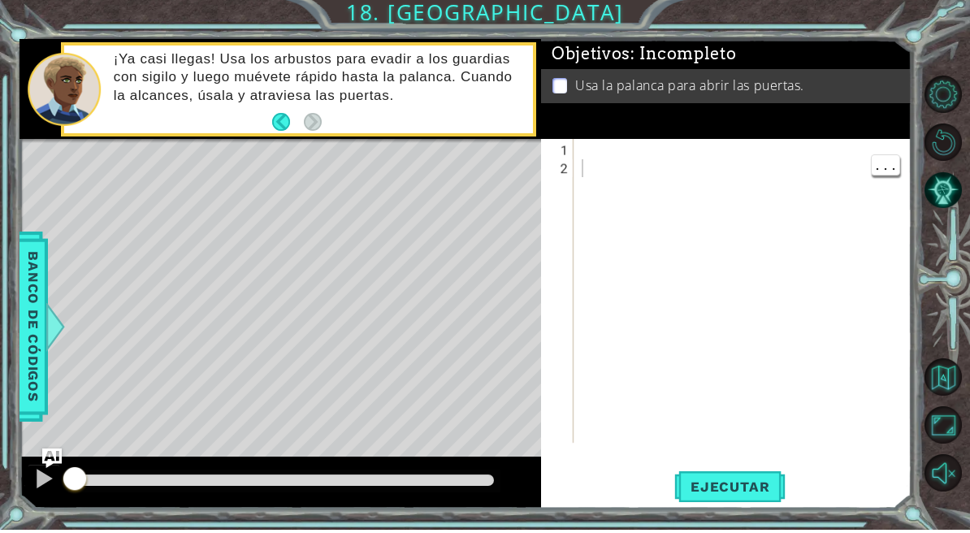
click at [608, 134] on div "Objetivos : Incompleto Usa la palanca para abrir las puertas." at bounding box center [726, 92] width 370 height 100
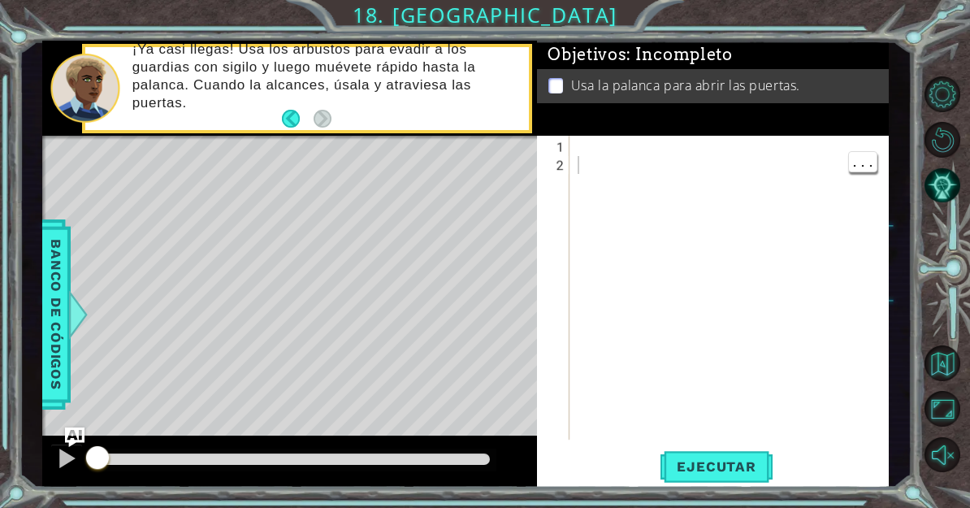
click at [583, 151] on div at bounding box center [743, 308] width 338 height 340
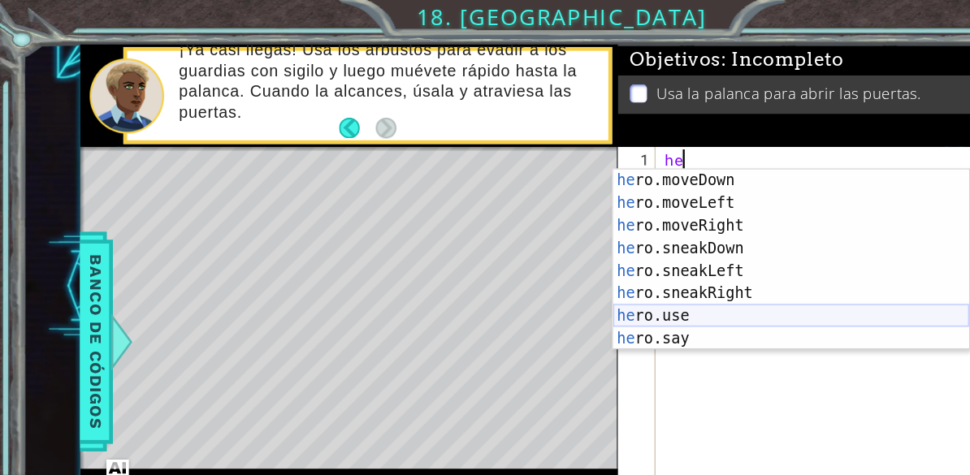
scroll to position [117, 0]
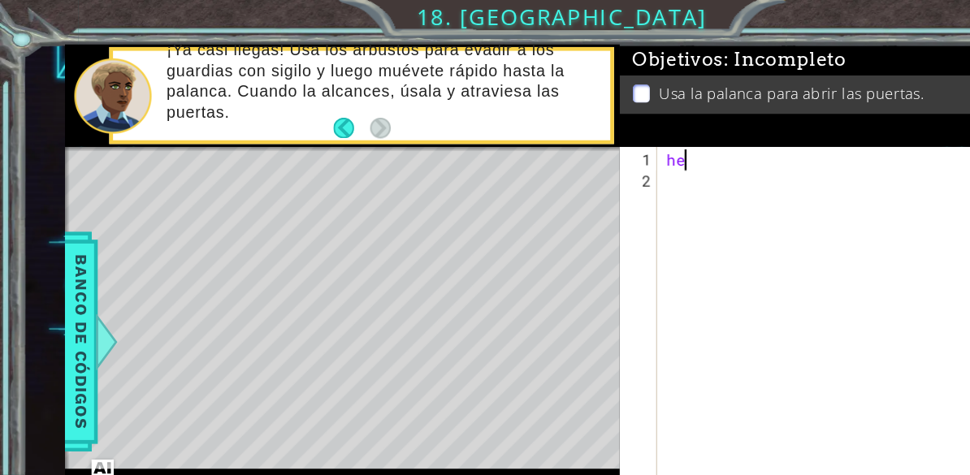
click at [613, 137] on div "he" at bounding box center [726, 299] width 308 height 340
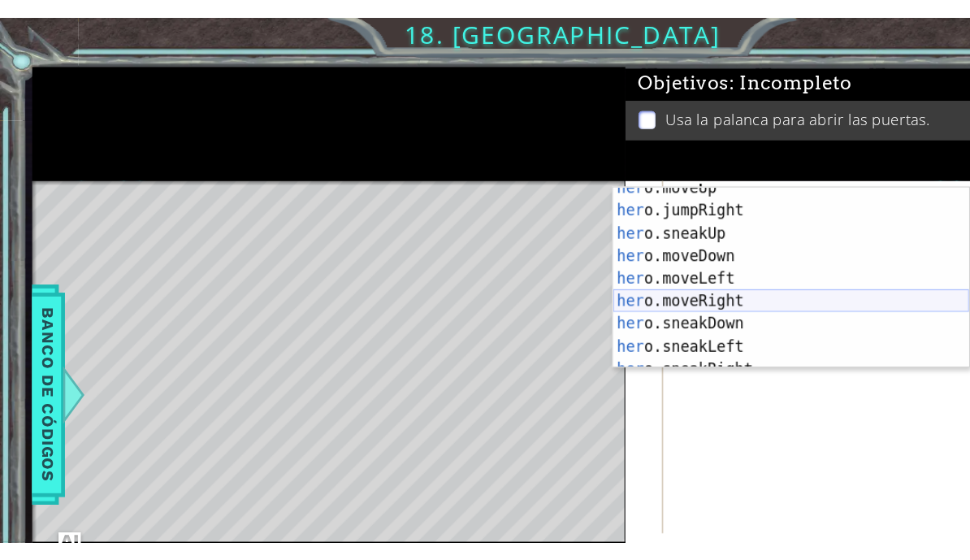
scroll to position [65, 0]
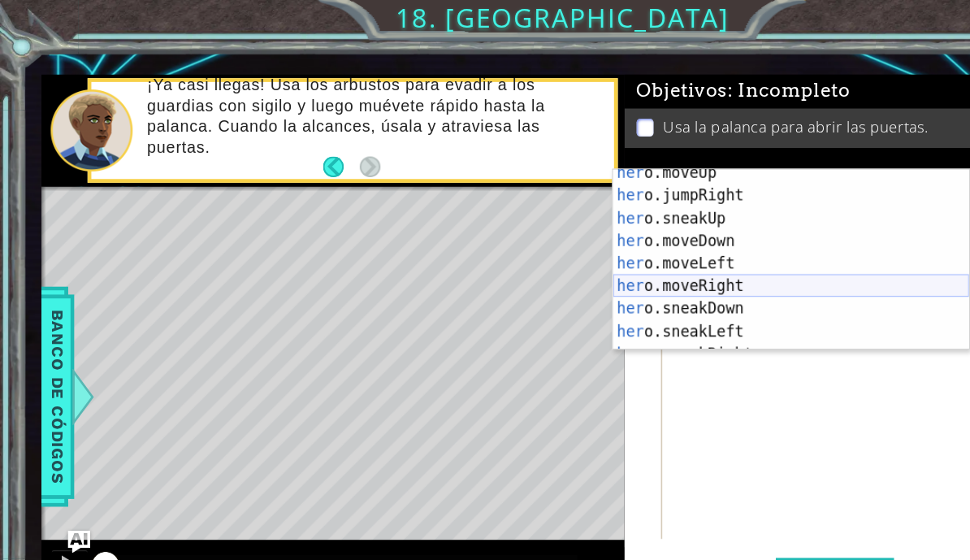
click at [591, 252] on div "her o.moveUp Toca enter her o.jumpRight Toca enter her o.sneakUp Toca enter her…" at bounding box center [682, 237] width 307 height 195
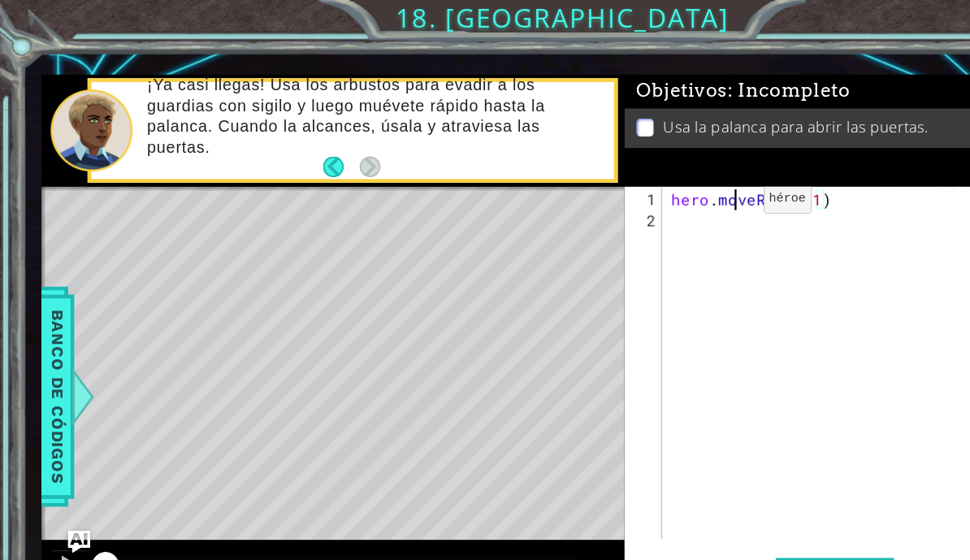
click at [631, 178] on div "hero . moveRight ( 1 )" at bounding box center [738, 333] width 324 height 340
click at [624, 193] on div "hero . moveRight ( 1 )" at bounding box center [738, 333] width 324 height 340
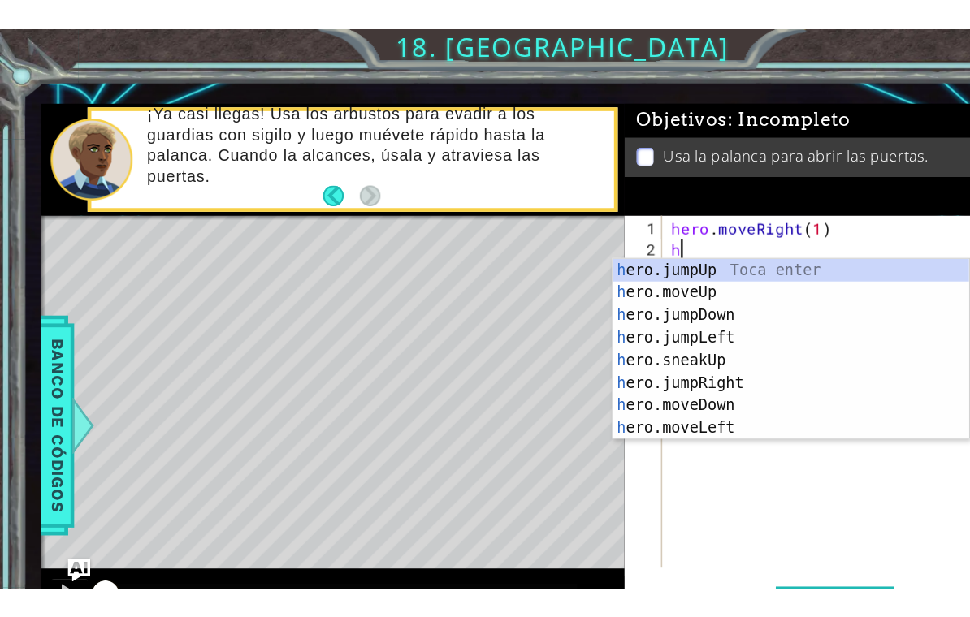
scroll to position [0, 0]
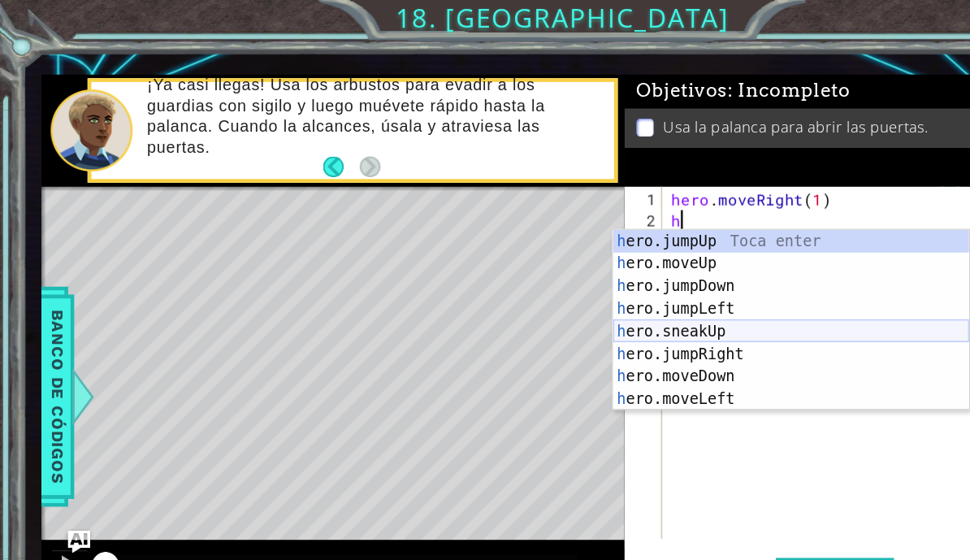
click at [612, 289] on div "h ero.jumpUp Toca enter h ero.moveUp Toca enter h ero.jumpDown Toca enter h ero…" at bounding box center [682, 295] width 307 height 195
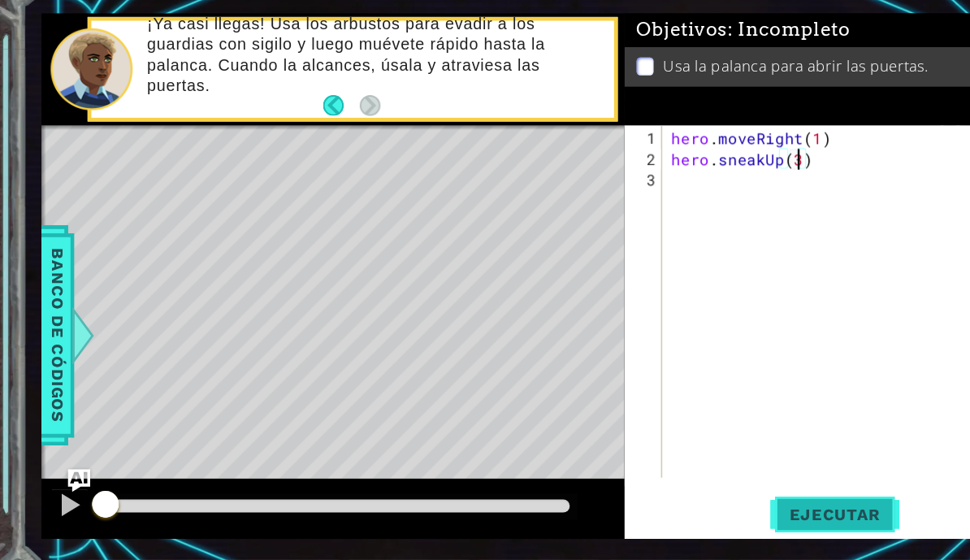
click at [716, 479] on button "Ejecutar" at bounding box center [720, 497] width 111 height 36
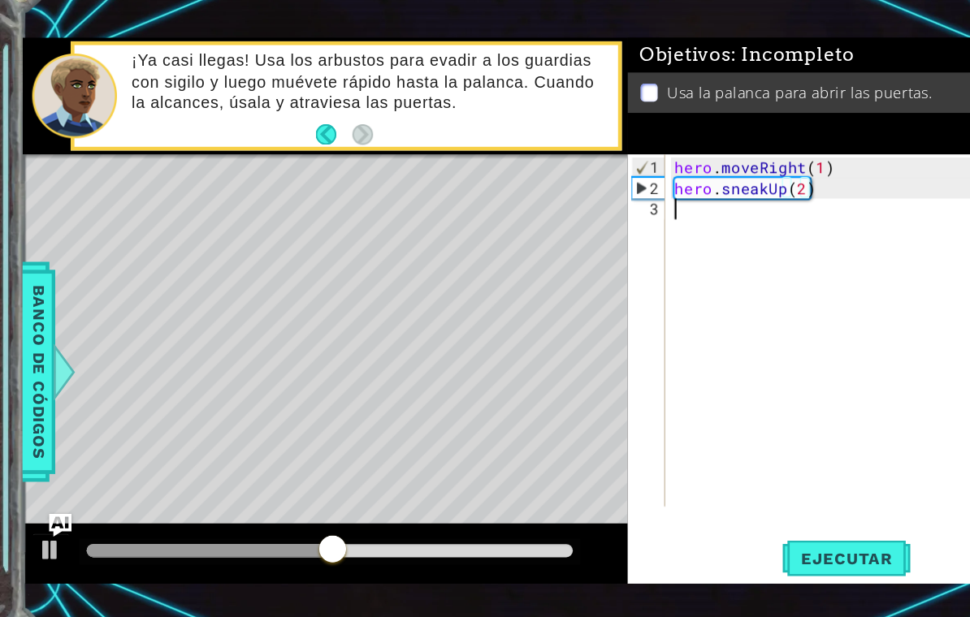
click at [616, 188] on div "hero . moveRight ( 1 ) hero . sneakUp ( 2 )" at bounding box center [747, 358] width 338 height 340
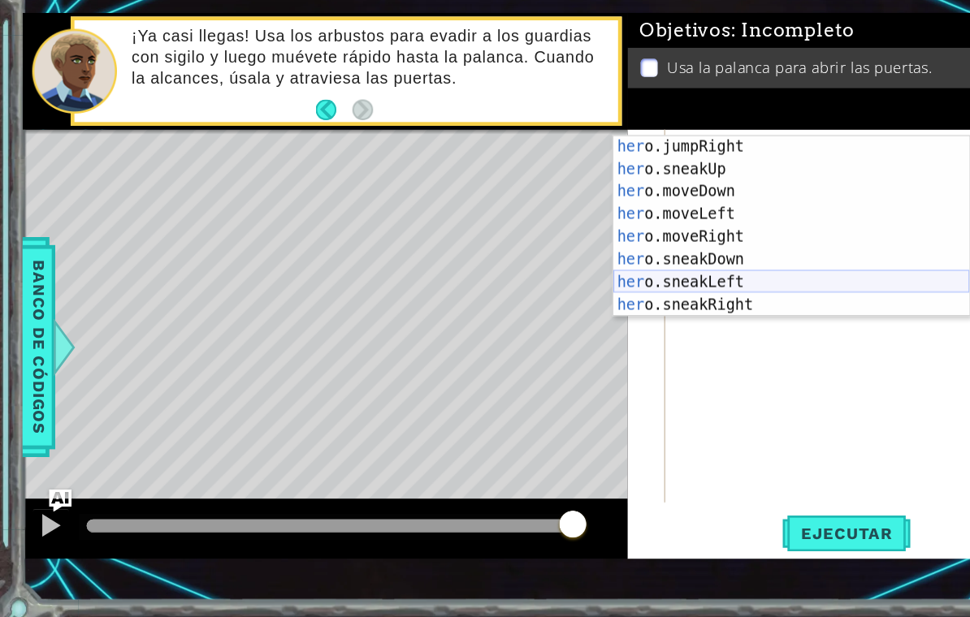
scroll to position [82, 0]
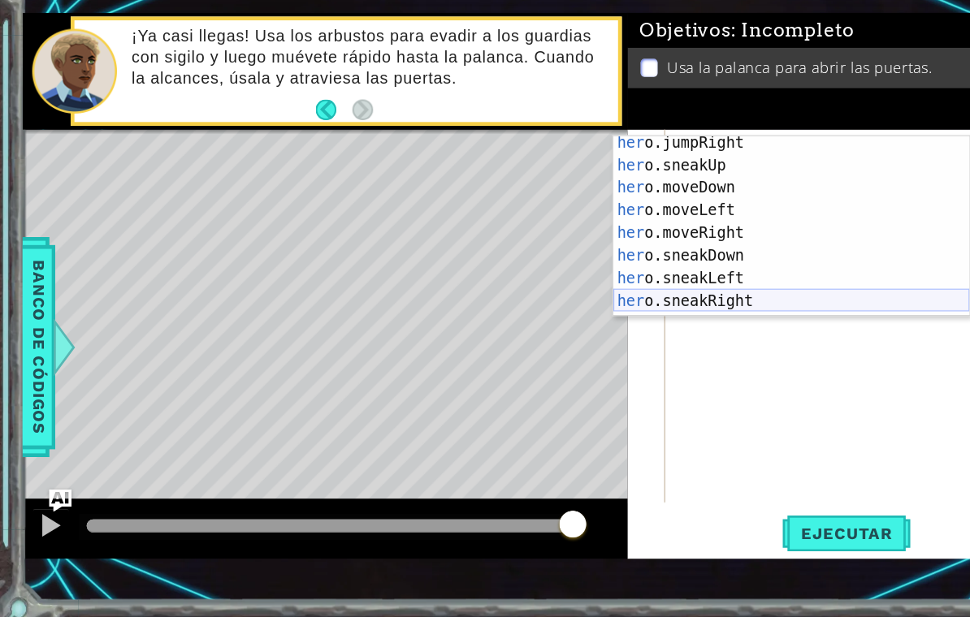
click at [630, 253] on div "her o.jumpRight Toca enter her o.sneakUp Toca enter her o.moveDown Toca enter h…" at bounding box center [682, 285] width 307 height 195
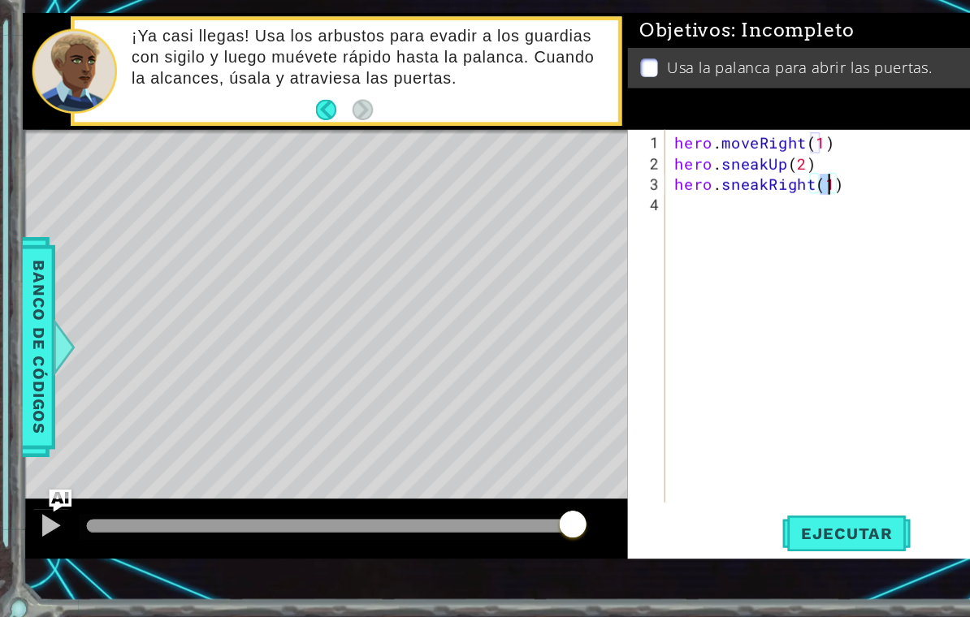
click at [615, 188] on div "hero . moveRight ( 1 ) hero . sneakUp ( 2 ) hero . sneakRight ( 1 )" at bounding box center [747, 366] width 338 height 357
click at [732, 507] on span "Ejecutar" at bounding box center [729, 534] width 111 height 16
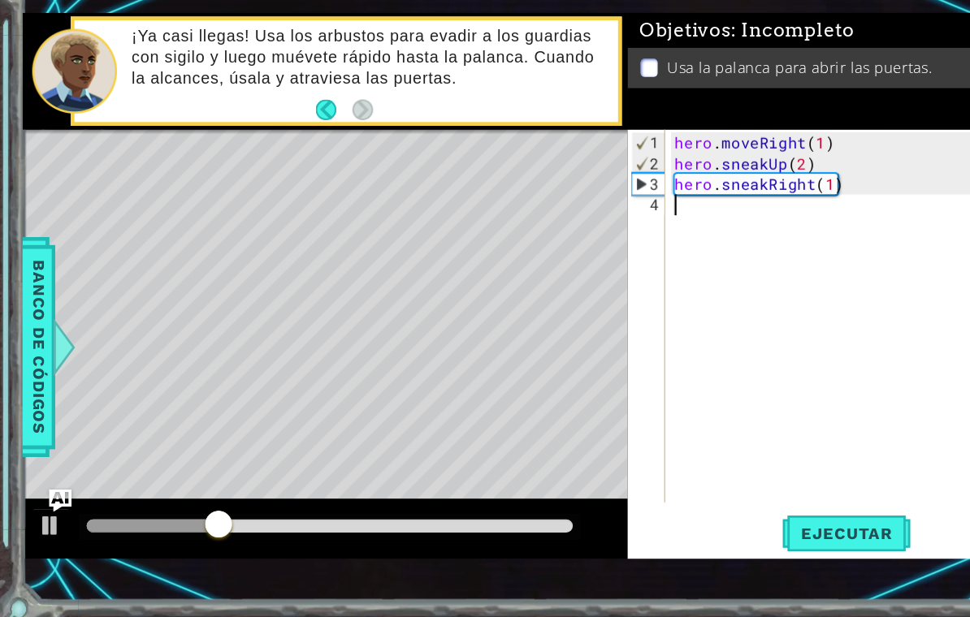
scroll to position [0, 0]
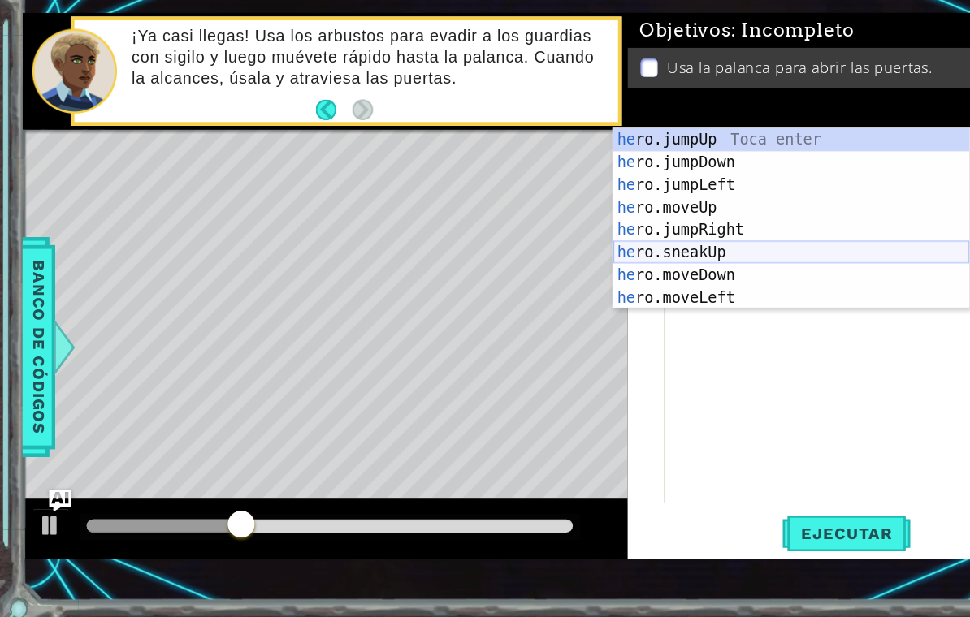
click at [676, 217] on div "he ro.jumpUp Toca enter he ro.jumpDown Toca enter he ro.jumpLeft Toca enter he …" at bounding box center [682, 282] width 307 height 195
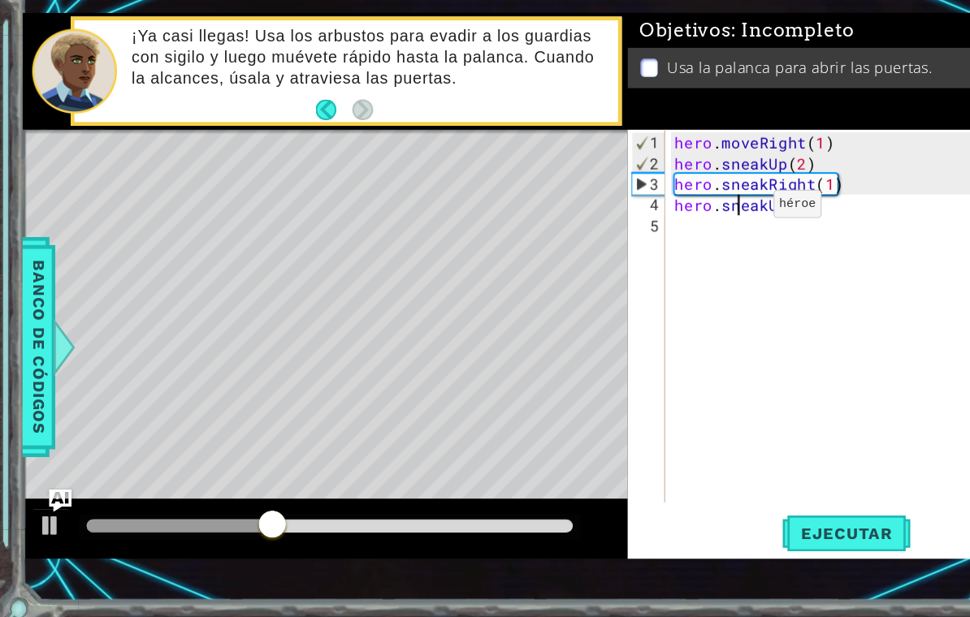
click at [639, 188] on div "hero . moveRight ( 1 ) hero . sneakUp ( 2 ) hero . sneakRight ( 1 ) hero . snea…" at bounding box center [747, 366] width 338 height 357
click at [629, 197] on div "hero . moveRight ( 1 ) hero . sneakUp ( 2 ) hero . sneakRight ( 1 ) hero . snea…" at bounding box center [747, 366] width 338 height 357
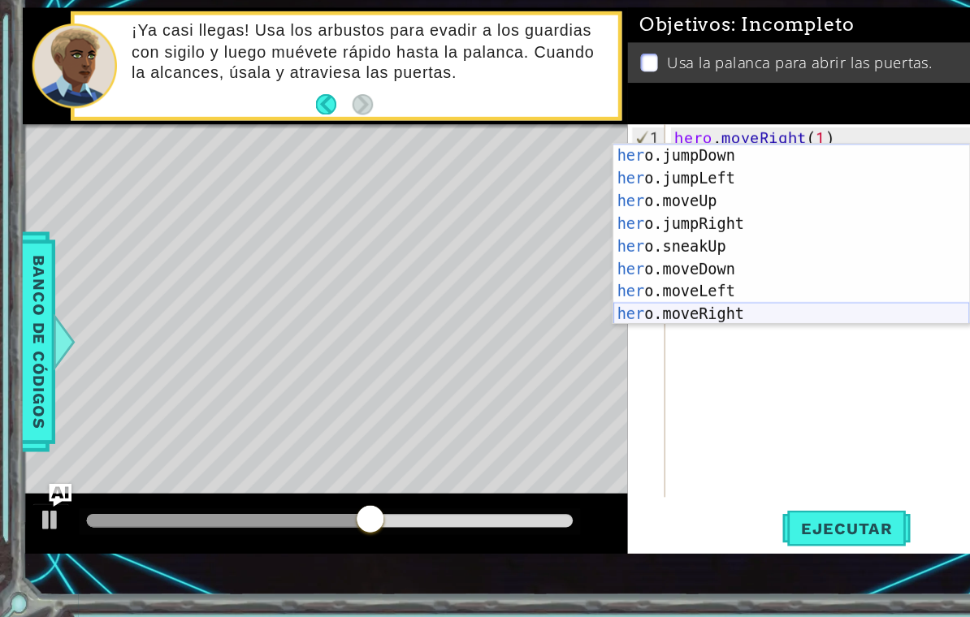
scroll to position [23, 0]
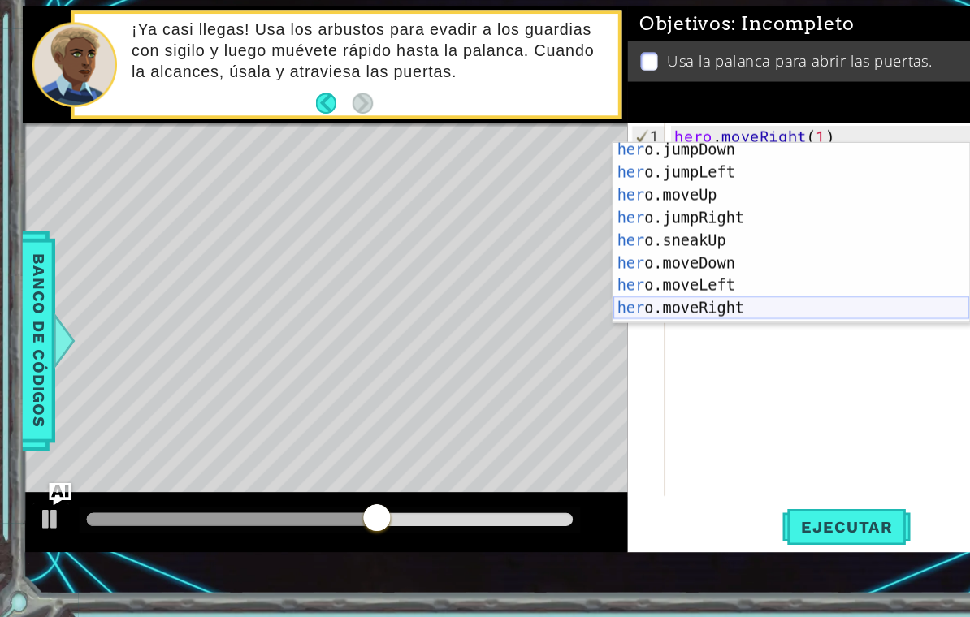
click at [606, 270] on div "her o.jumpDown Toca enter her o.jumpLeft Toca enter her o.moveUp Toca enter her…" at bounding box center [682, 297] width 307 height 195
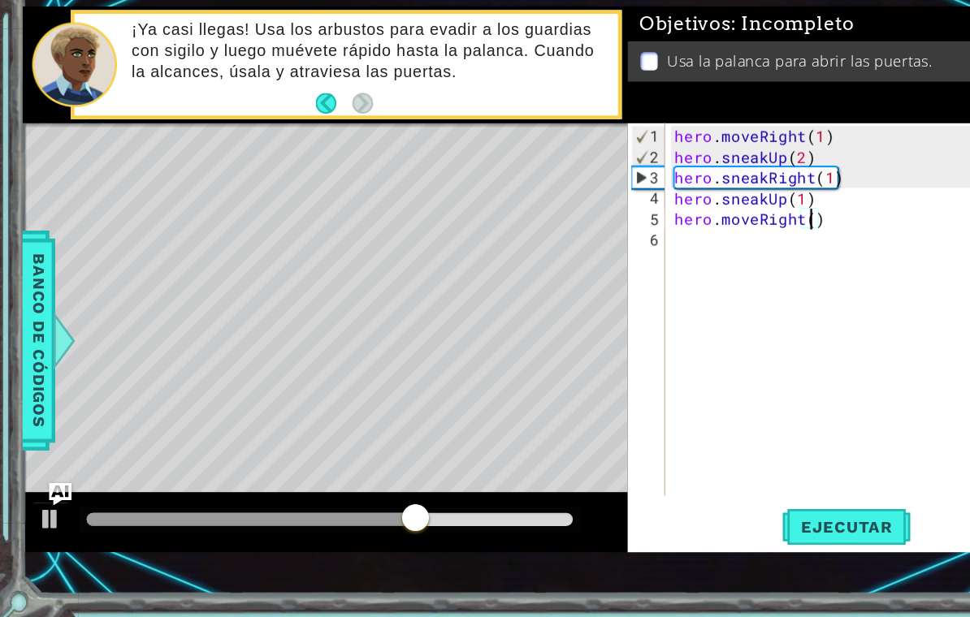
scroll to position [21, 29]
click at [731, 507] on span "Ejecutar" at bounding box center [729, 534] width 111 height 16
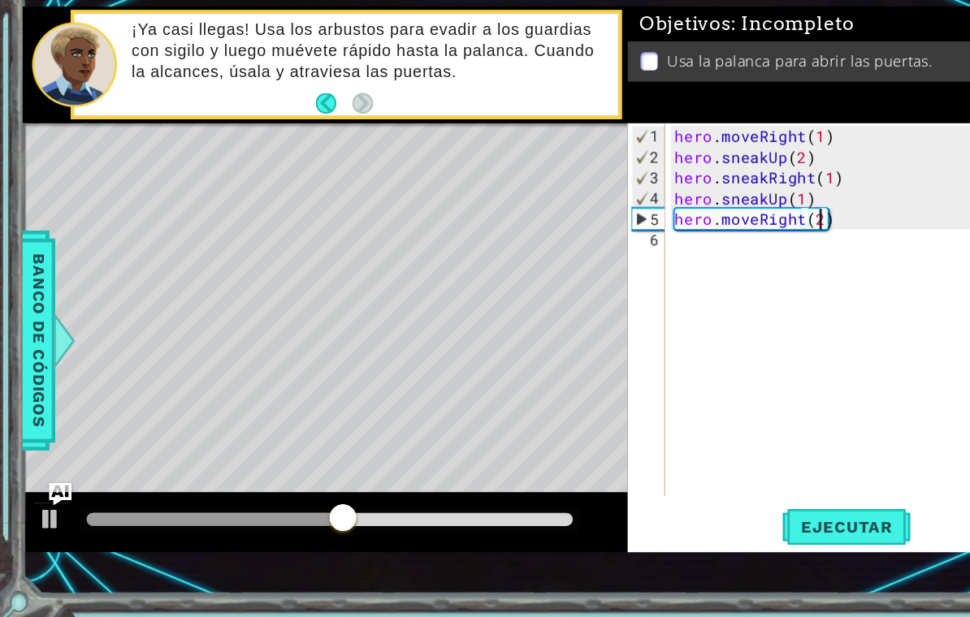
click at [634, 214] on div "hero . moveRight ( 1 ) hero . sneakUp ( 2 ) hero . sneakRight ( 1 ) hero . snea…" at bounding box center [747, 366] width 338 height 357
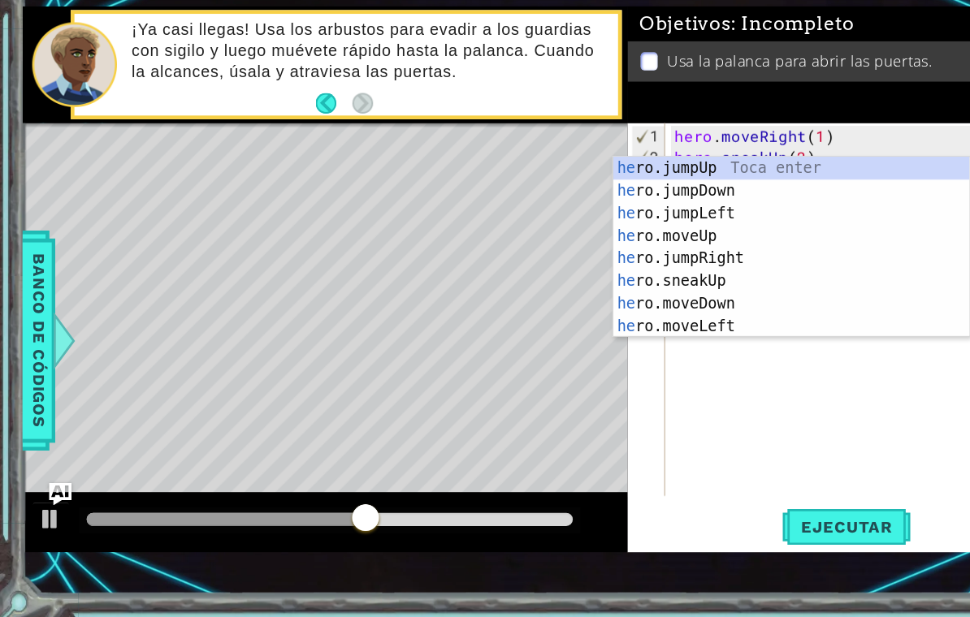
scroll to position [21, 37]
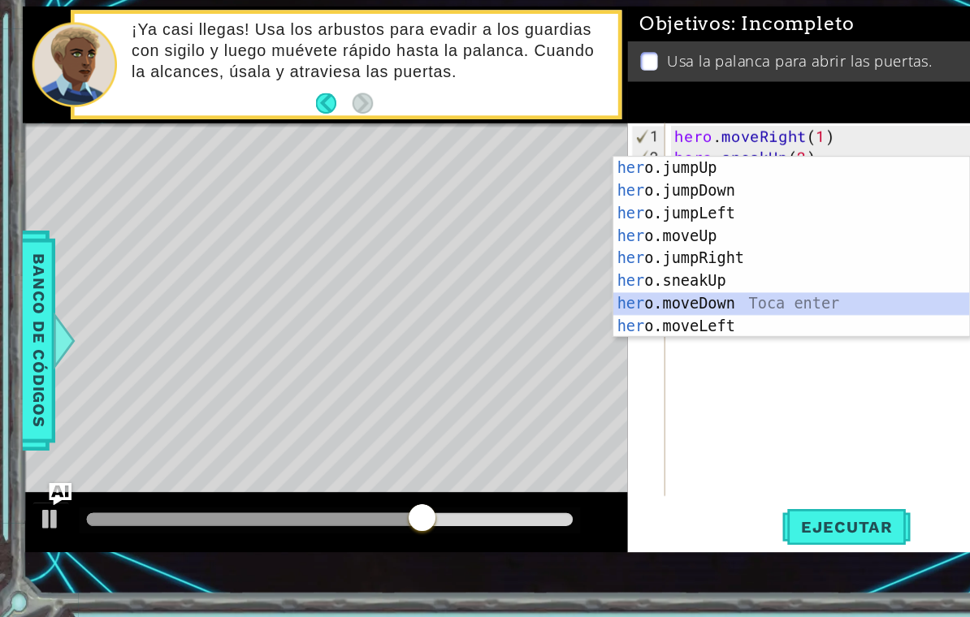
click at [622, 262] on div "her o.jumpUp Toca enter her o.jumpDown Toca enter her o.jumpLeft Toca enter her…" at bounding box center [682, 312] width 307 height 195
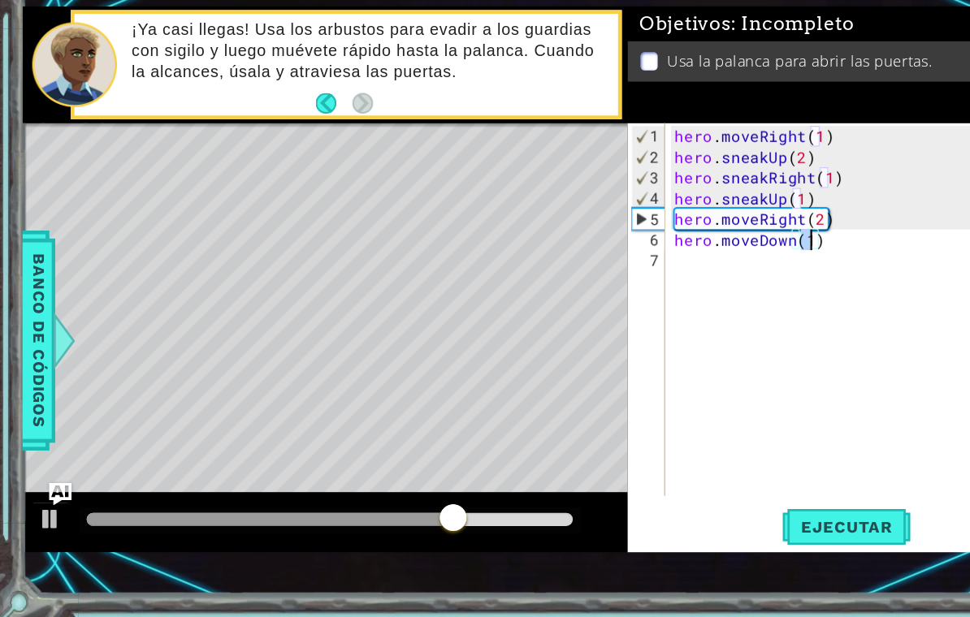
click at [663, 227] on div "hero . moveRight ( 1 ) hero . sneakUp ( 2 ) hero . sneakRight ( 1 ) hero . snea…" at bounding box center [747, 366] width 338 height 357
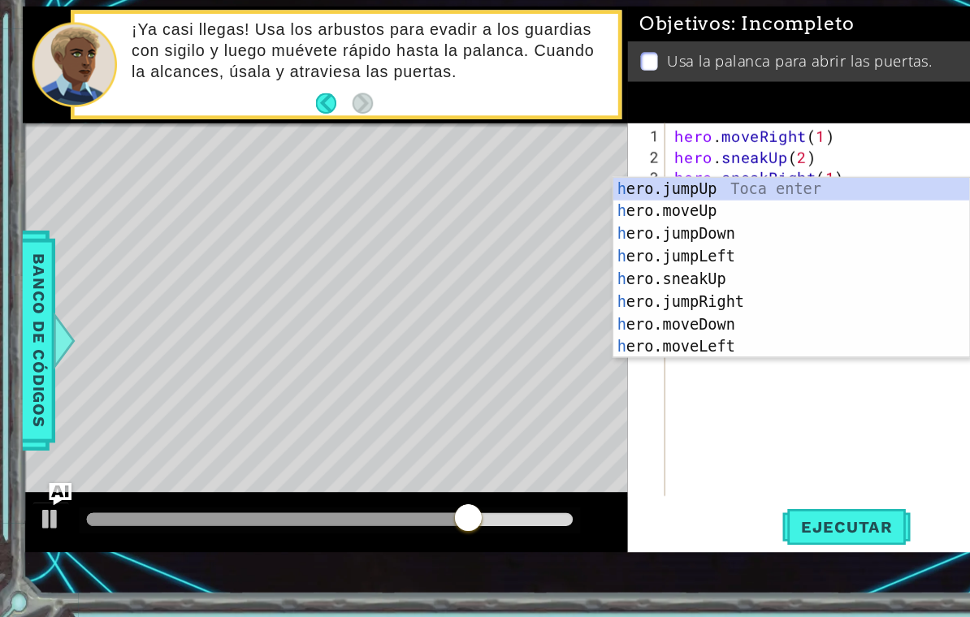
scroll to position [21, 29]
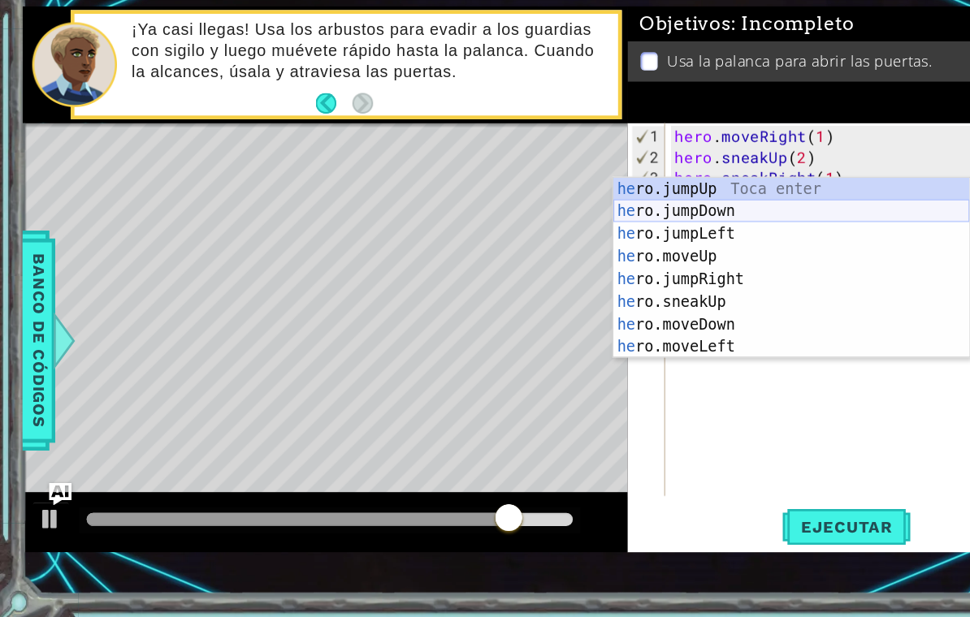
click at [602, 233] on div "he ro.jumpUp Toca enter he ro.jumpDown Toca enter he ro.jumpLeft Toca enter he …" at bounding box center [682, 330] width 307 height 195
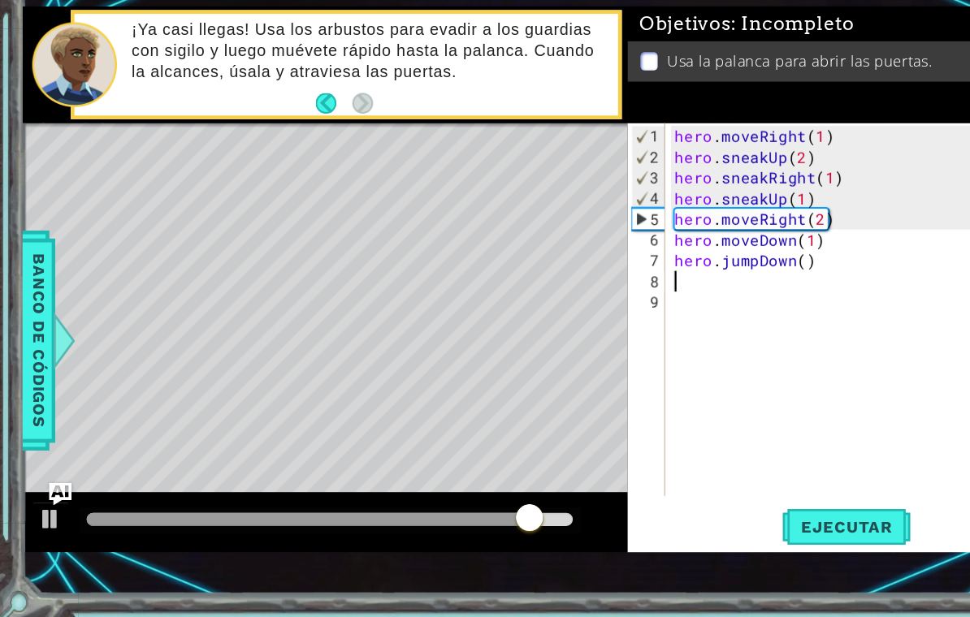
click at [690, 233] on div "hero . moveRight ( 1 ) hero . sneakUp ( 2 ) hero . sneakRight ( 1 ) hero . snea…" at bounding box center [747, 366] width 338 height 357
click at [695, 230] on div "hero . moveRight ( 1 ) hero . sneakUp ( 2 ) hero . sneakRight ( 1 ) hero . snea…" at bounding box center [747, 366] width 338 height 357
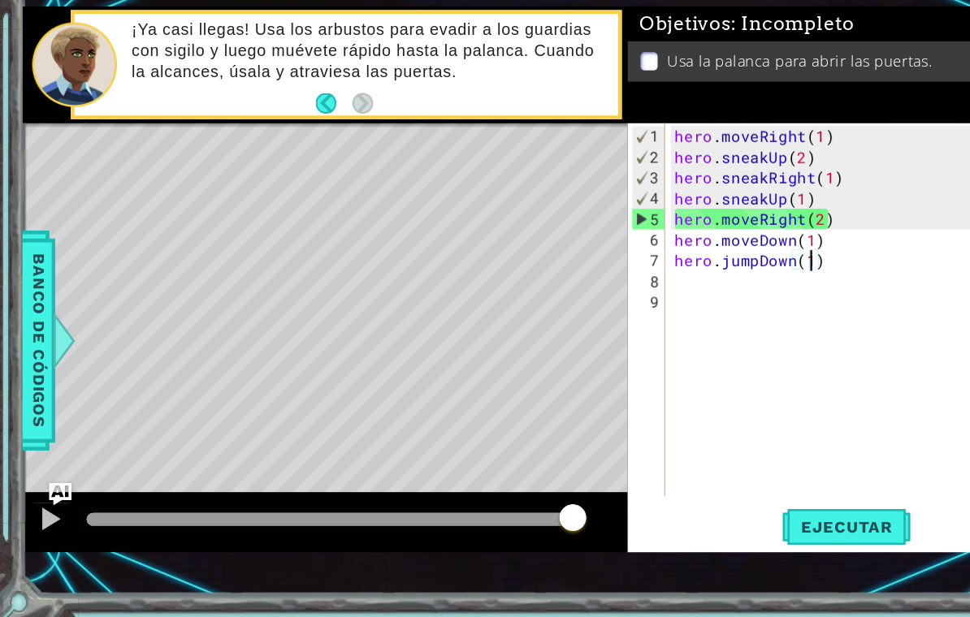
click at [607, 246] on div "hero . moveRight ( 1 ) hero . sneakUp ( 2 ) hero . sneakRight ( 1 ) hero . snea…" at bounding box center [747, 366] width 338 height 357
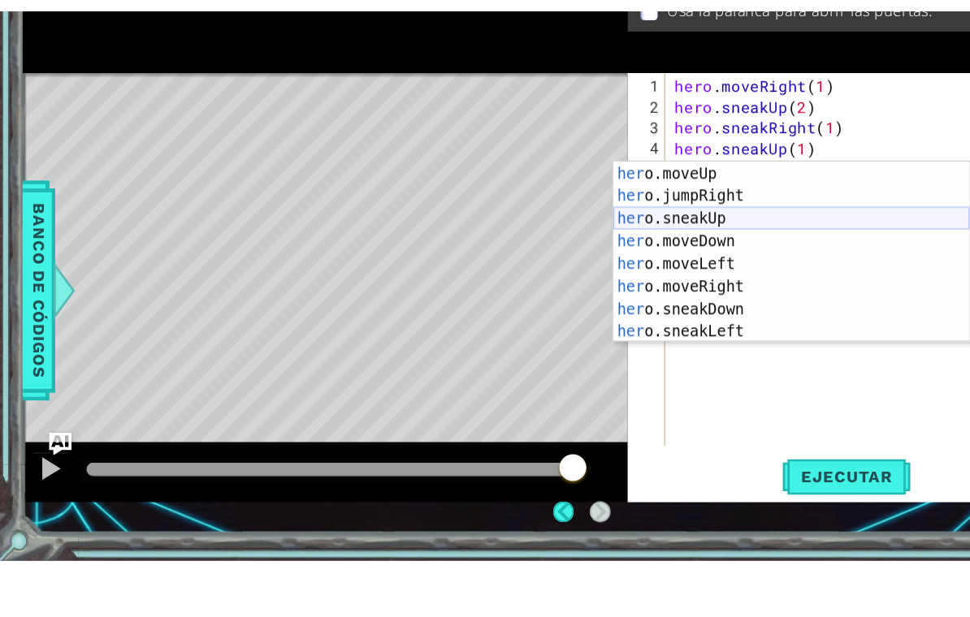
scroll to position [58, 0]
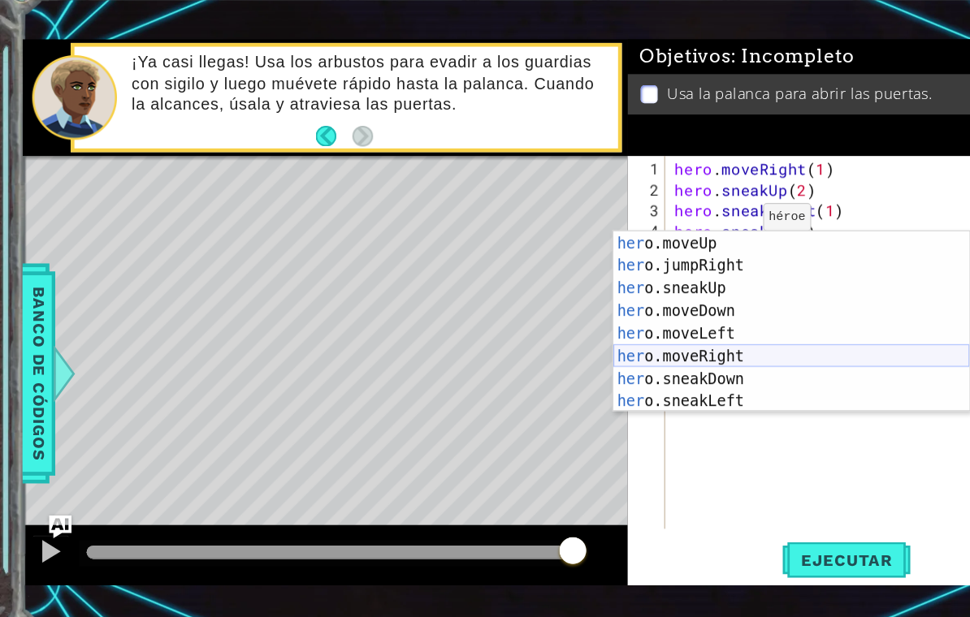
click at [623, 309] on div "her o.jumpLeft Toca enter her o.moveUp Toca enter her o.jumpRight Toca enter he…" at bounding box center [682, 329] width 307 height 195
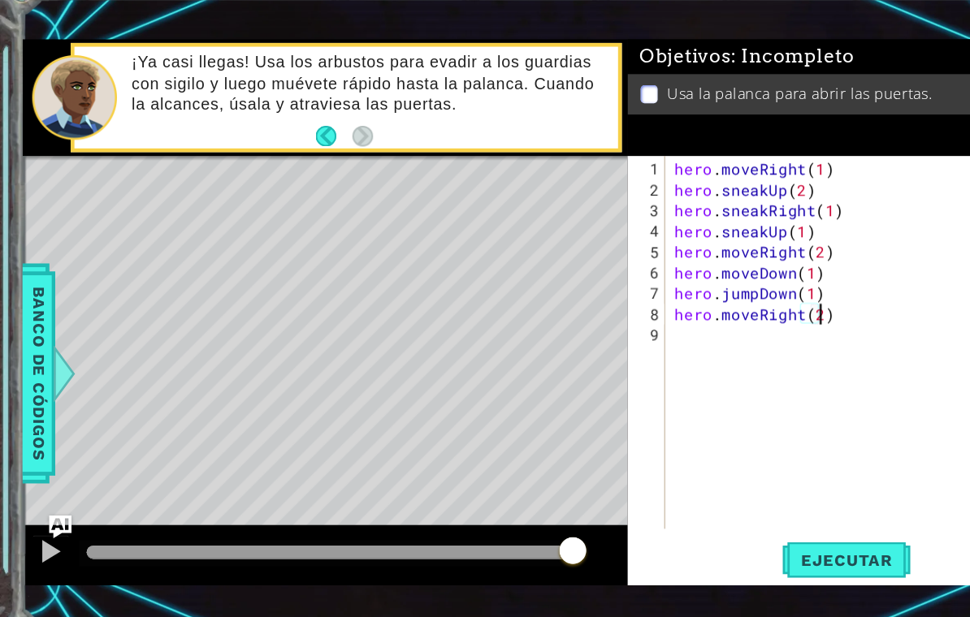
scroll to position [21, 29]
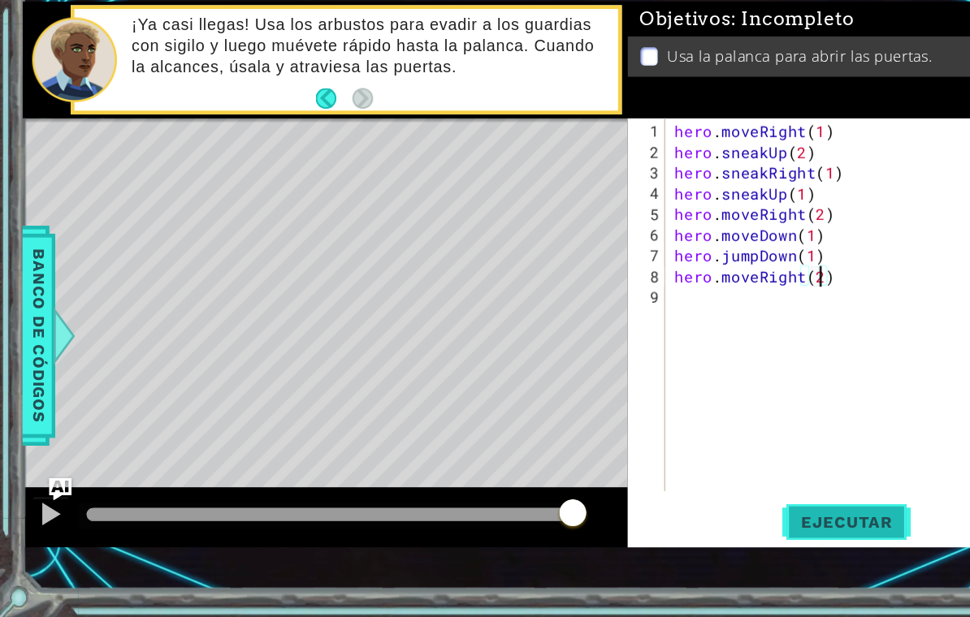
click at [727, 507] on button "Ejecutar" at bounding box center [729, 534] width 111 height 37
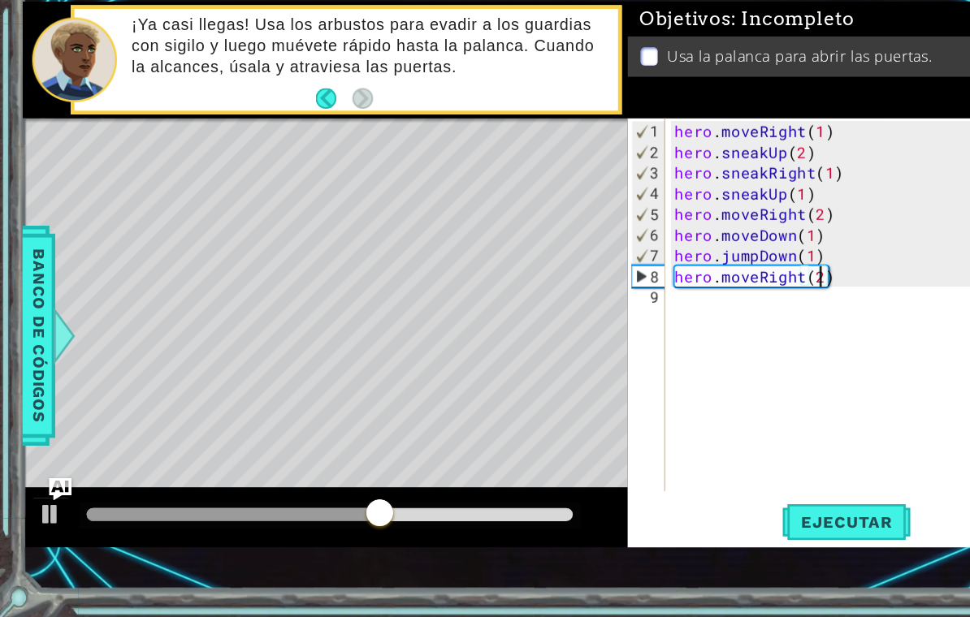
click at [617, 261] on div "hero . moveRight ( 1 ) hero . sneakUp ( 2 ) hero . sneakRight ( 1 ) hero . snea…" at bounding box center [747, 366] width 338 height 357
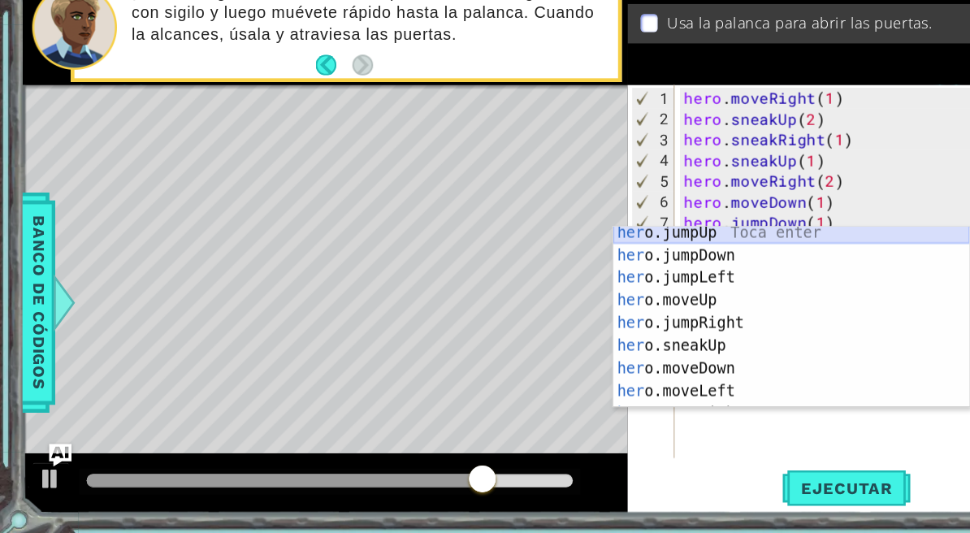
scroll to position [0, 0]
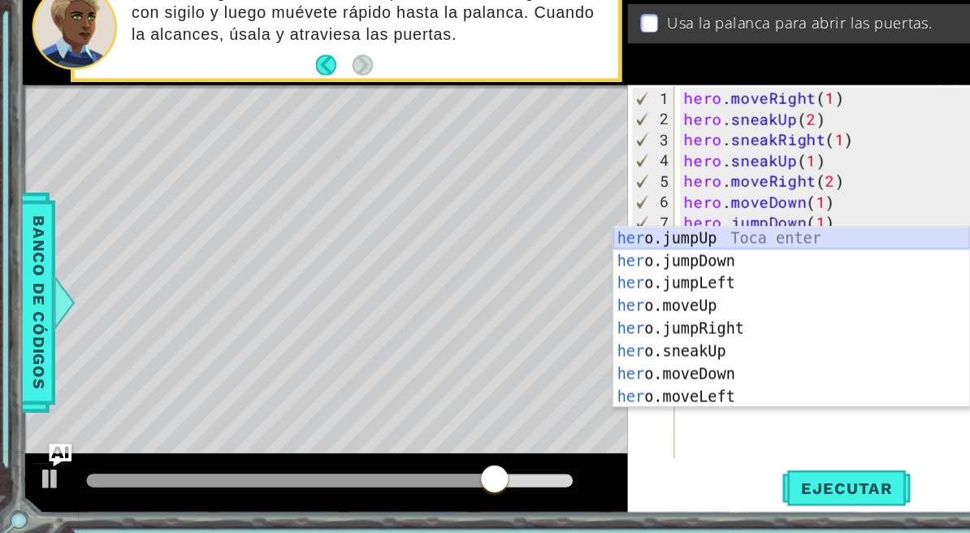
click at [622, 265] on div "her o.jumpUp Toca enter her o.jumpDown Toca enter her o.jumpLeft Toca enter her…" at bounding box center [682, 362] width 307 height 195
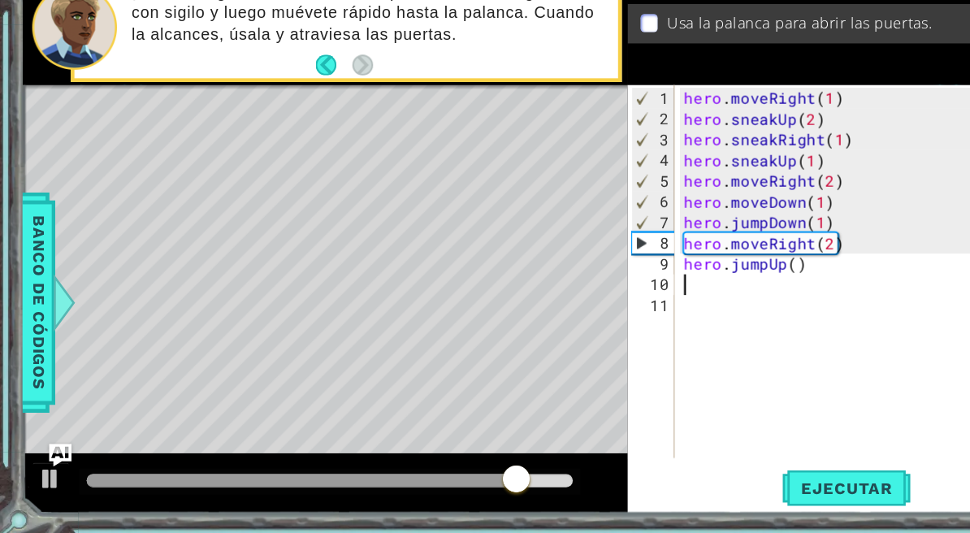
click at [686, 228] on div "hero . moveRight ( 1 ) hero . sneakUp ( 2 ) hero . sneakRight ( 1 ) hero . snea…" at bounding box center [752, 323] width 330 height 357
click at [648, 254] on div "hero . moveRight ( 1 ) hero . sneakUp ( 2 ) hero . sneakRight ( 1 ) hero . snea…" at bounding box center [752, 323] width 330 height 357
click at [635, 237] on div "hero . moveRight ( 1 ) hero . sneakUp ( 2 ) hero . sneakRight ( 1 ) hero . snea…" at bounding box center [752, 323] width 330 height 357
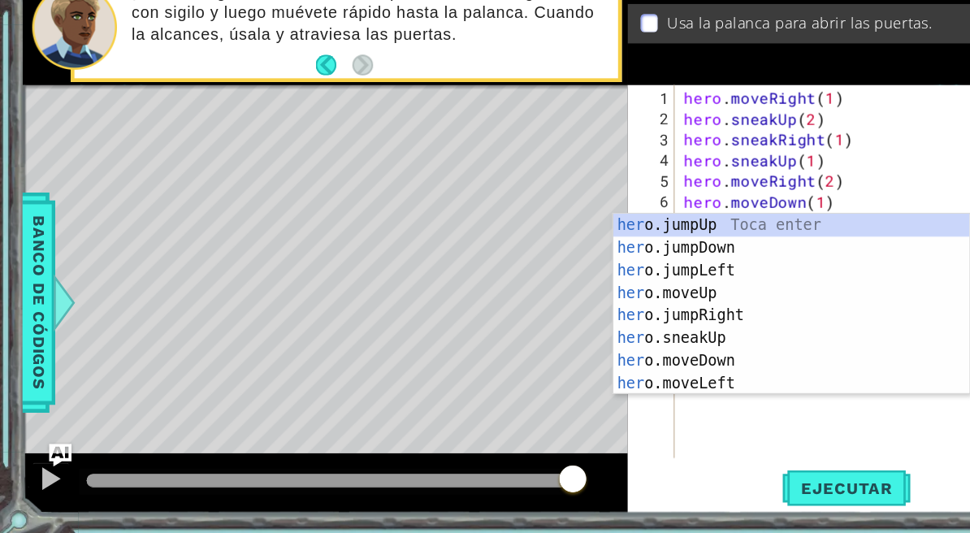
scroll to position [21, 45]
click at [592, 258] on div "her o.jumpUp Toca enter her o.jumpDown Toca enter her o.jumpLeft Toca enter her…" at bounding box center [682, 350] width 307 height 195
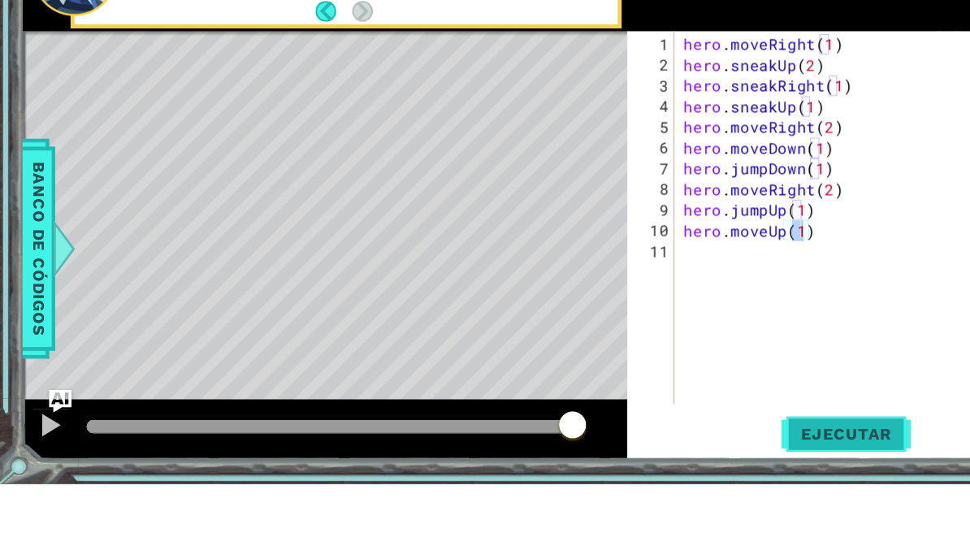
click at [713, 482] on span "Ejecutar" at bounding box center [729, 490] width 111 height 16
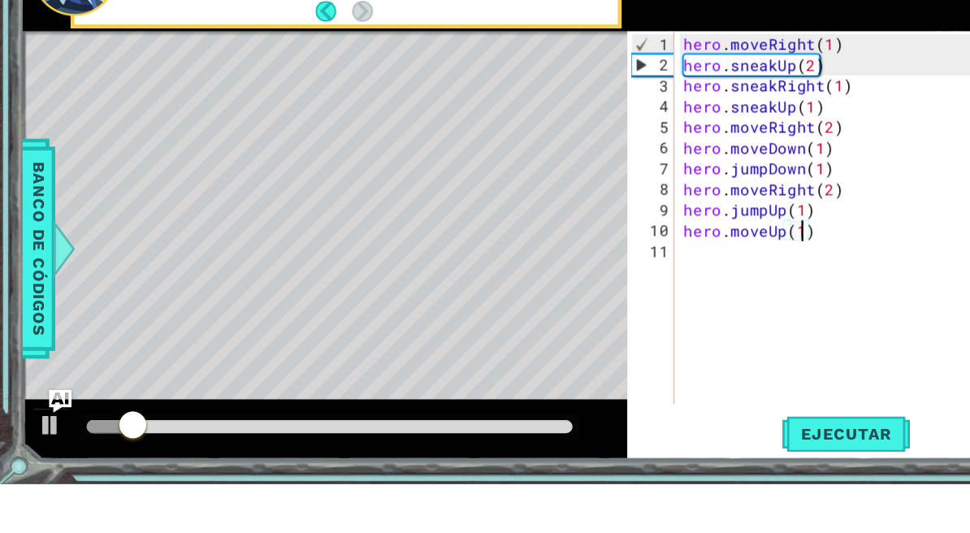
click at [627, 214] on div "hero . moveRight ( 1 ) hero . sneakUp ( 2 ) hero . sneakRight ( 1 ) hero . snea…" at bounding box center [752, 323] width 330 height 357
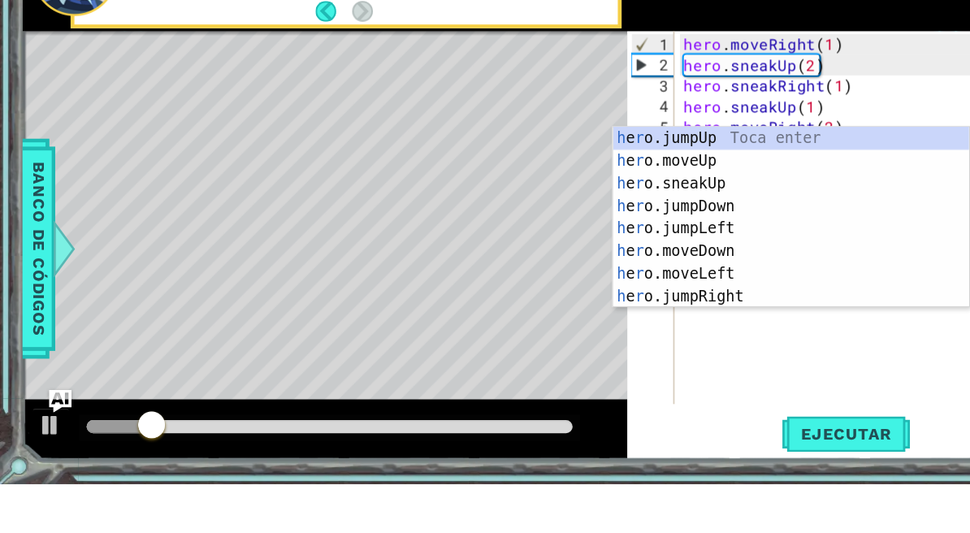
scroll to position [21, 37]
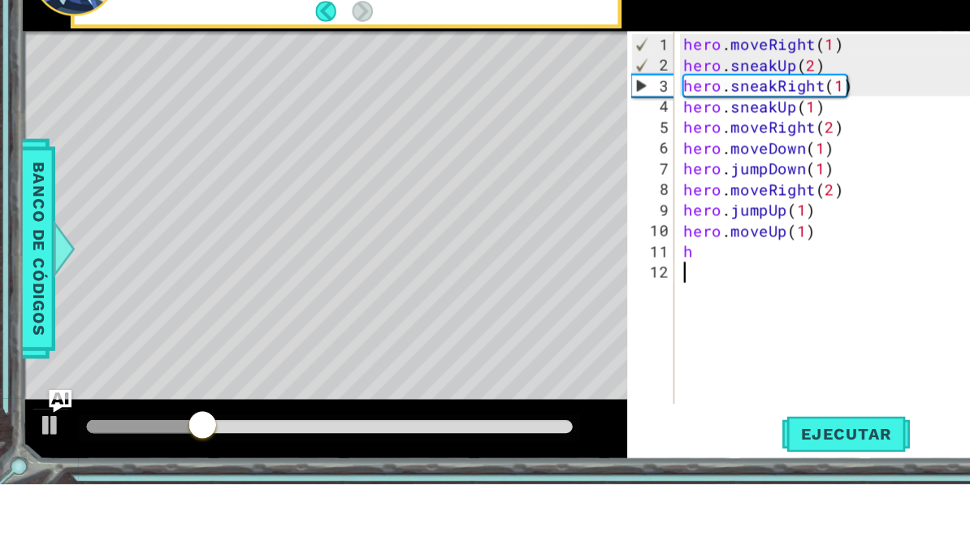
click at [636, 310] on div "hero . moveRight ( 1 ) hero . sneakUp ( 2 ) hero . sneakRight ( 1 ) hero . snea…" at bounding box center [752, 323] width 330 height 357
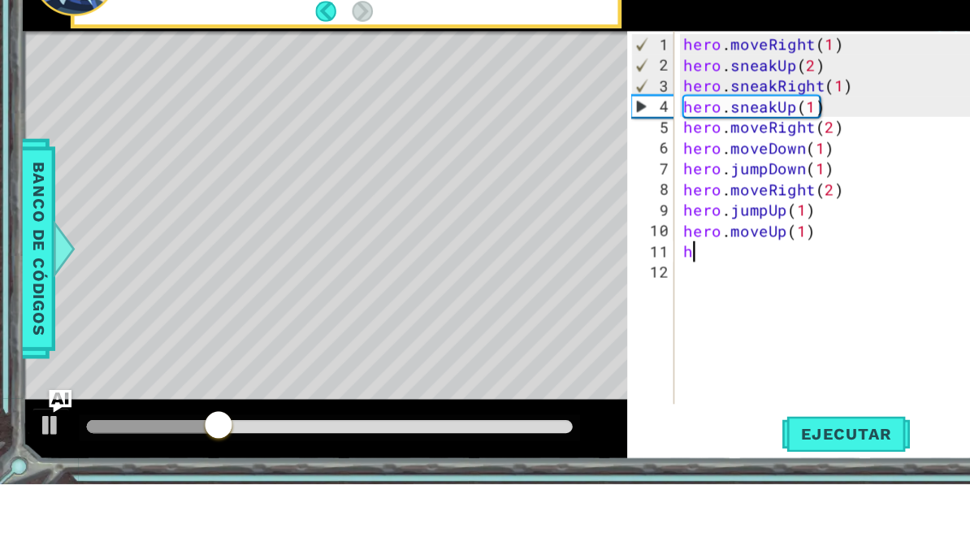
click at [626, 223] on div "hero . moveRight ( 1 ) hero . sneakUp ( 2 ) hero . sneakRight ( 1 ) hero . snea…" at bounding box center [752, 323] width 330 height 357
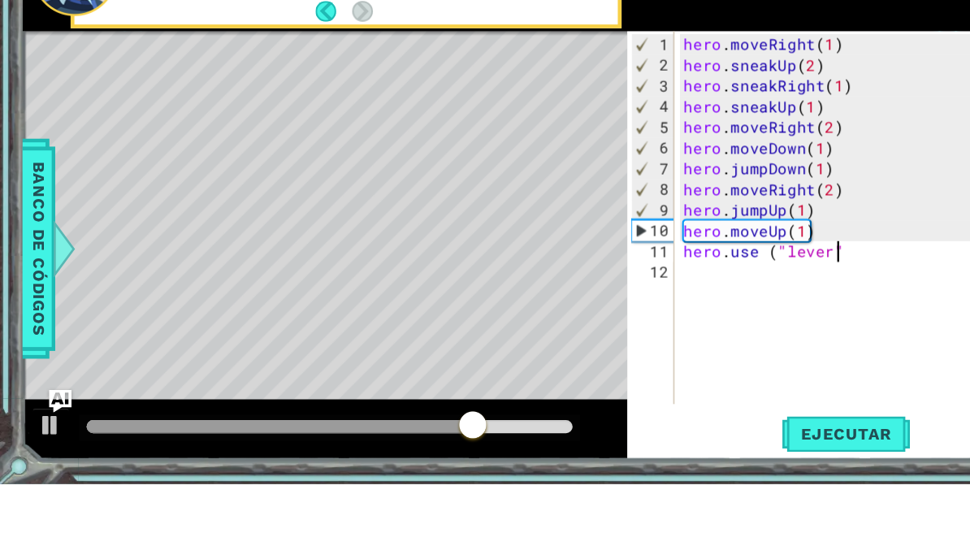
scroll to position [21, 76]
click at [750, 482] on span "Ejecutar" at bounding box center [729, 490] width 111 height 16
type textarea "abcde fg"
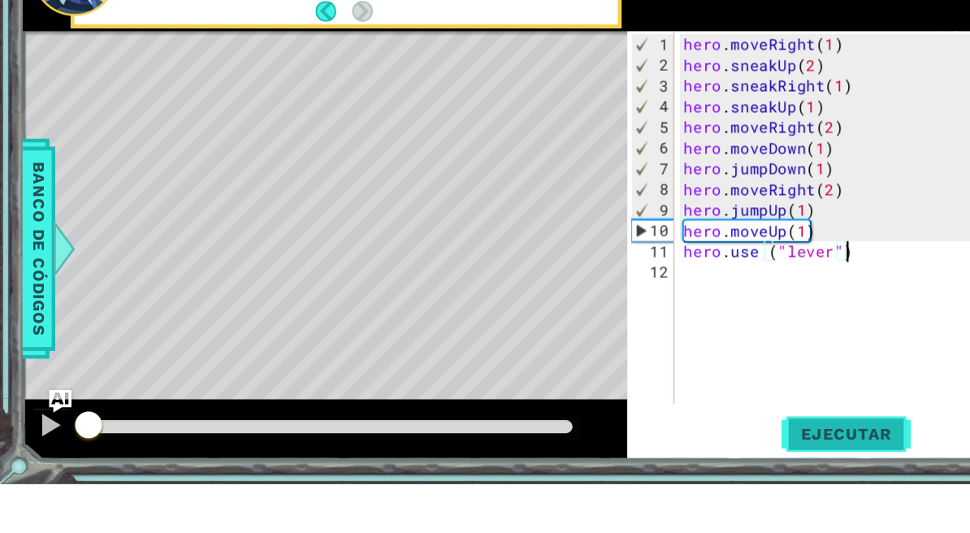
scroll to position [21, 64]
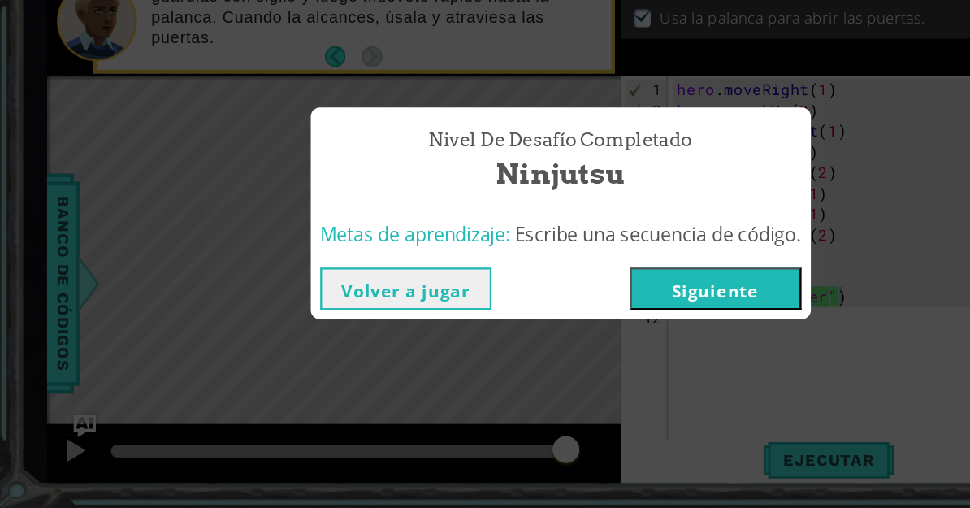
click at [682, 301] on button "Siguiente" at bounding box center [619, 319] width 148 height 37
